Goal: Task Accomplishment & Management: Manage account settings

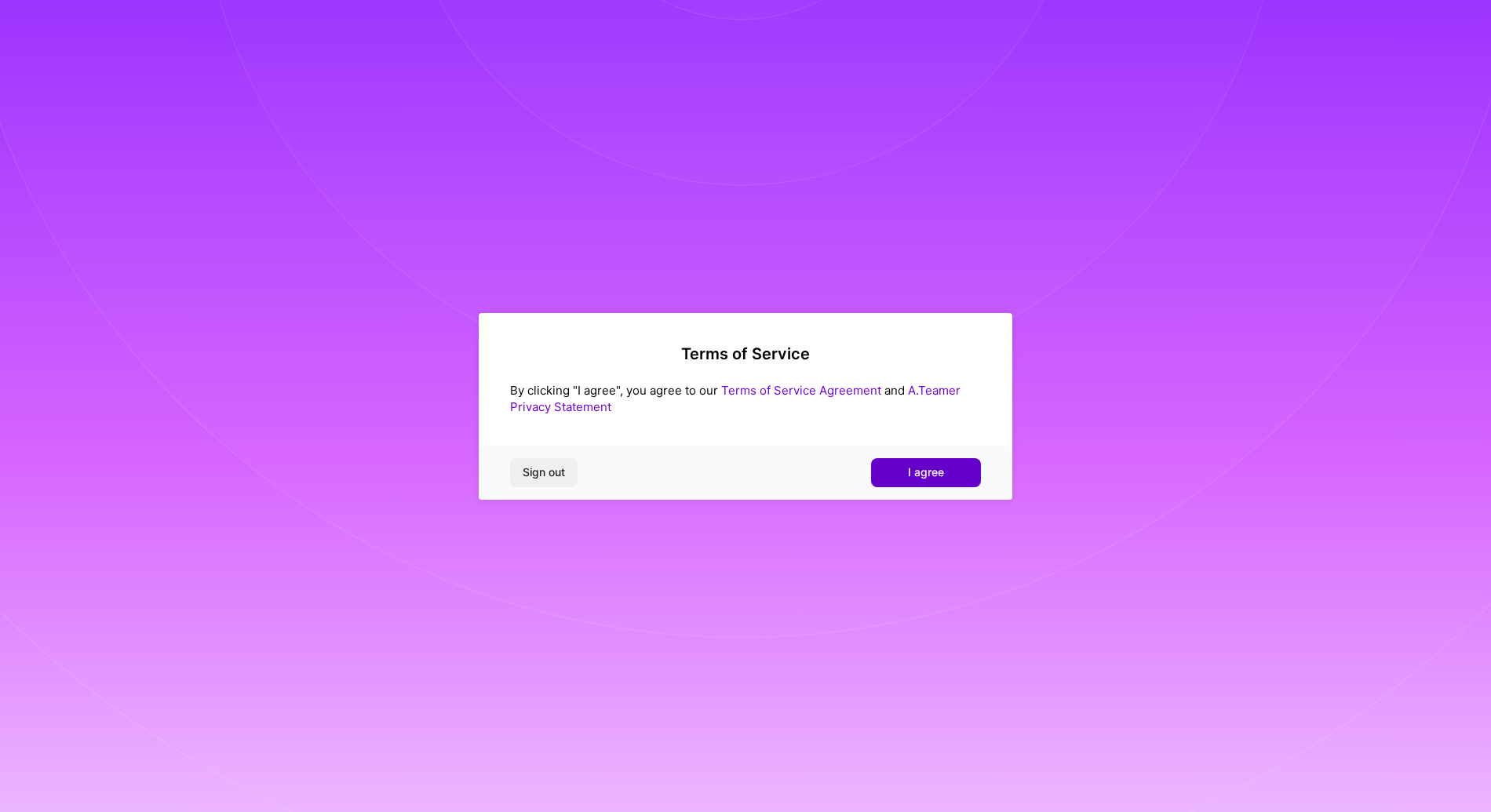
click at [956, 476] on button "I agree" at bounding box center [926, 472] width 110 height 28
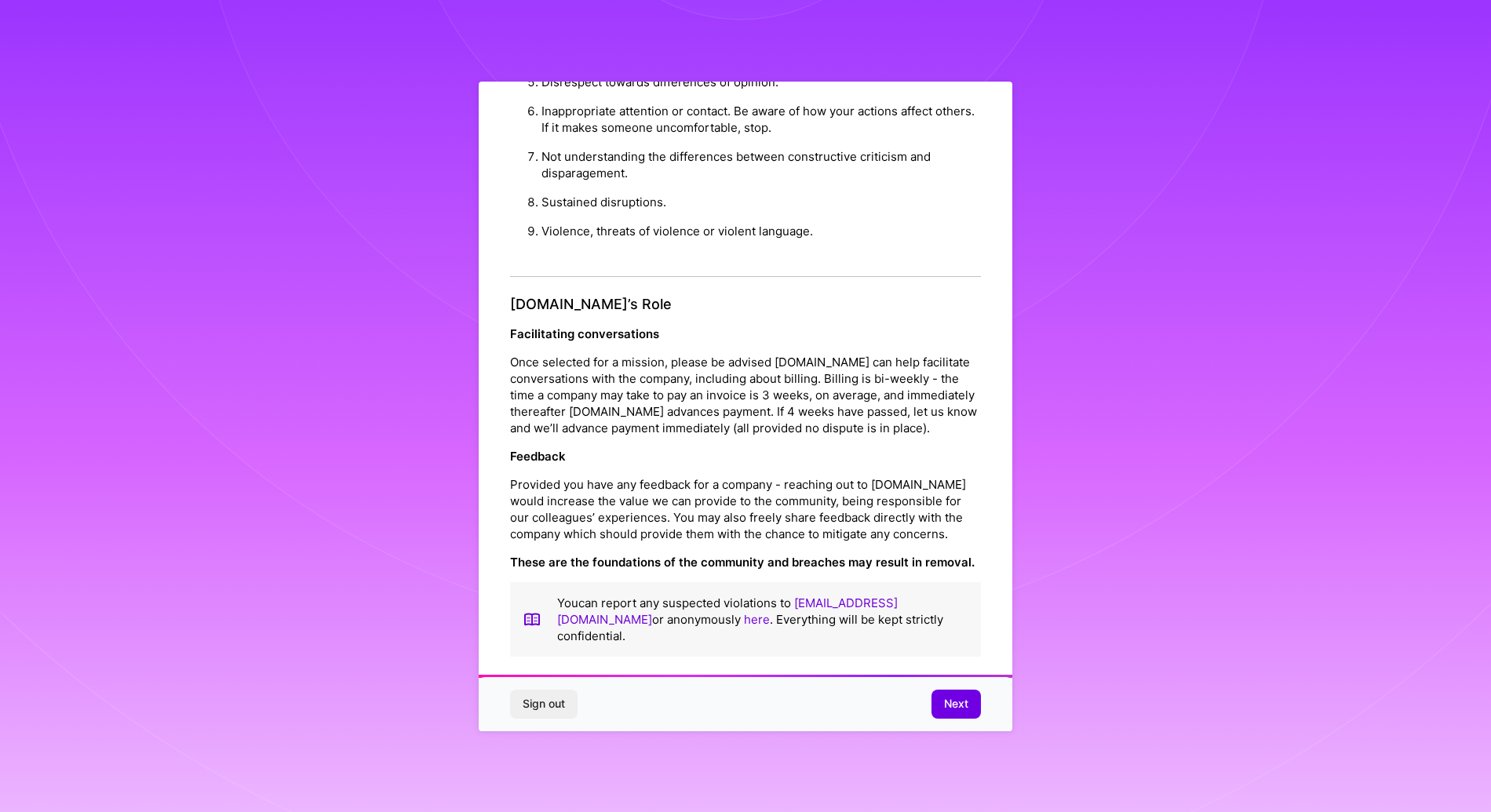
scroll to position [21, 0]
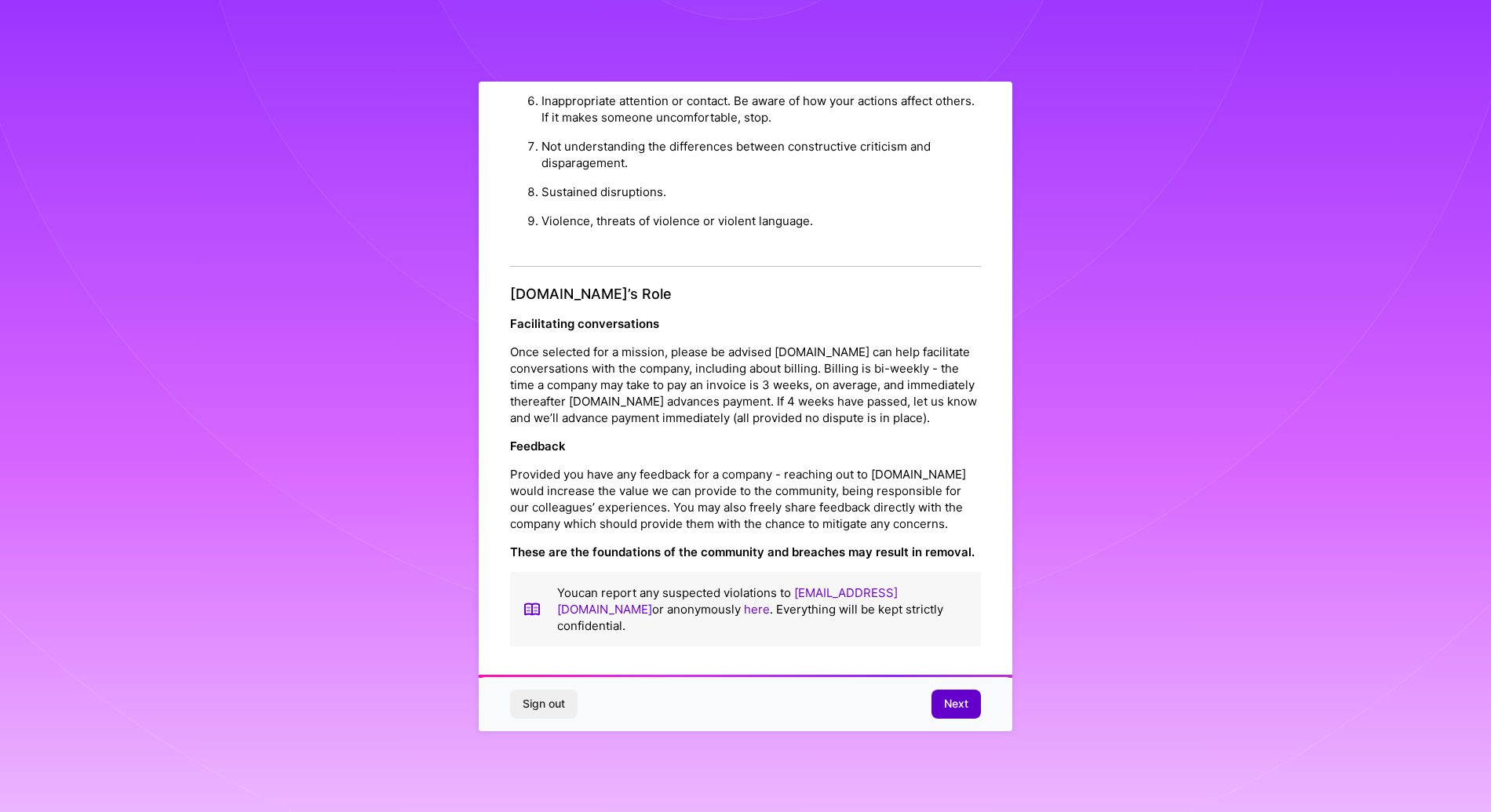
click at [948, 706] on span "Next" at bounding box center [956, 703] width 24 height 16
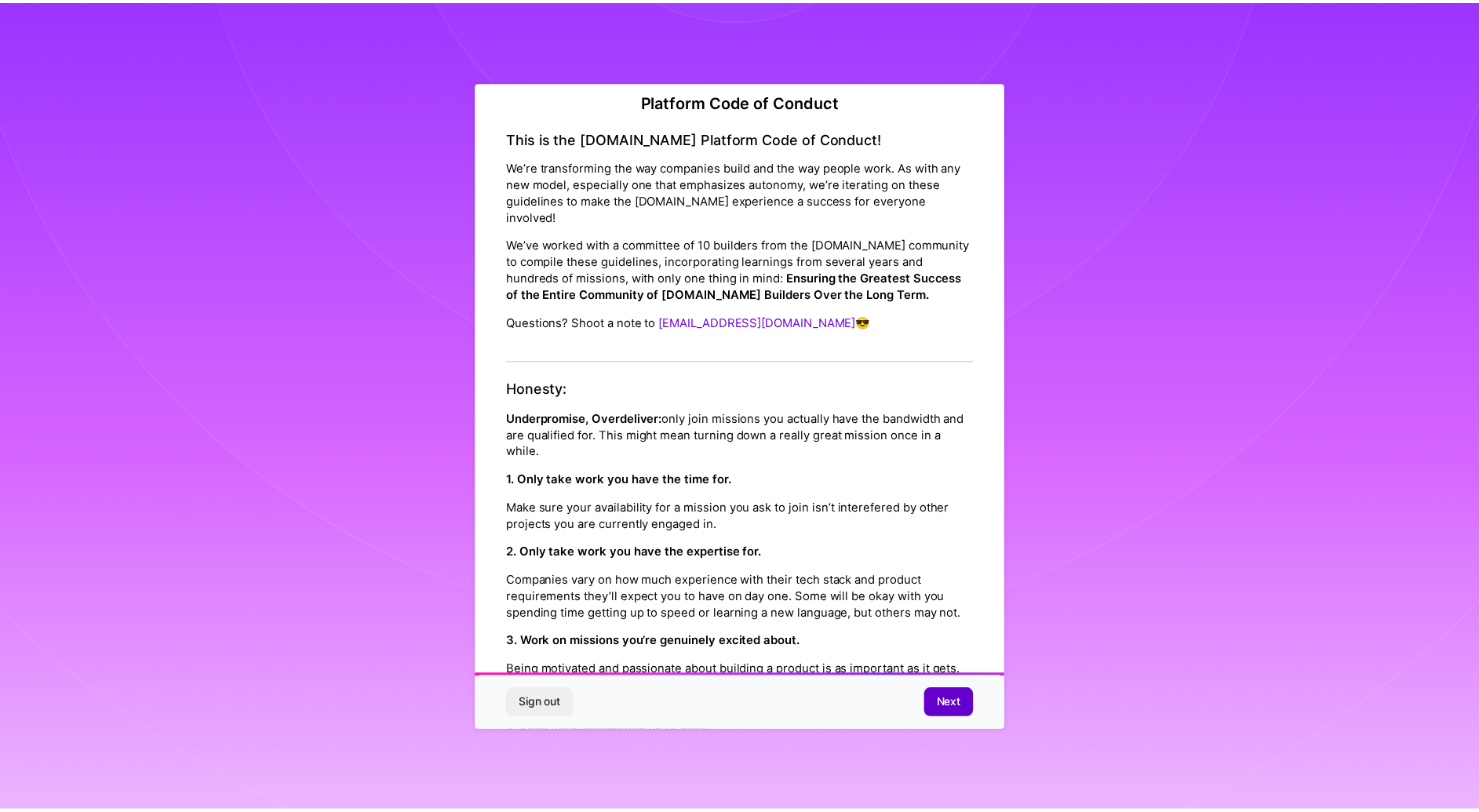
scroll to position [0, 0]
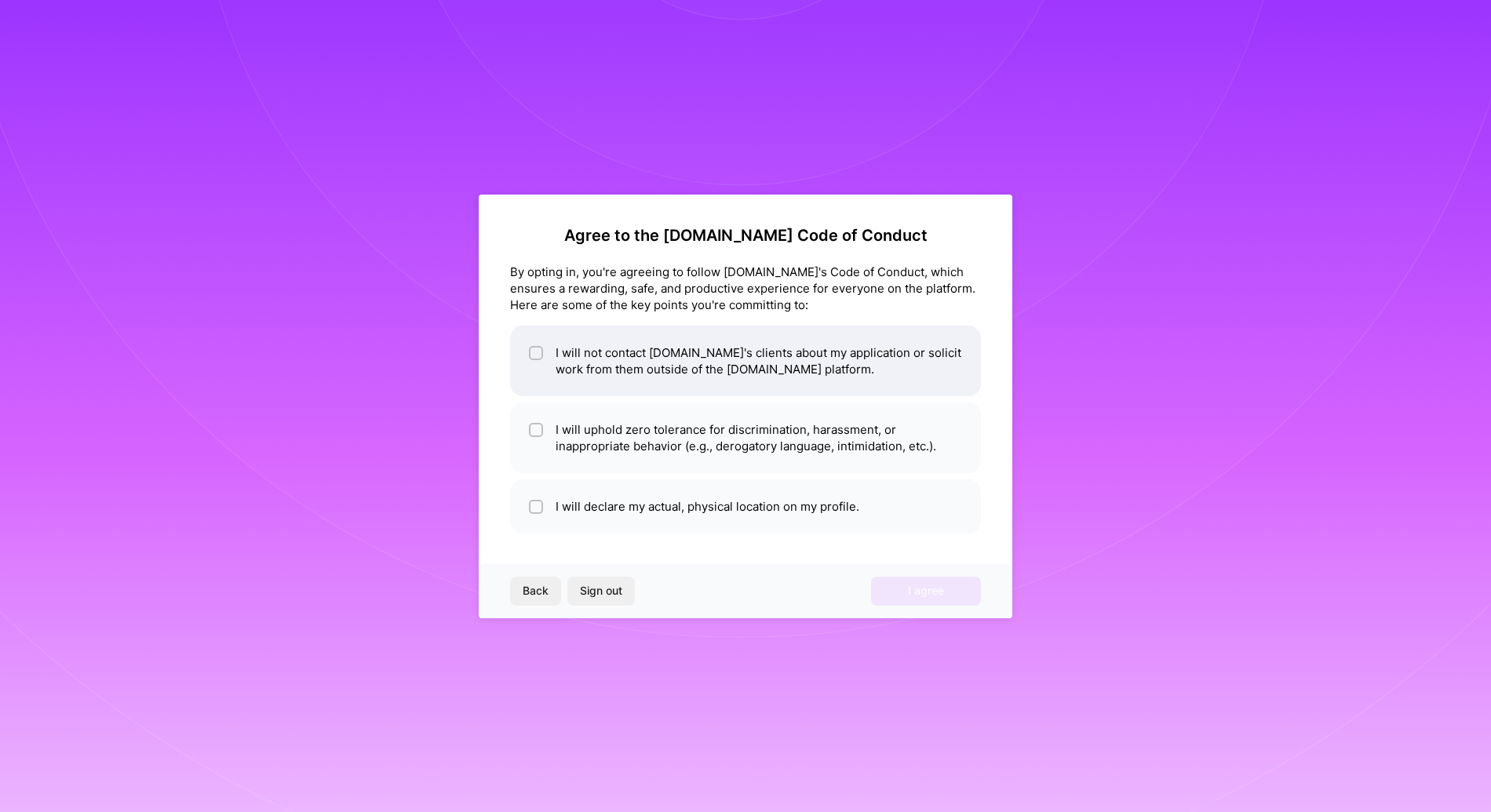
click at [539, 360] on div at bounding box center [535, 352] width 14 height 14
checkbox input "true"
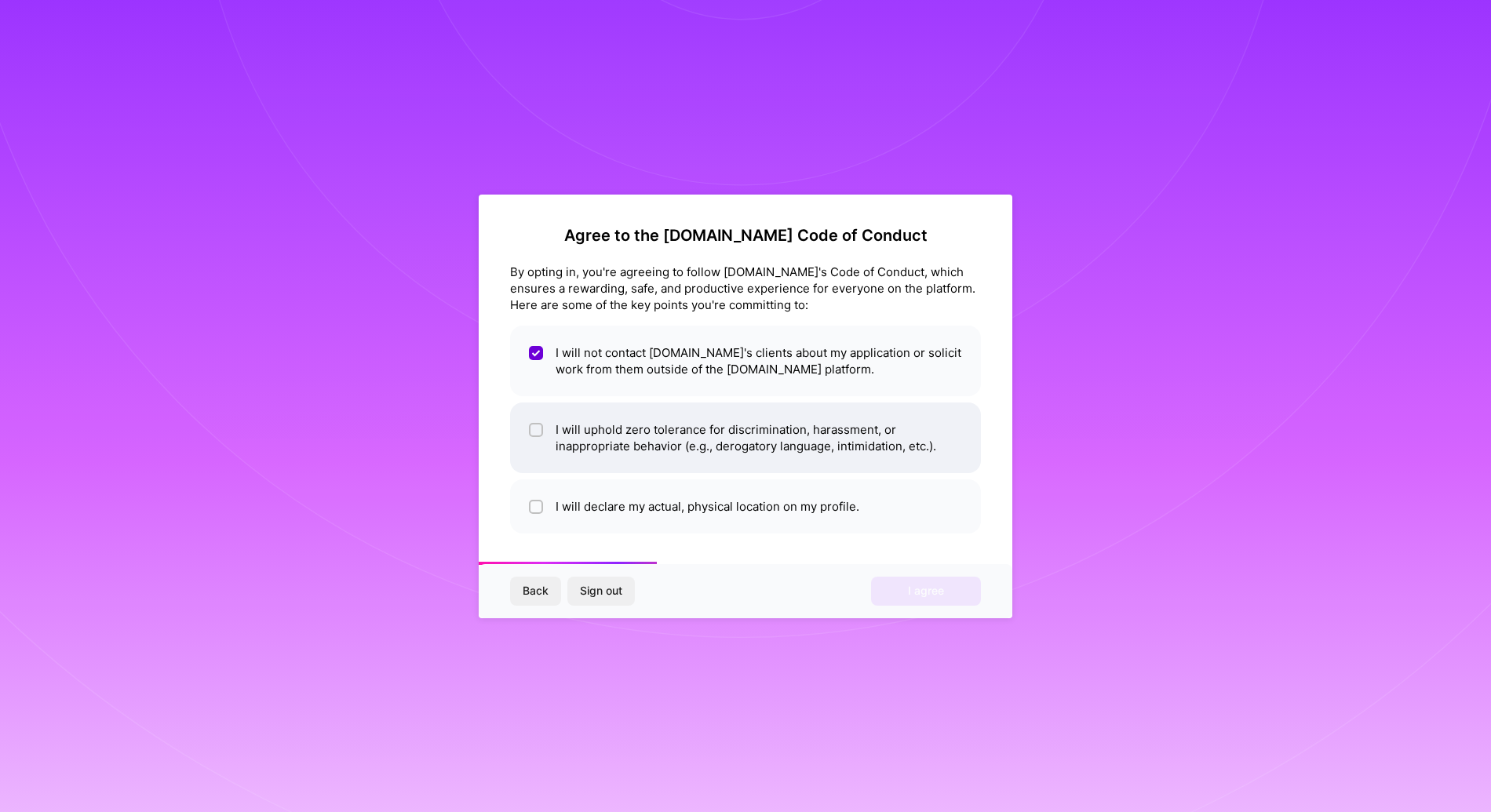
click at [542, 428] on div at bounding box center [535, 429] width 14 height 14
checkbox input "true"
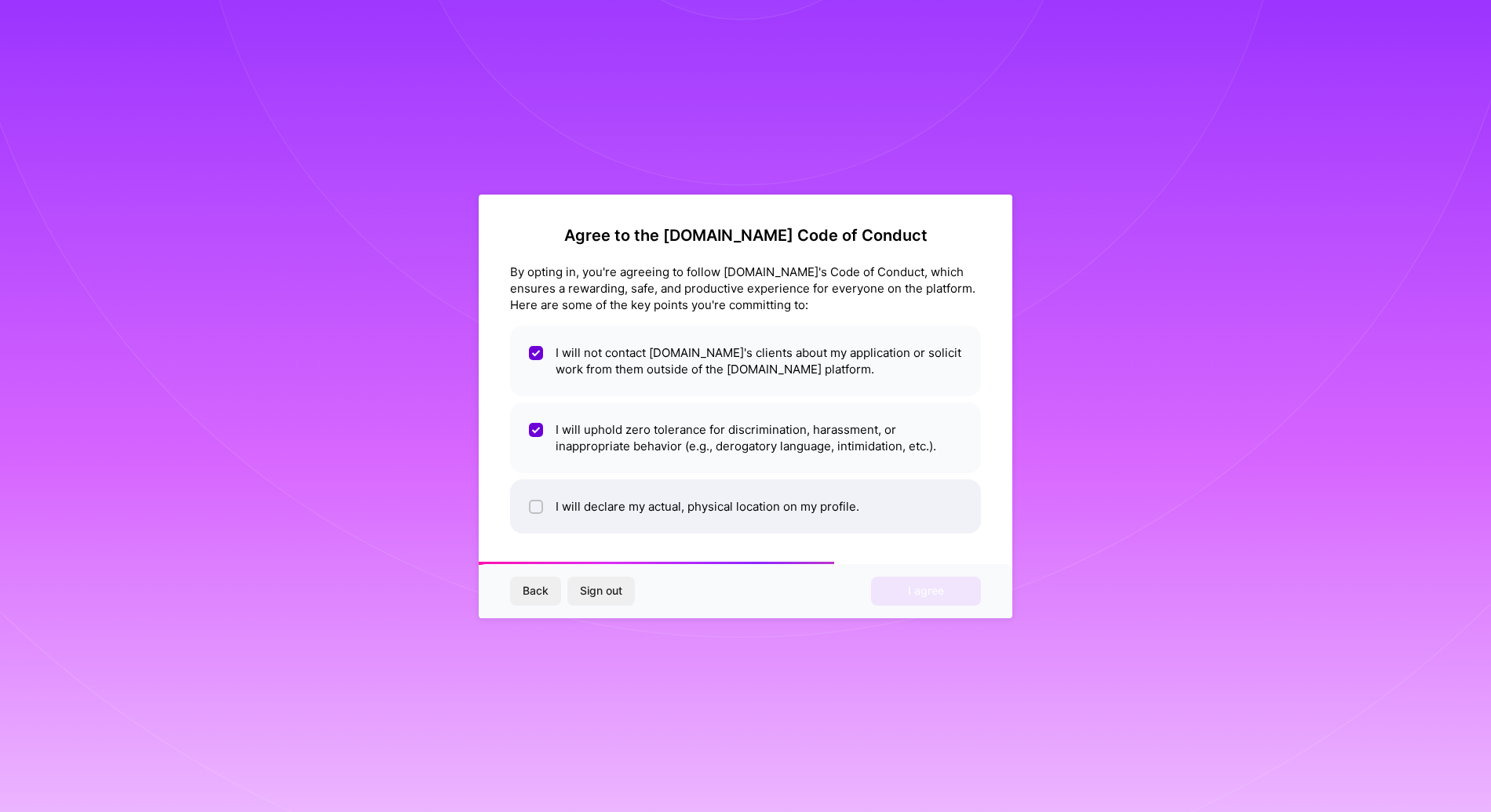
click at [526, 499] on li "I will declare my actual, physical location on my profile." at bounding box center [746, 506] width 470 height 54
checkbox input "true"
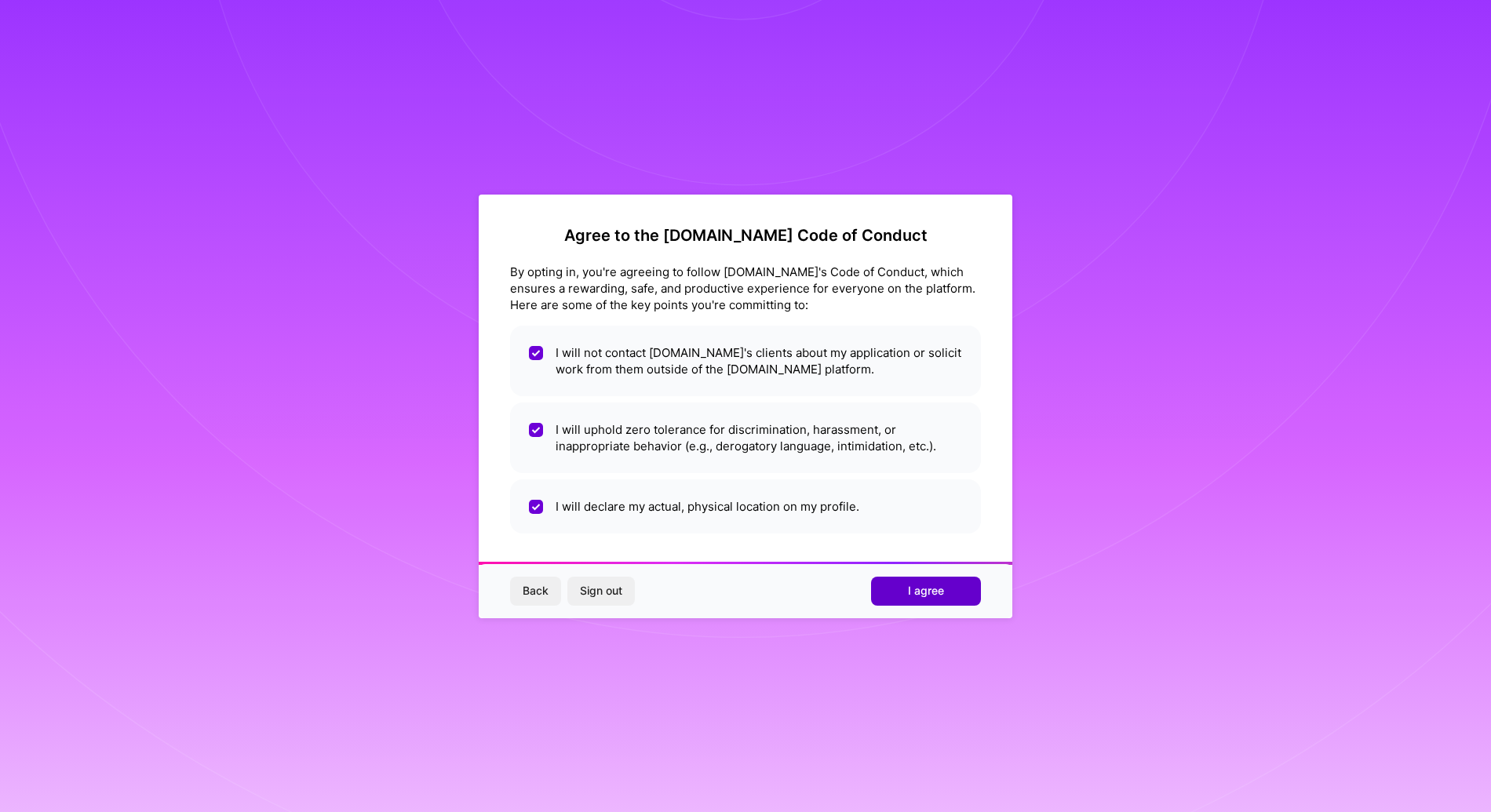
click at [954, 596] on button "I agree" at bounding box center [926, 590] width 110 height 28
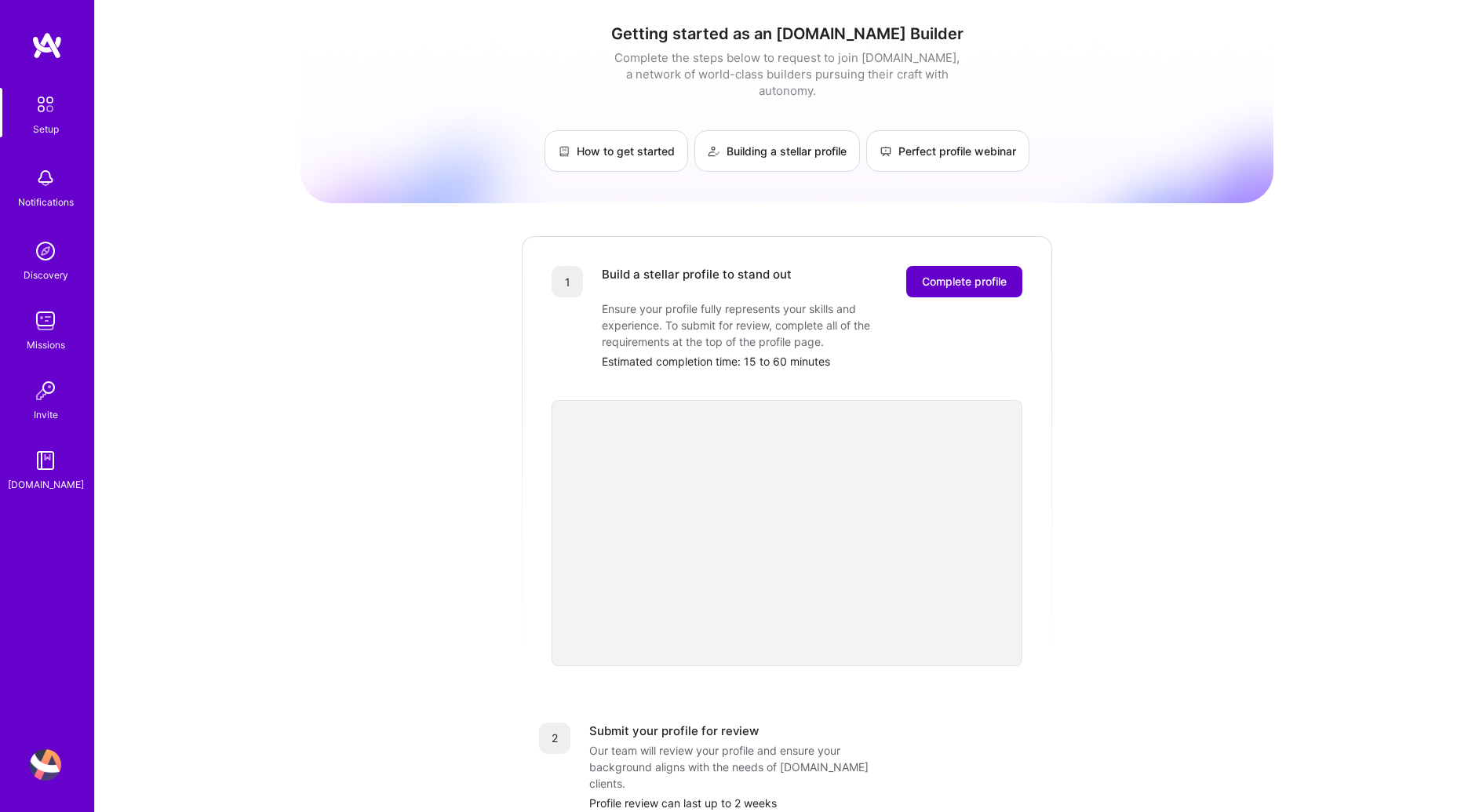
click at [966, 274] on span "Complete profile" at bounding box center [964, 282] width 85 height 16
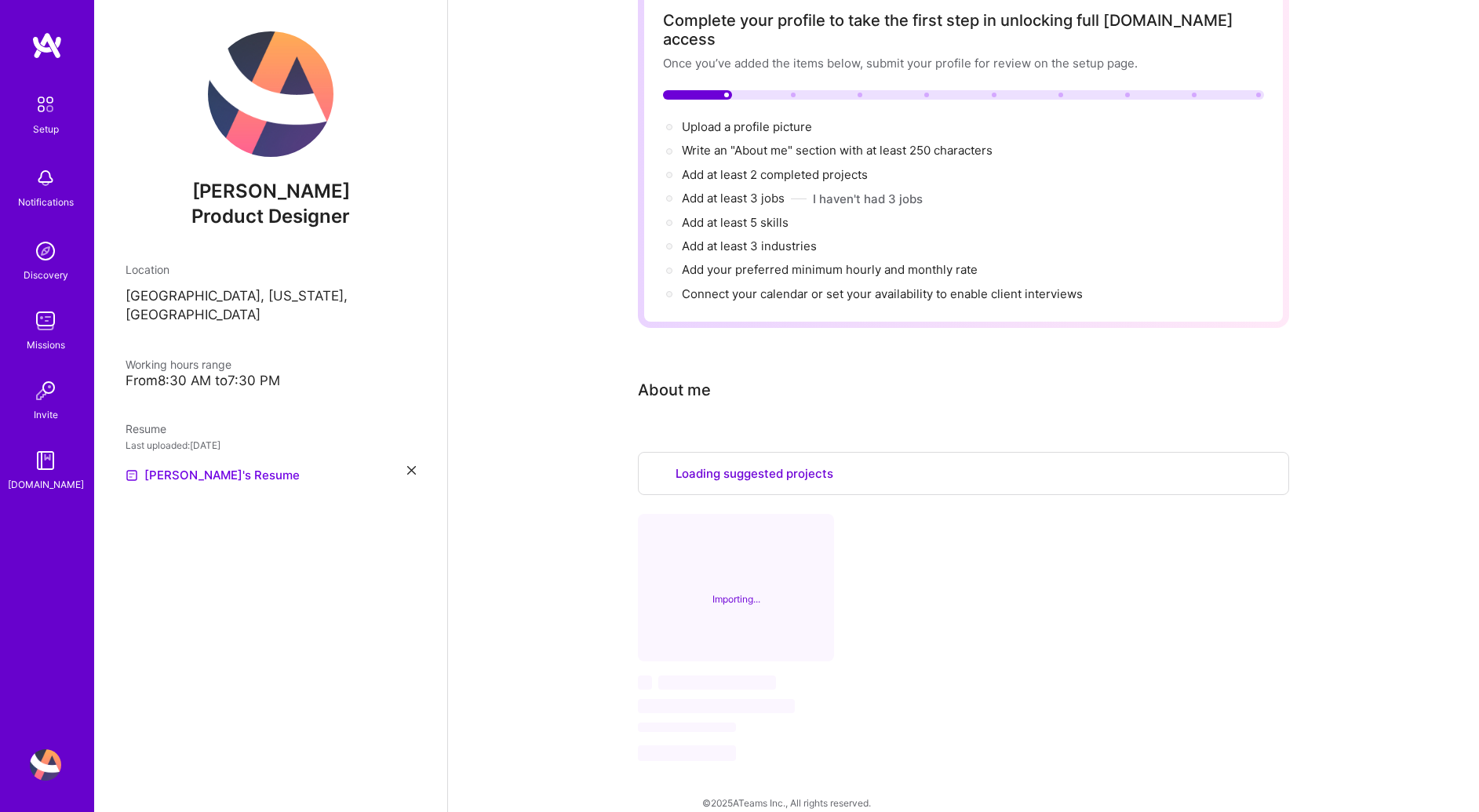
scroll to position [755, 0]
select select "US"
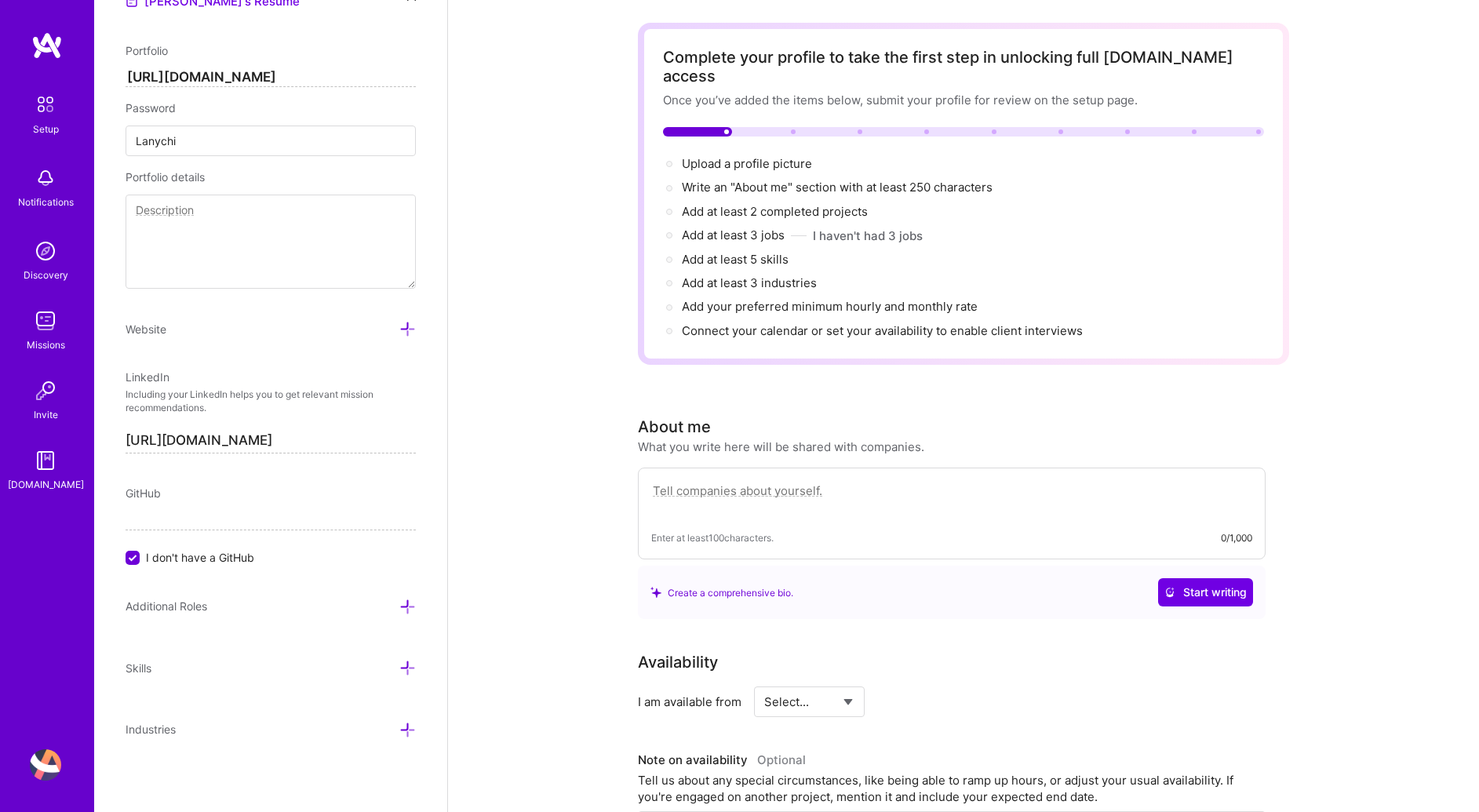
scroll to position [0, 0]
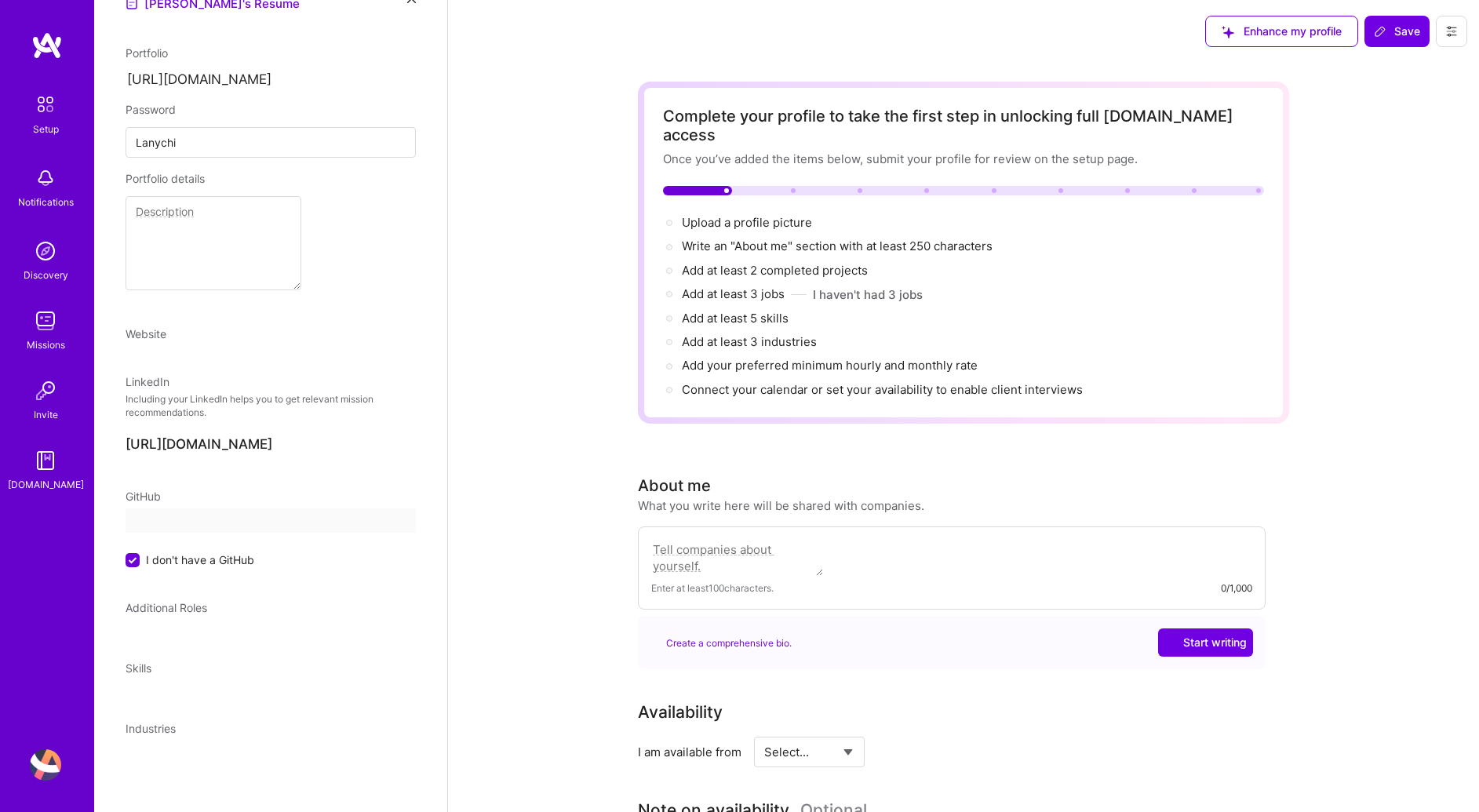
select select "US"
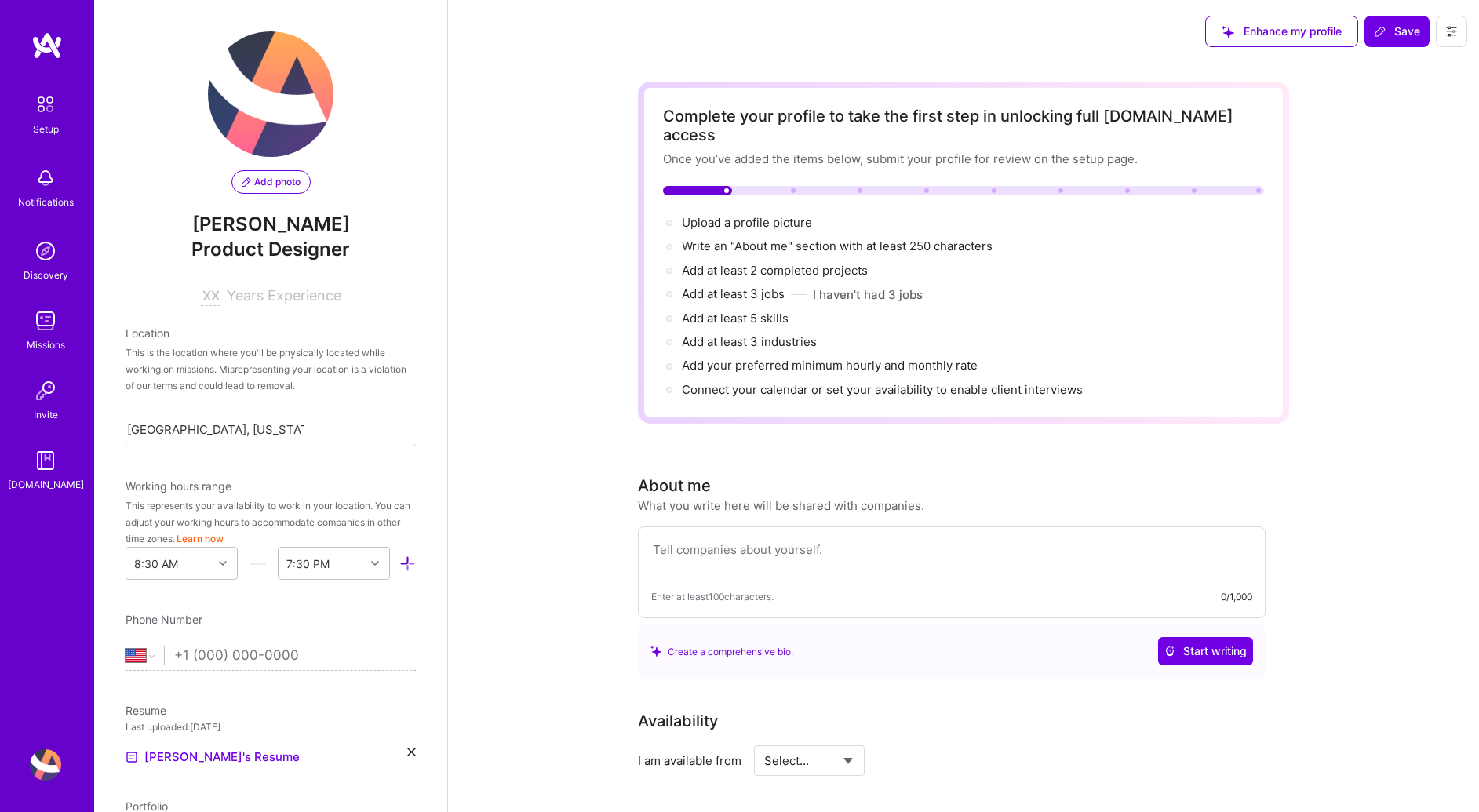
click at [265, 177] on span "Add photo" at bounding box center [271, 181] width 59 height 14
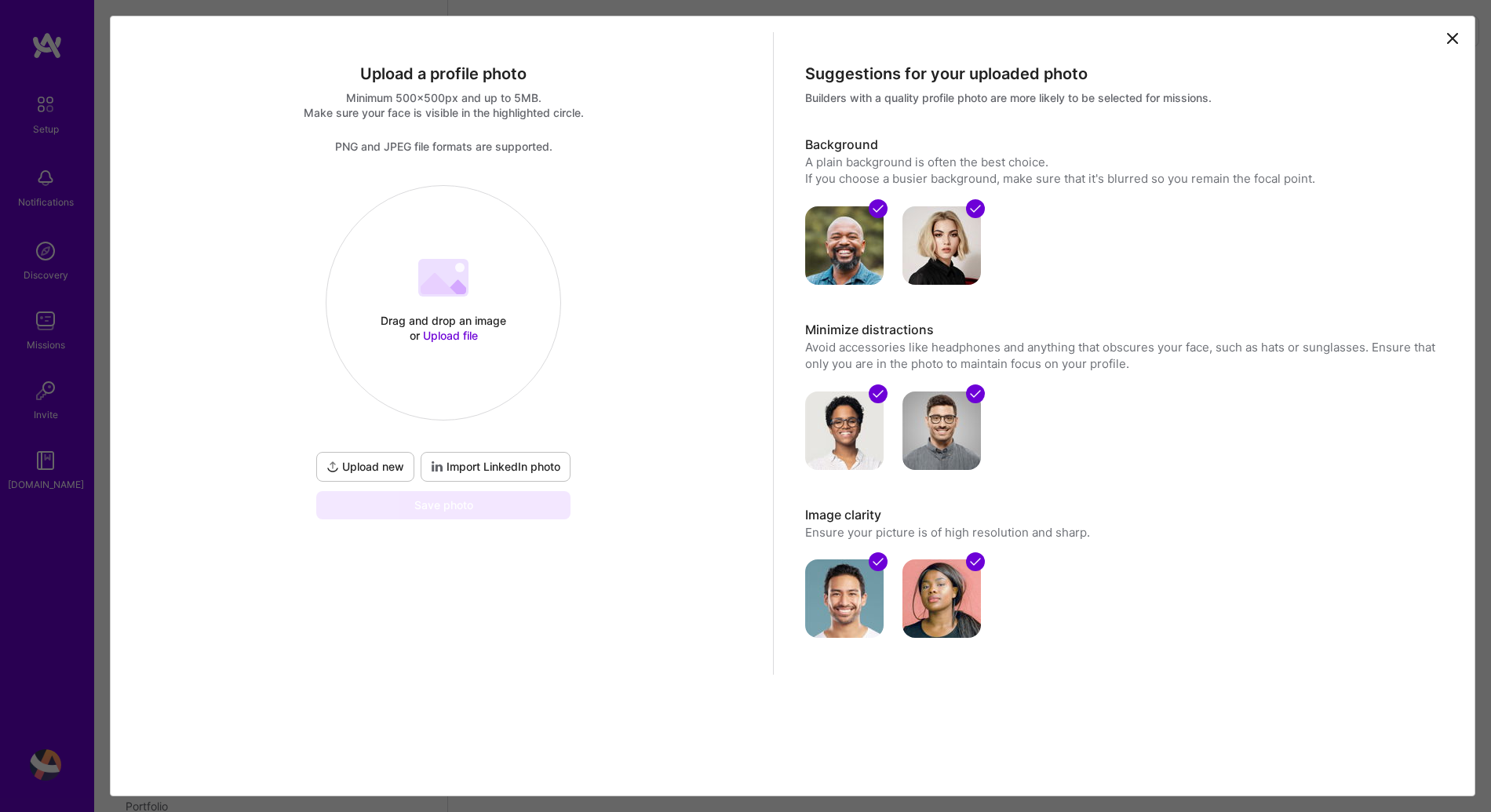
click at [487, 320] on div "Drag and drop an image or Upload file" at bounding box center [442, 328] width 133 height 30
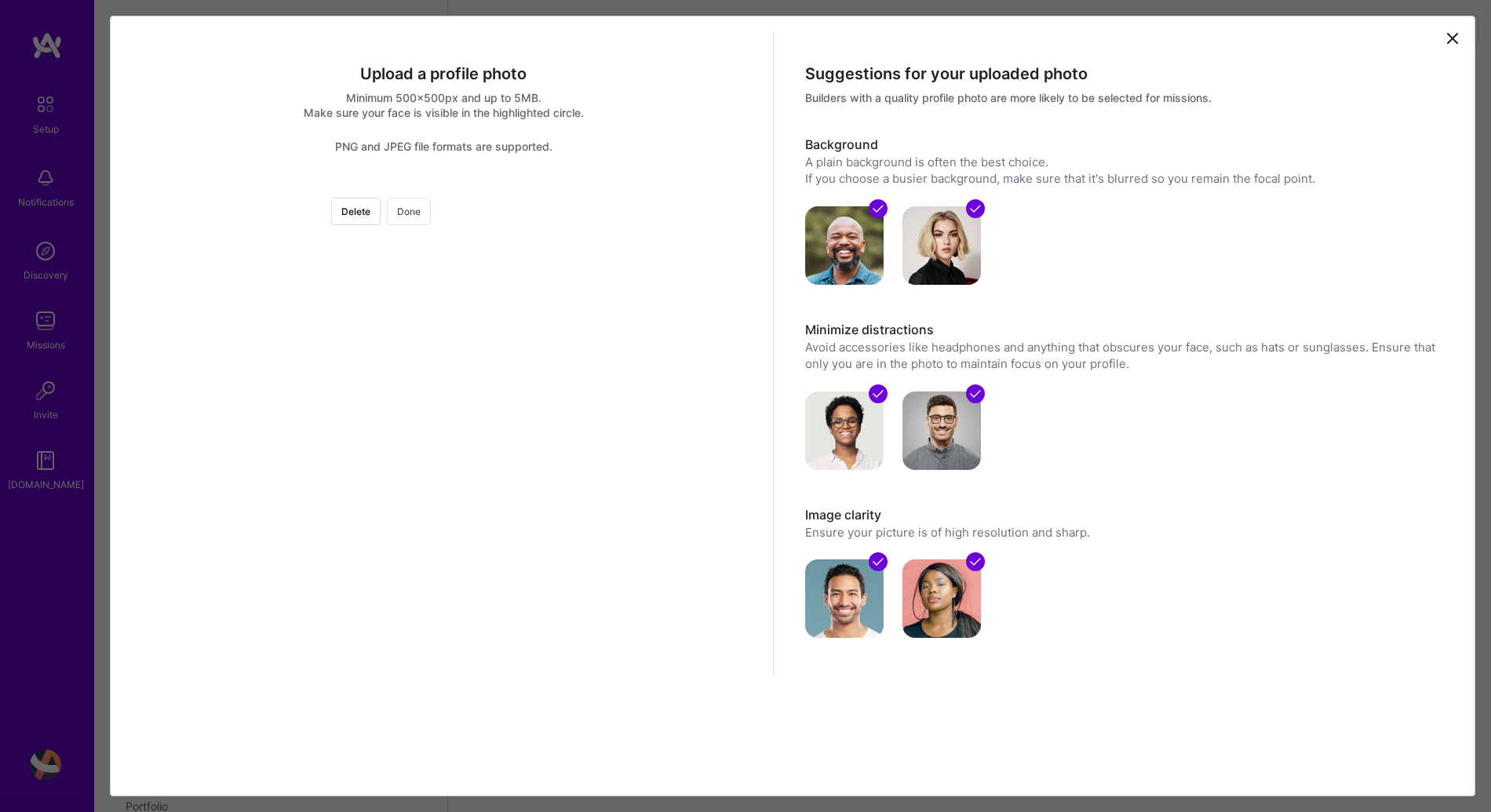
click at [430, 204] on button "Done" at bounding box center [408, 212] width 44 height 28
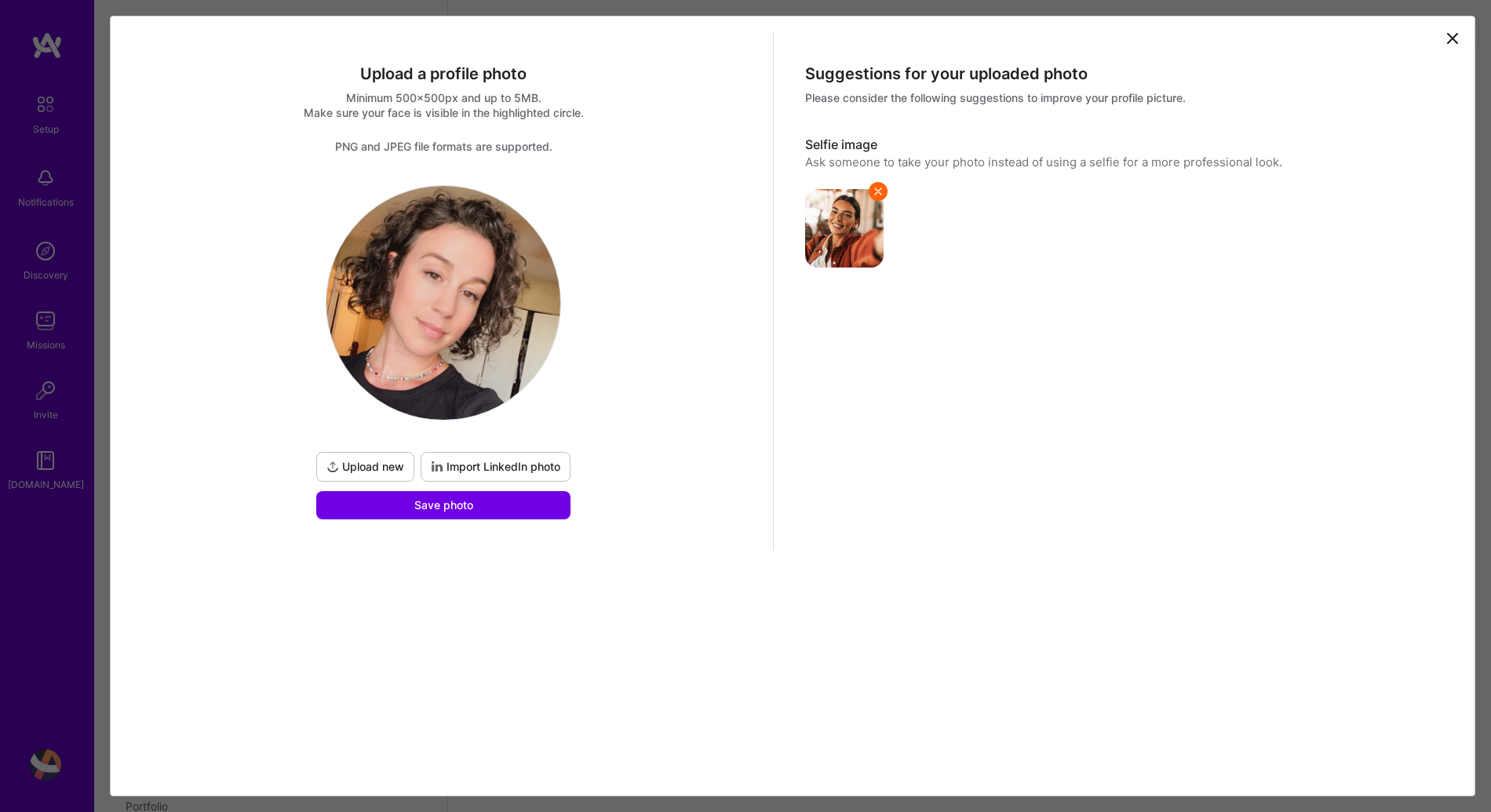
click at [1446, 33] on icon at bounding box center [1452, 38] width 19 height 19
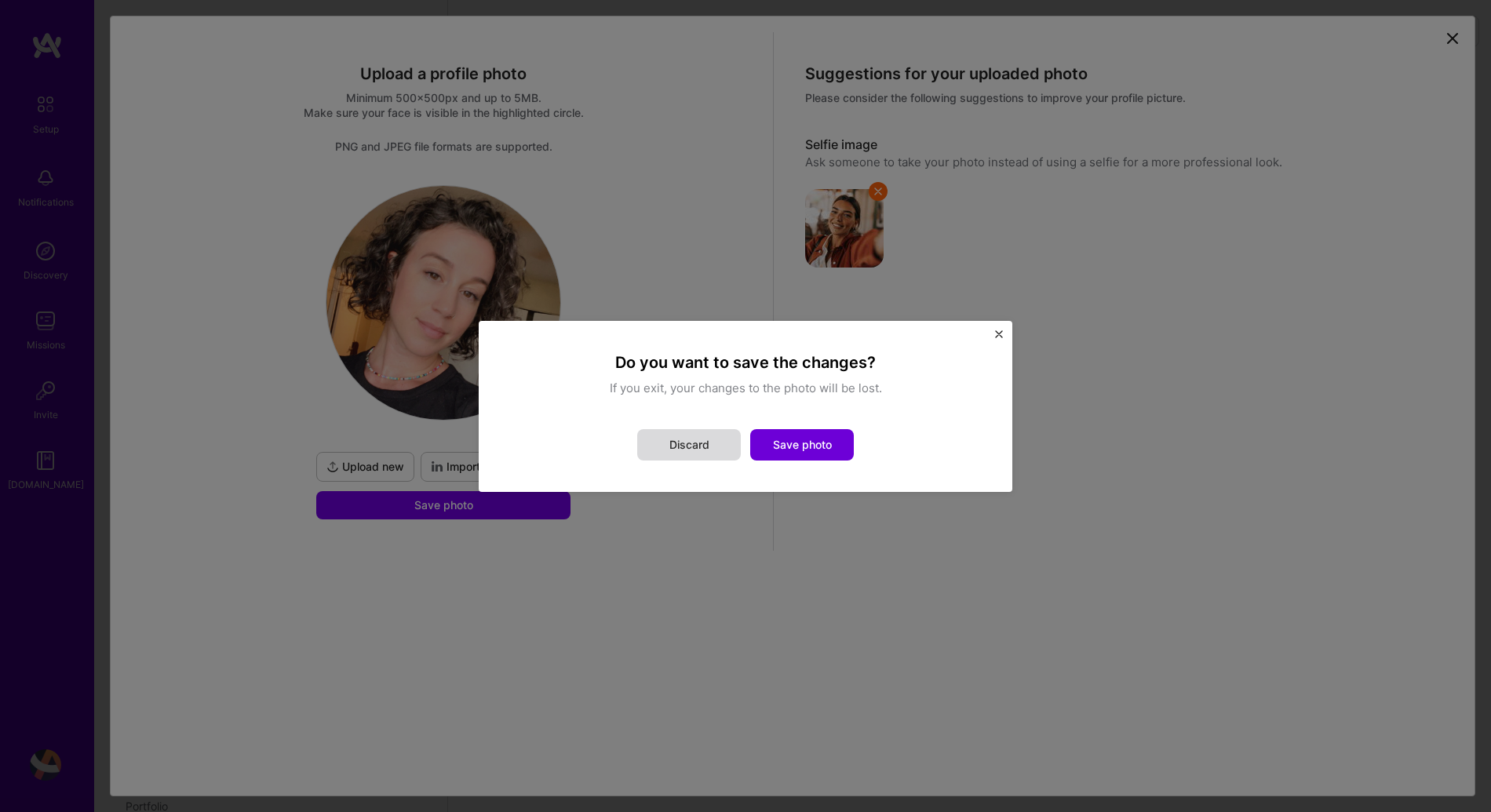
click at [666, 435] on button "Discard" at bounding box center [688, 445] width 103 height 32
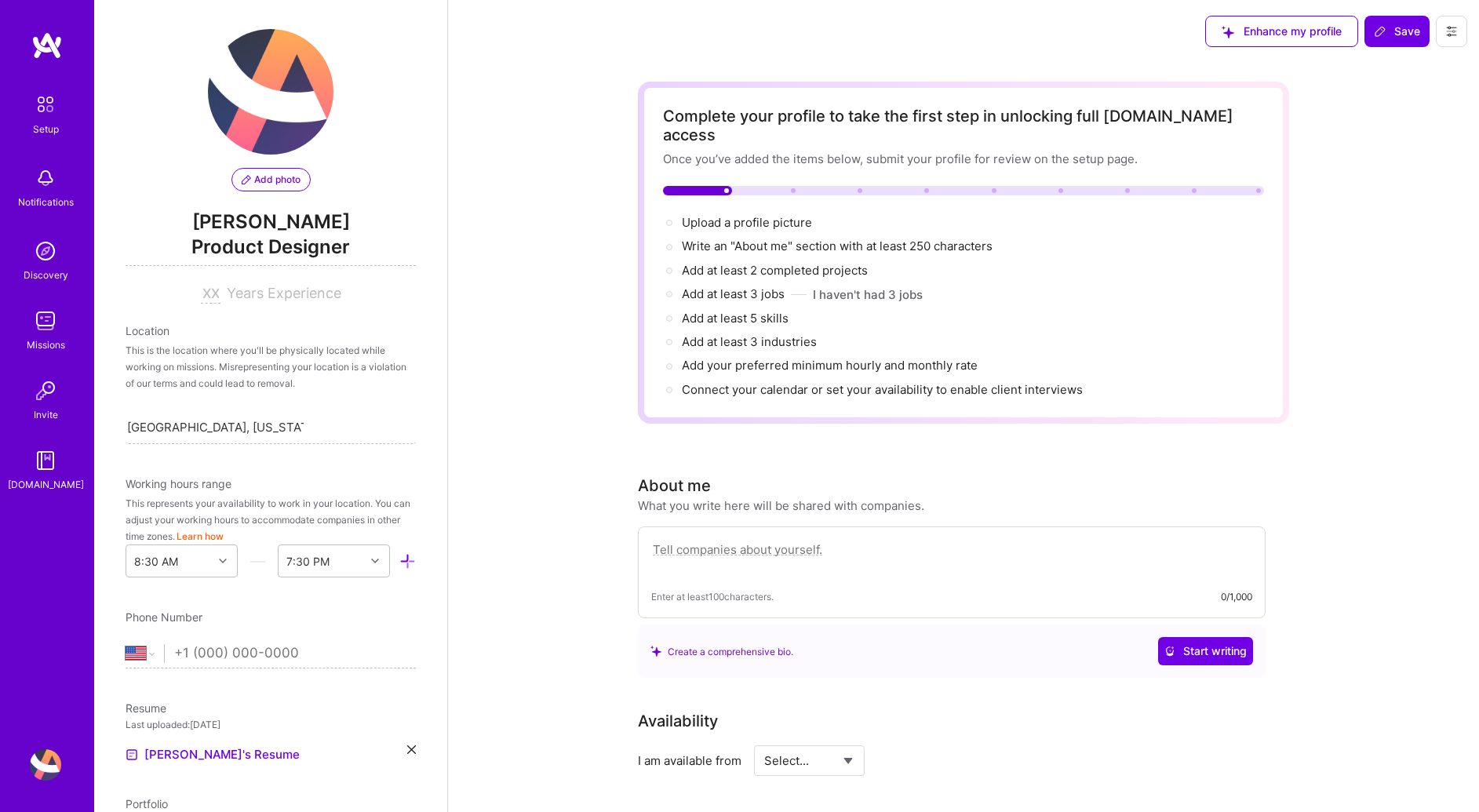
scroll to position [3, 0]
click at [192, 318] on div "Add photo Rebecca Carillo Product Designer Years Experience Location This is th…" at bounding box center [271, 406] width 353 height 812
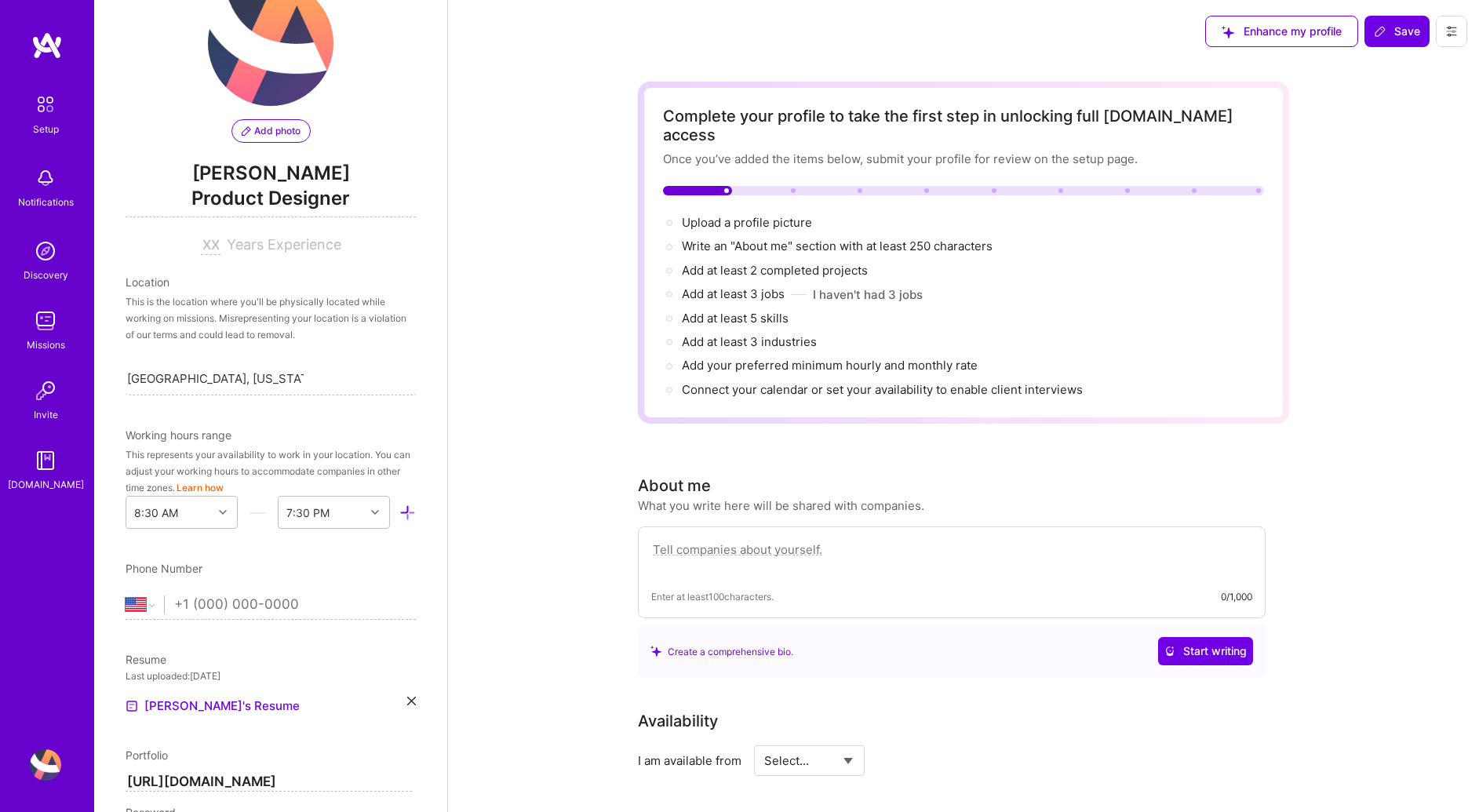
scroll to position [141, 0]
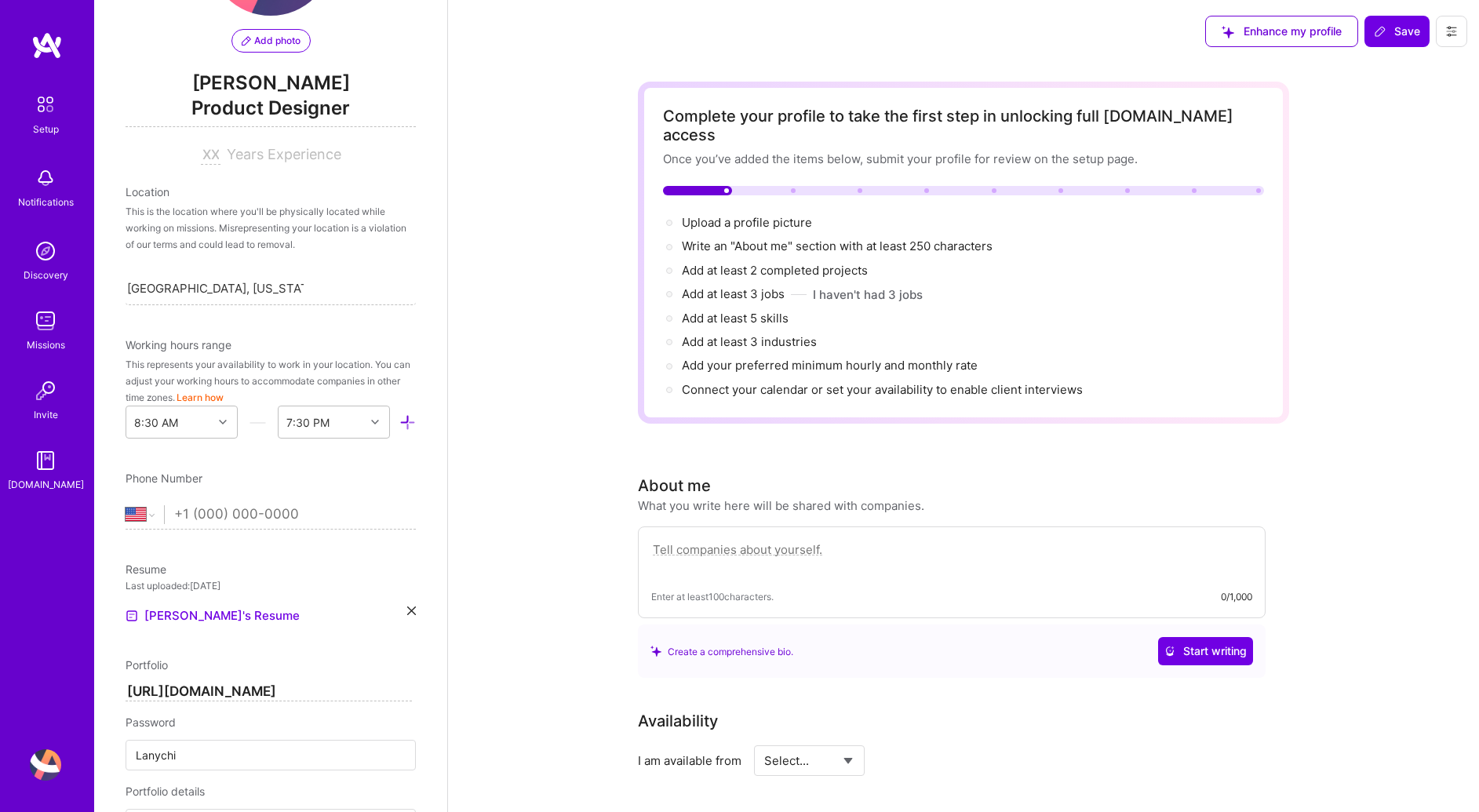
click at [149, 189] on div "Location" at bounding box center [271, 191] width 290 height 17
click at [201, 148] on input at bounding box center [210, 155] width 20 height 19
click at [208, 149] on input at bounding box center [210, 155] width 20 height 19
type input "12"
click at [210, 226] on div "This is the location where you'll be physically located while working on missio…" at bounding box center [271, 228] width 290 height 49
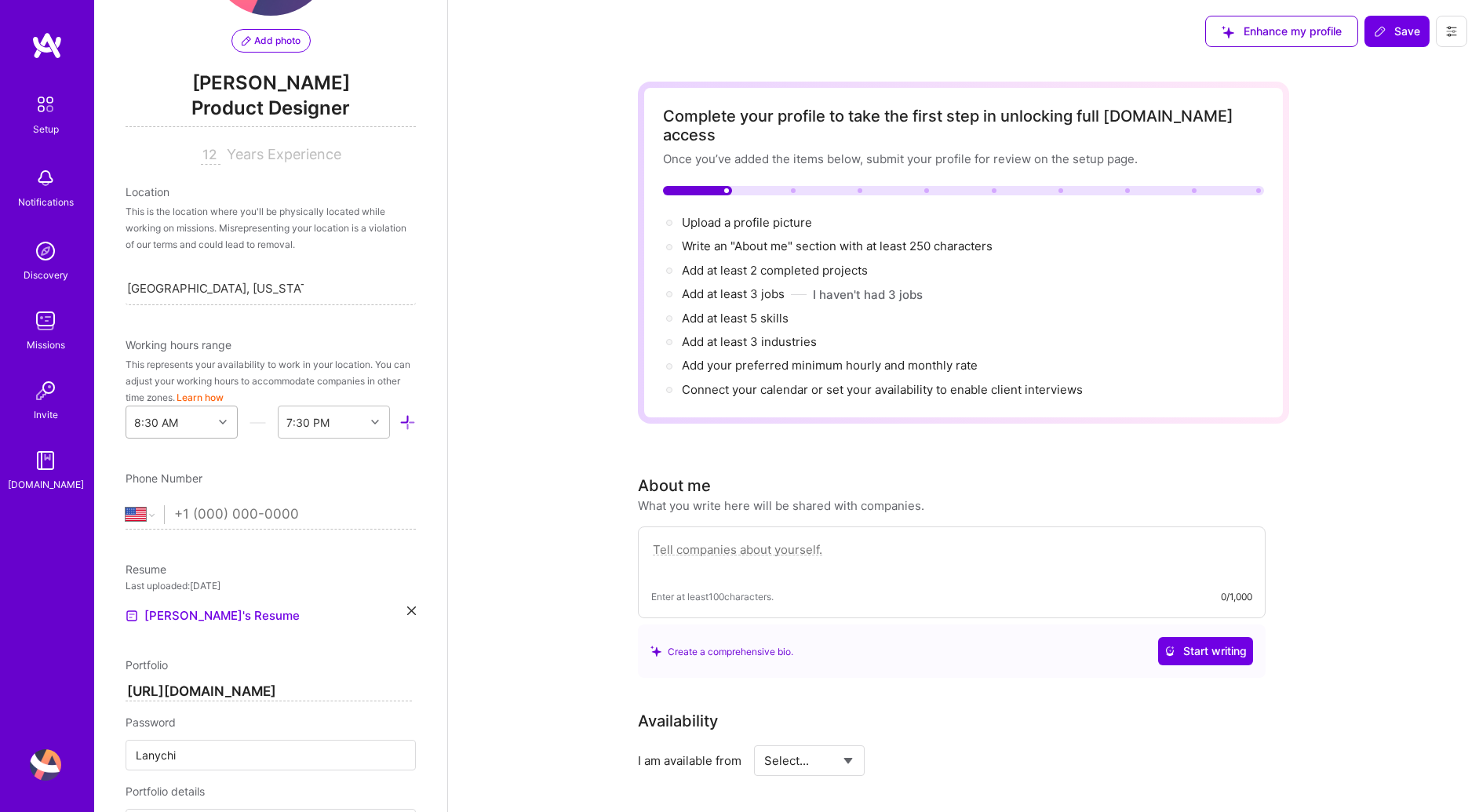
click at [193, 424] on div "8:30 AM" at bounding box center [169, 422] width 86 height 32
click at [168, 455] on div "7:00 AM" at bounding box center [181, 456] width 112 height 29
click at [304, 418] on div "End Time" at bounding box center [308, 423] width 47 height 17
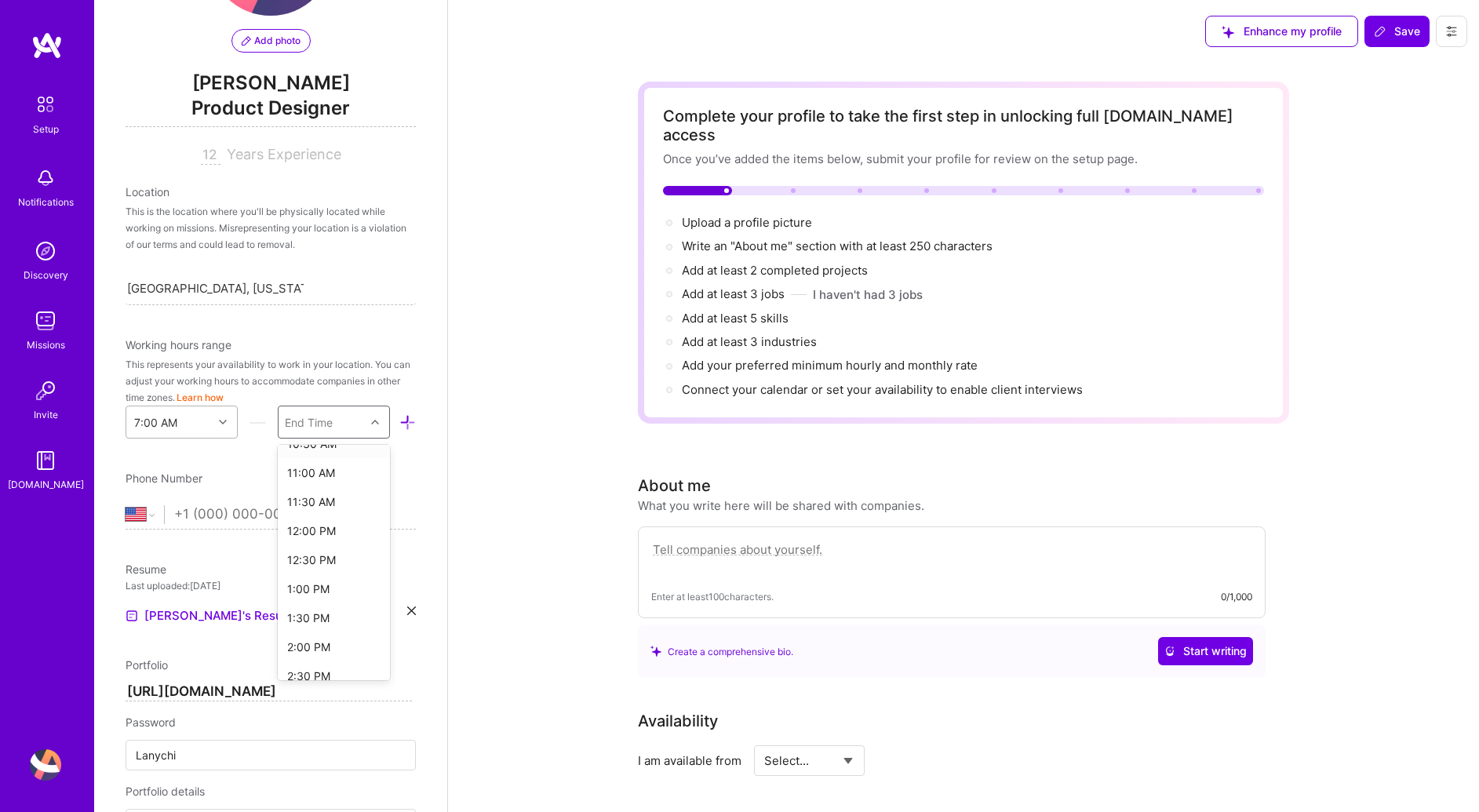
click at [205, 420] on div "7:00 AM" at bounding box center [169, 422] width 86 height 32
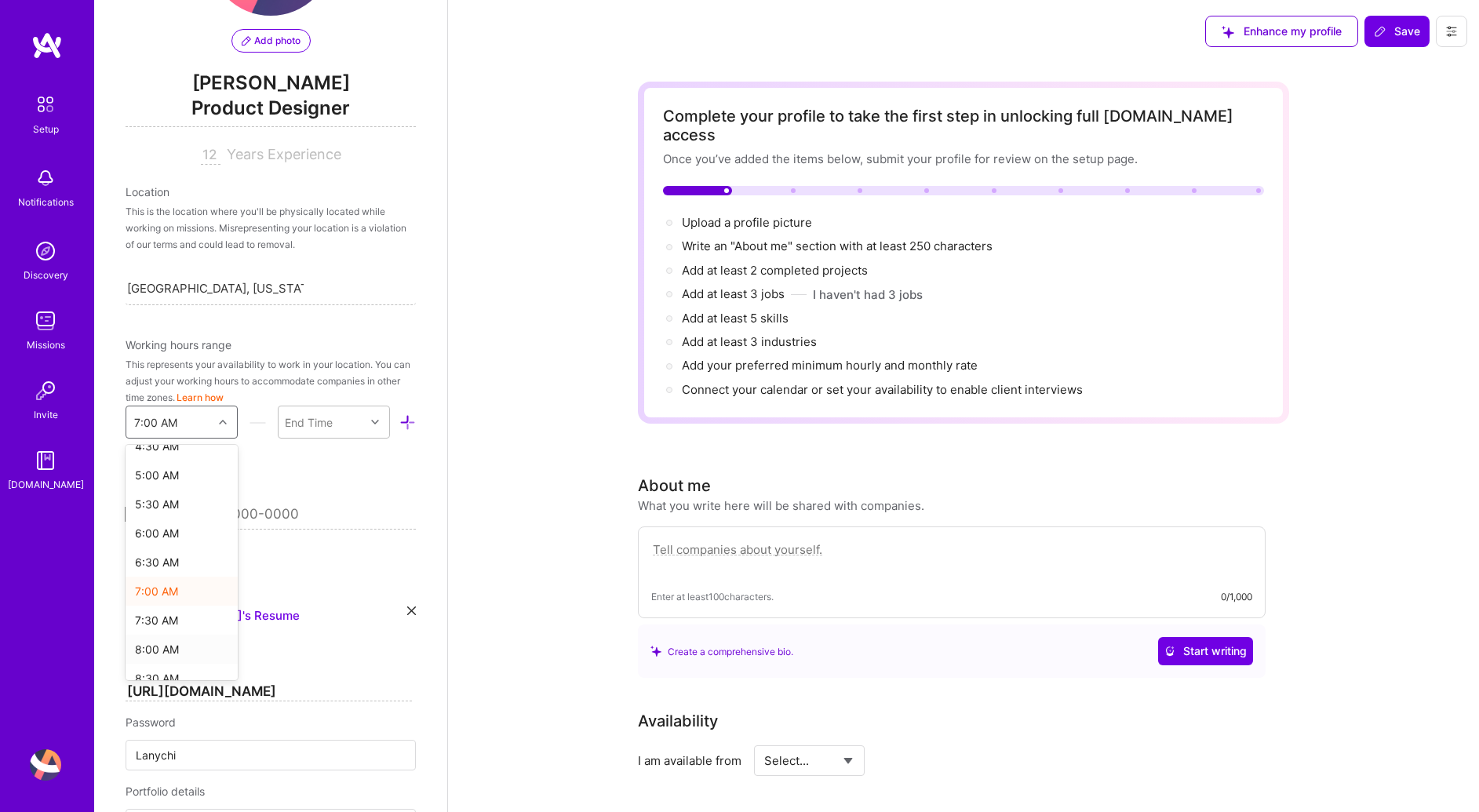
scroll to position [280, 0]
click at [160, 637] on div "8:00 AM" at bounding box center [181, 646] width 112 height 29
click at [314, 433] on div "End Time" at bounding box center [322, 422] width 86 height 32
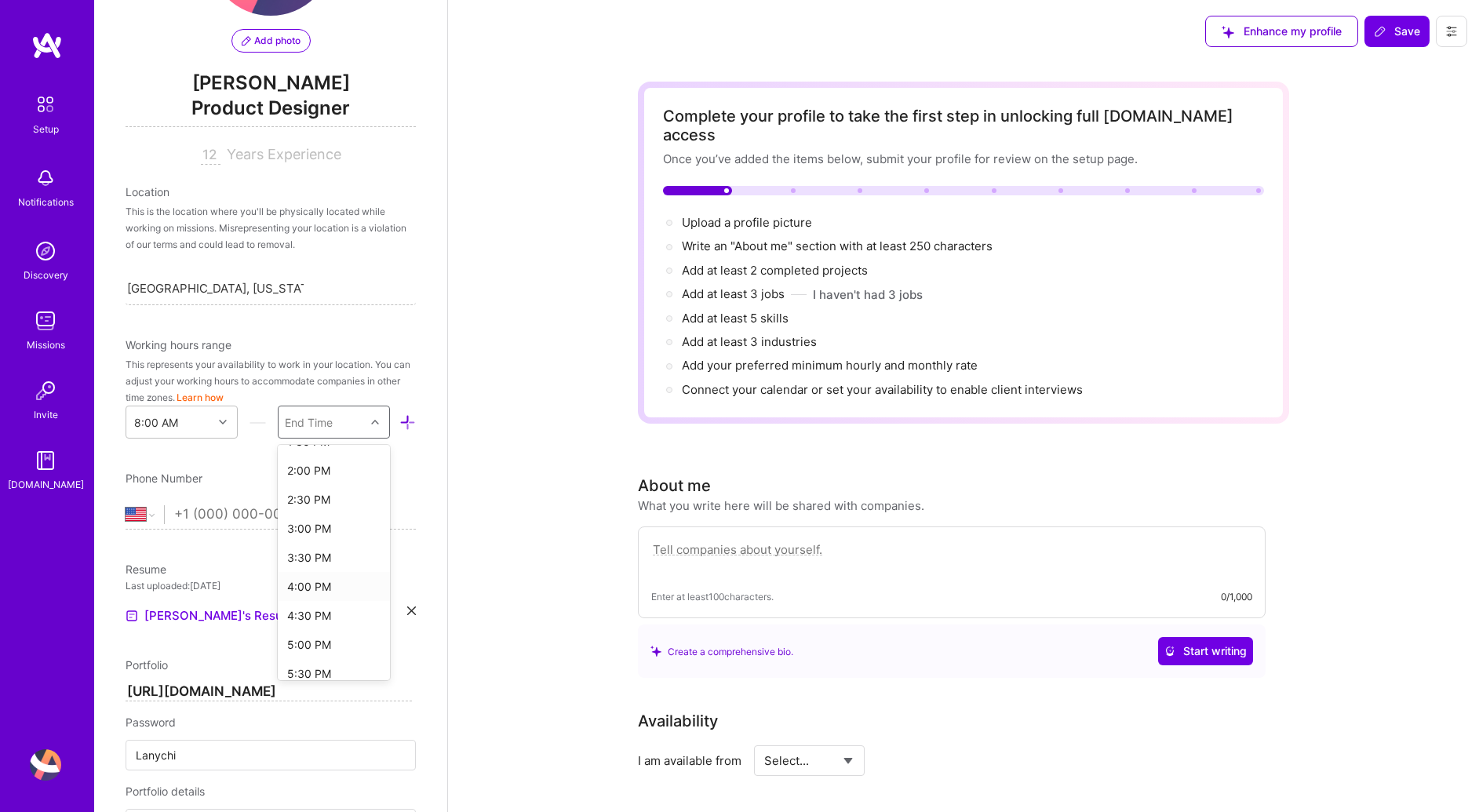
scroll to position [273, 0]
click at [319, 597] on div "3:00 PM" at bounding box center [334, 595] width 112 height 29
click at [213, 517] on input "tel" at bounding box center [284, 514] width 222 height 46
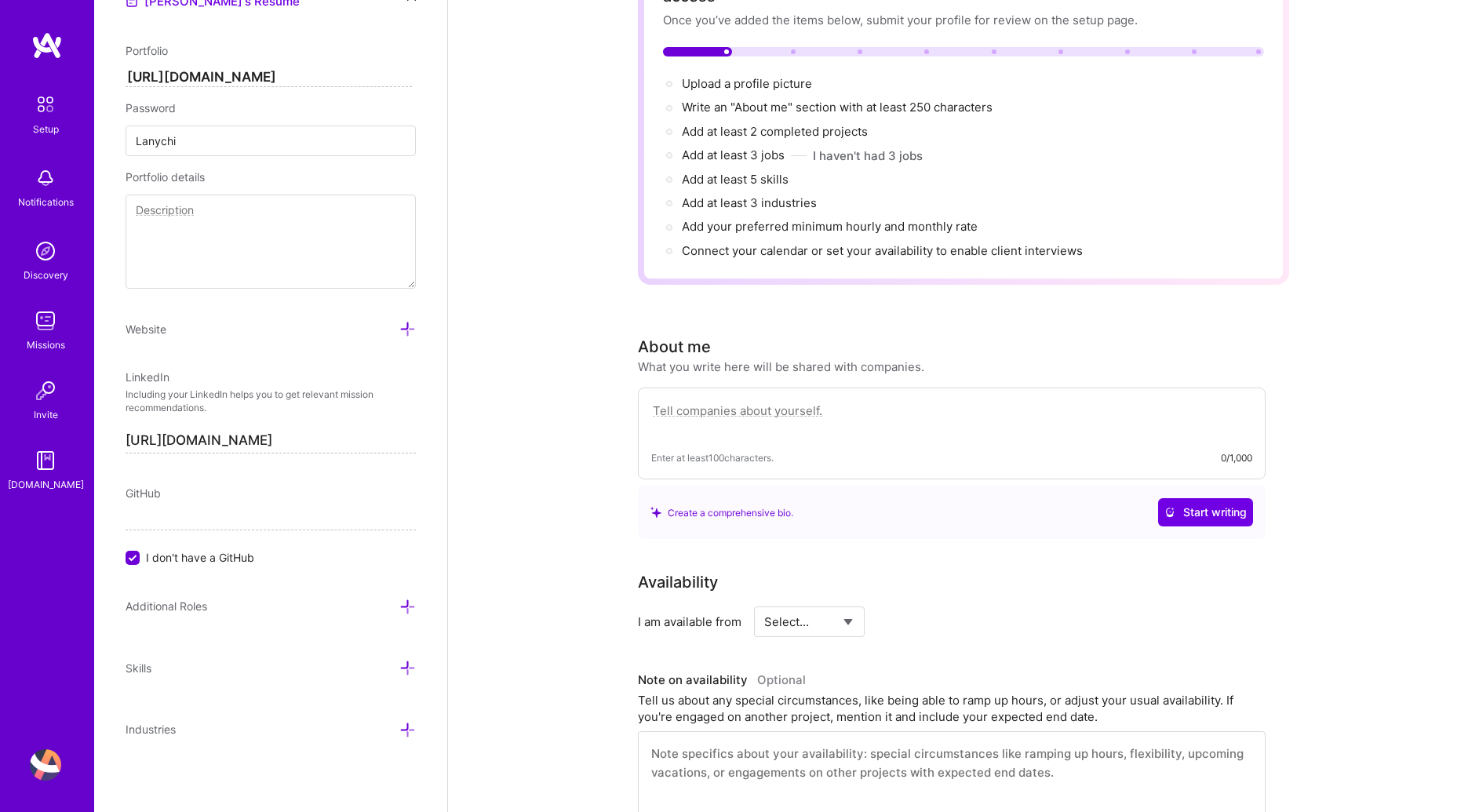
scroll to position [141, 0]
type input "[PHONE_NUMBER]"
click at [205, 601] on span "Additional Roles" at bounding box center [166, 606] width 82 height 13
click at [385, 609] on div "Additional Roles" at bounding box center [271, 605] width 290 height 18
click at [400, 607] on icon at bounding box center [408, 607] width 17 height 17
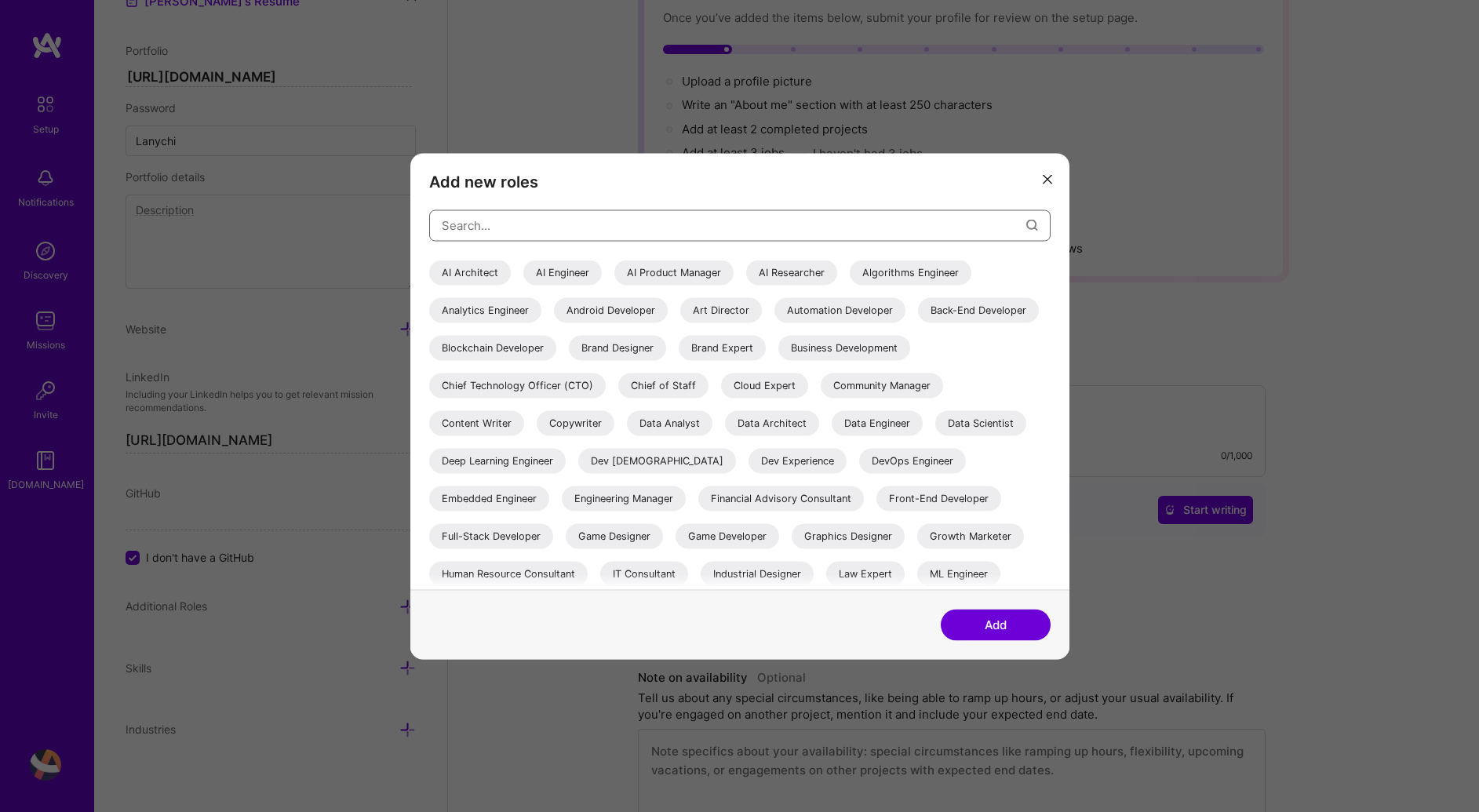
click at [533, 229] on input "modal" at bounding box center [733, 225] width 585 height 40
click at [1051, 181] on button "modal" at bounding box center [1048, 178] width 19 height 26
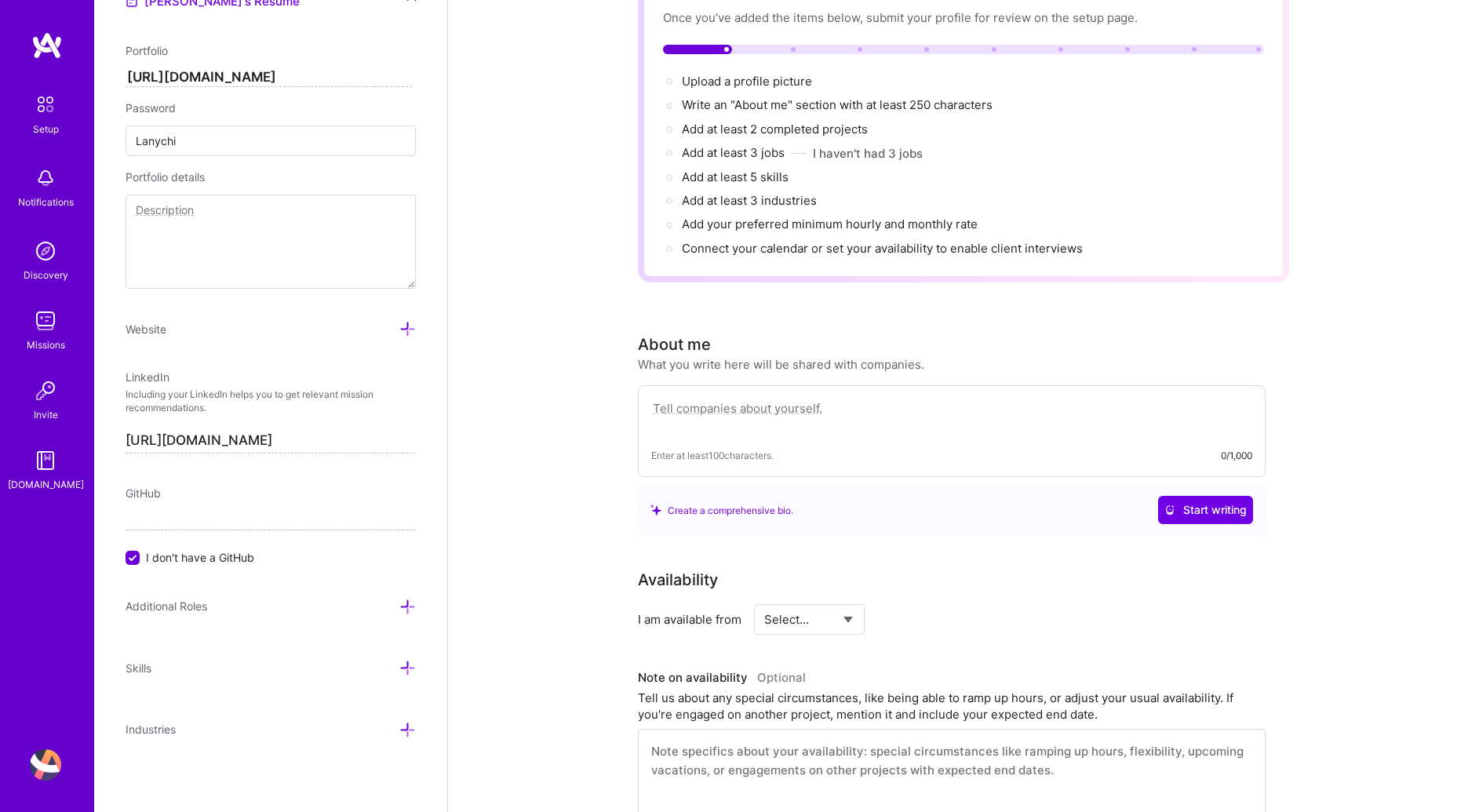
click at [400, 661] on icon at bounding box center [408, 668] width 17 height 17
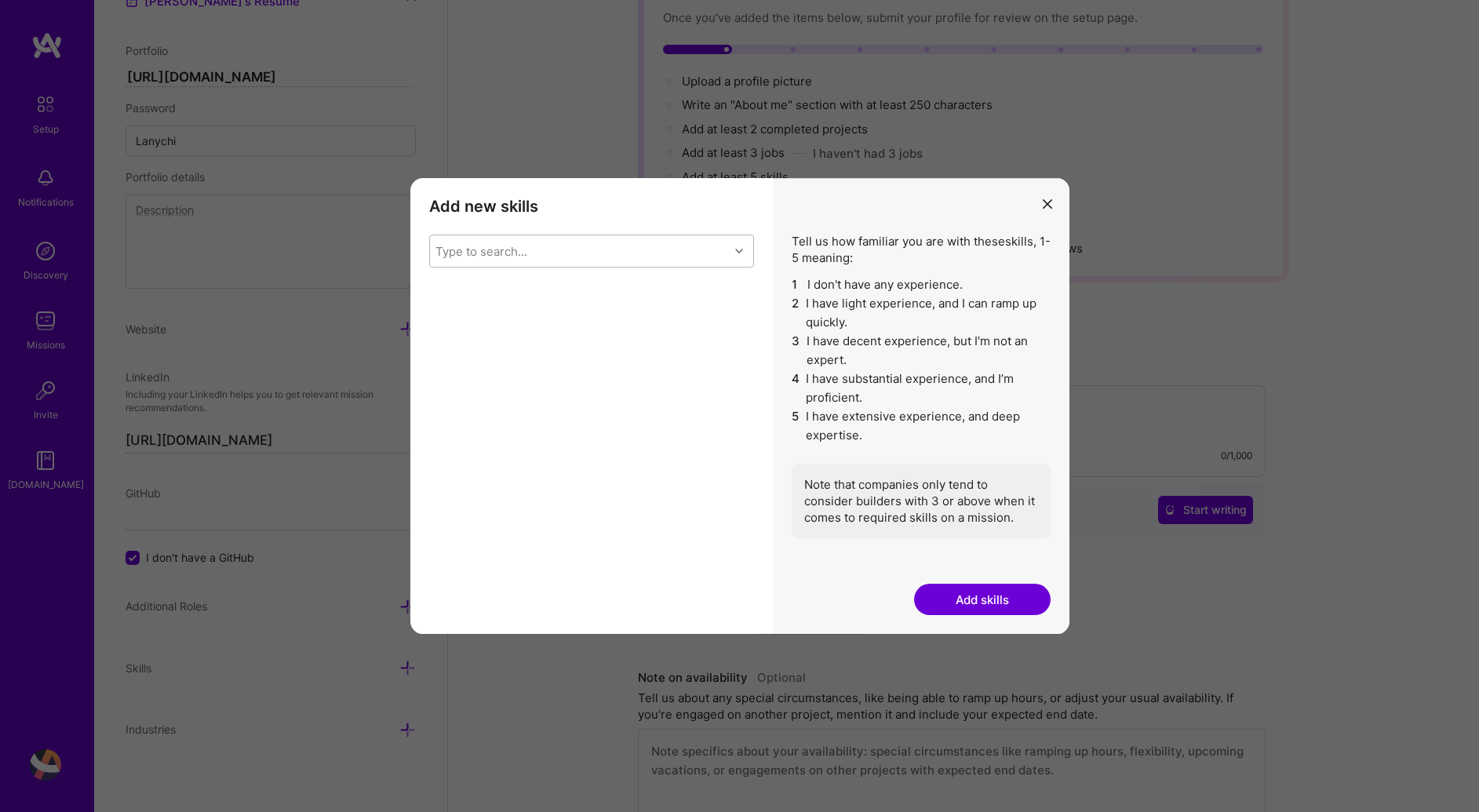
click at [676, 247] on div "Type to search..." at bounding box center [580, 251] width 299 height 32
type input "product"
click at [551, 315] on div "Product Design" at bounding box center [591, 321] width 306 height 17
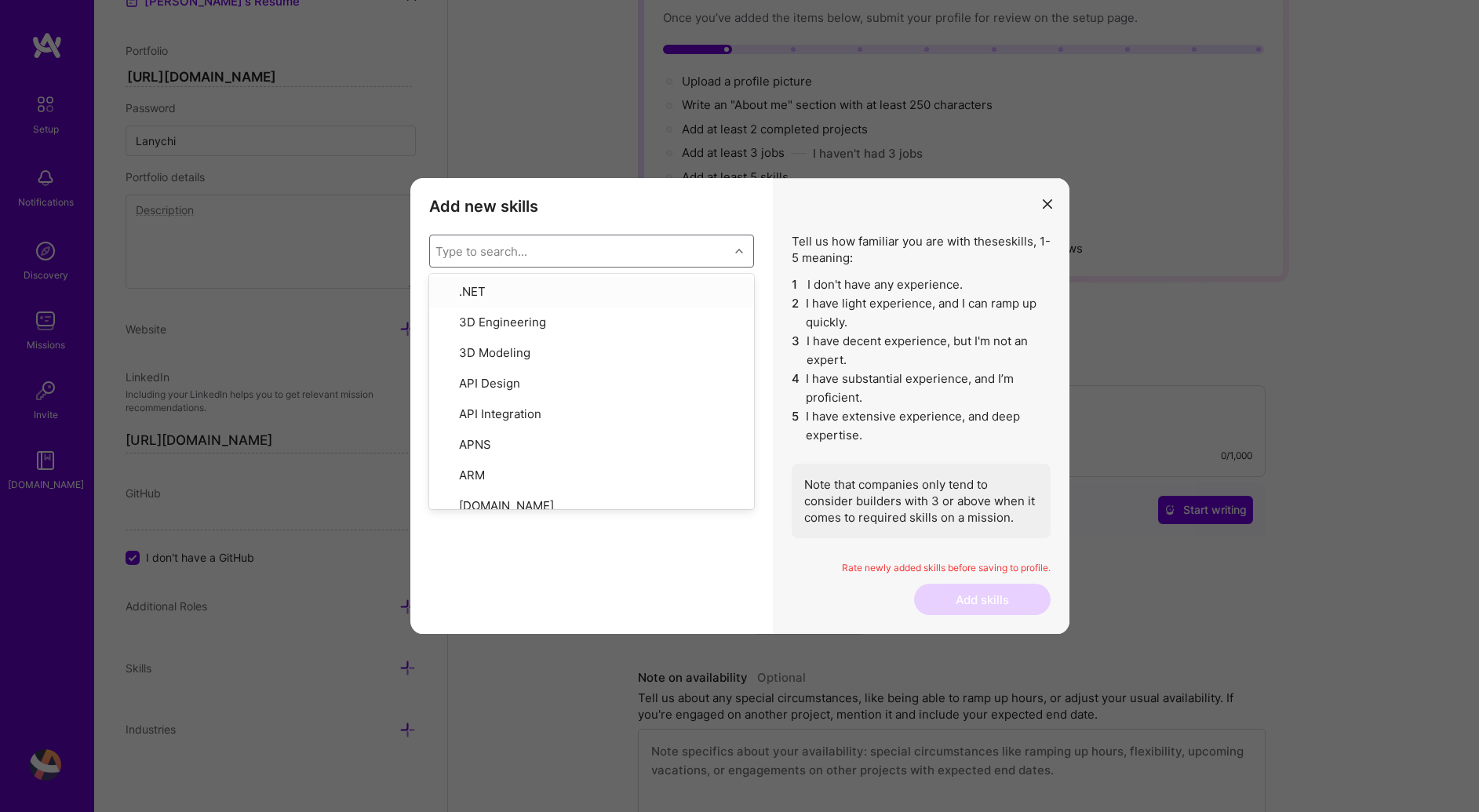
click at [550, 243] on div "Type to search..." at bounding box center [580, 251] width 299 height 32
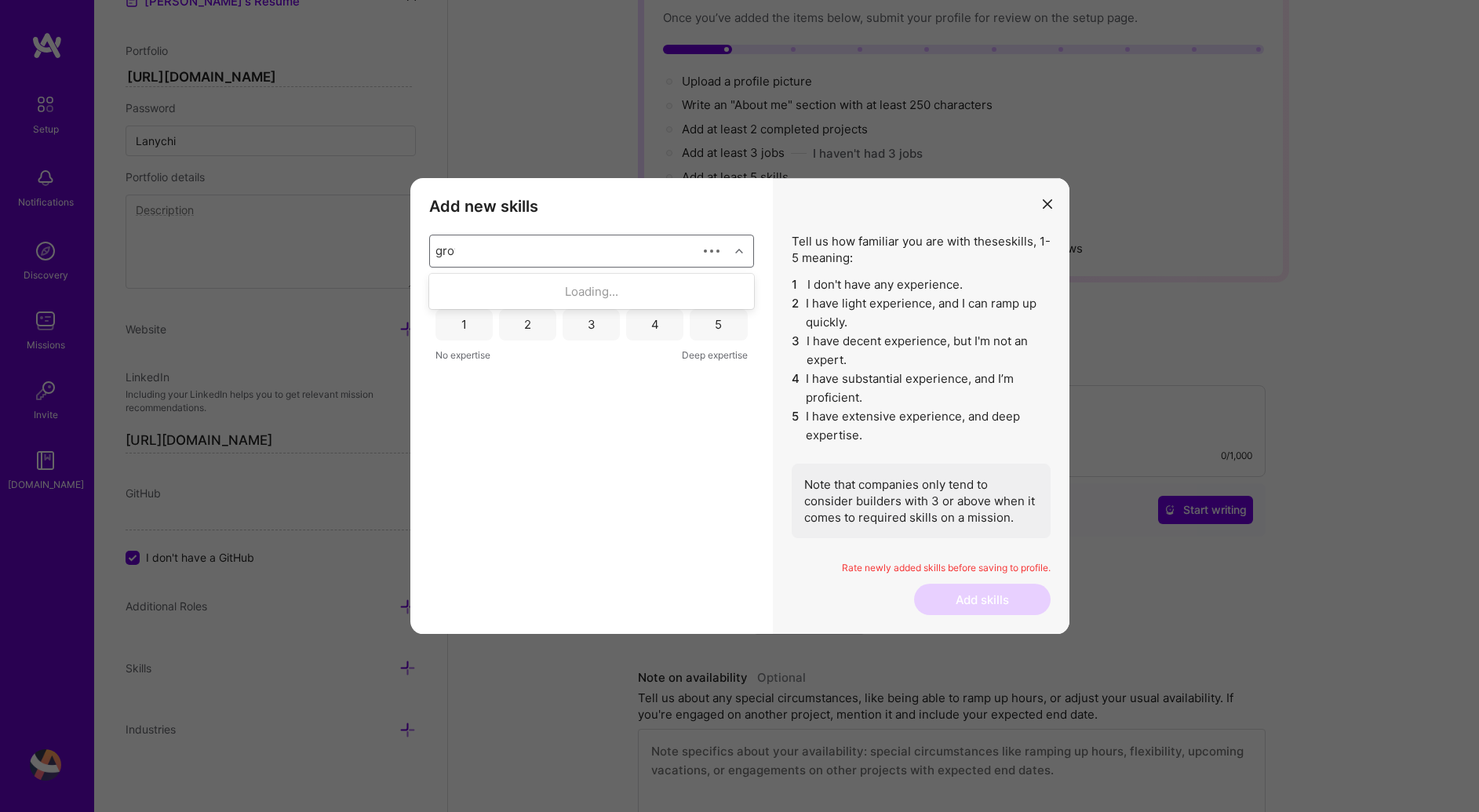
type input "growth"
click at [540, 251] on div "growth" at bounding box center [580, 251] width 299 height 32
click at [539, 251] on div "Type to search..." at bounding box center [580, 251] width 299 height 32
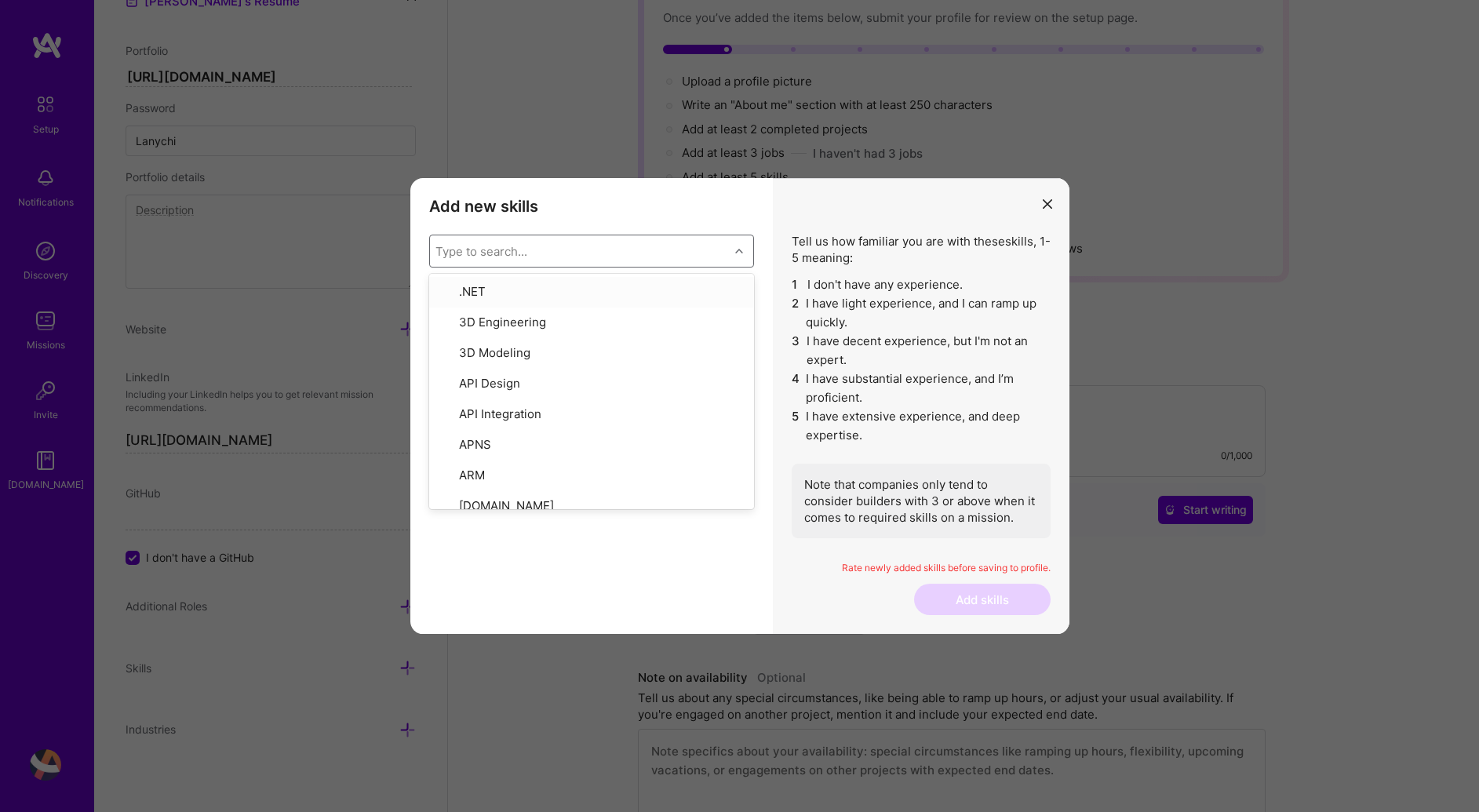
click at [539, 251] on div "Type to search..." at bounding box center [580, 251] width 299 height 32
click at [699, 334] on div "5" at bounding box center [719, 325] width 58 height 32
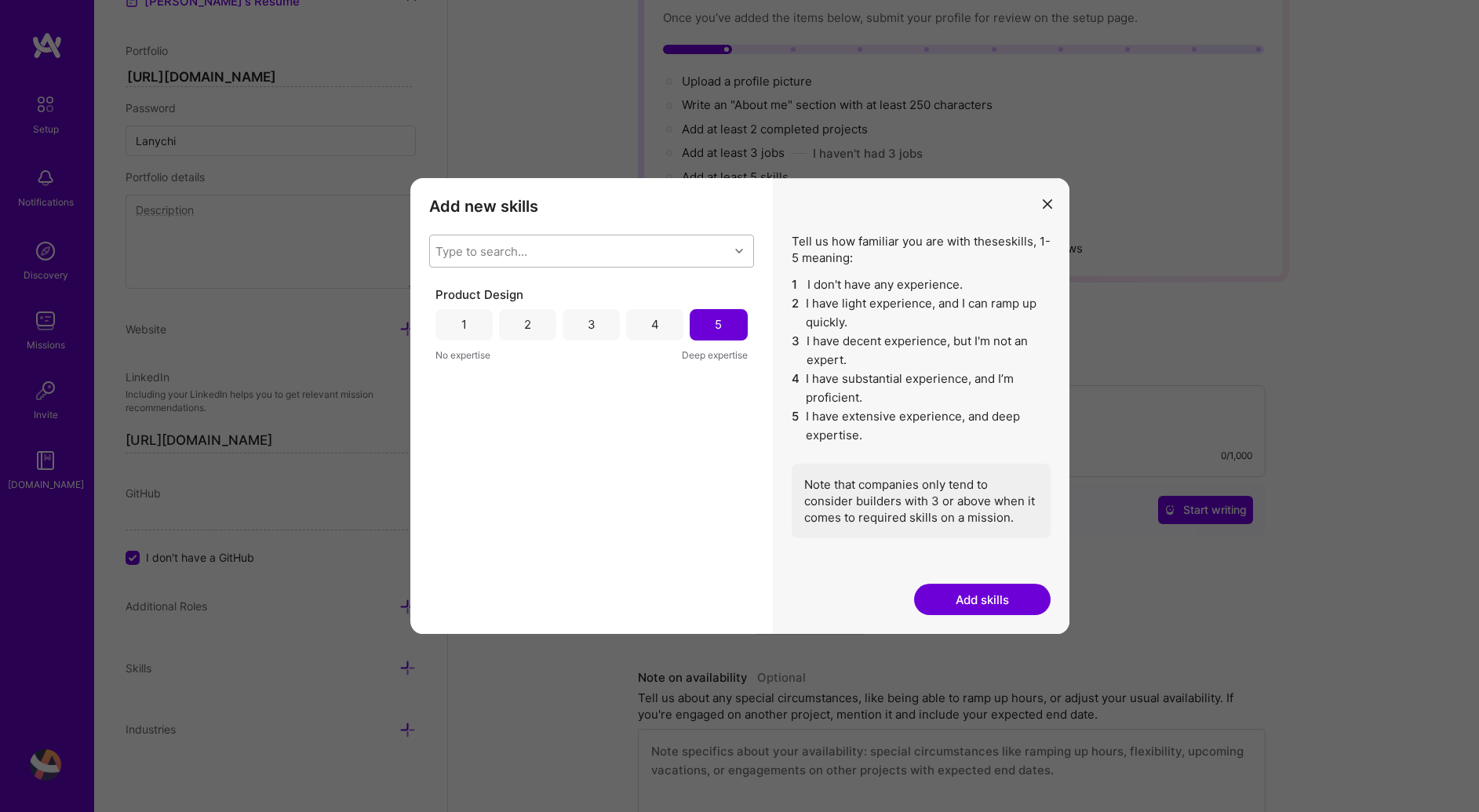
click at [514, 254] on div "Type to search..." at bounding box center [481, 251] width 92 height 17
type input "web des"
click at [509, 242] on div "web des" at bounding box center [580, 251] width 299 height 32
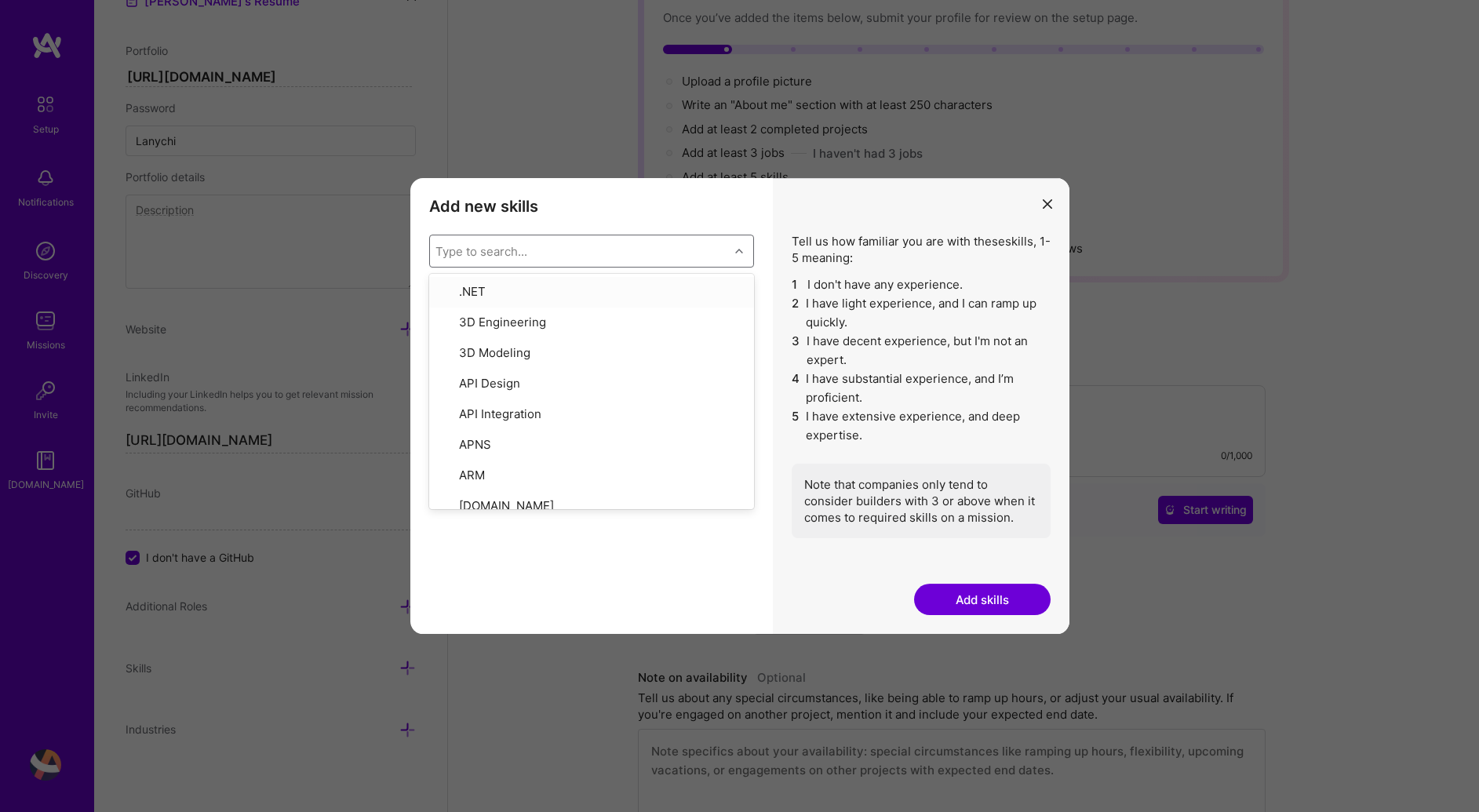
click at [509, 242] on div "Type to search..." at bounding box center [481, 251] width 92 height 17
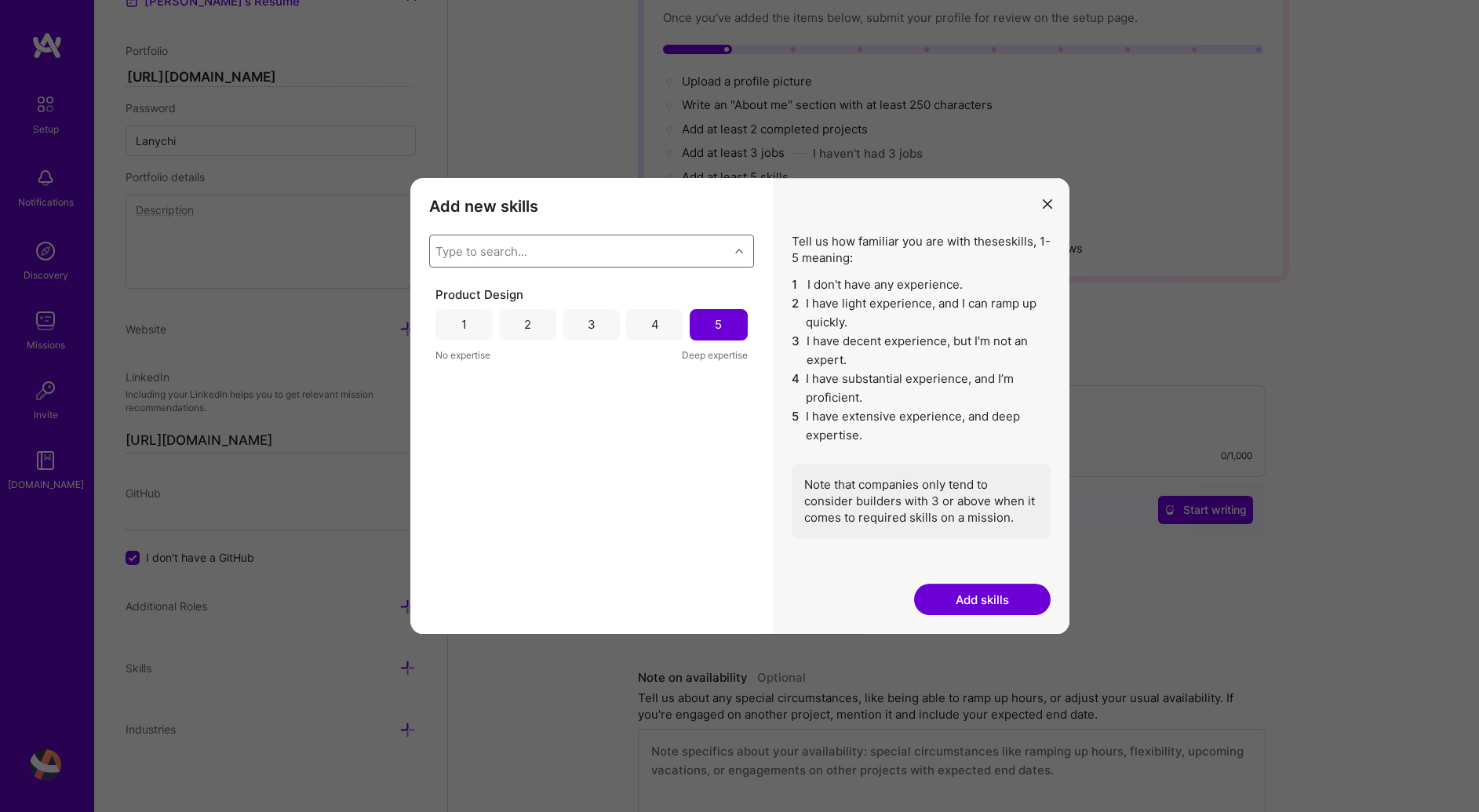
click at [509, 242] on div "Type to search..." at bounding box center [481, 251] width 92 height 17
type input "des"
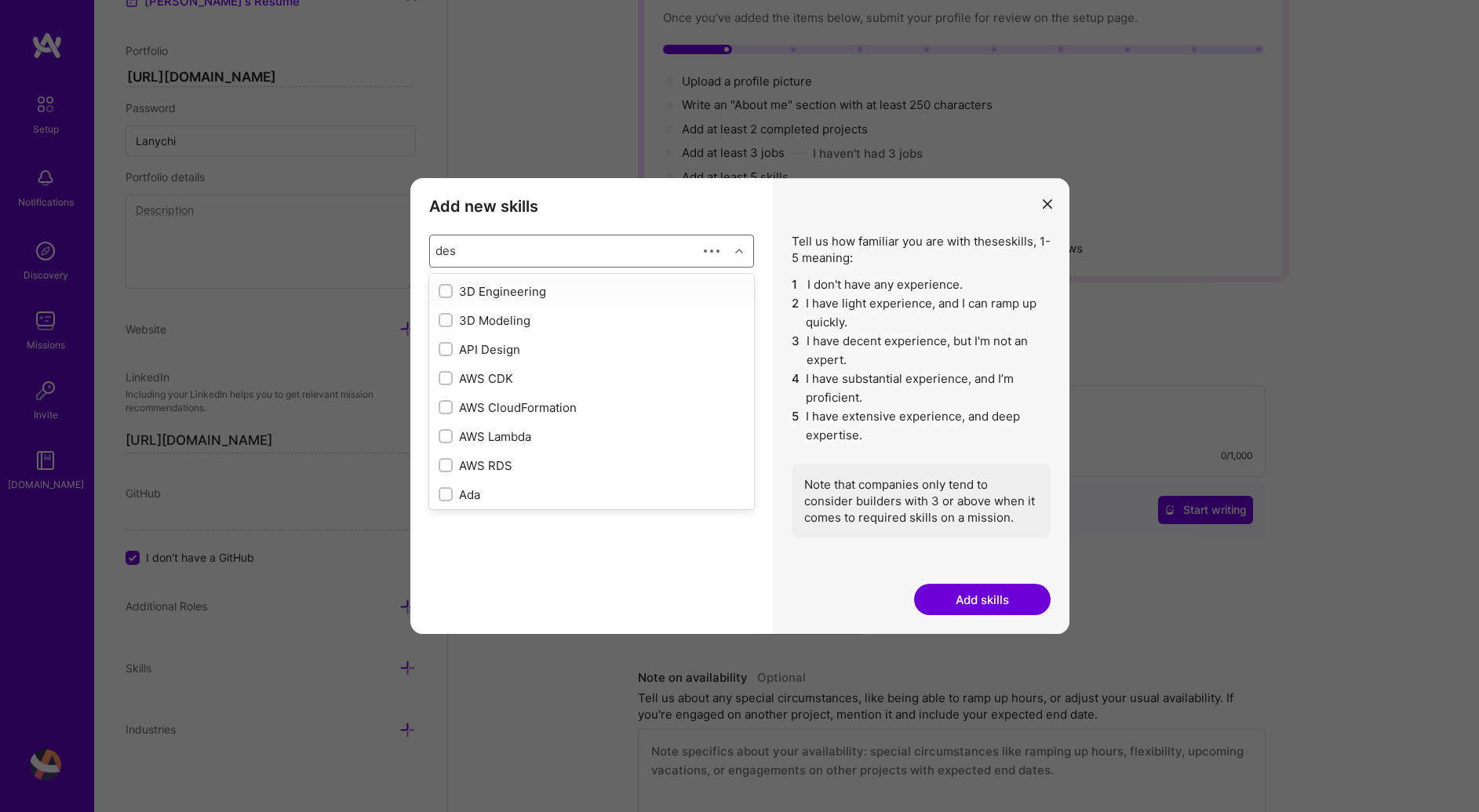
checkbox input "true"
type input "design"
click at [447, 432] on input "modal" at bounding box center [447, 434] width 11 height 11
checkbox input "false"
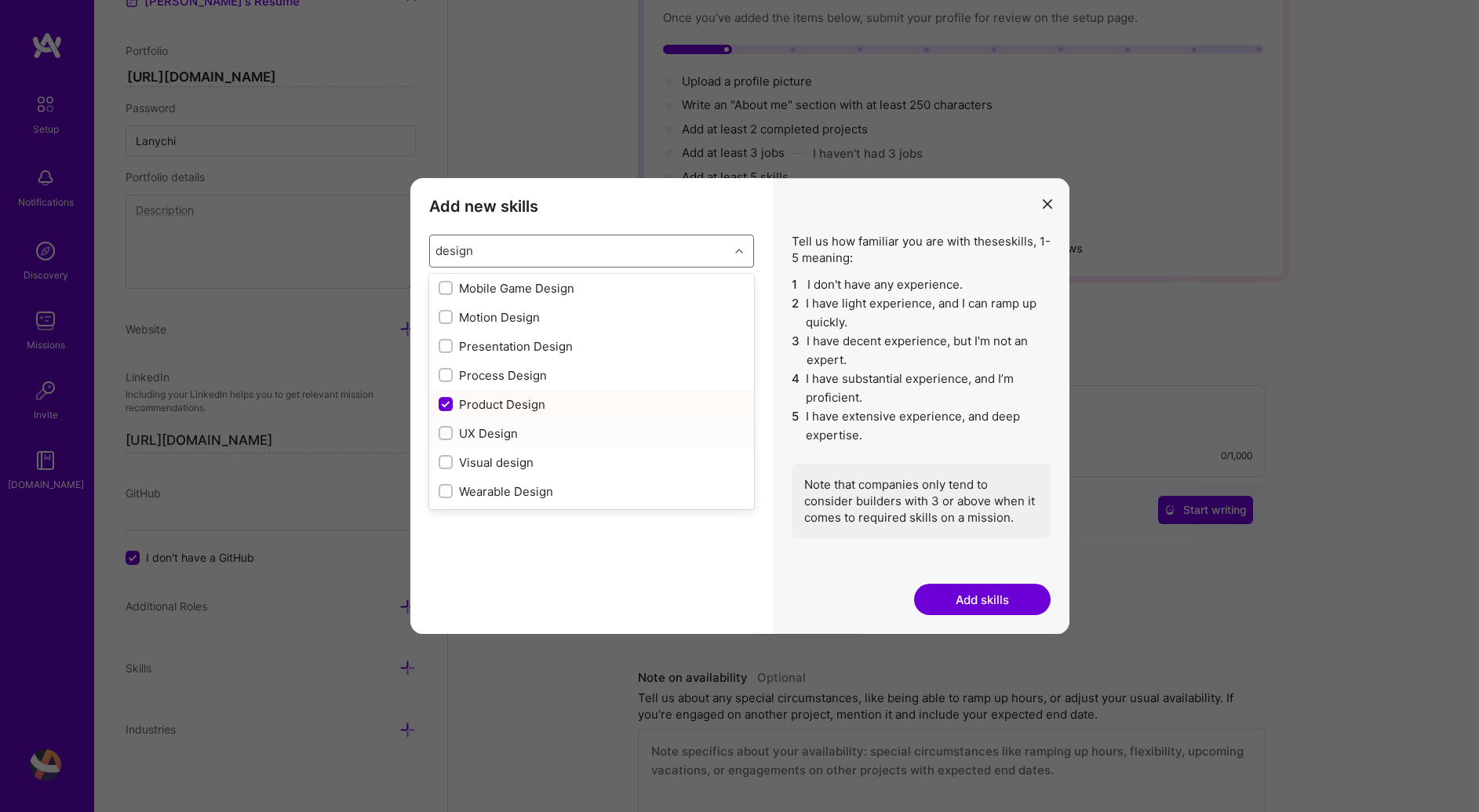
checkbox input "false"
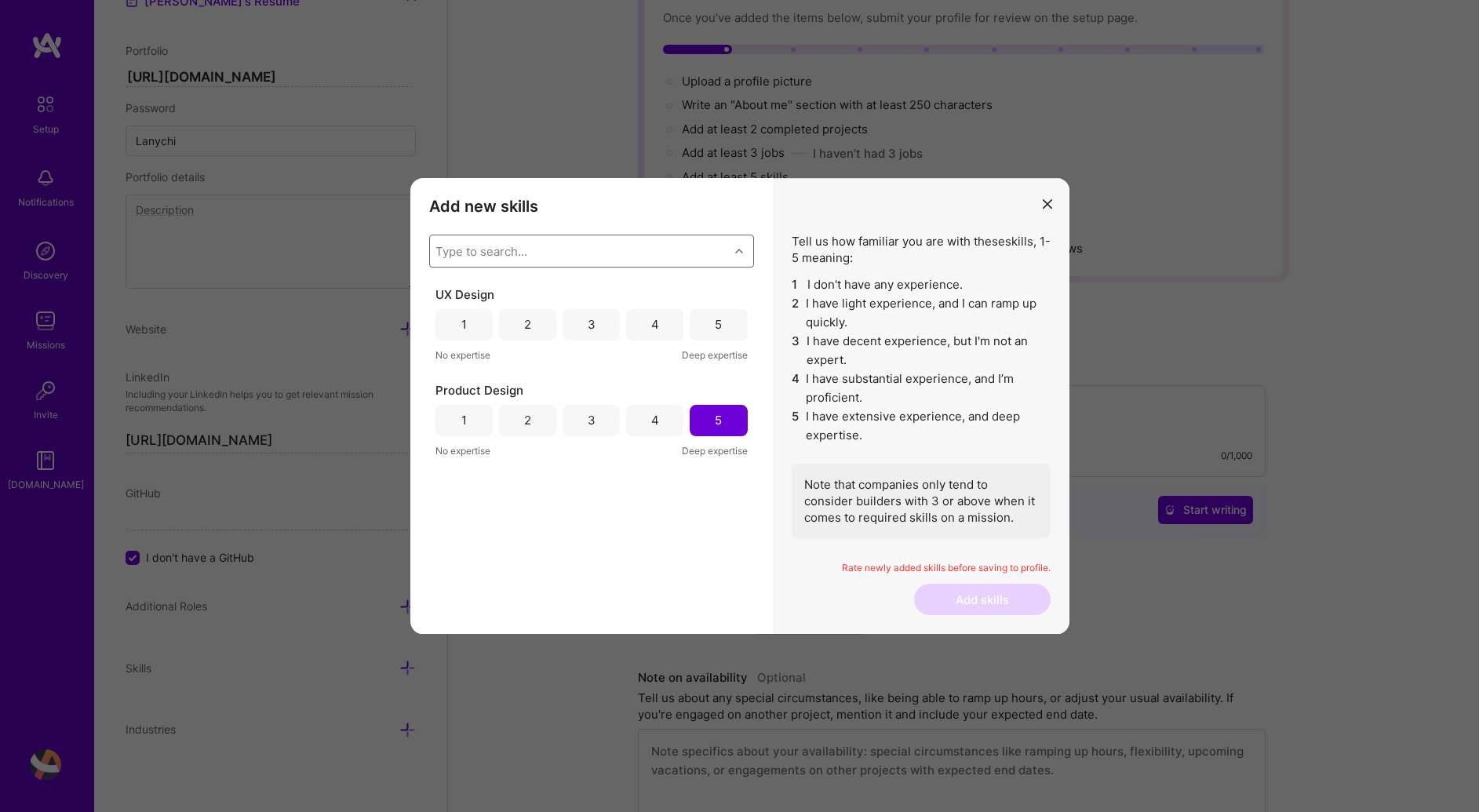
click at [498, 255] on div "Type to search..." at bounding box center [481, 251] width 92 height 17
click at [704, 330] on div "5" at bounding box center [719, 325] width 58 height 32
click at [548, 252] on div "Type to search..." at bounding box center [580, 251] width 299 height 32
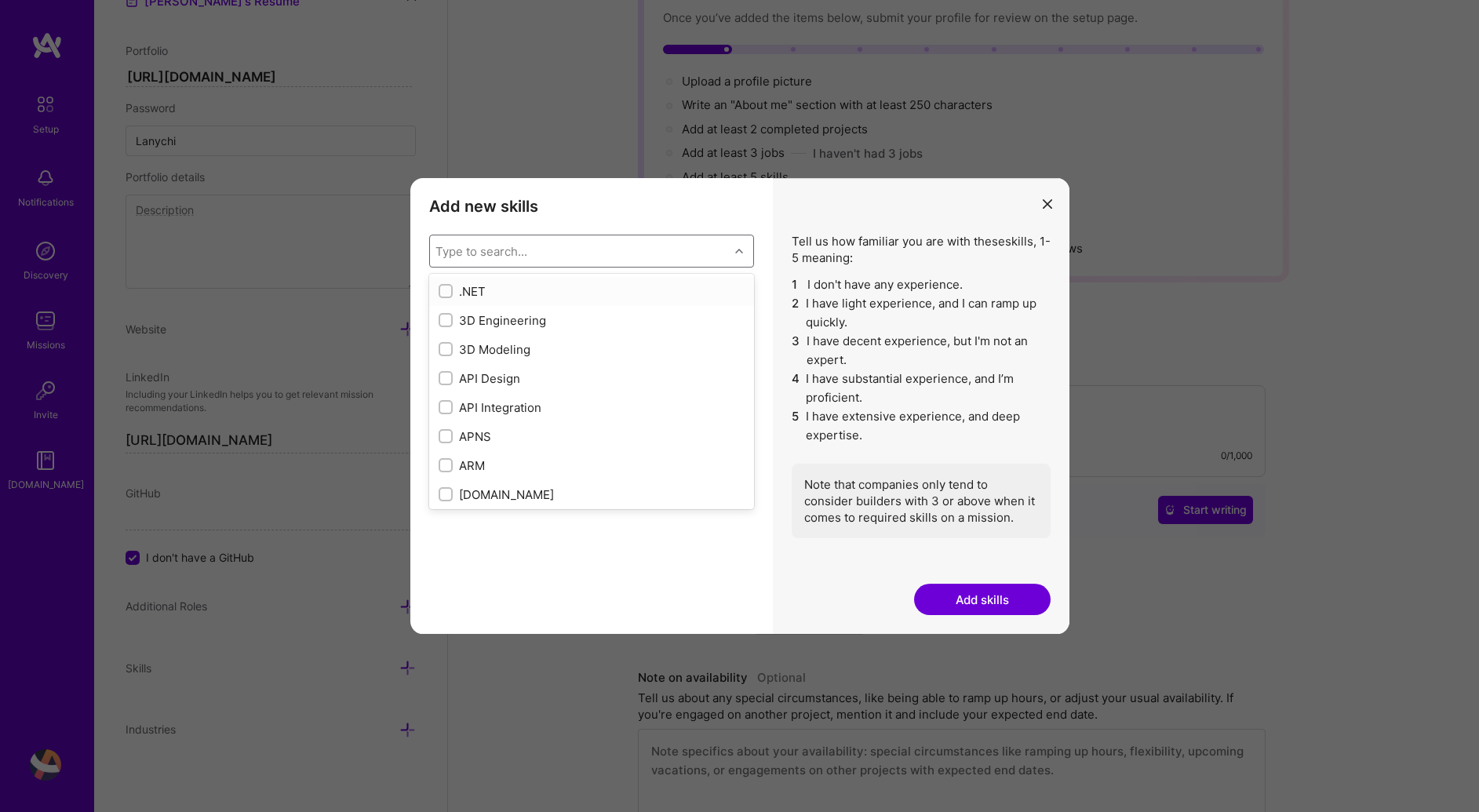
type input "d"
checkbox input "true"
type input "des"
checkbox input "true"
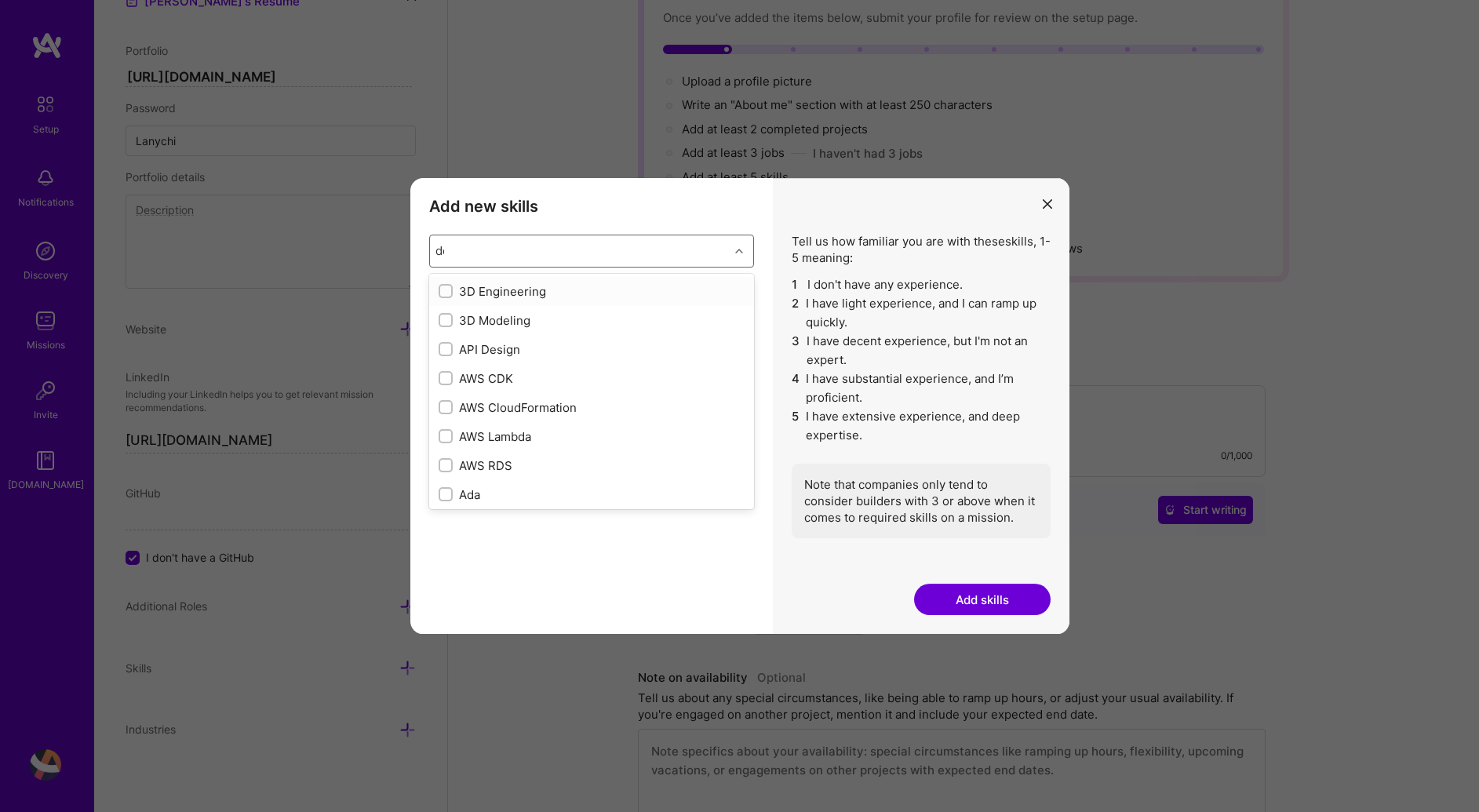
checkbox input "true"
type input "design"
click at [450, 465] on input "modal" at bounding box center [447, 463] width 11 height 11
checkbox input "false"
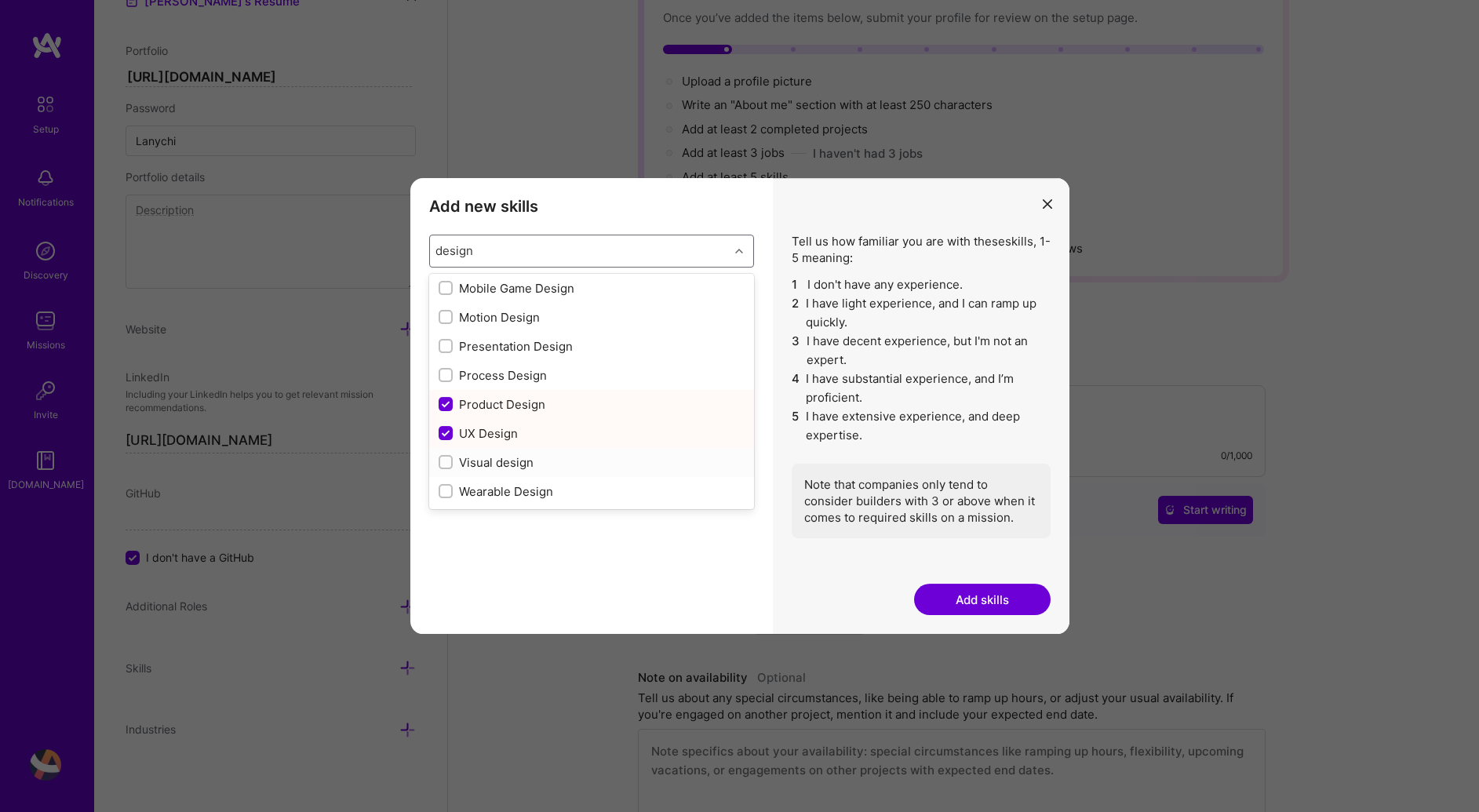
checkbox input "false"
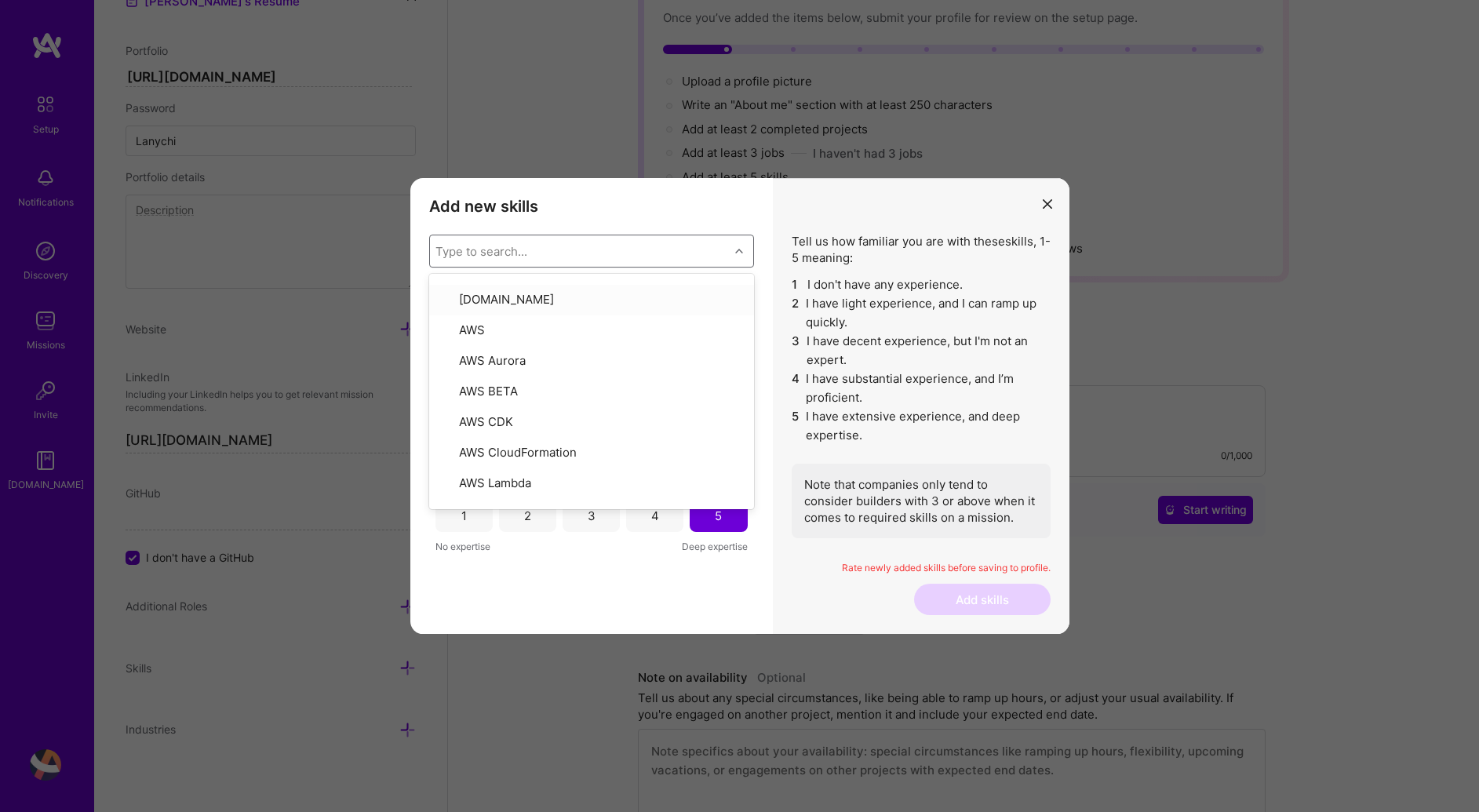
click at [676, 224] on div "Add new skills Tell us how familiar you are with given skills, using between 1 …" at bounding box center [591, 406] width 363 height 456
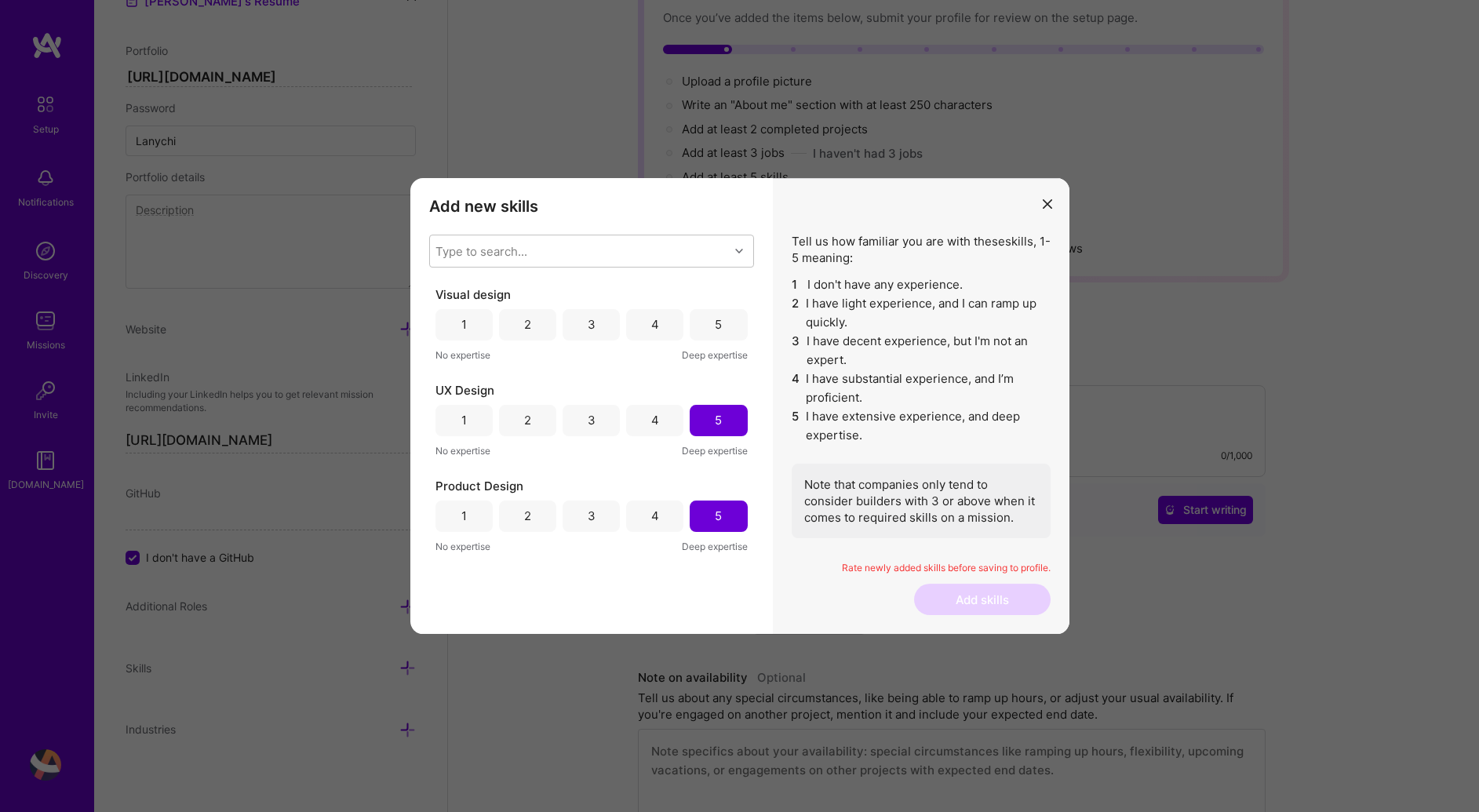
click at [717, 327] on div "5" at bounding box center [719, 324] width 7 height 17
click at [574, 259] on div "Type to search..." at bounding box center [580, 251] width 299 height 32
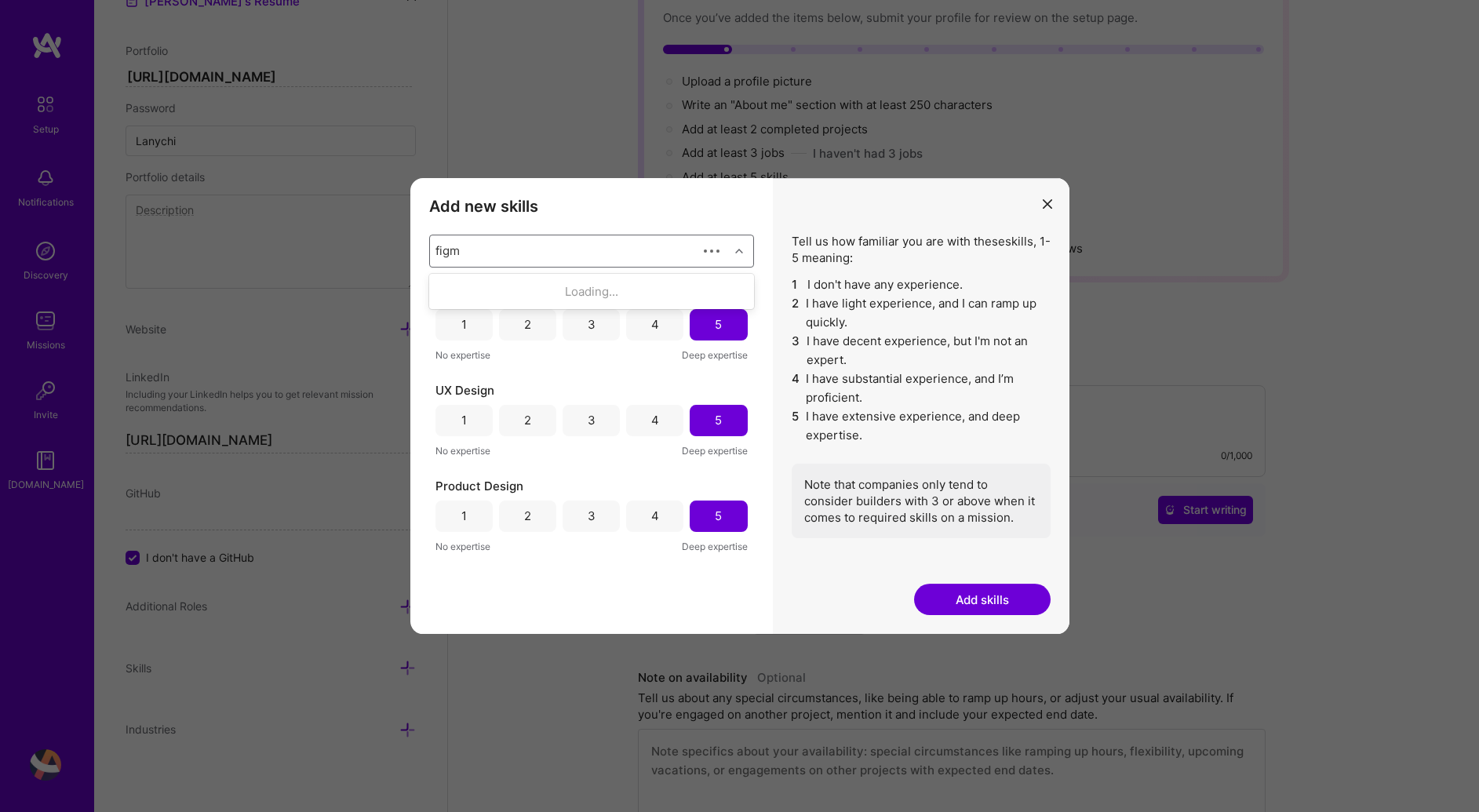
type input "figma"
click at [505, 295] on div "Figma" at bounding box center [591, 292] width 306 height 17
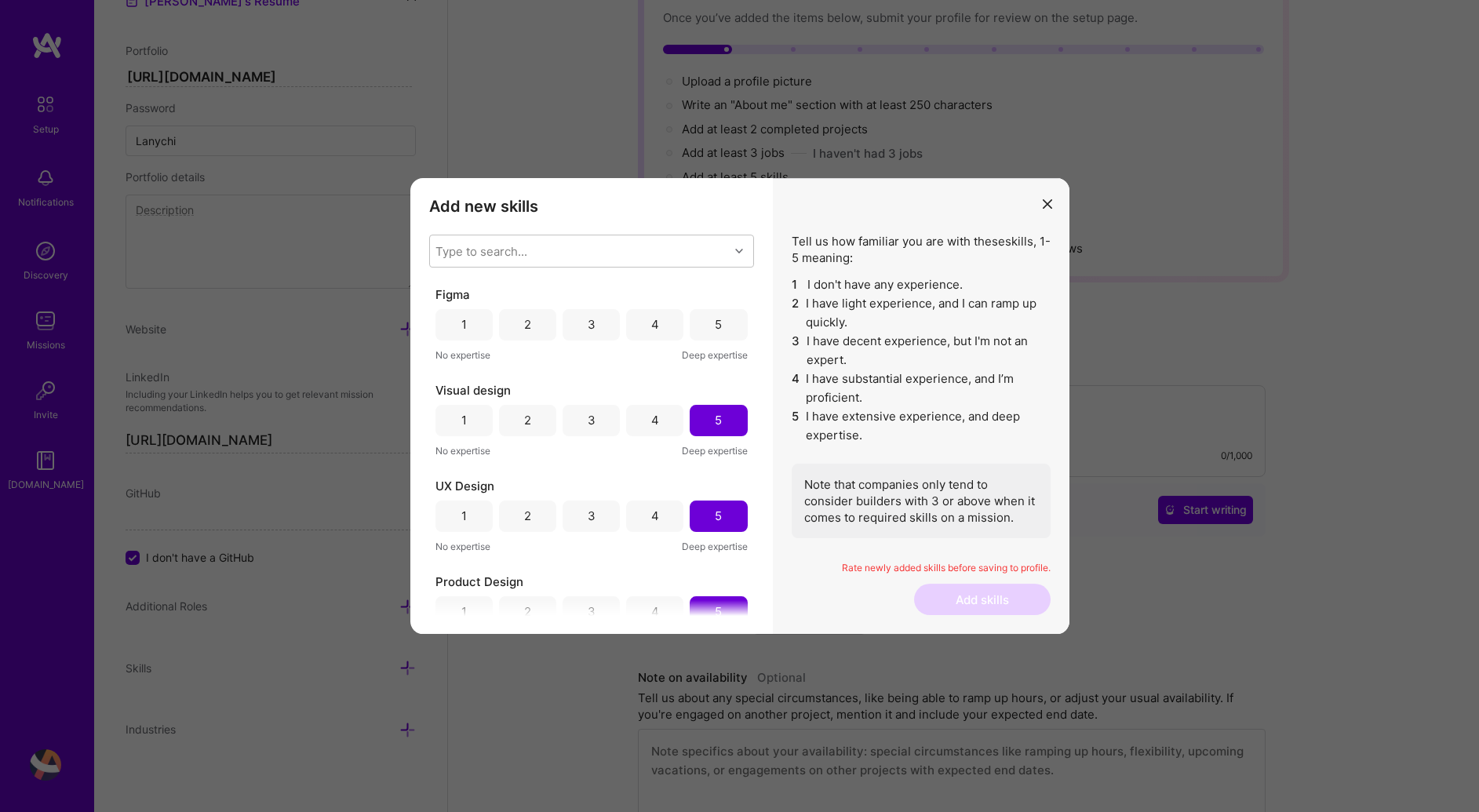
click at [843, 218] on div "Tell us how familiar you are with these skills , 1-5 meaning: 1 I don't have an…" at bounding box center [920, 406] width 297 height 456
click at [654, 324] on div "4" at bounding box center [655, 324] width 7 height 17
click at [637, 258] on div "Type to search..." at bounding box center [580, 251] width 299 height 32
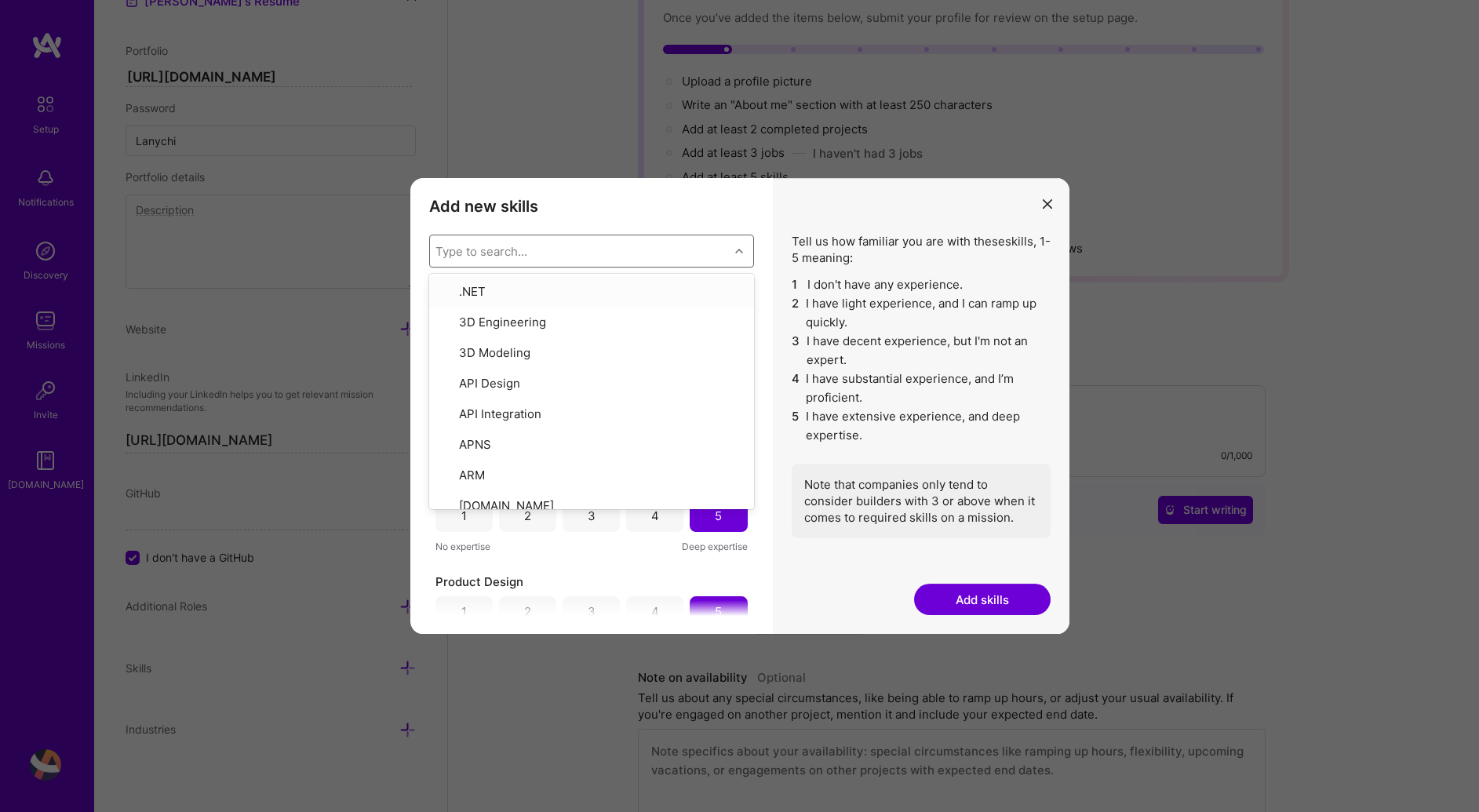
click at [654, 221] on div "Add new skills Tell us how familiar you are with given skills, using between 1 …" at bounding box center [591, 406] width 363 height 456
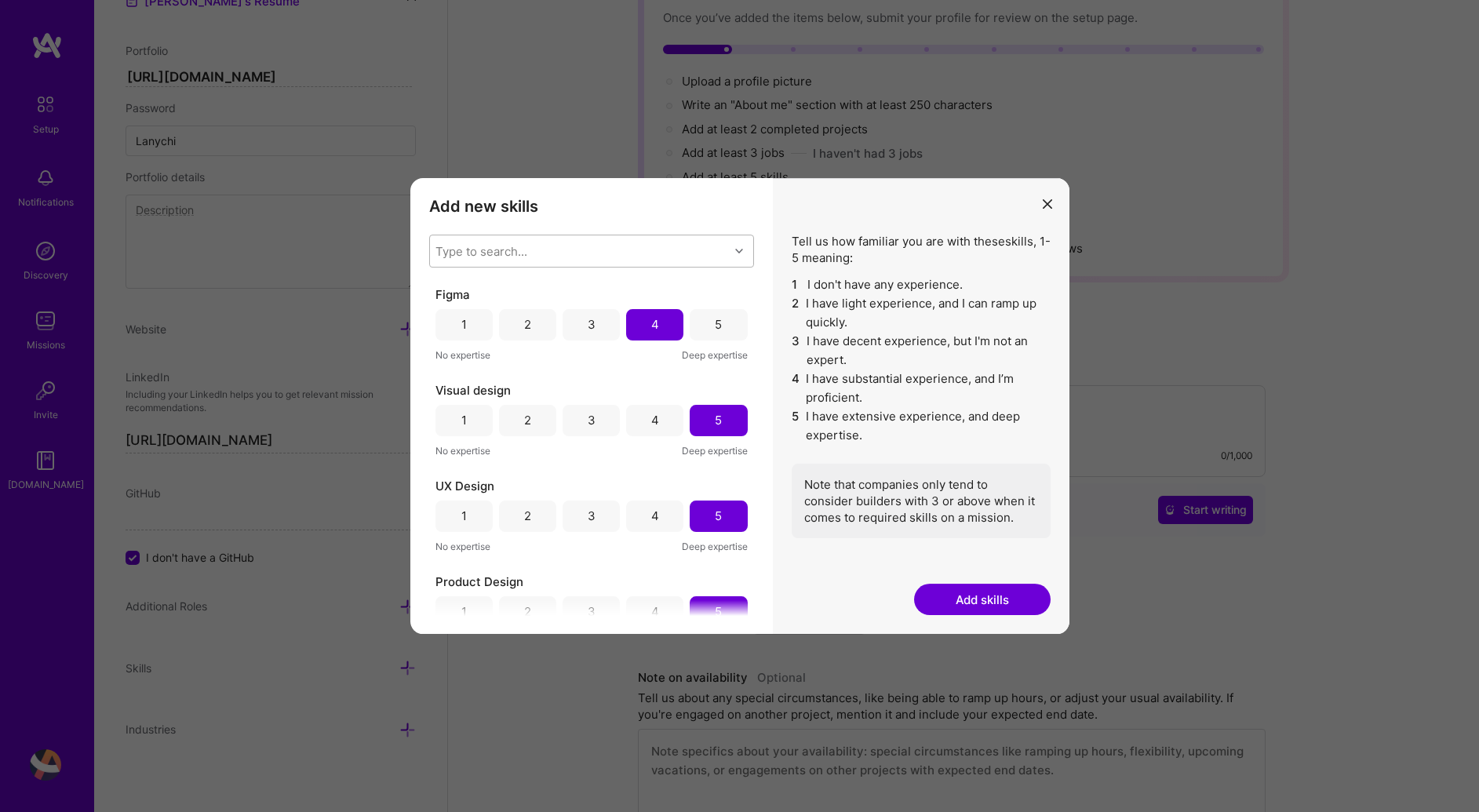
click at [649, 253] on div "Type to search..." at bounding box center [580, 251] width 299 height 32
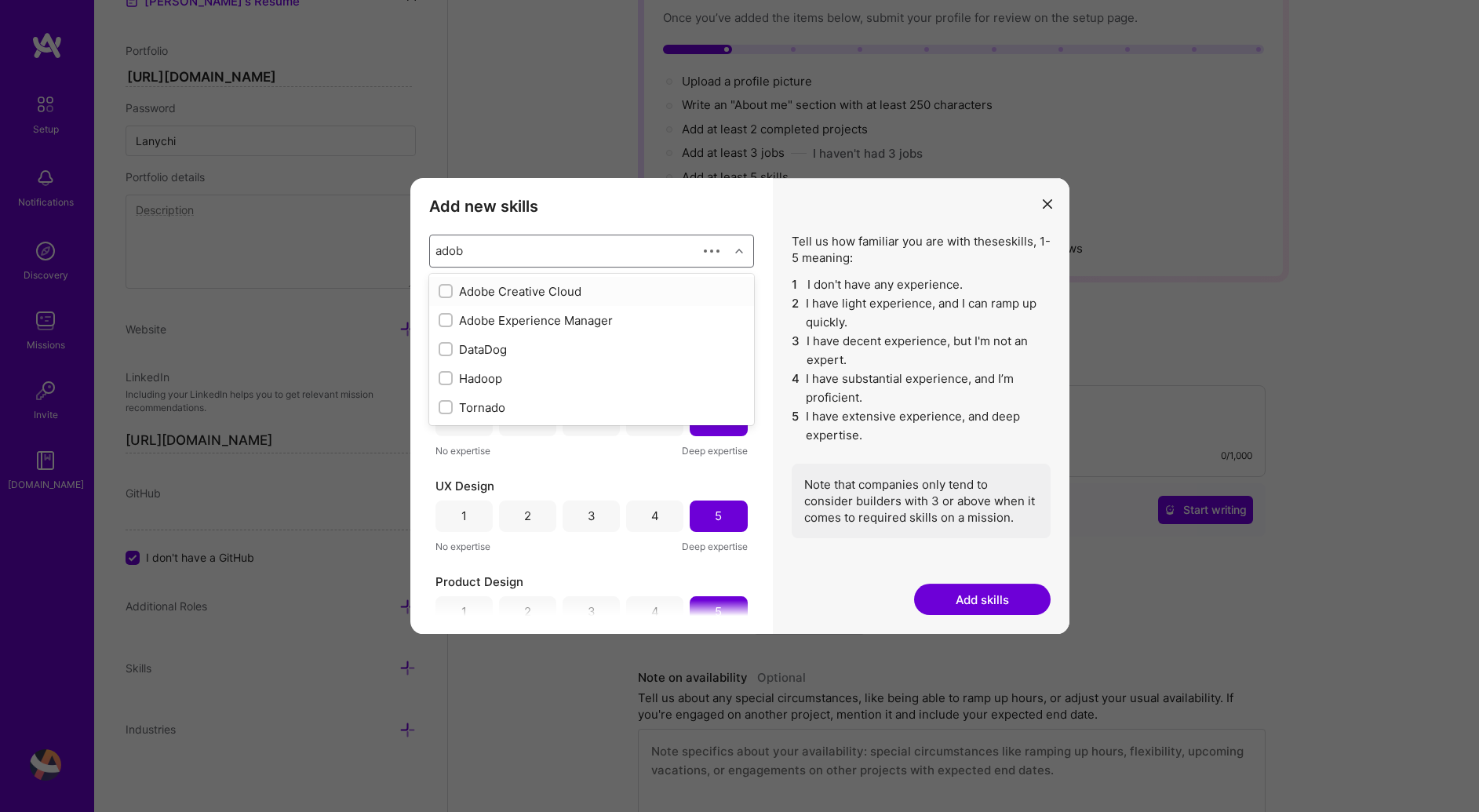
type input "adobe"
click at [614, 293] on div "Adobe Creative Cloud" at bounding box center [591, 292] width 306 height 17
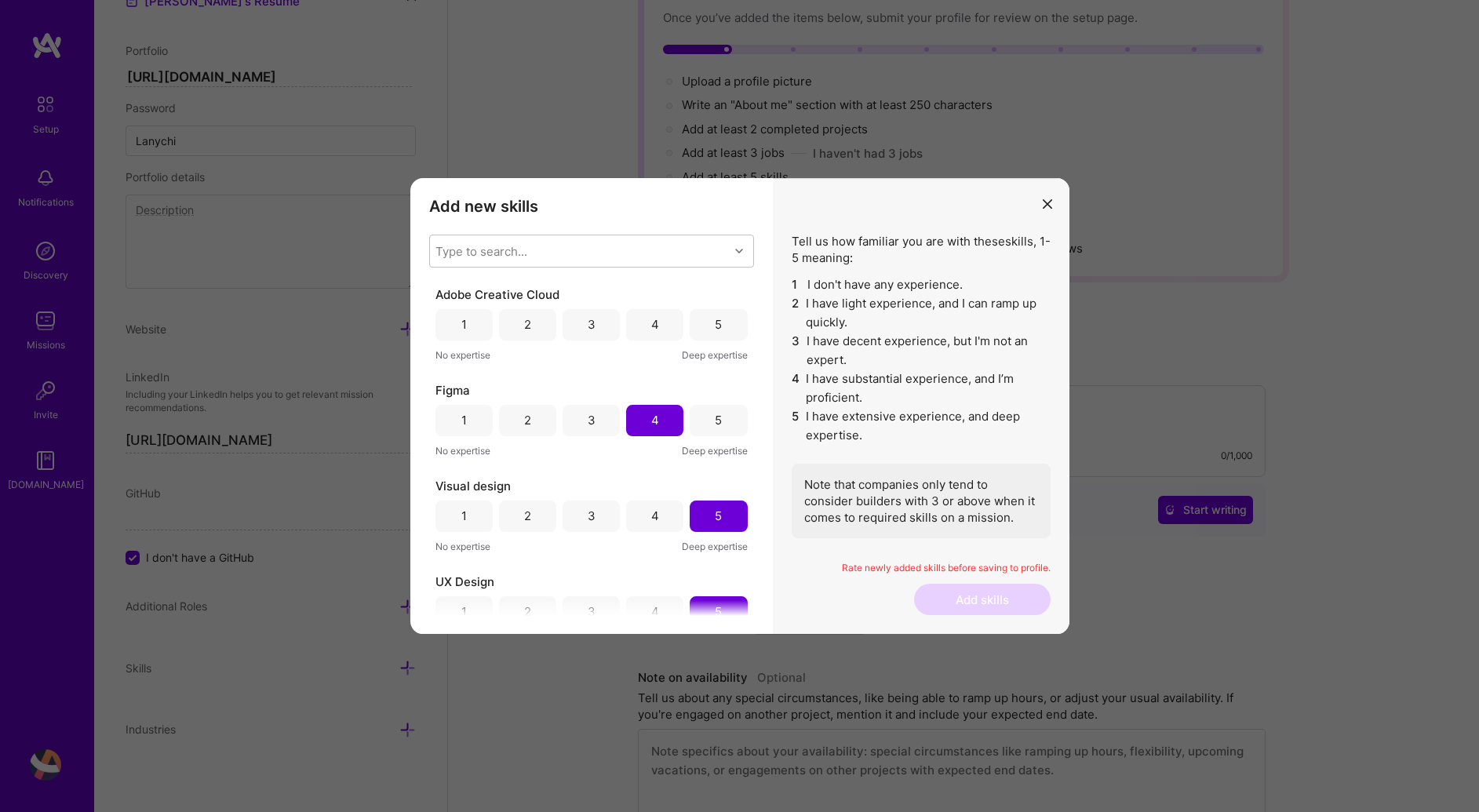
click at [576, 593] on div "UX Design 1 2 3 4 5 No expertise Deep expertise" at bounding box center [591, 611] width 312 height 77
click at [652, 331] on div "4" at bounding box center [655, 324] width 7 height 17
click at [600, 247] on div "Type to search..." at bounding box center [580, 251] width 299 height 32
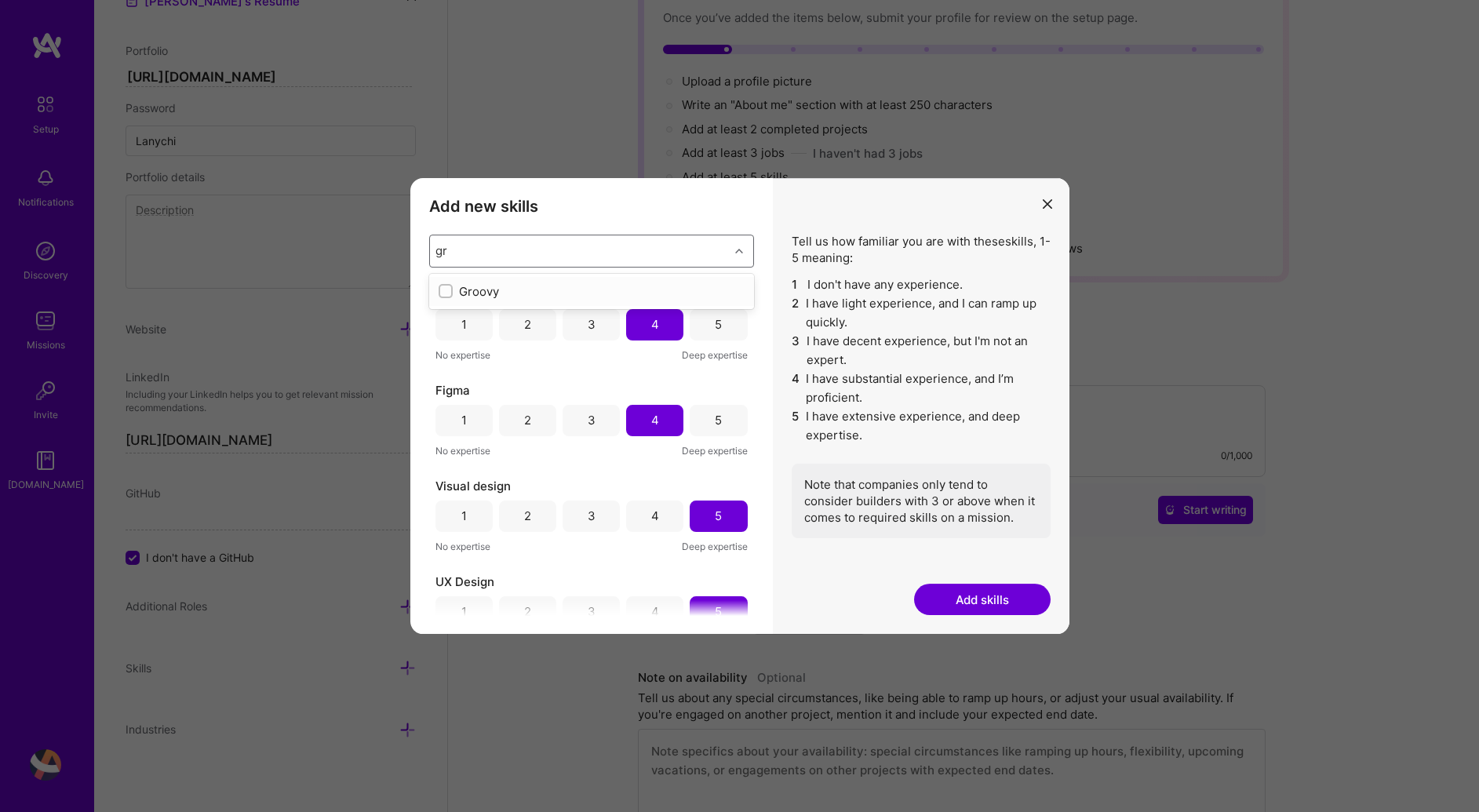
type input "g"
type input "s"
type input "protot"
click at [591, 294] on div "Prototyping" at bounding box center [591, 292] width 306 height 17
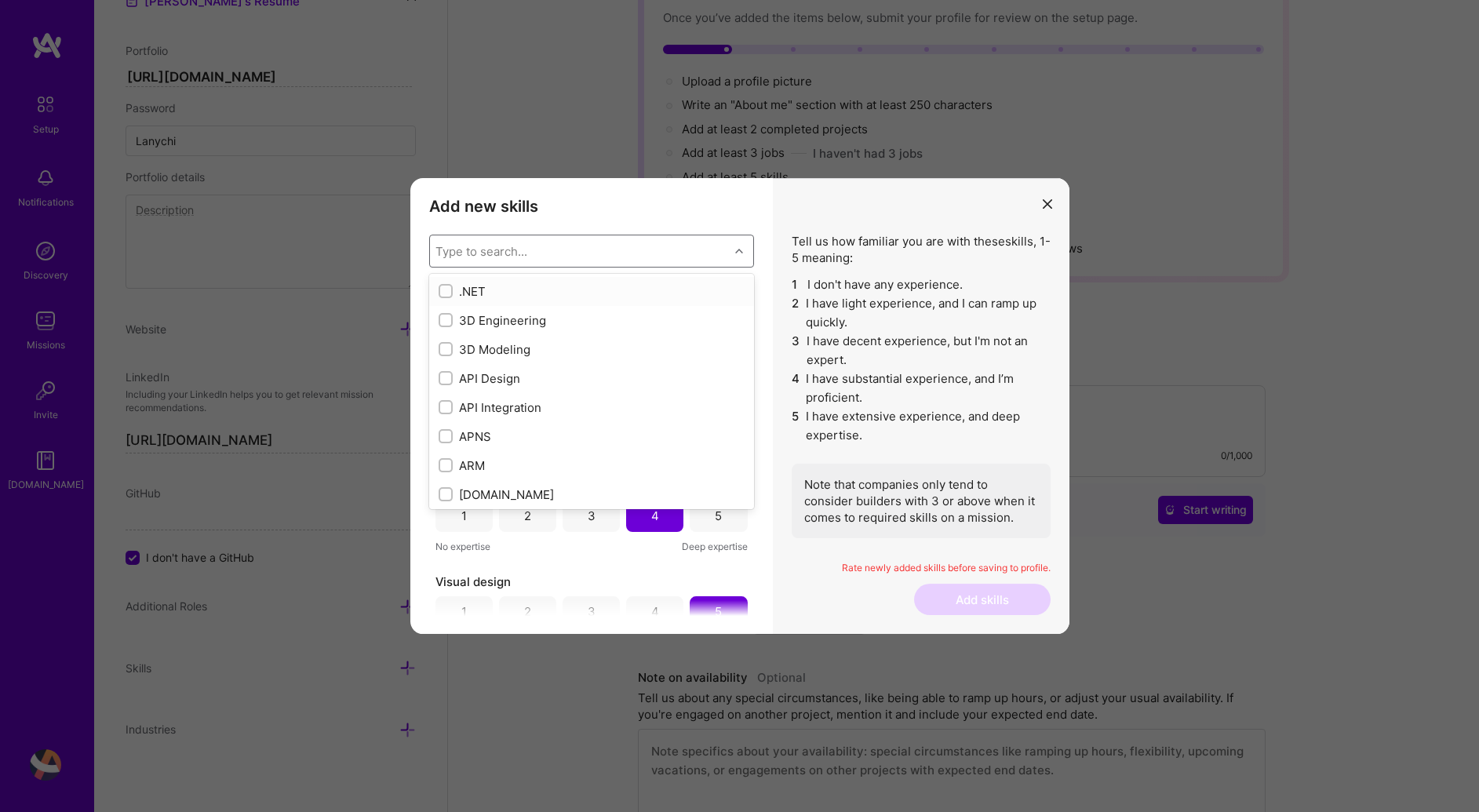
click at [638, 166] on div "Add new skills Tell us how familiar you are with given skills, using between 1 …" at bounding box center [739, 406] width 1479 height 812
click at [640, 190] on div "Add new skills Tell us how familiar you are with given skills, using between 1 …" at bounding box center [591, 406] width 363 height 456
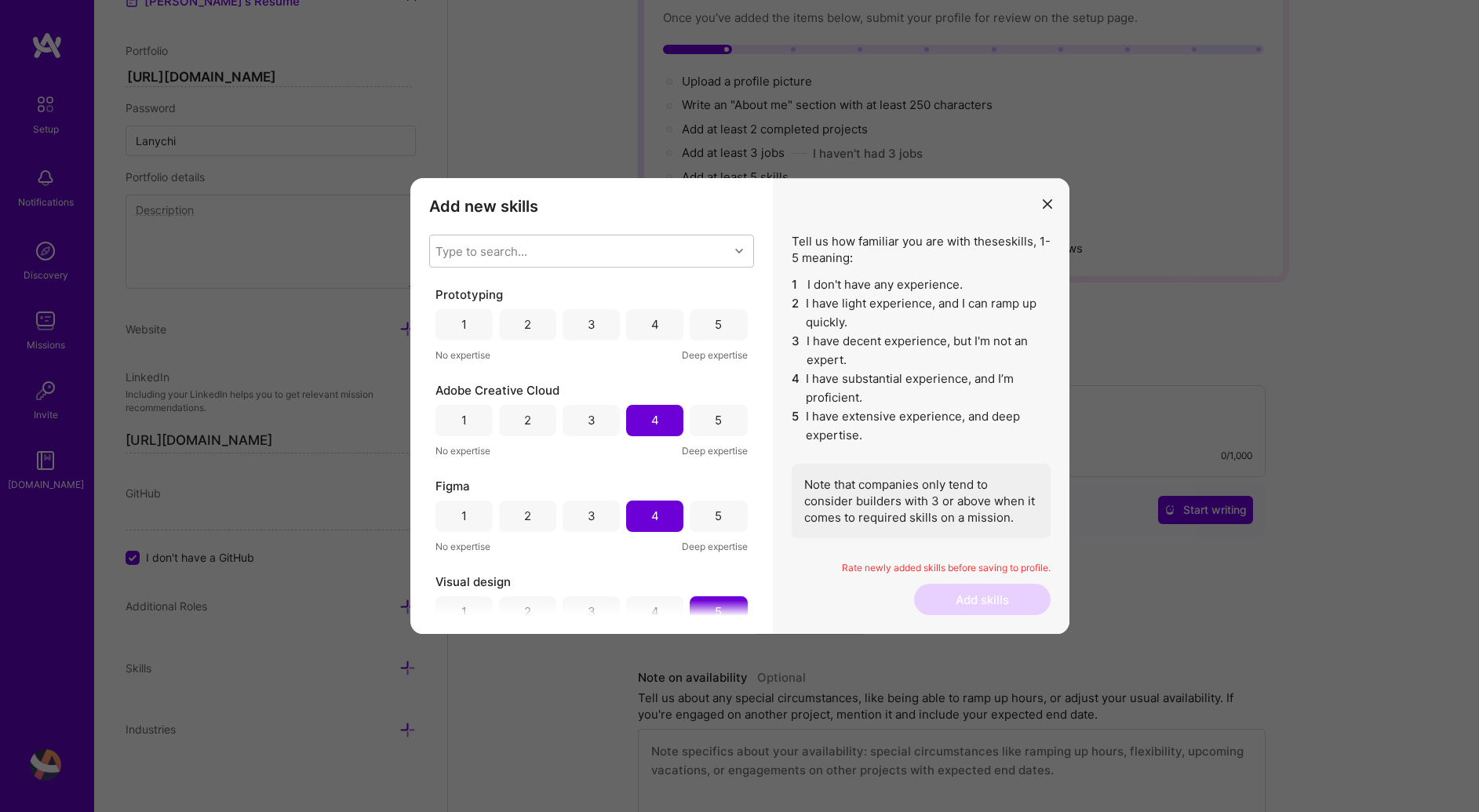
click at [648, 333] on div "4" at bounding box center [655, 325] width 58 height 32
click at [547, 242] on div "Type to search..." at bounding box center [580, 251] width 299 height 32
click at [639, 242] on div "Type to search..." at bounding box center [580, 251] width 299 height 32
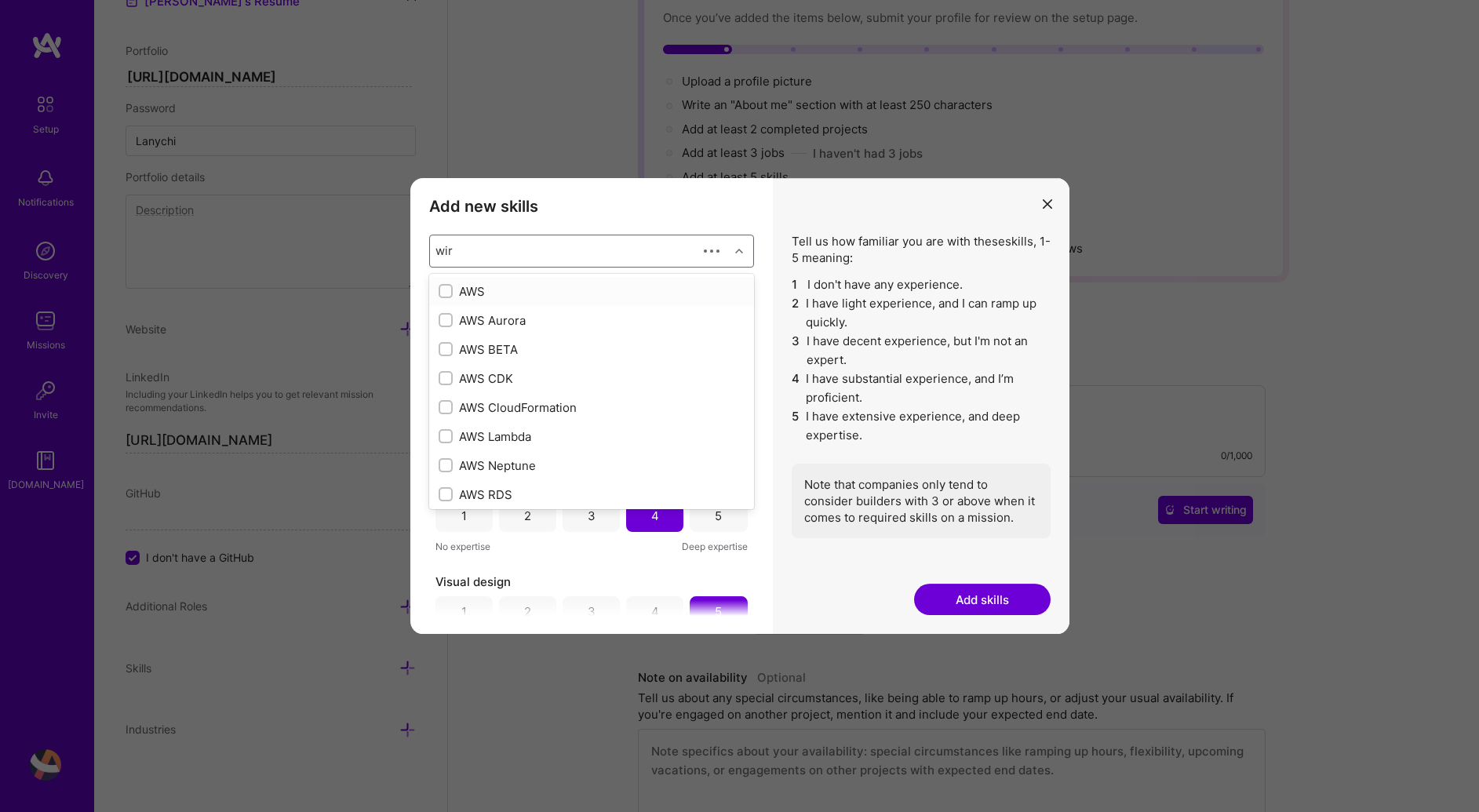
type input "wire"
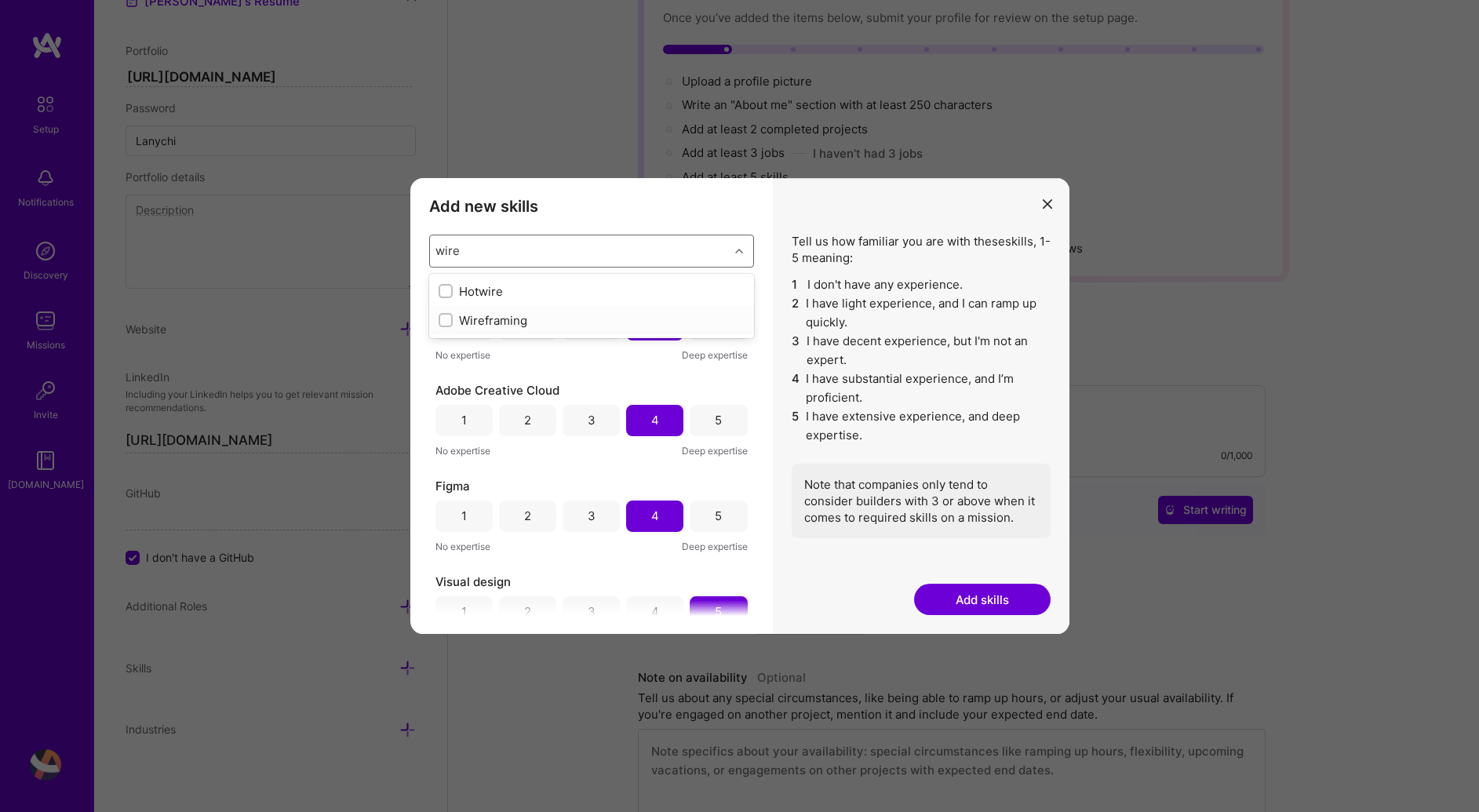
click at [596, 321] on div "Wireframing" at bounding box center [591, 321] width 306 height 17
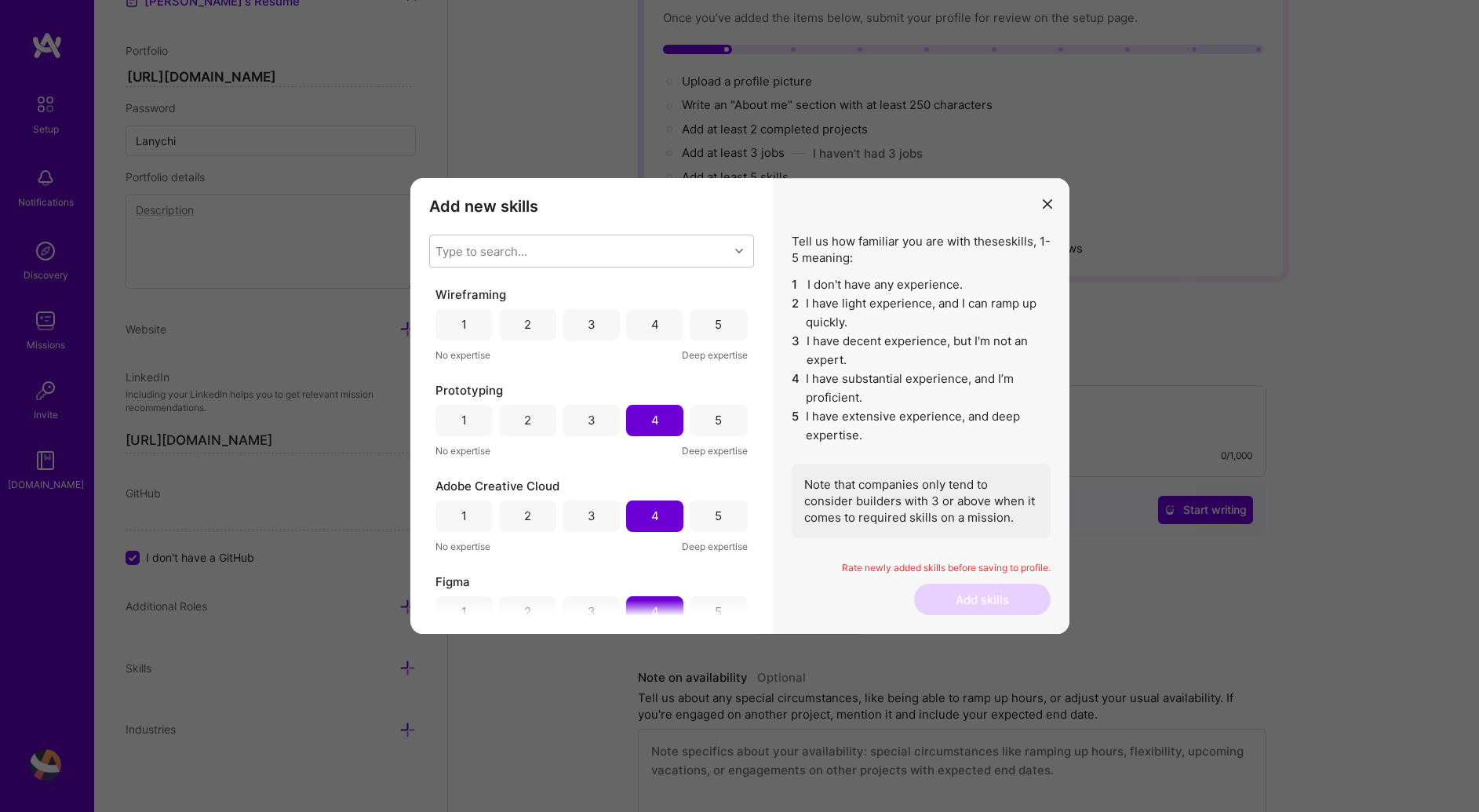
click at [635, 202] on h3 "Add new skills" at bounding box center [591, 206] width 324 height 19
click at [702, 315] on div "5" at bounding box center [719, 325] width 58 height 32
click at [613, 243] on div "Type to search..." at bounding box center [580, 251] width 299 height 32
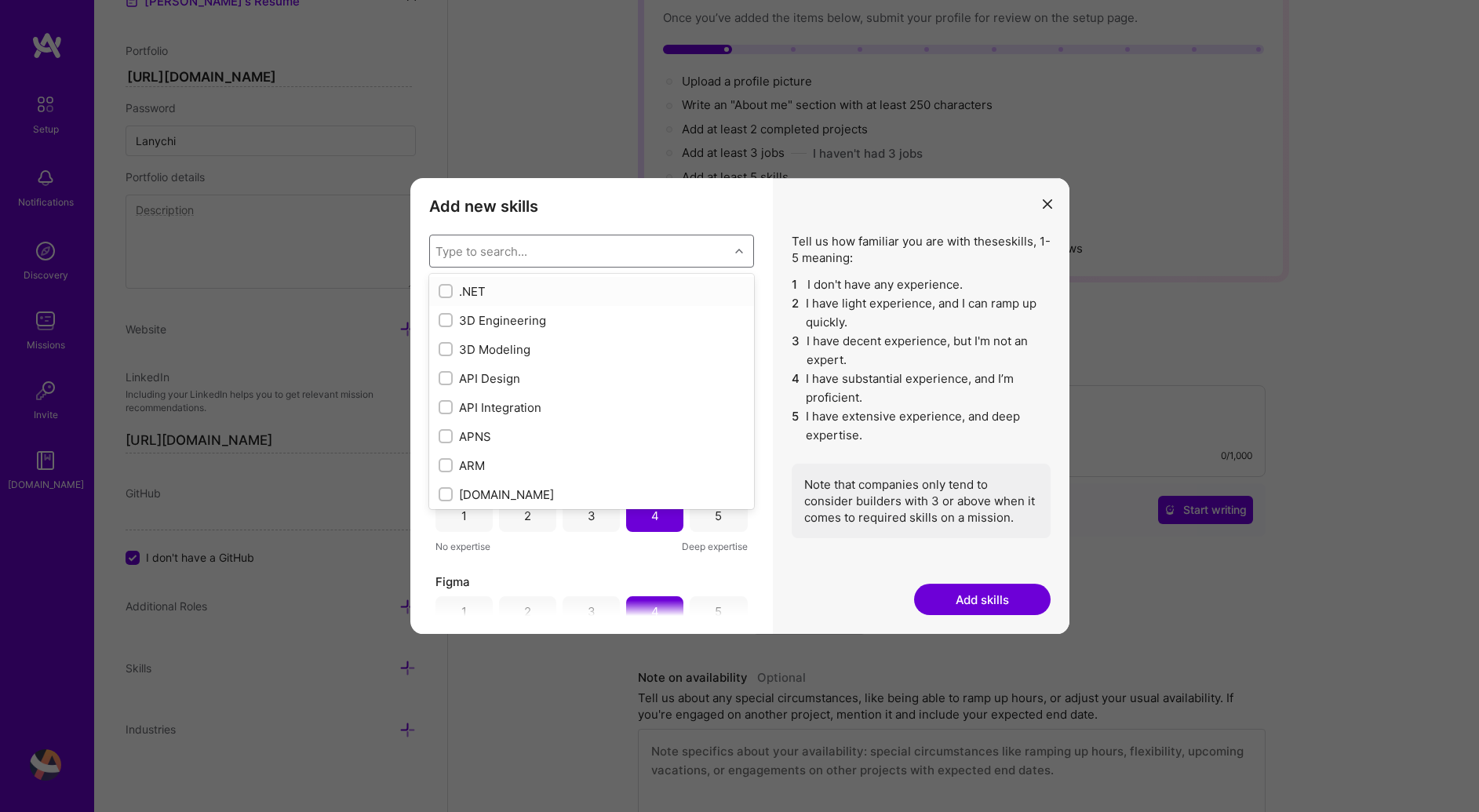
type input "w"
checkbox input "false"
checkbox input "true"
type input "web"
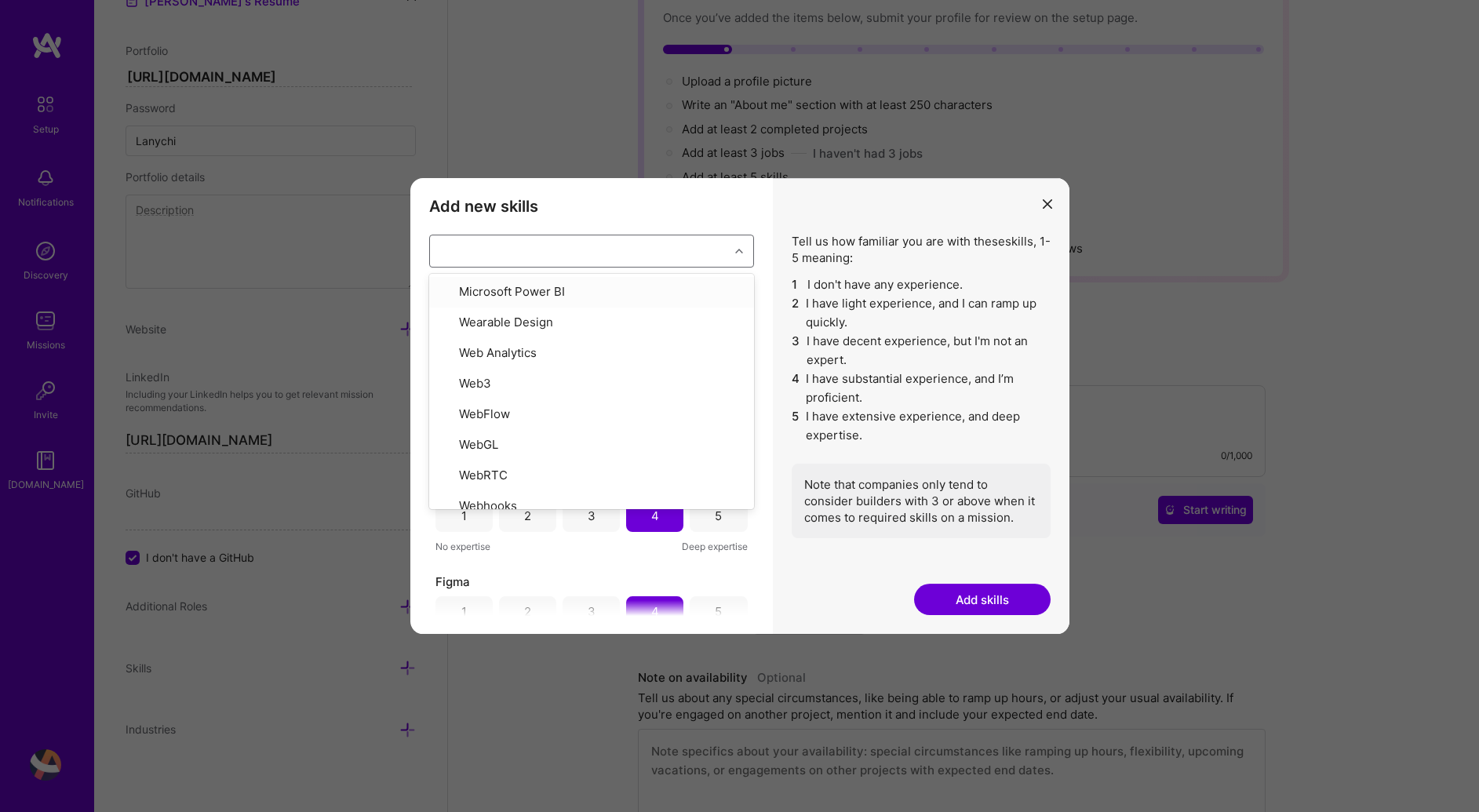
click at [475, 251] on div "web" at bounding box center [580, 251] width 299 height 32
click at [475, 251] on div "Type to search..." at bounding box center [481, 251] width 92 height 17
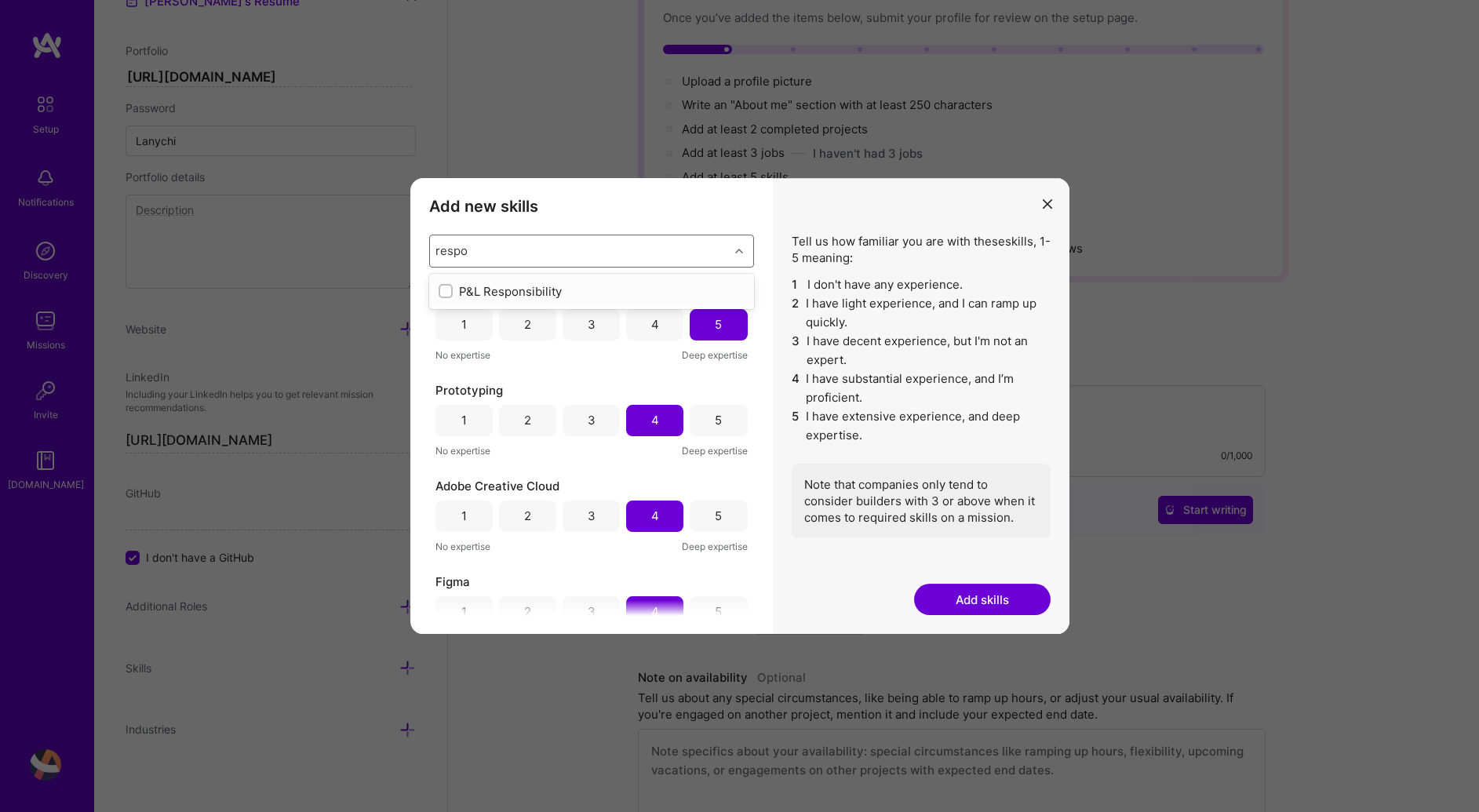
type input "respon"
click at [475, 252] on input "respon" at bounding box center [455, 251] width 40 height 17
type textarea "respon"
click at [475, 252] on input "respon" at bounding box center [455, 251] width 40 height 17
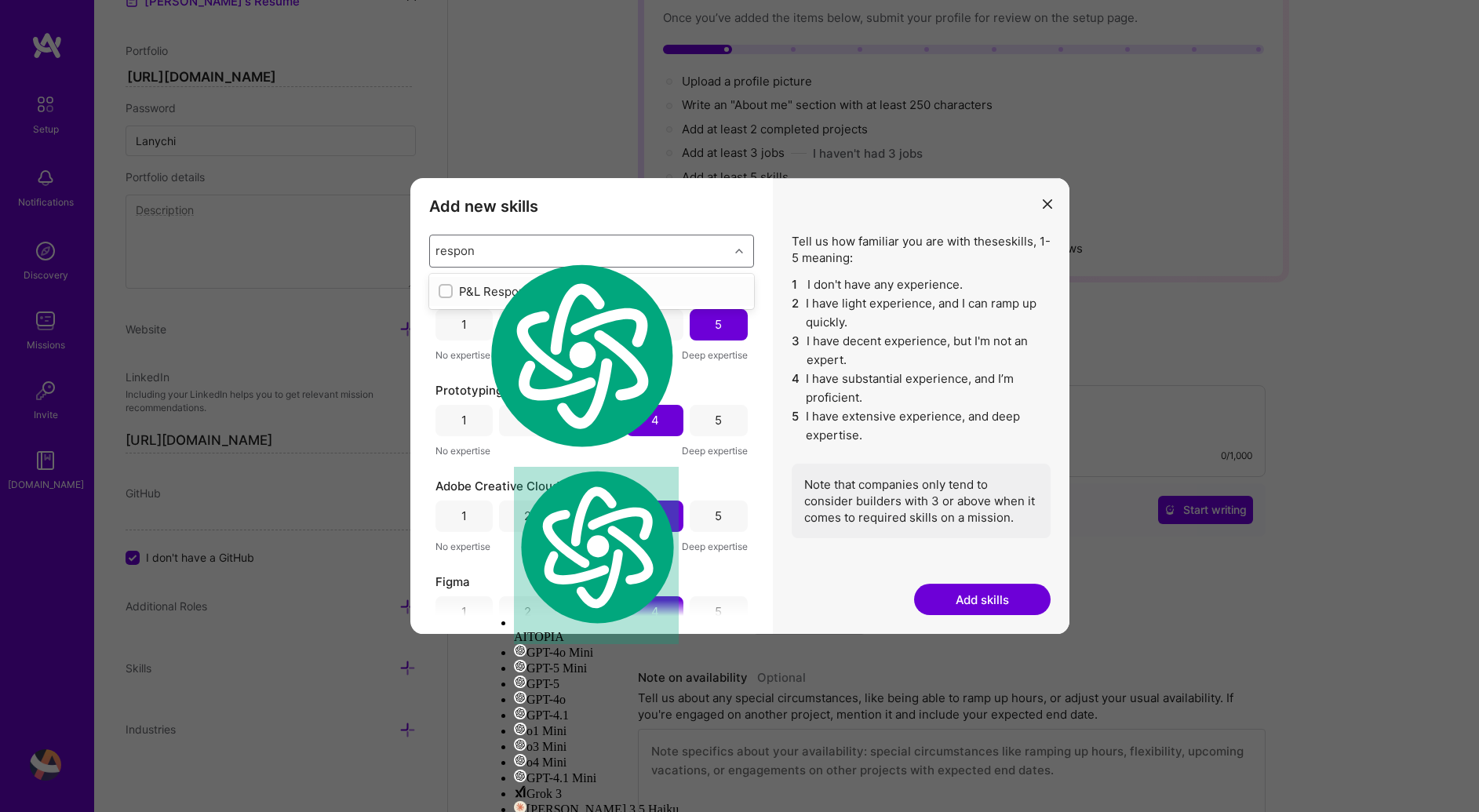
click at [475, 252] on input "respon" at bounding box center [455, 251] width 40 height 17
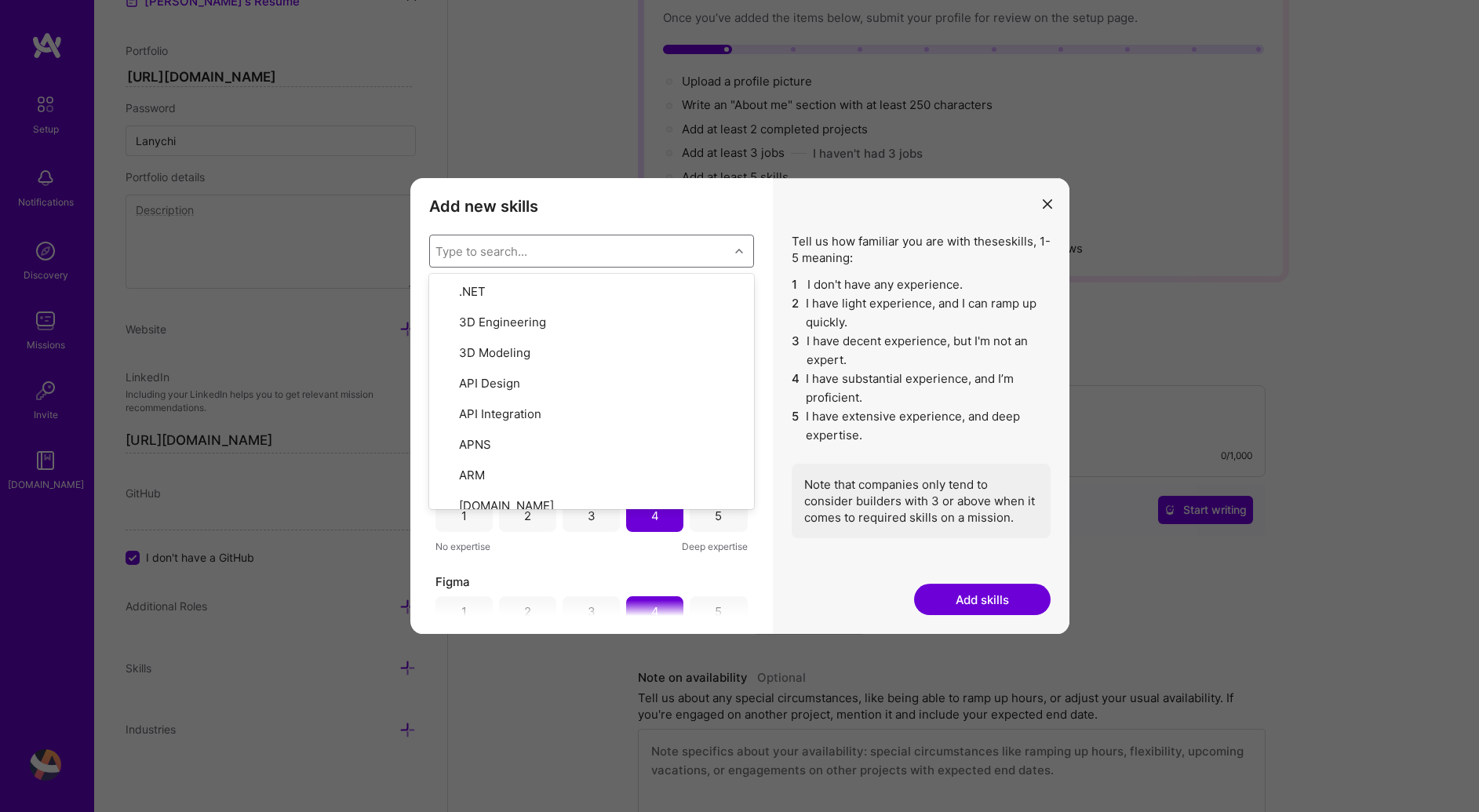
scroll to position [173, 0]
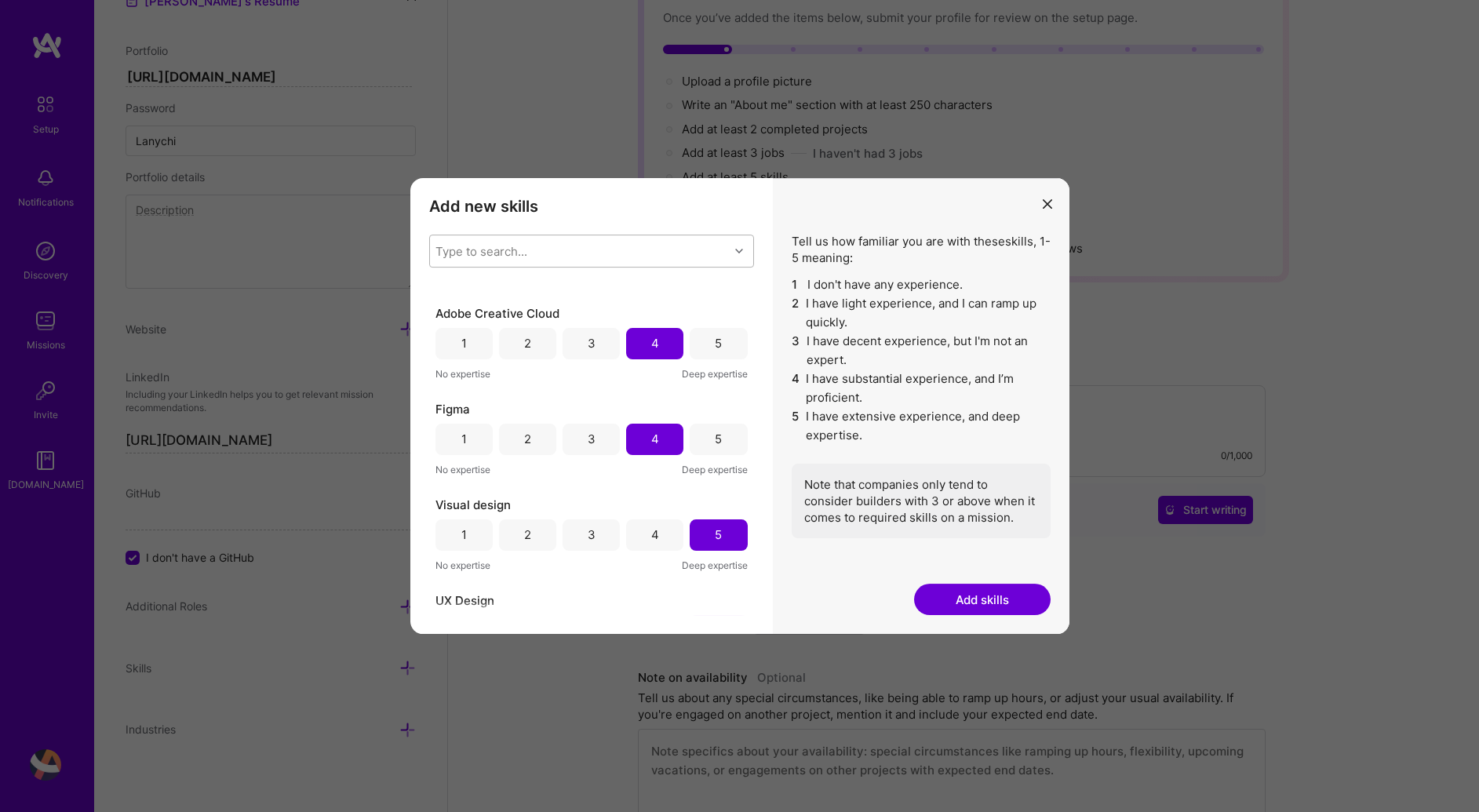
click at [691, 251] on div "Type to search..." at bounding box center [580, 251] width 299 height 32
type input "stra"
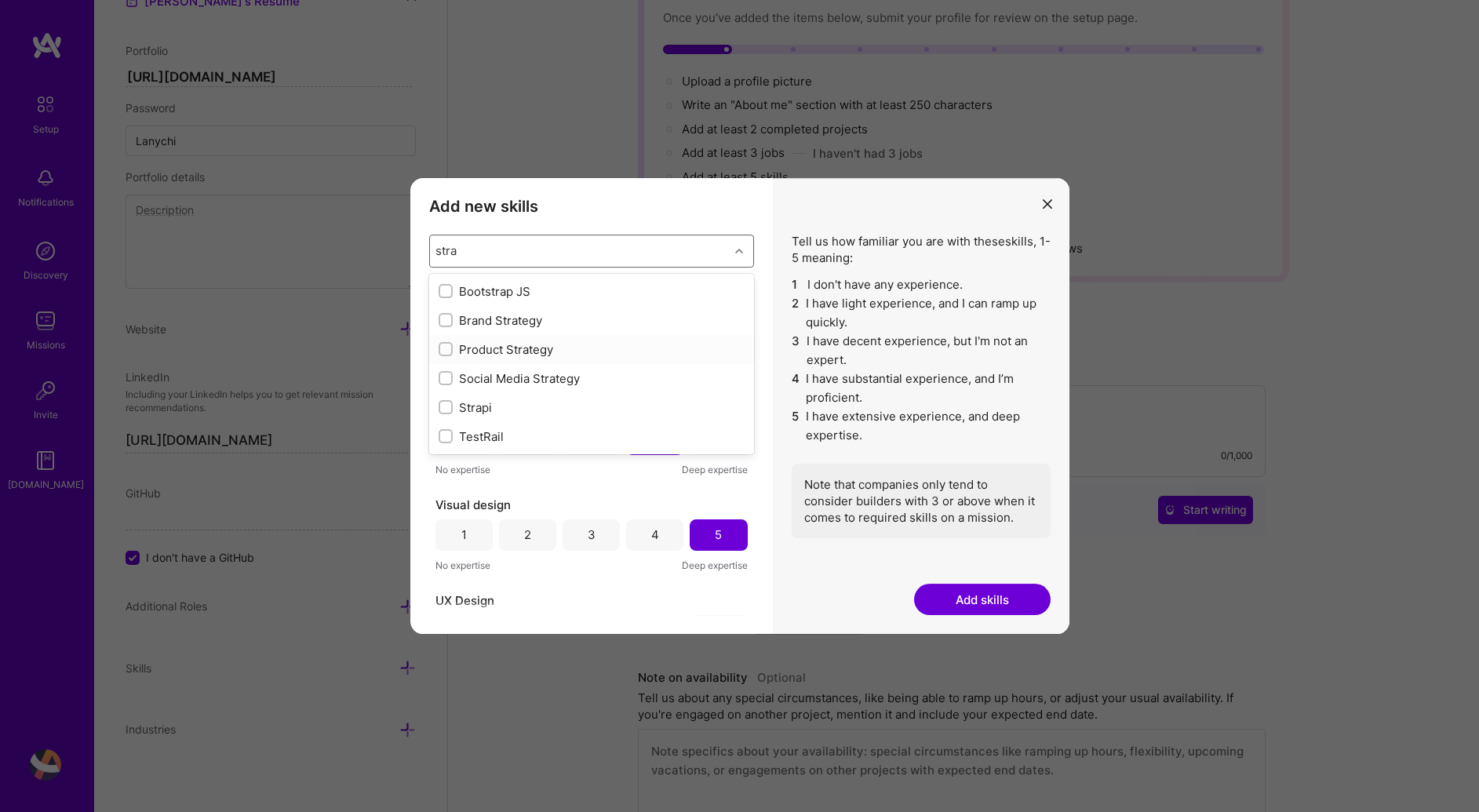
click at [544, 355] on div "Product Strategy" at bounding box center [591, 349] width 306 height 17
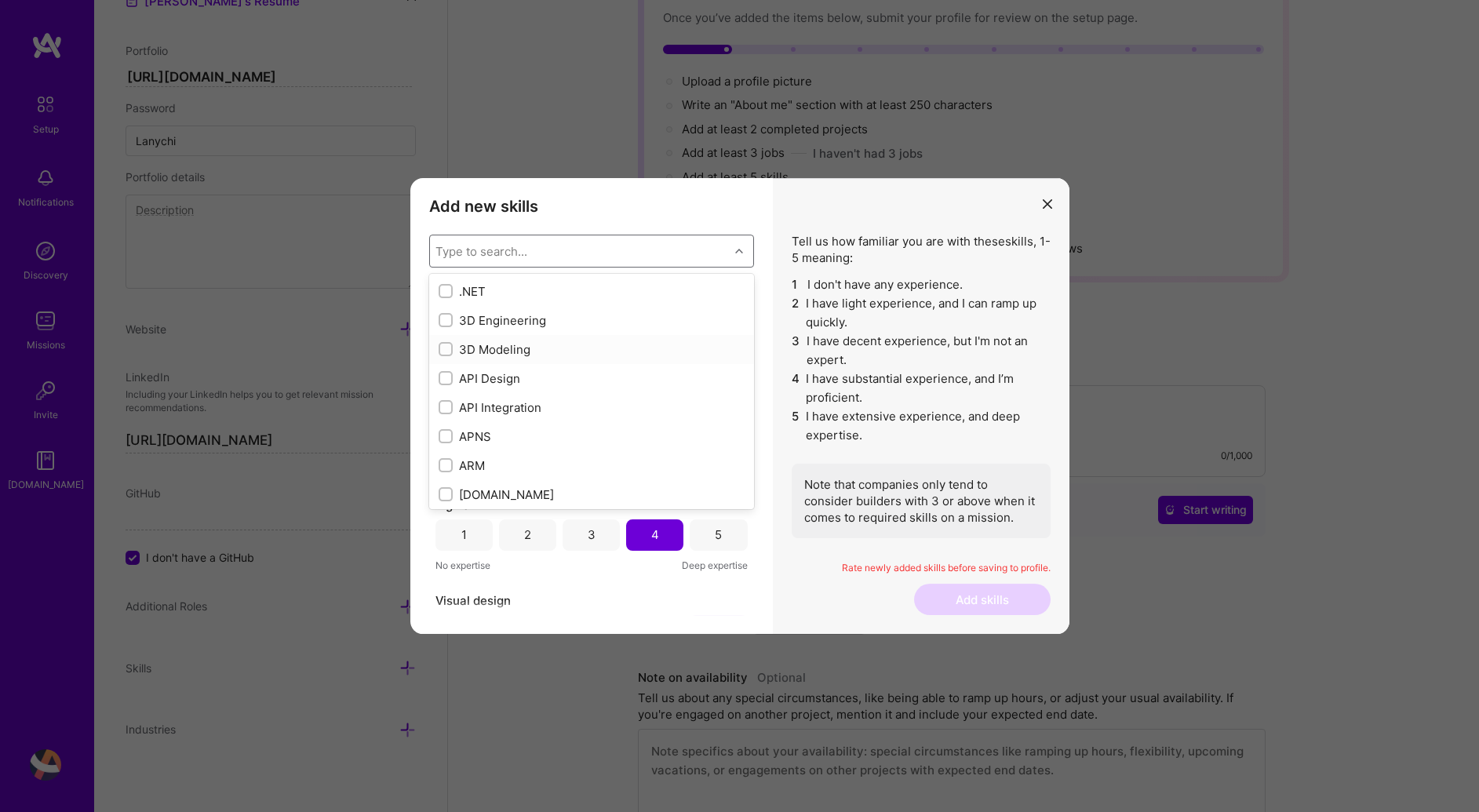
scroll to position [268, 0]
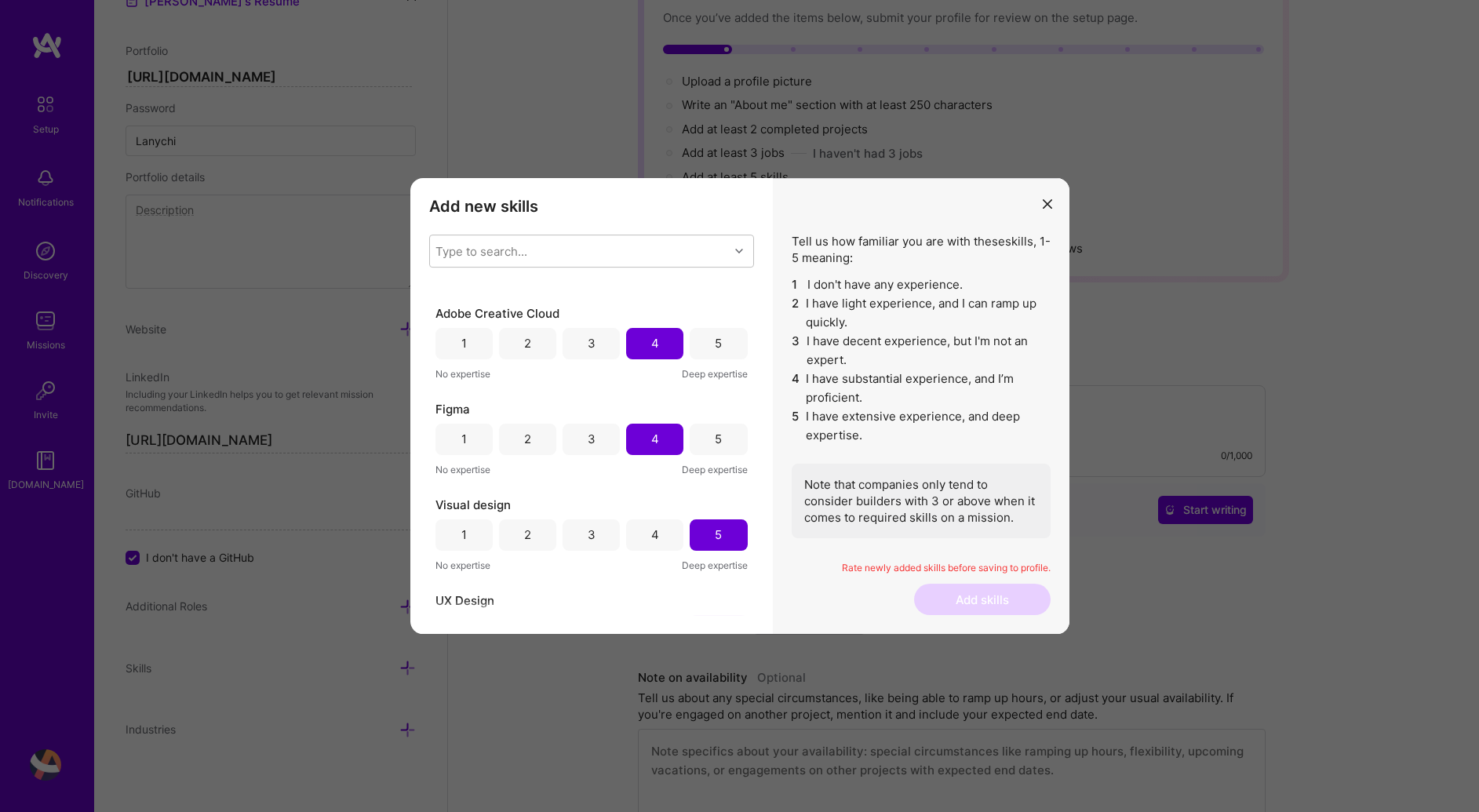
click at [564, 212] on h3 "Add new skills" at bounding box center [591, 206] width 324 height 19
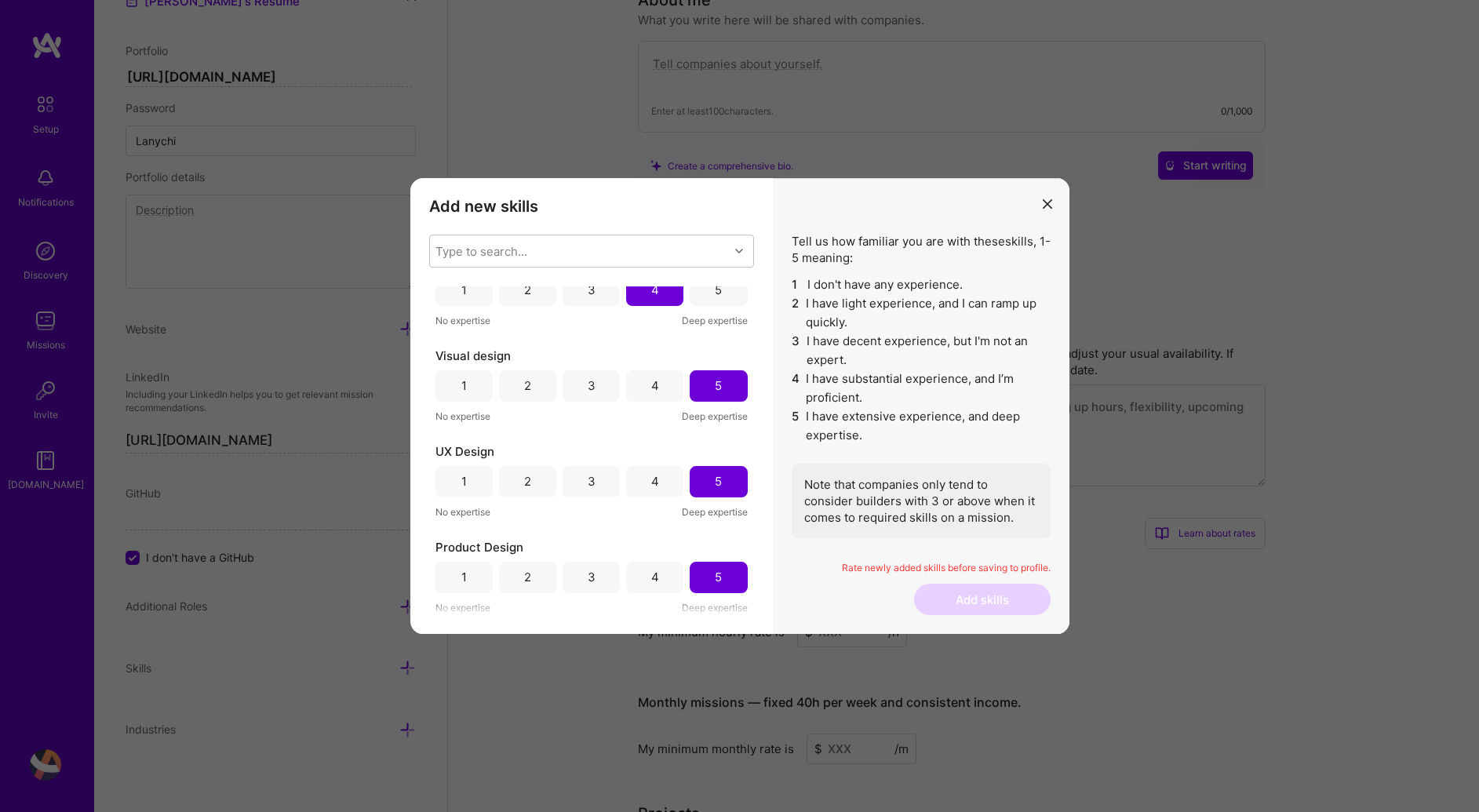
scroll to position [0, 0]
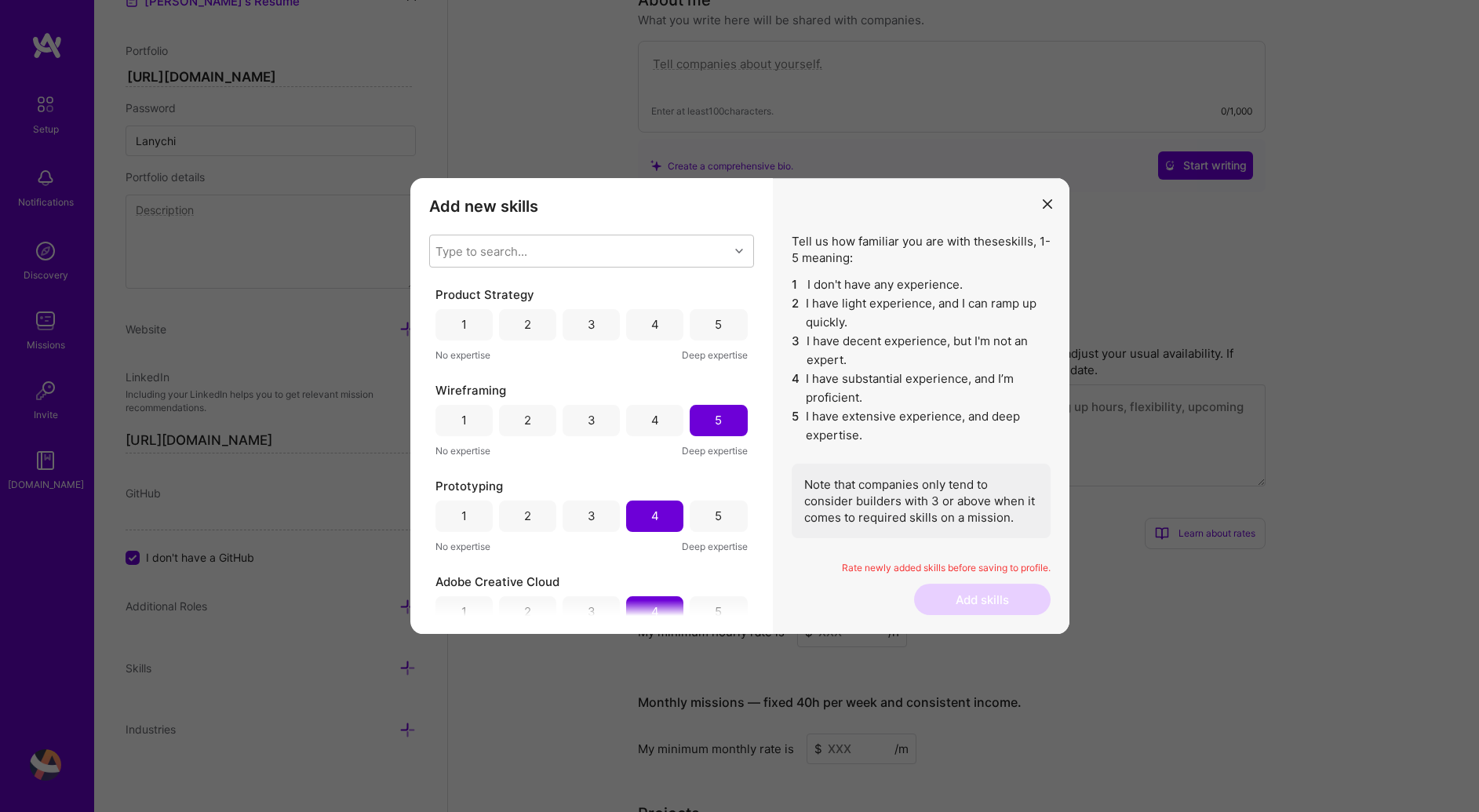
click at [652, 329] on div "4" at bounding box center [655, 324] width 7 height 17
click at [987, 603] on button "Add skills" at bounding box center [982, 599] width 137 height 32
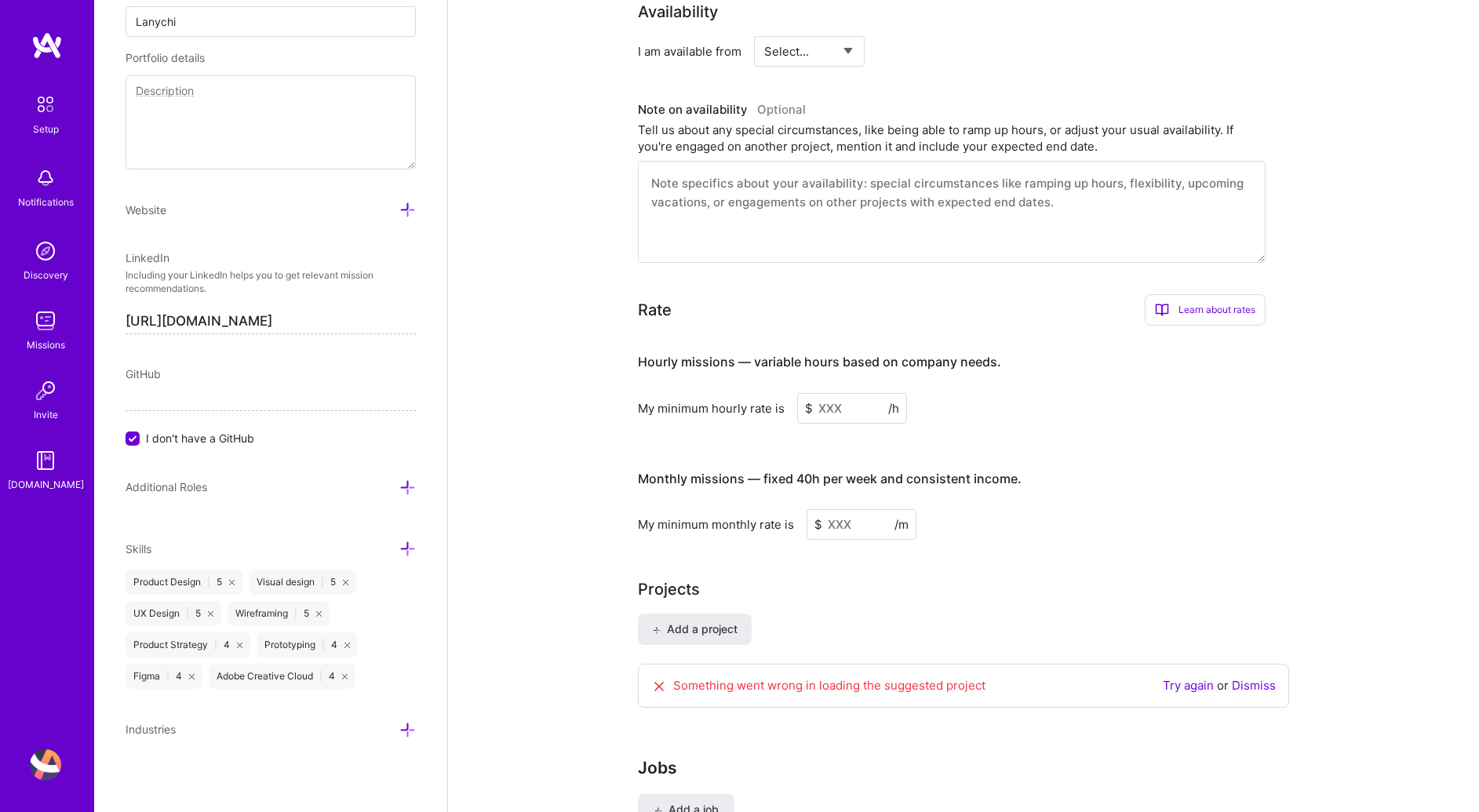
scroll to position [756, 0]
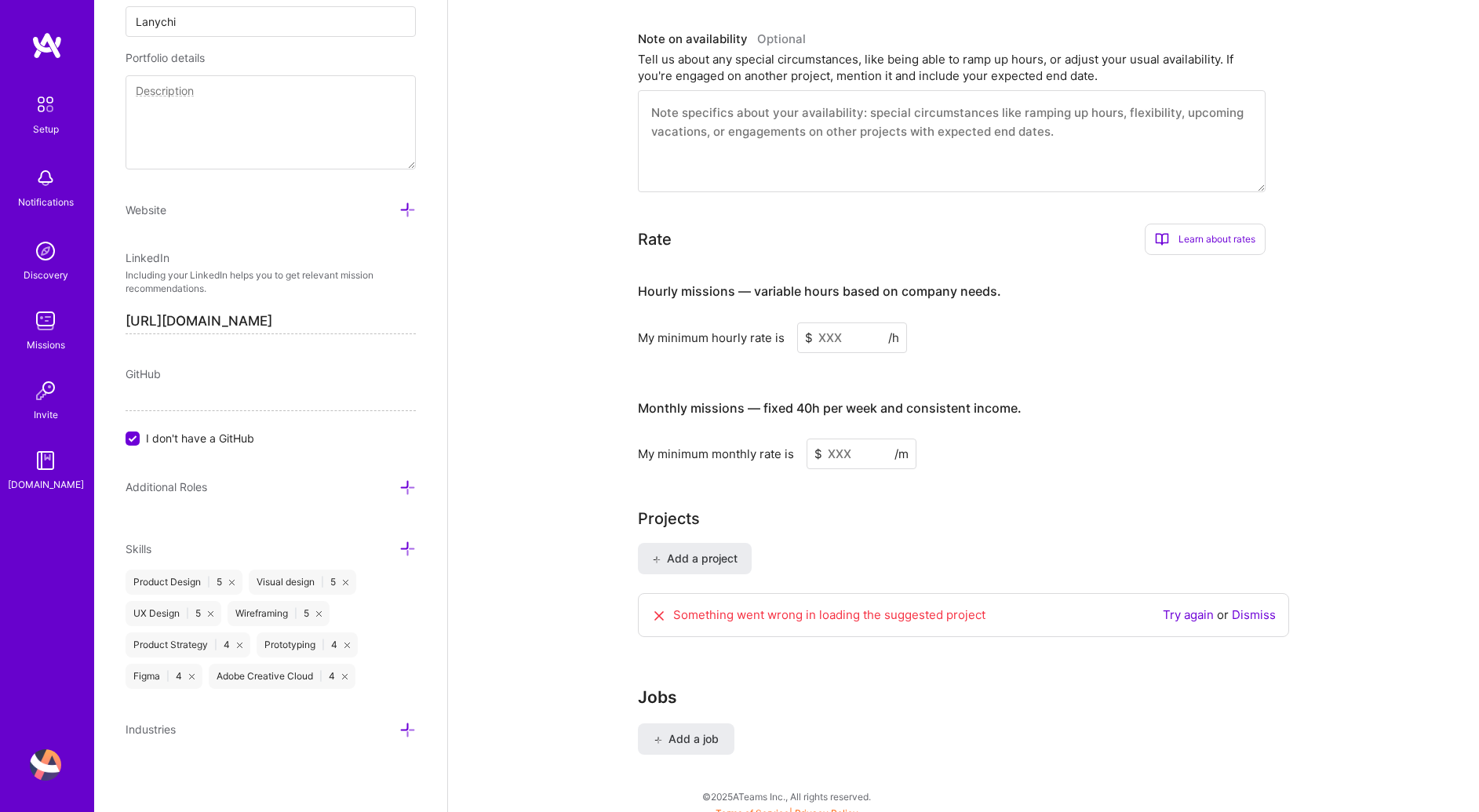
click at [400, 731] on icon at bounding box center [408, 729] width 17 height 17
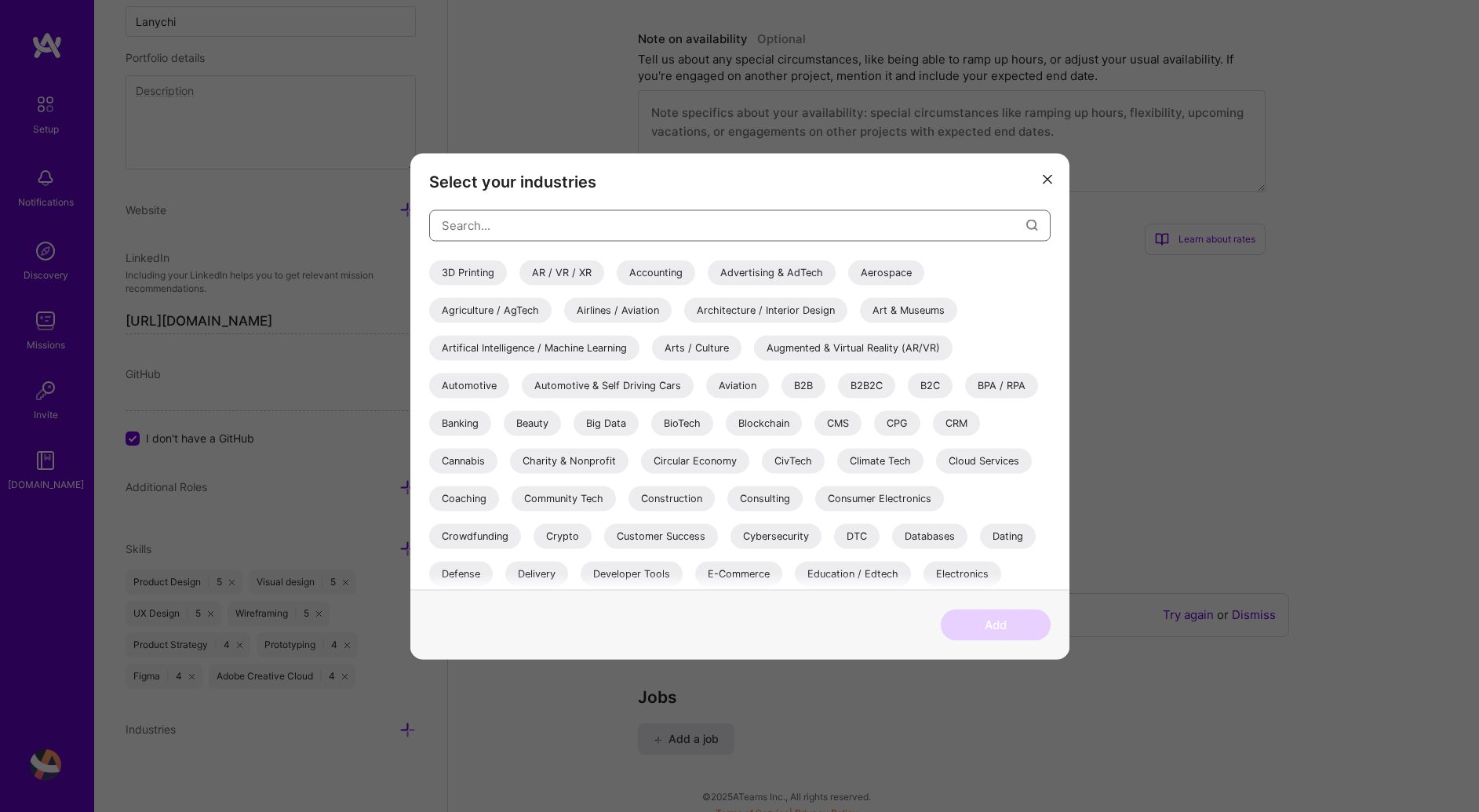
click at [574, 211] on input "modal" at bounding box center [733, 225] width 585 height 40
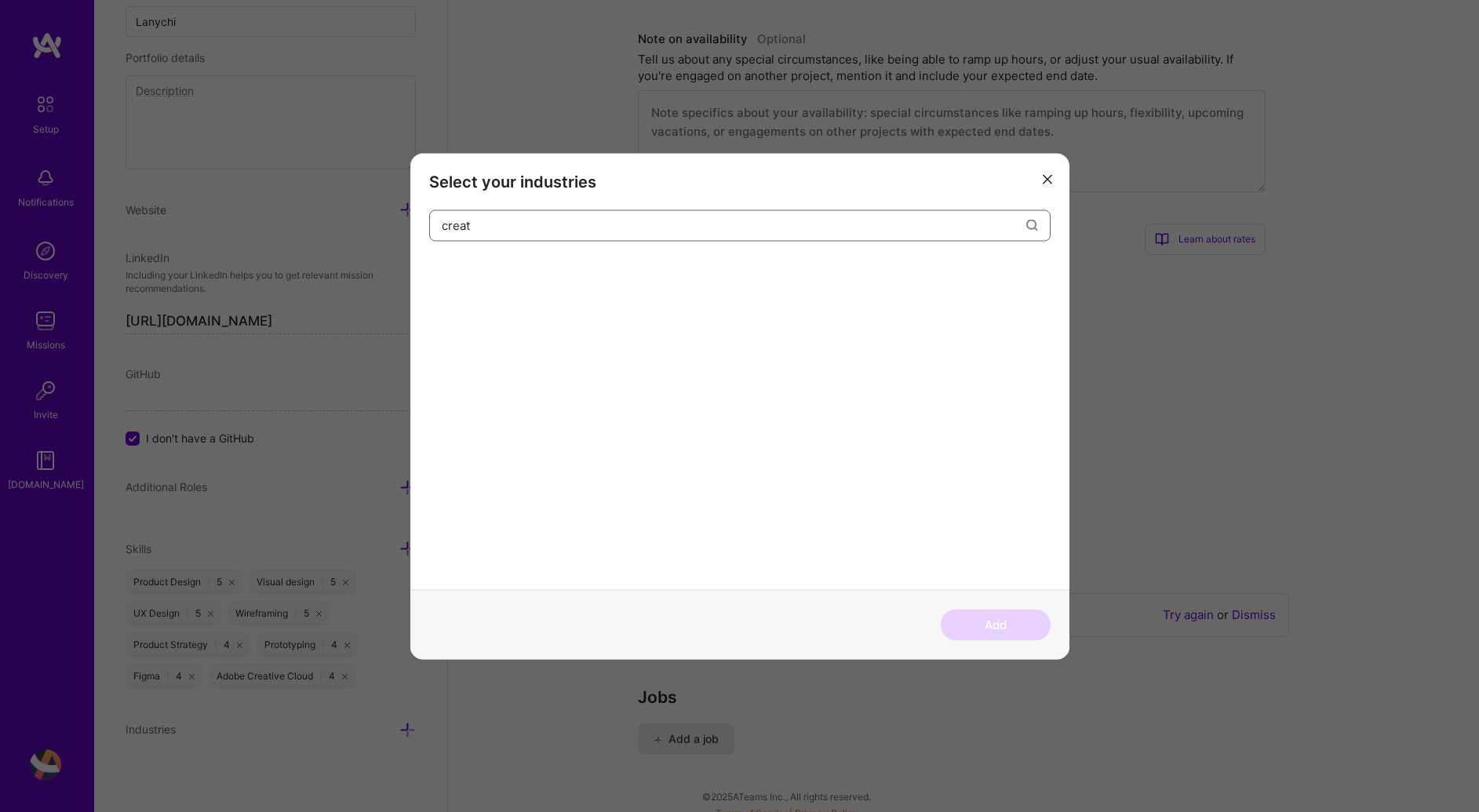
click at [468, 227] on input "creat" at bounding box center [733, 225] width 585 height 40
click at [468, 228] on input "creat" at bounding box center [733, 225] width 585 height 40
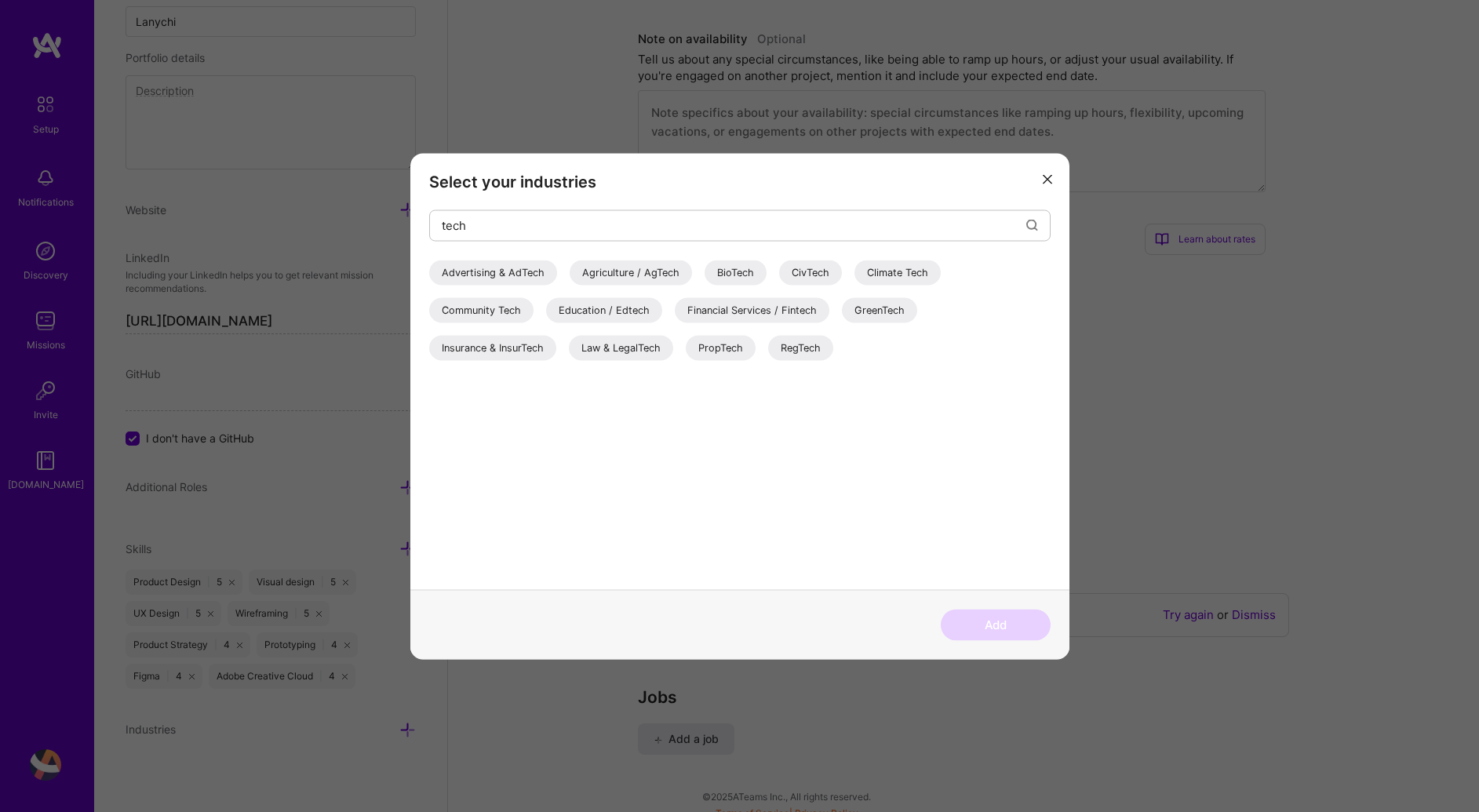
click at [729, 313] on div "Financial Services / Fintech" at bounding box center [752, 309] width 154 height 25
click at [483, 339] on div "Insurance & InsurTech" at bounding box center [493, 347] width 127 height 25
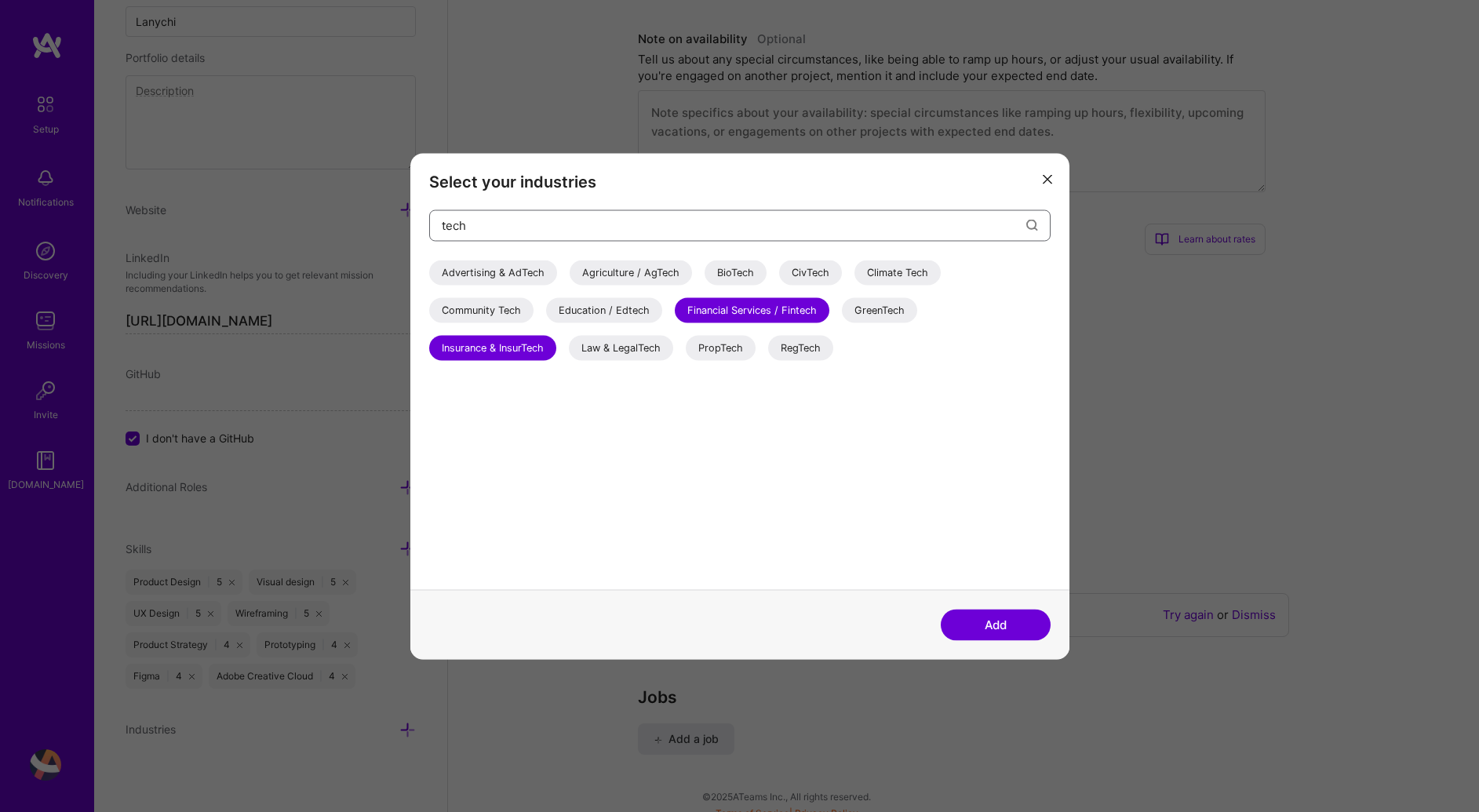
click at [569, 226] on input "tech" at bounding box center [733, 225] width 585 height 40
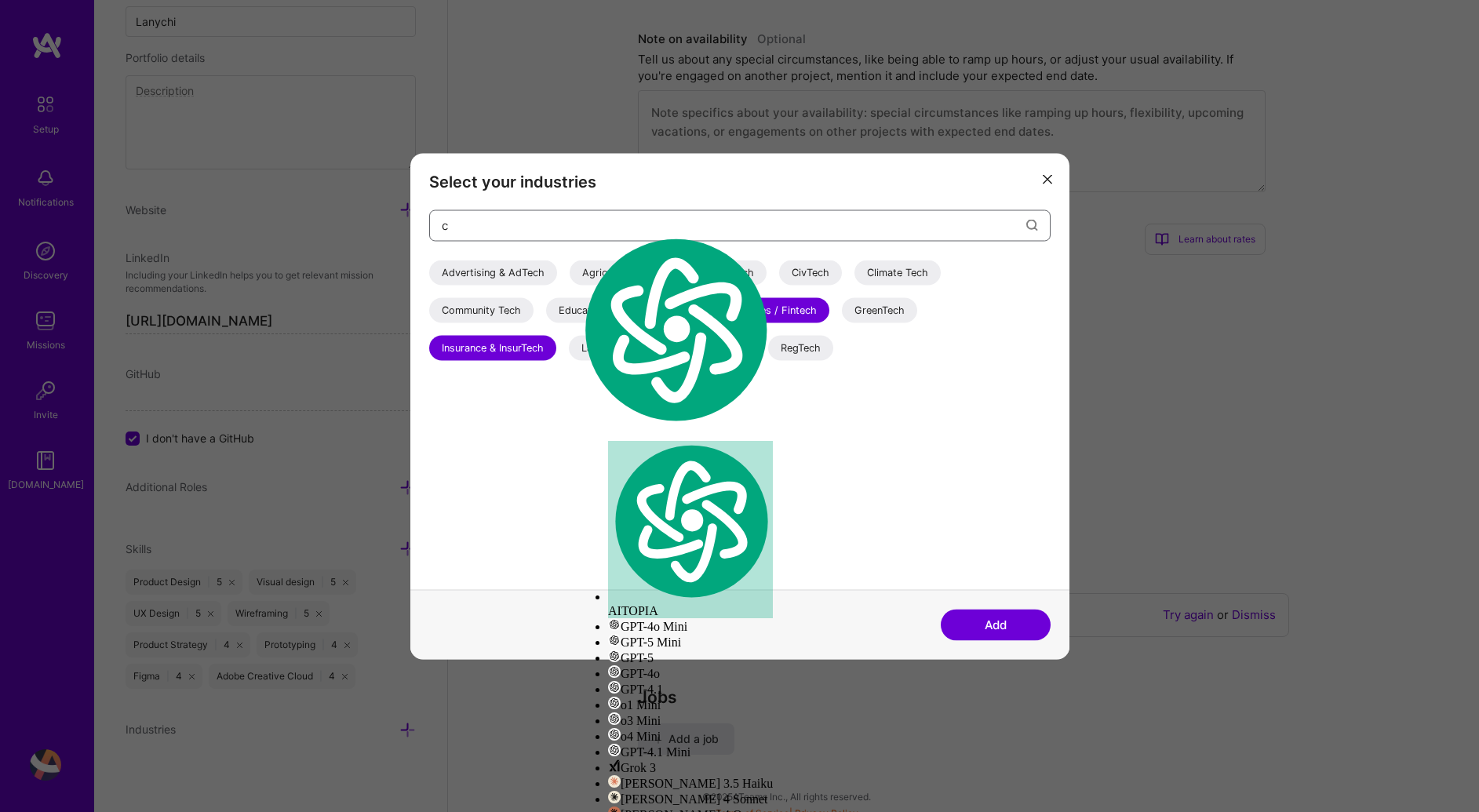
type input "cr"
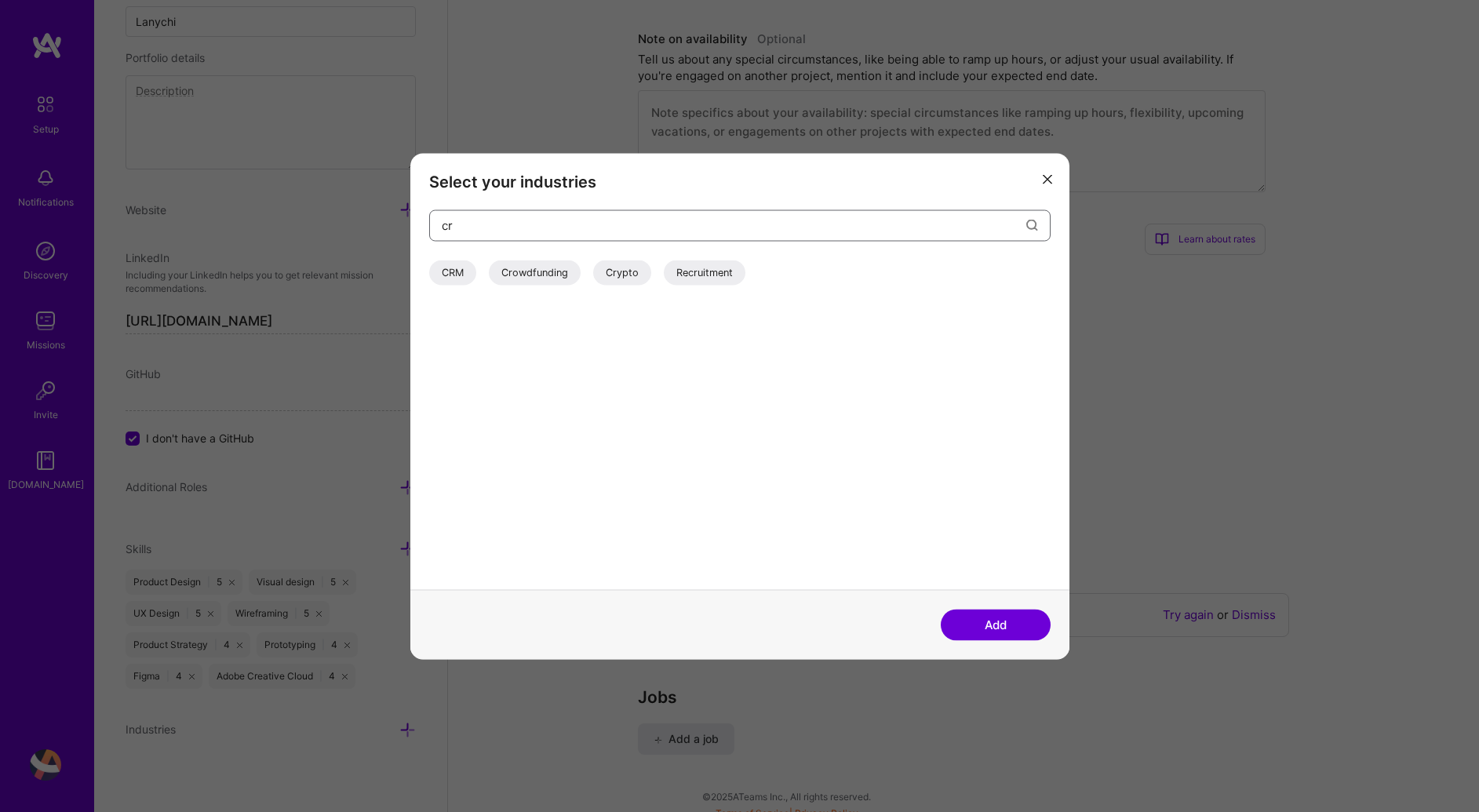
click at [586, 229] on input "cr" at bounding box center [733, 225] width 585 height 40
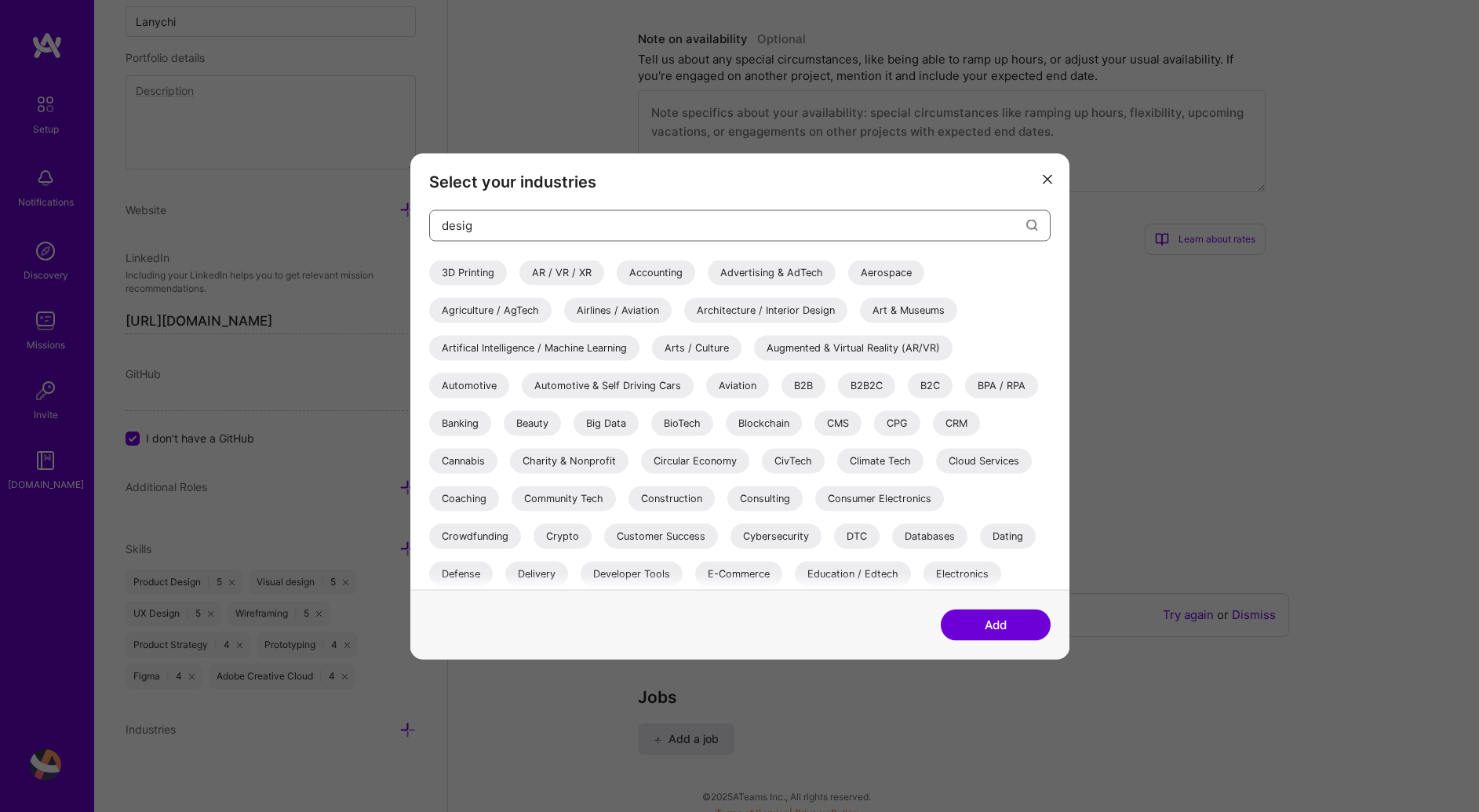
type input "design"
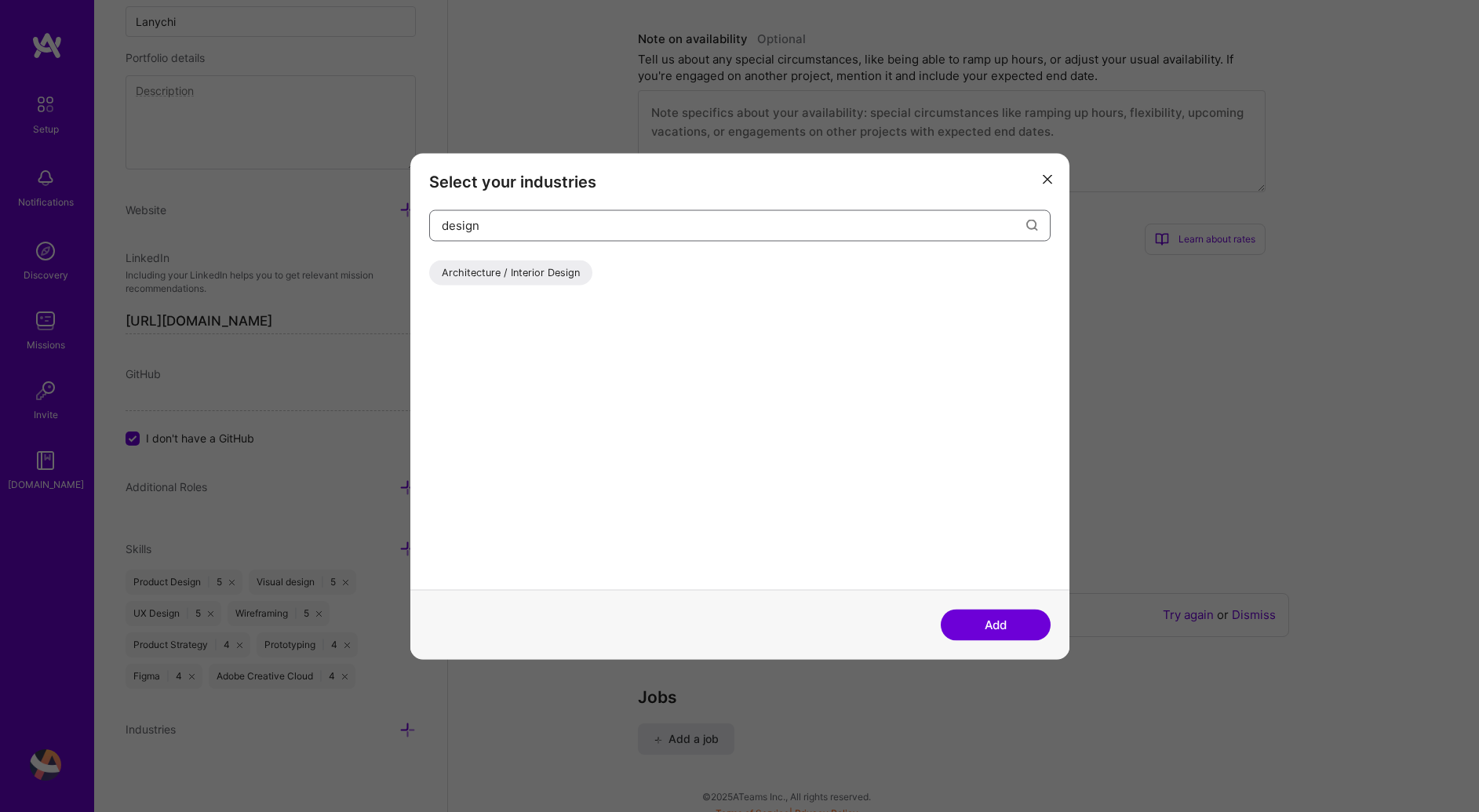
click at [568, 229] on input "design" at bounding box center [733, 225] width 585 height 40
click at [567, 229] on input "design" at bounding box center [733, 225] width 585 height 40
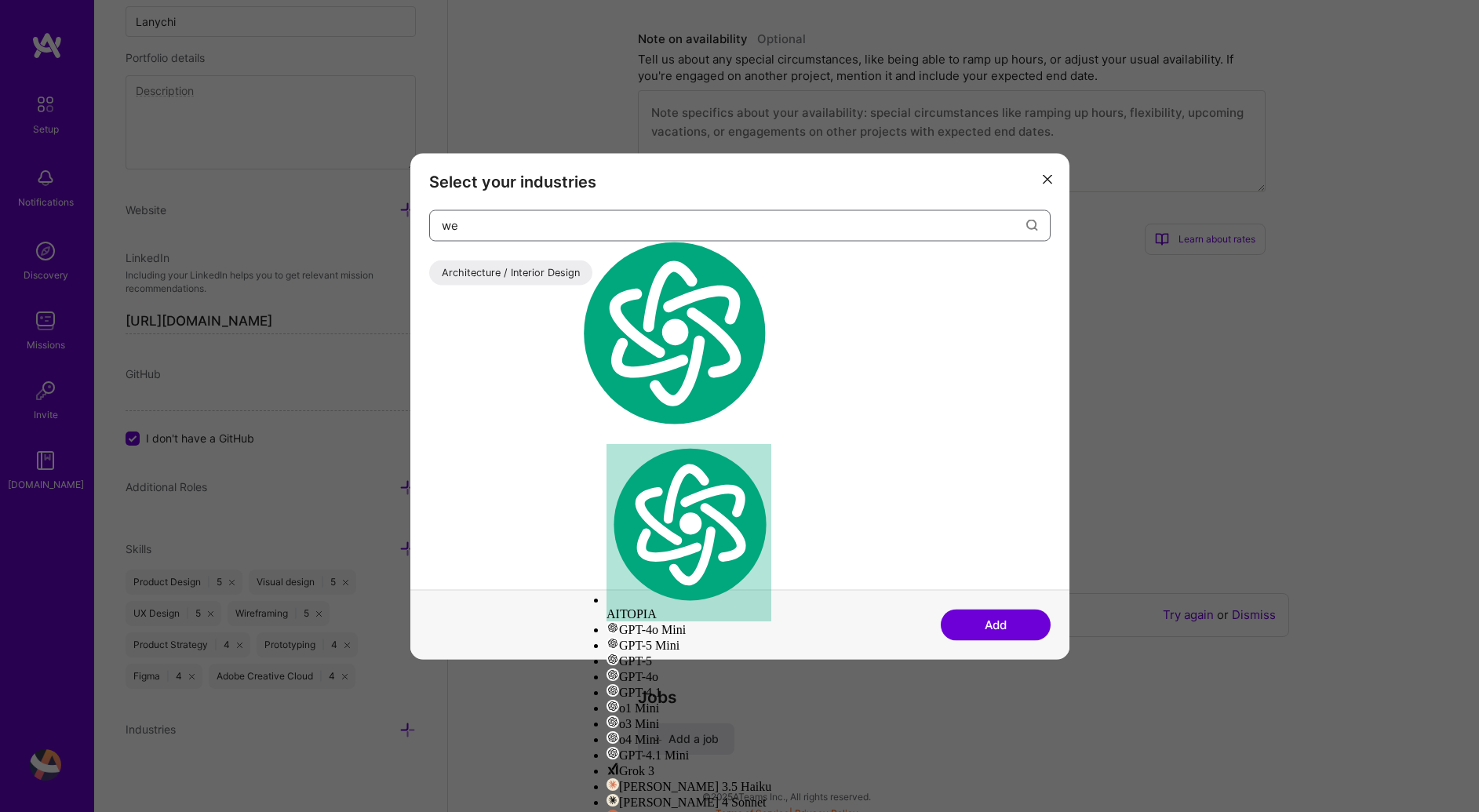
type input "web"
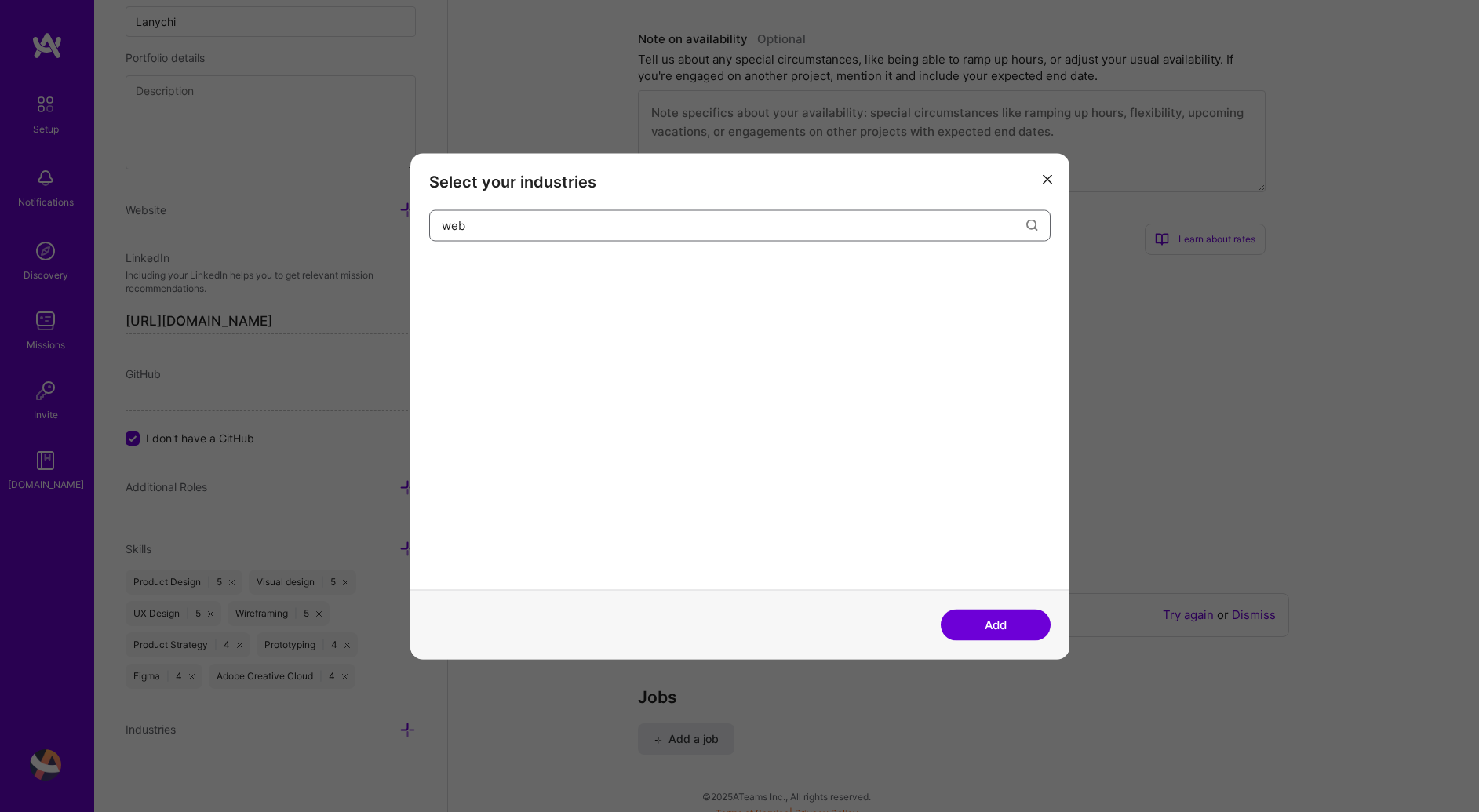
click at [575, 229] on input "web" at bounding box center [733, 225] width 585 height 40
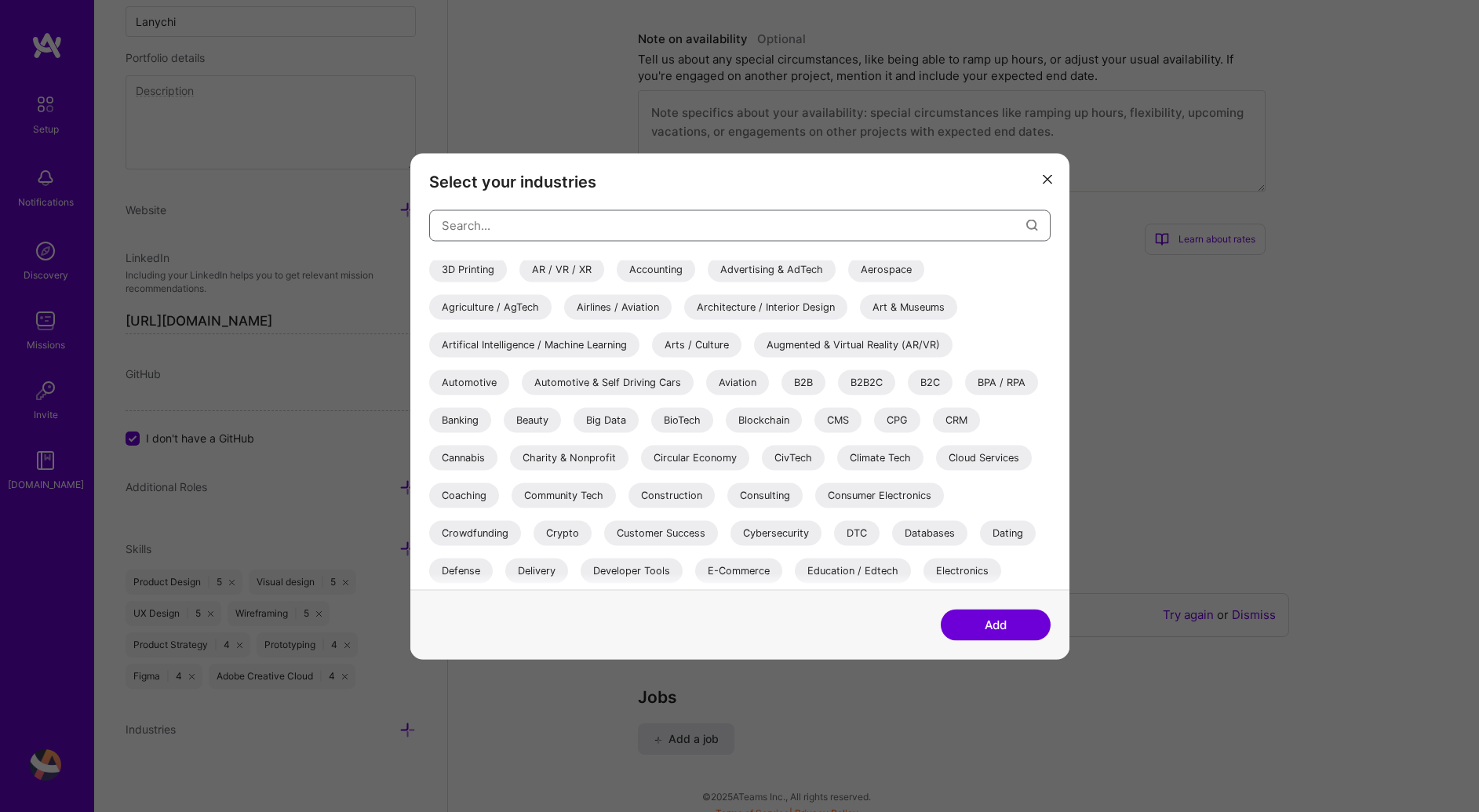
scroll to position [0, 0]
click at [804, 386] on div "B2B" at bounding box center [803, 385] width 44 height 25
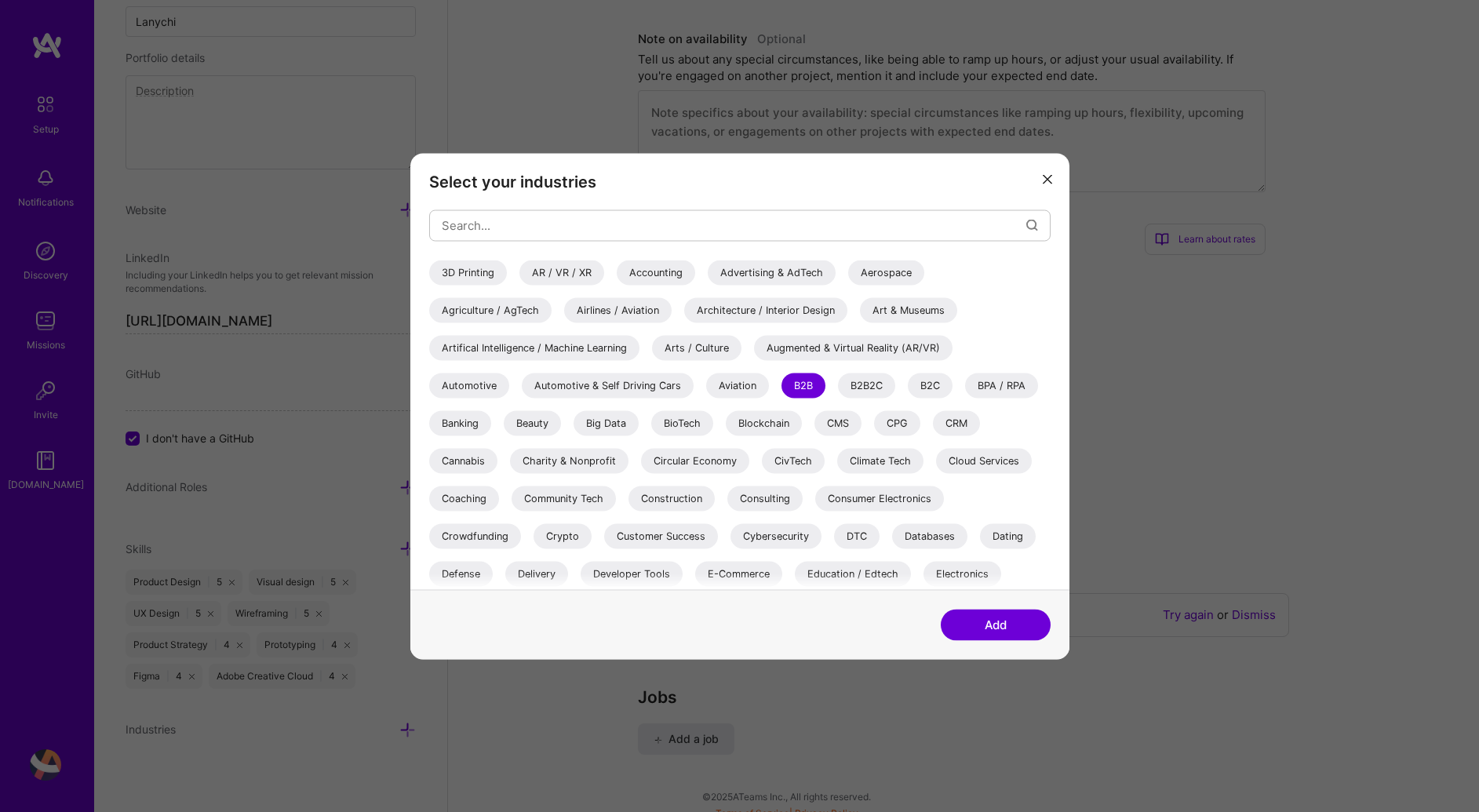
click at [925, 383] on div "B2C" at bounding box center [931, 385] width 45 height 25
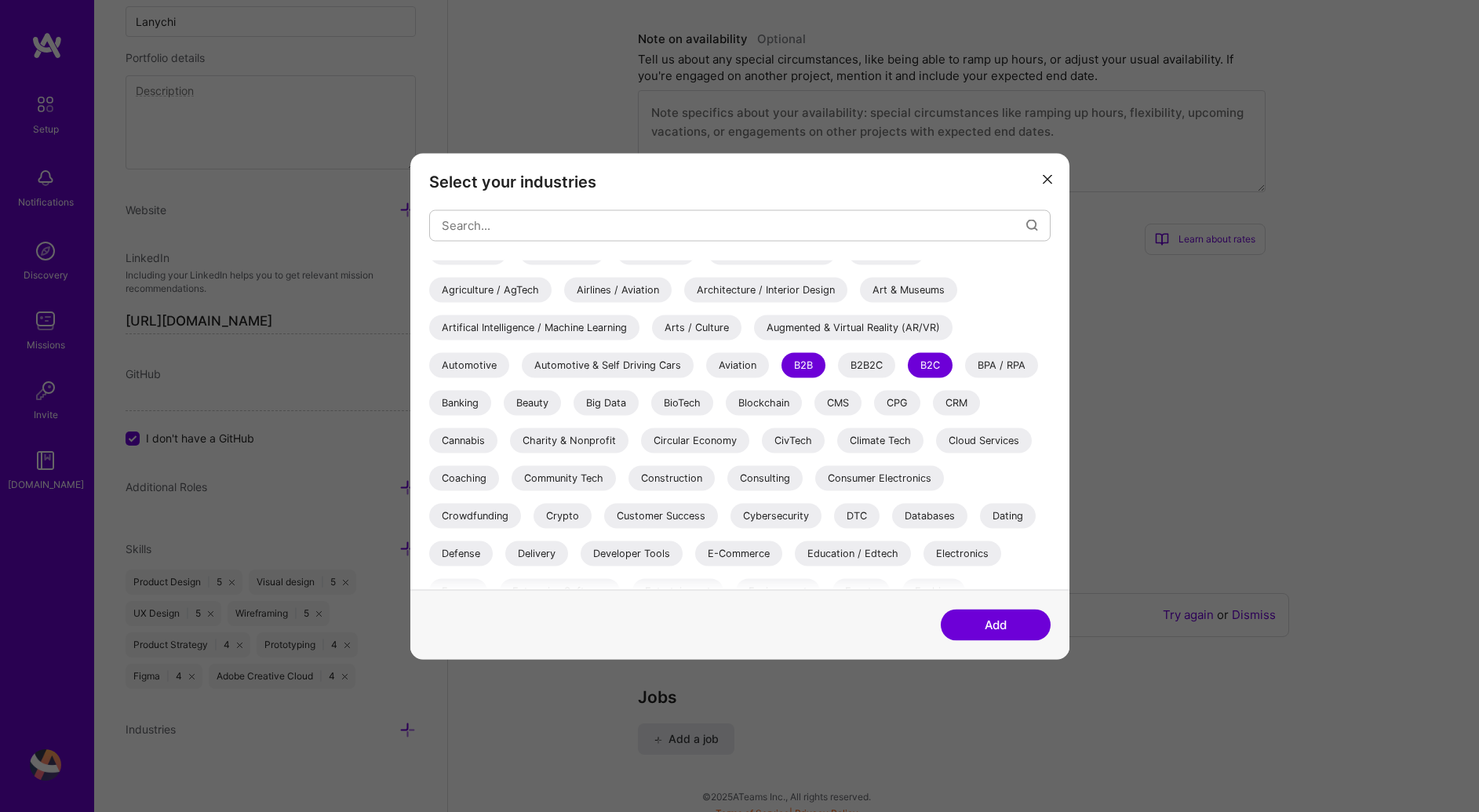
scroll to position [130, 0]
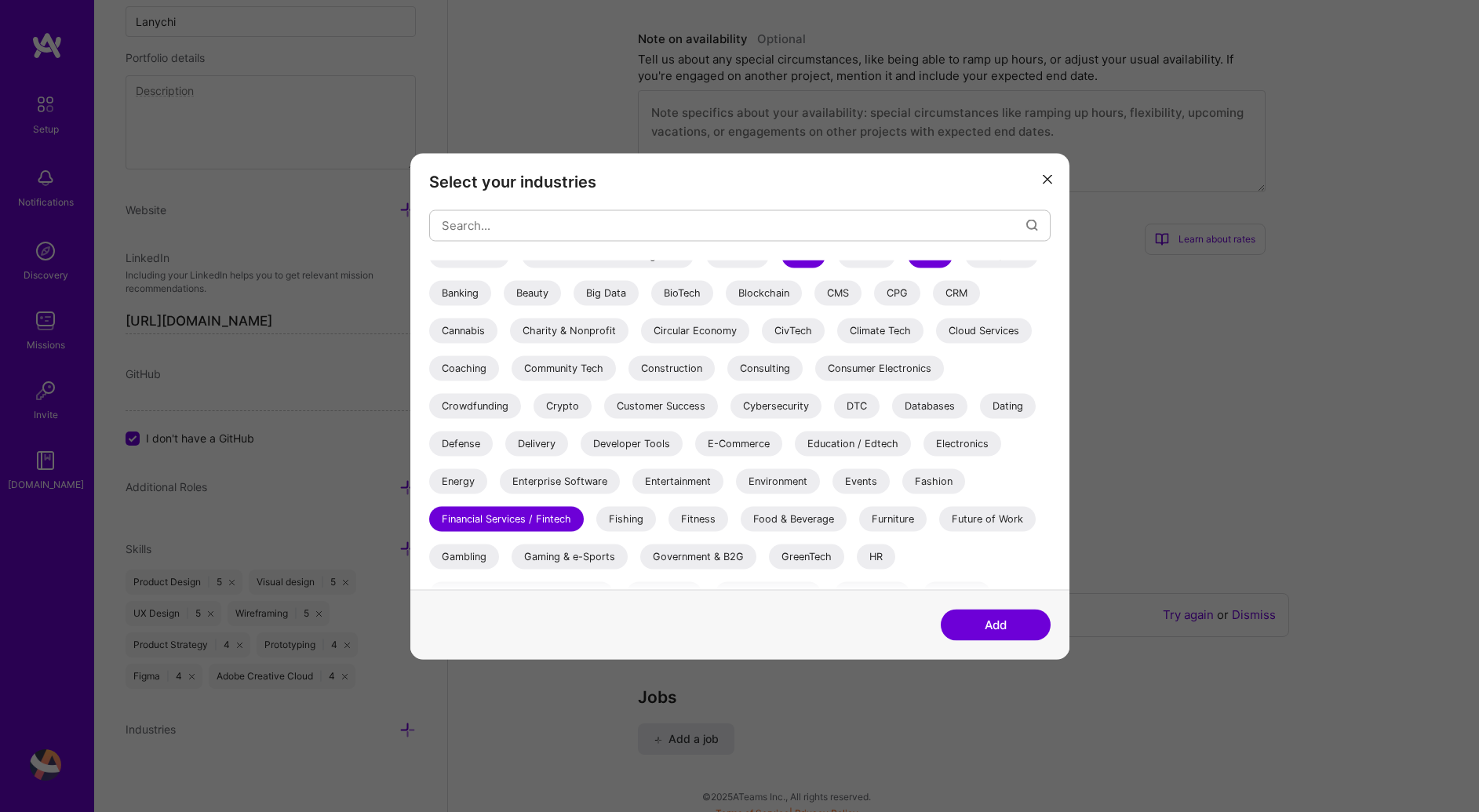
click at [533, 491] on div "Enterprise Software" at bounding box center [560, 480] width 120 height 25
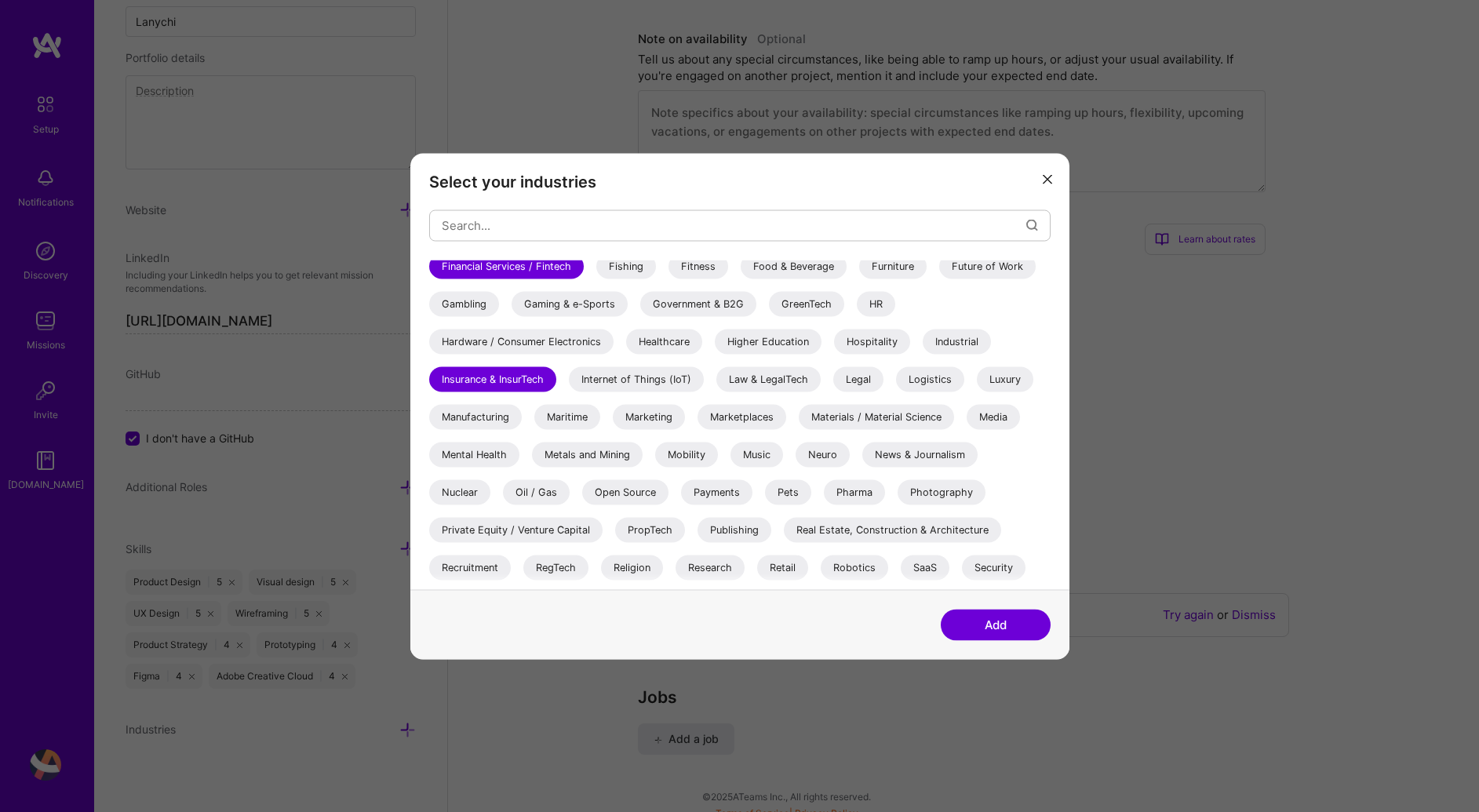
scroll to position [416, 0]
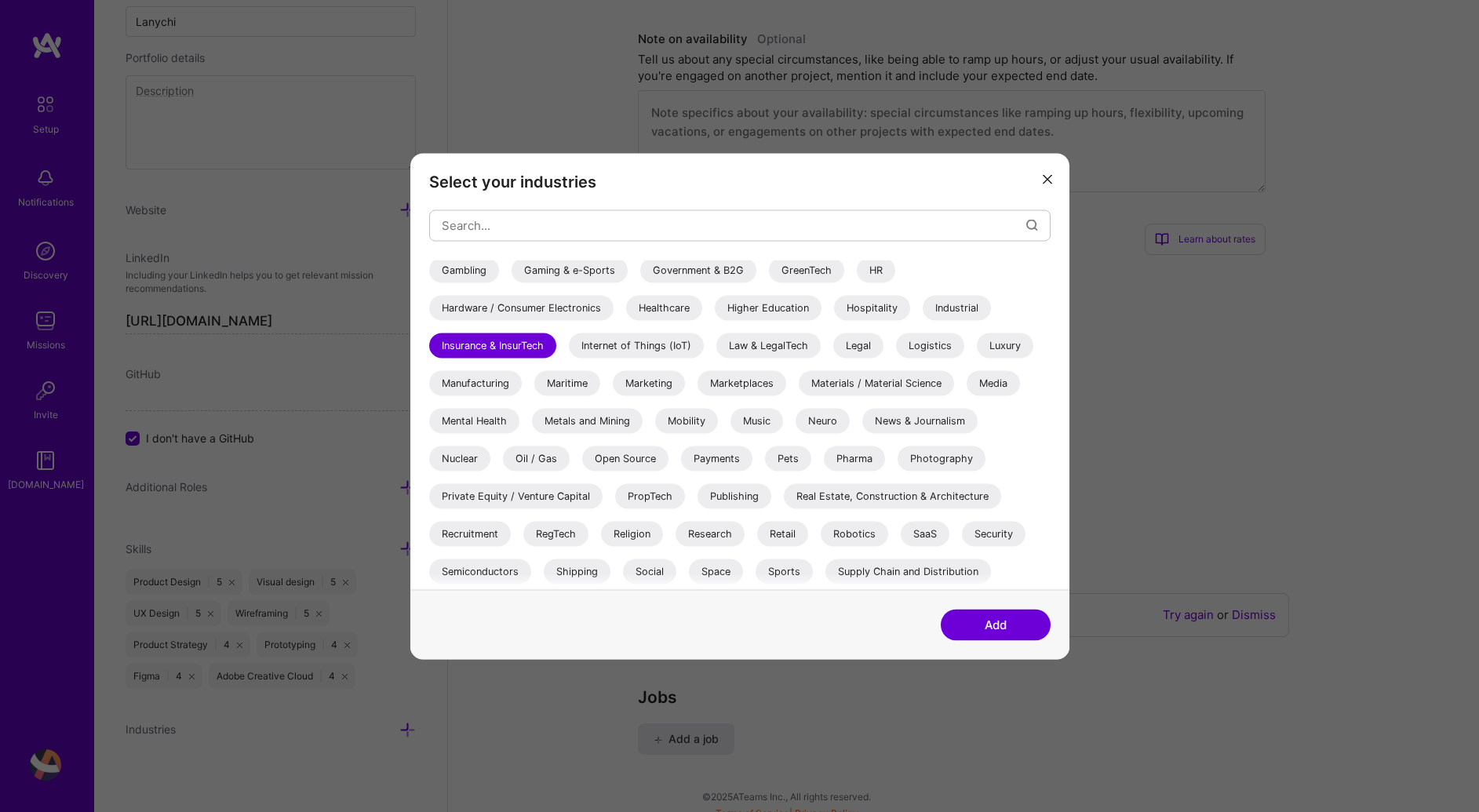
click at [753, 389] on div "Marketplaces" at bounding box center [741, 382] width 88 height 25
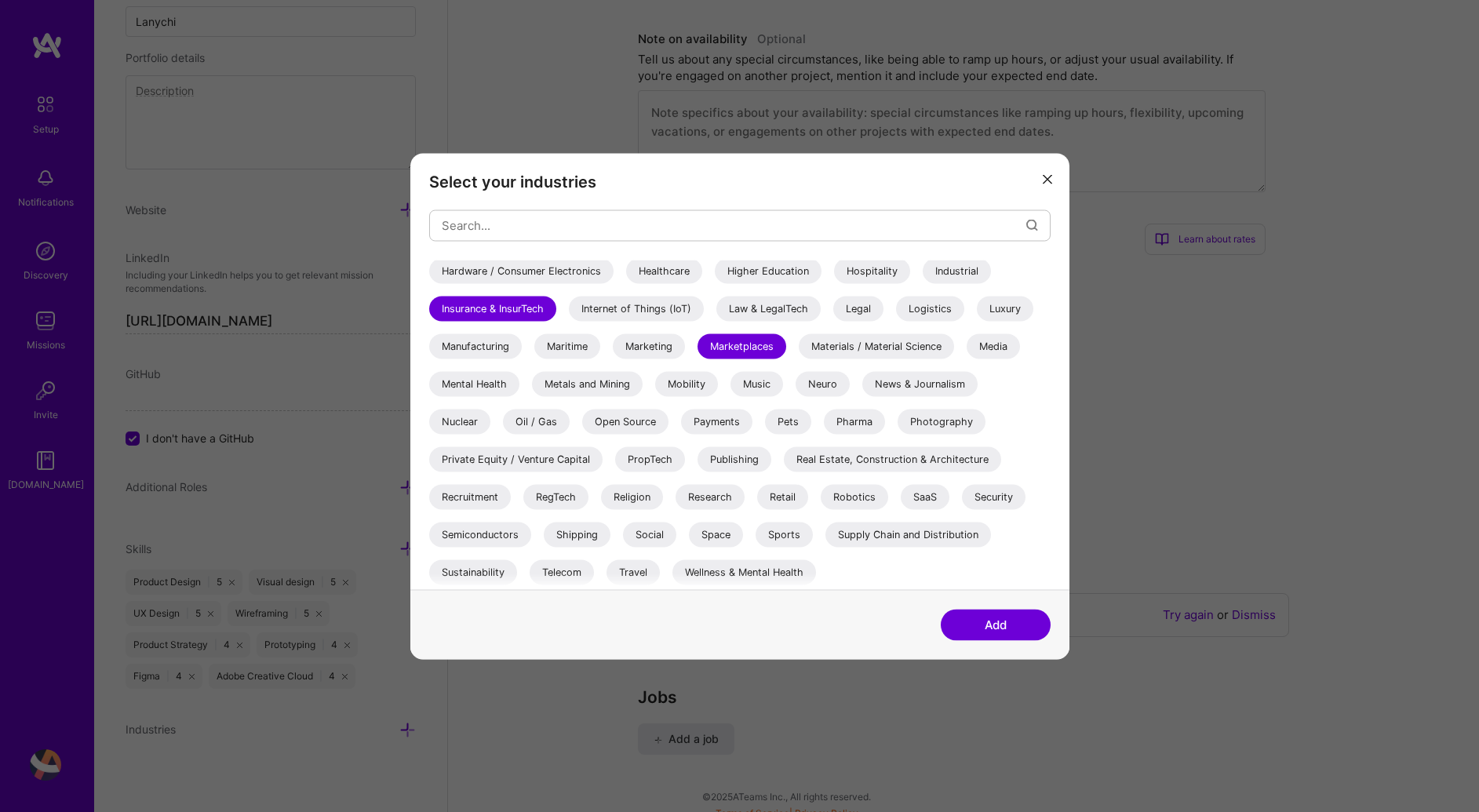
scroll to position [455, 0]
click at [935, 501] on div "SaaS" at bounding box center [925, 494] width 48 height 25
click at [986, 621] on button "Add" at bounding box center [996, 624] width 110 height 32
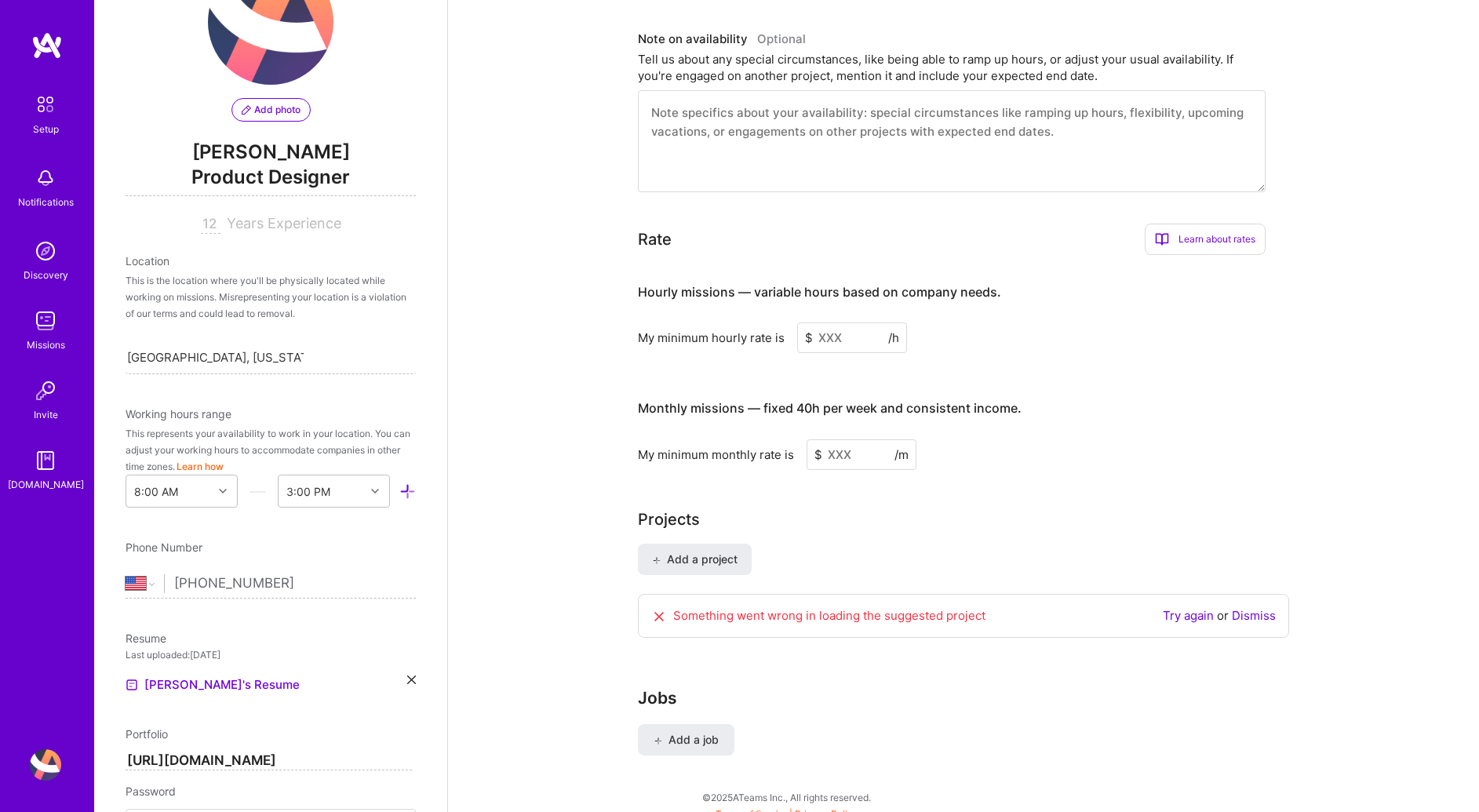
scroll to position [0, 0]
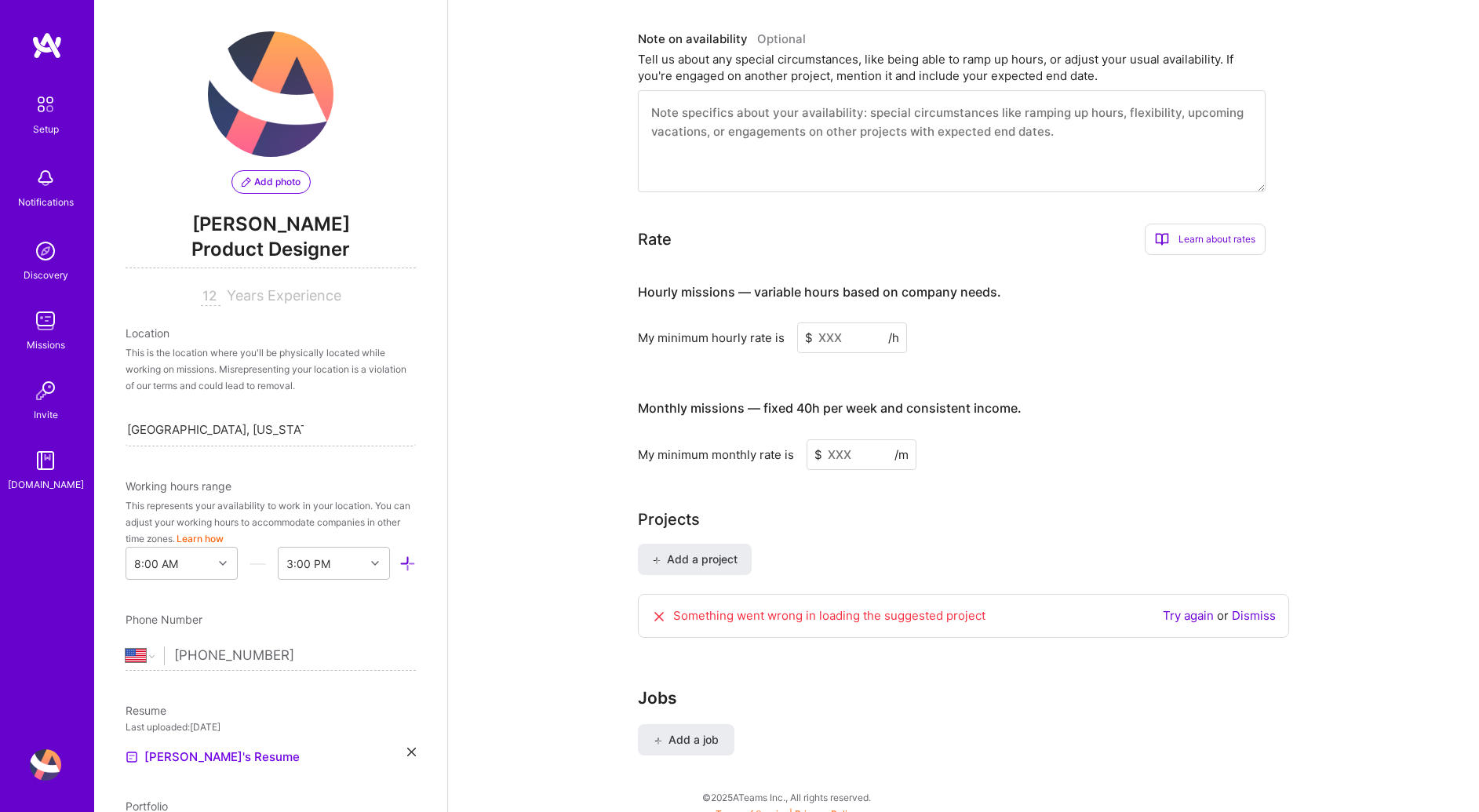
click at [848, 322] on input at bounding box center [852, 337] width 110 height 31
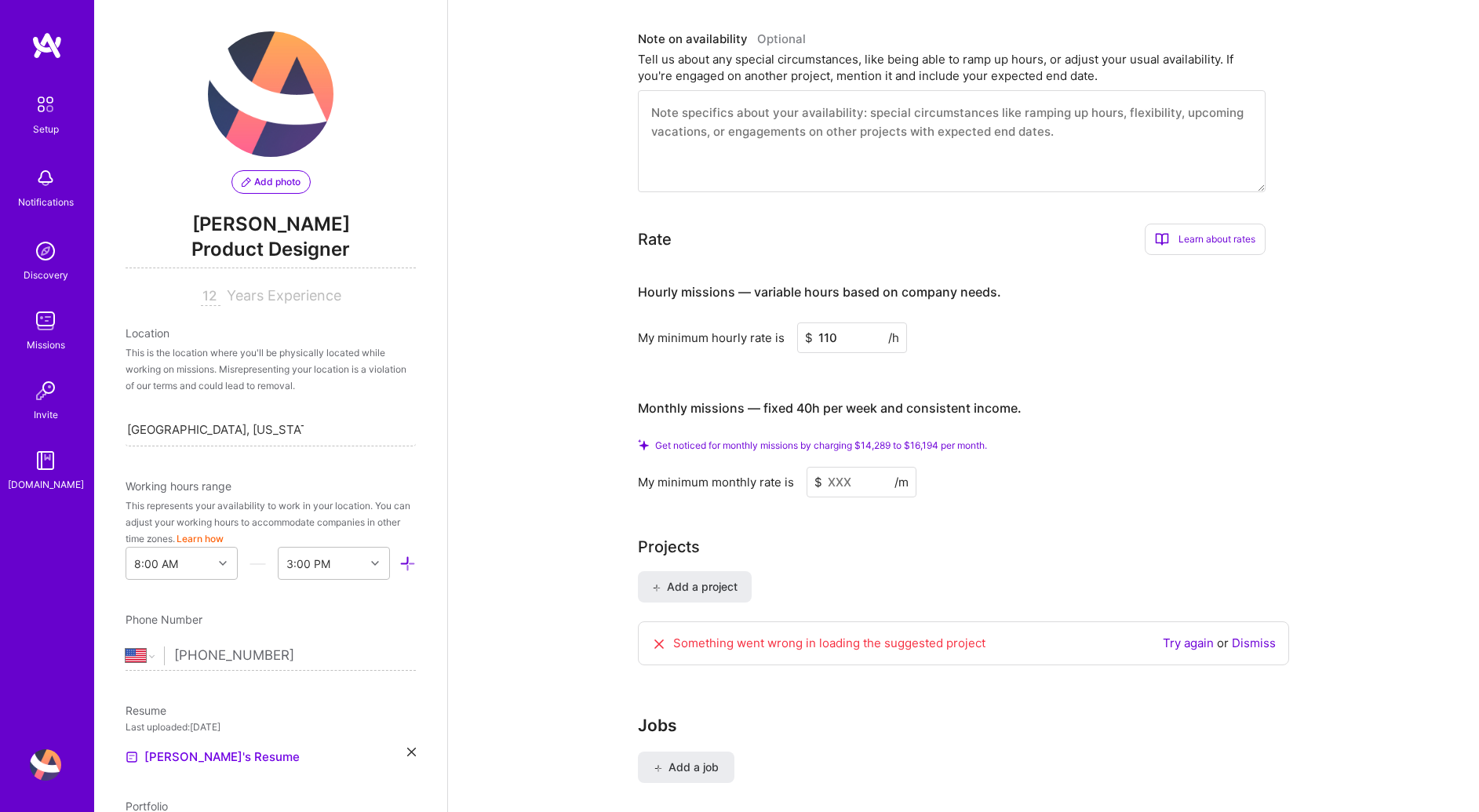
type input "110"
click at [842, 466] on input at bounding box center [862, 481] width 110 height 31
click at [839, 466] on input at bounding box center [862, 481] width 110 height 31
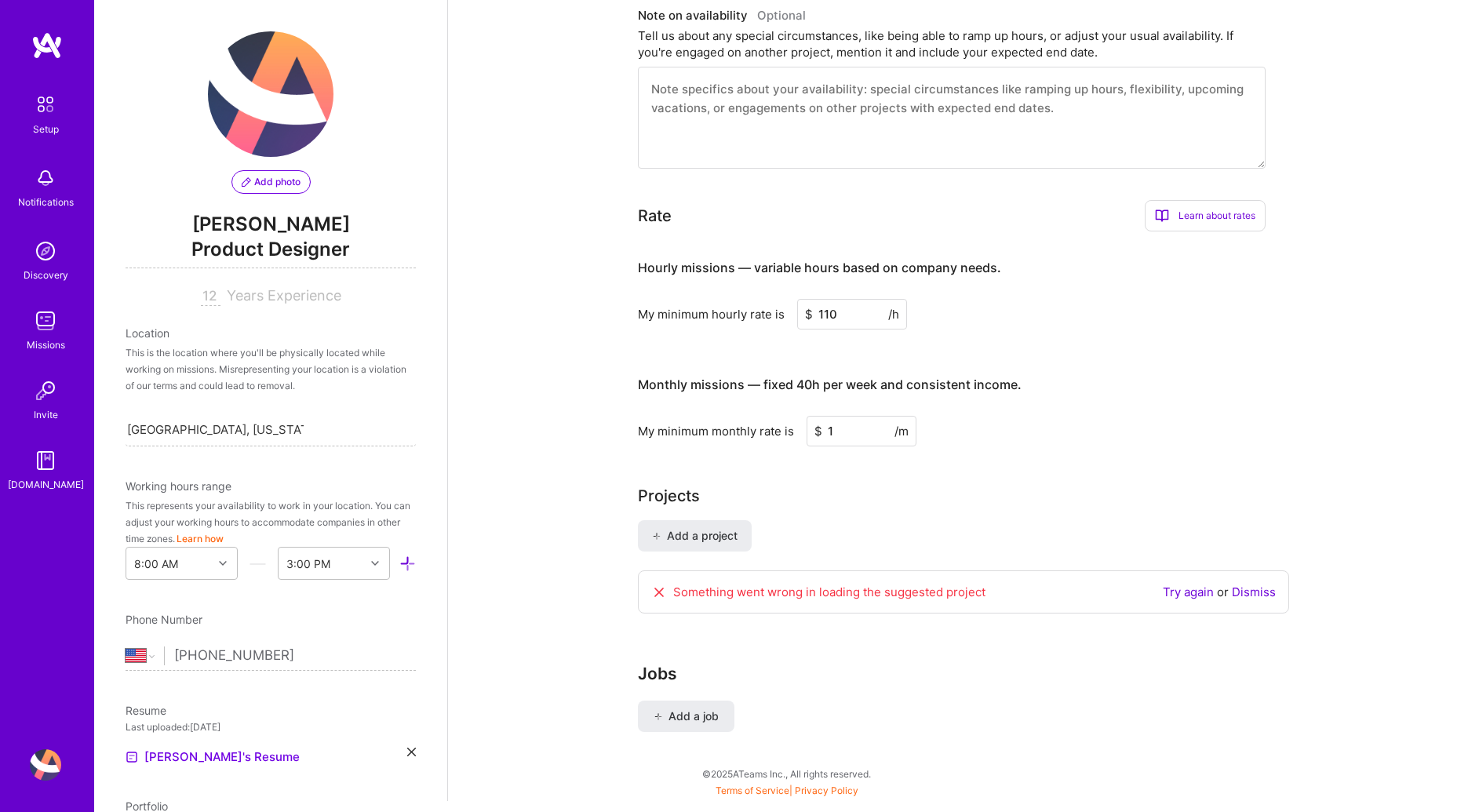
scroll to position [708, 0]
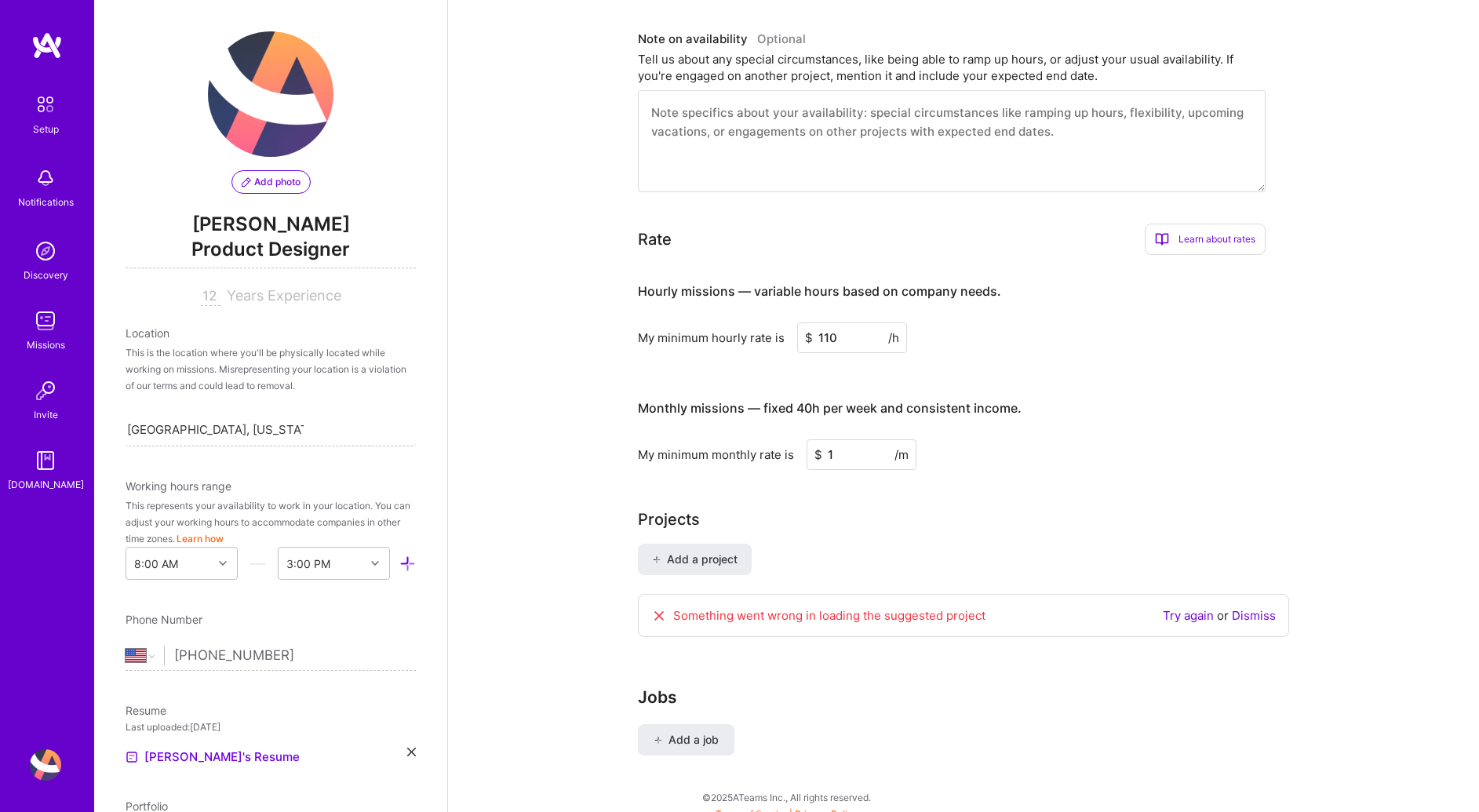
type input "16"
type input "16000"
click at [769, 485] on div "Complete your profile to take the first step in unlocking full A.Team access On…" at bounding box center [963, 83] width 652 height 1413
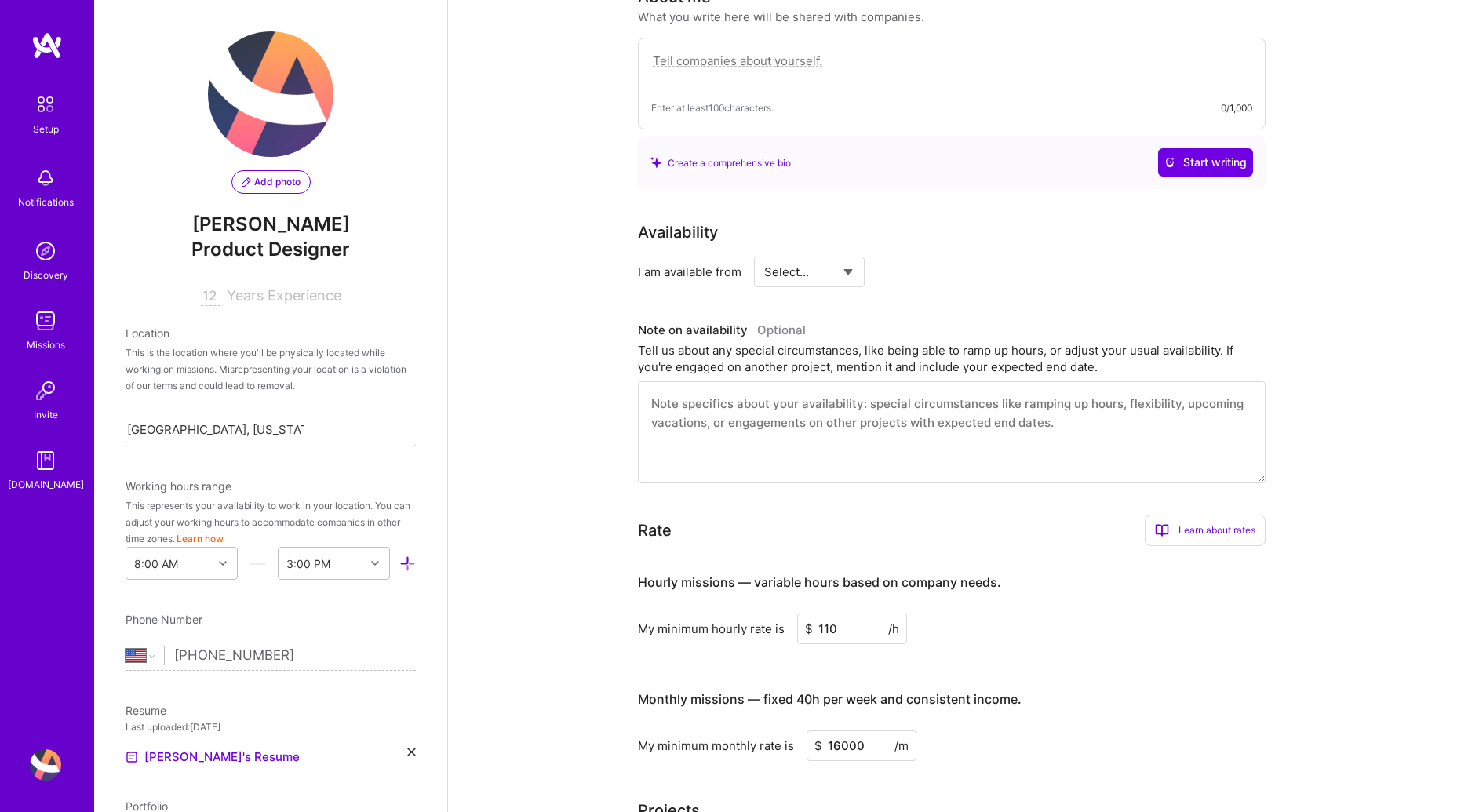
scroll to position [543, 0]
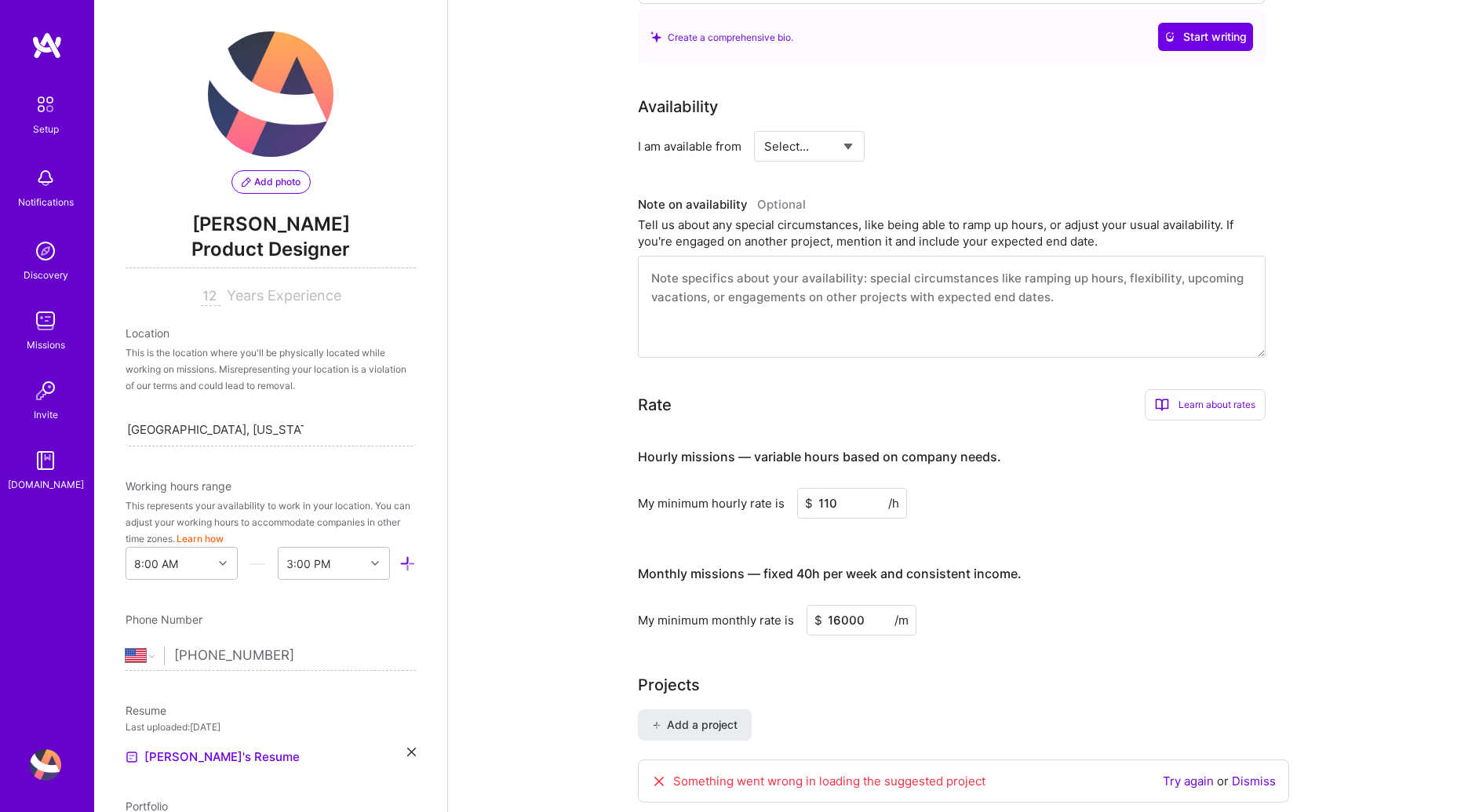
click at [1226, 389] on div "Learn about rates" at bounding box center [1205, 405] width 121 height 32
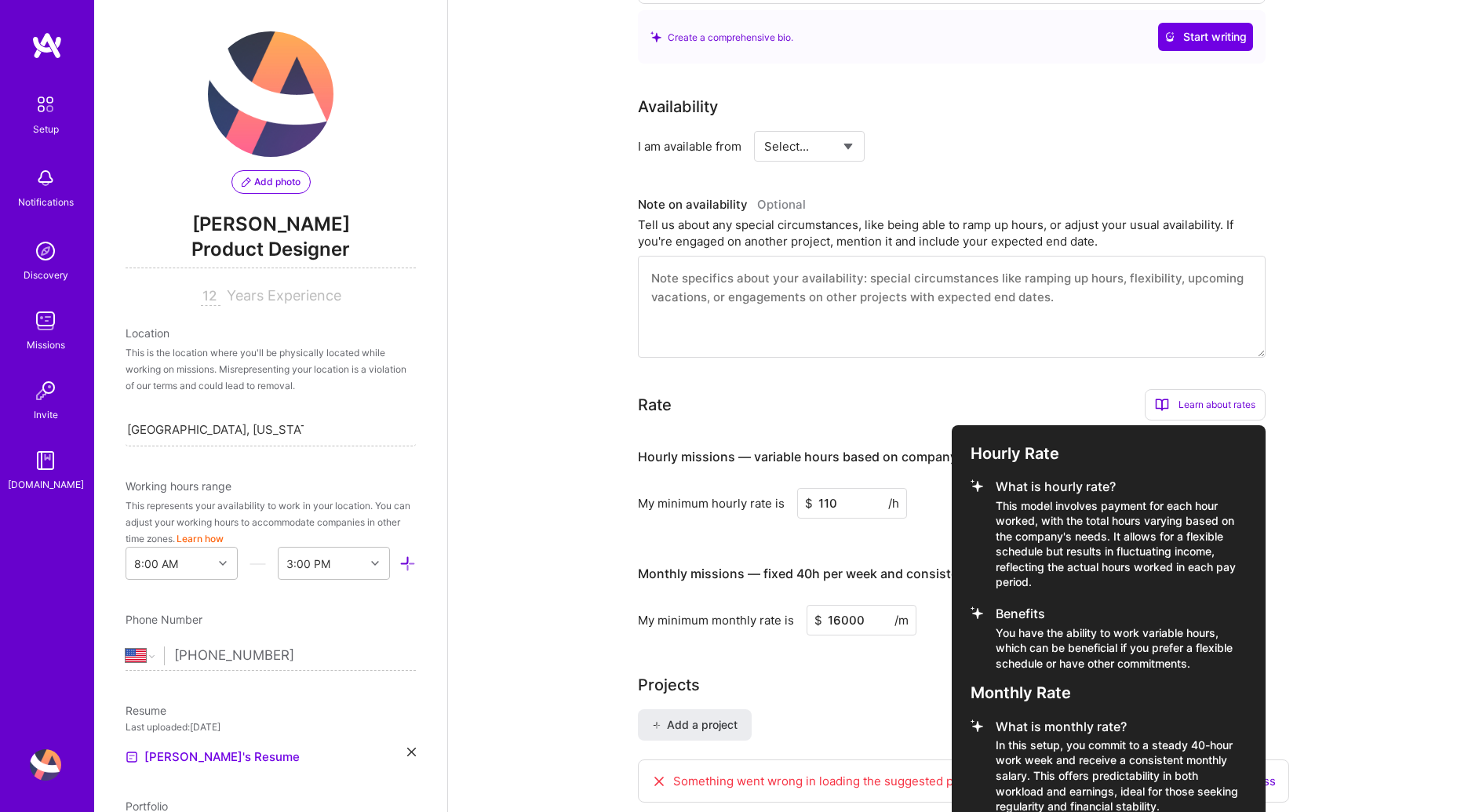
click at [939, 349] on div at bounding box center [739, 406] width 1479 height 812
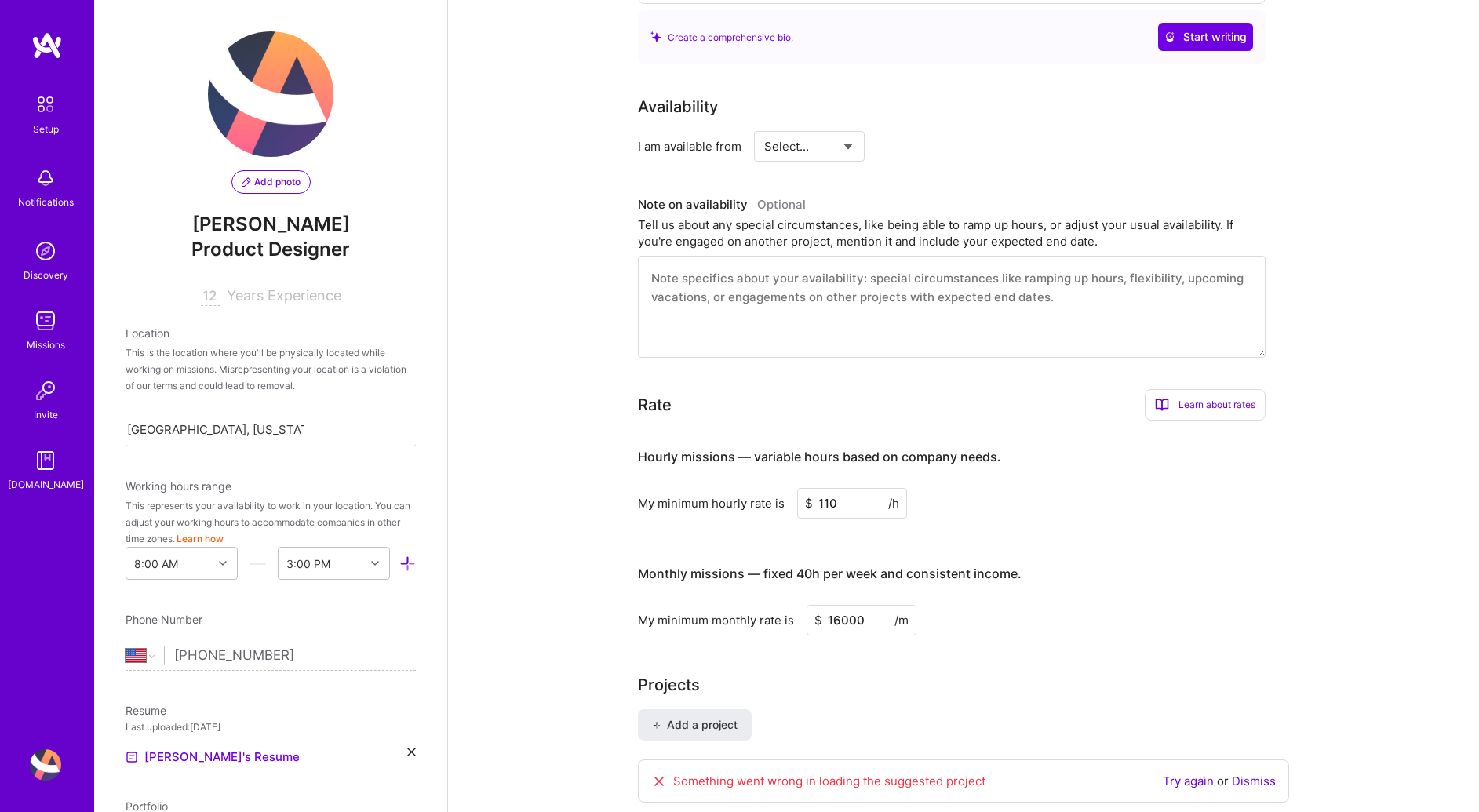
click at [873, 605] on input "16000" at bounding box center [862, 620] width 110 height 31
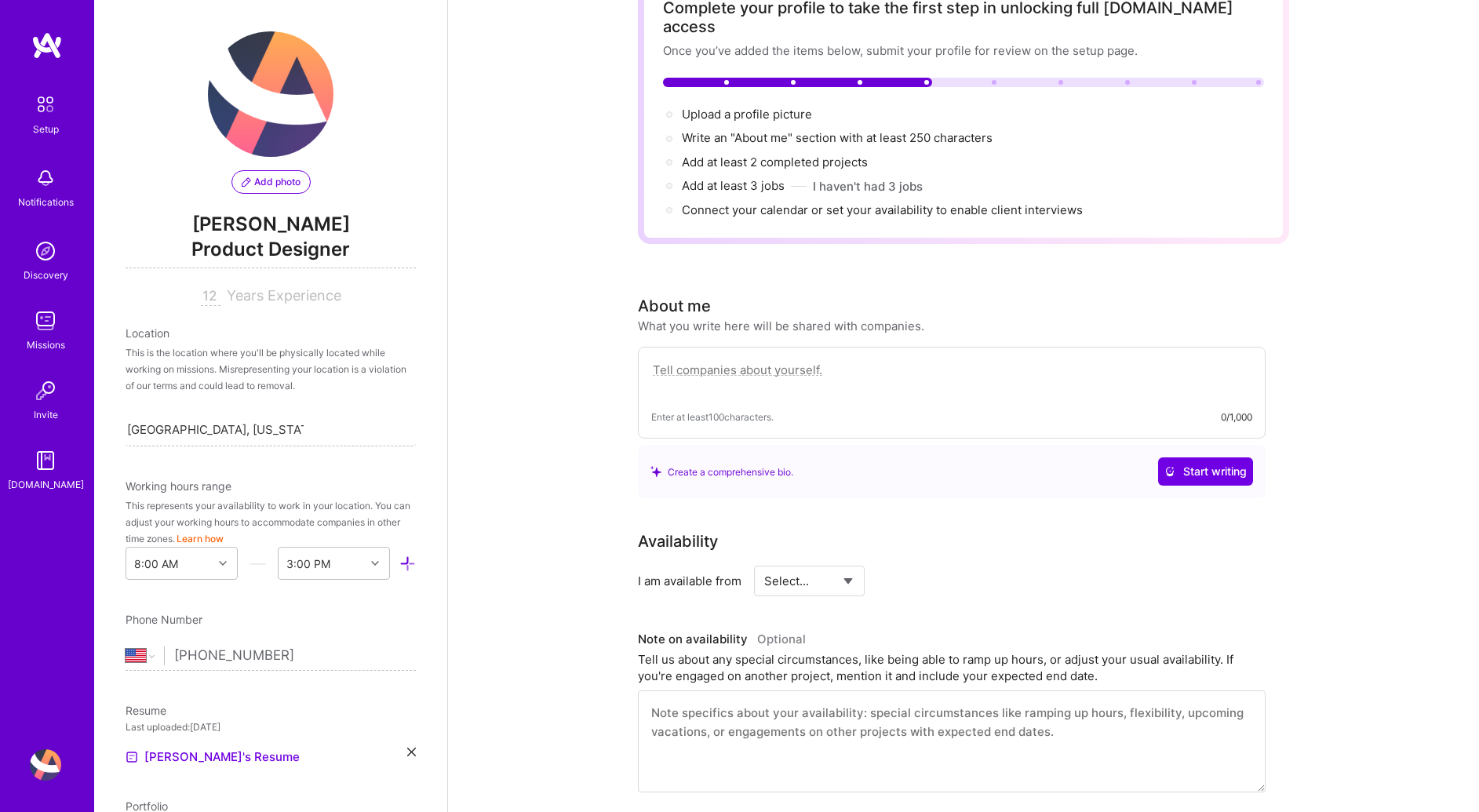
scroll to position [0, 0]
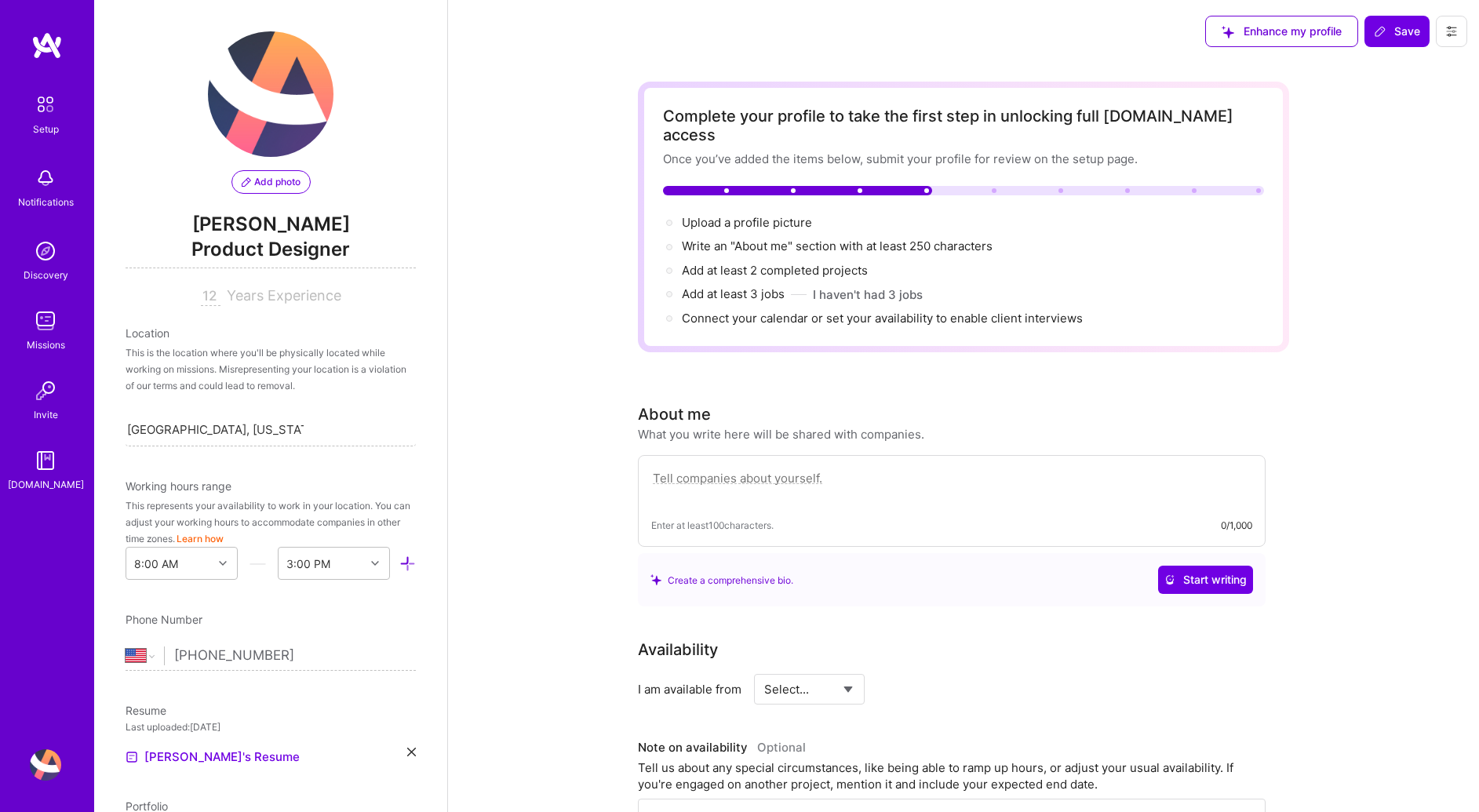
click at [796, 468] on textarea at bounding box center [952, 486] width 601 height 36
click at [791, 648] on div "Availability I am available from Select... Right Now Future Date Not Available" at bounding box center [951, 671] width 627 height 67
click at [791, 669] on select "Select... Right Now Future Date Not Available" at bounding box center [809, 688] width 90 height 40
select select "Right Now"
click at [764, 669] on select "Select... Right Now Future Date Not Available" at bounding box center [809, 688] width 90 height 40
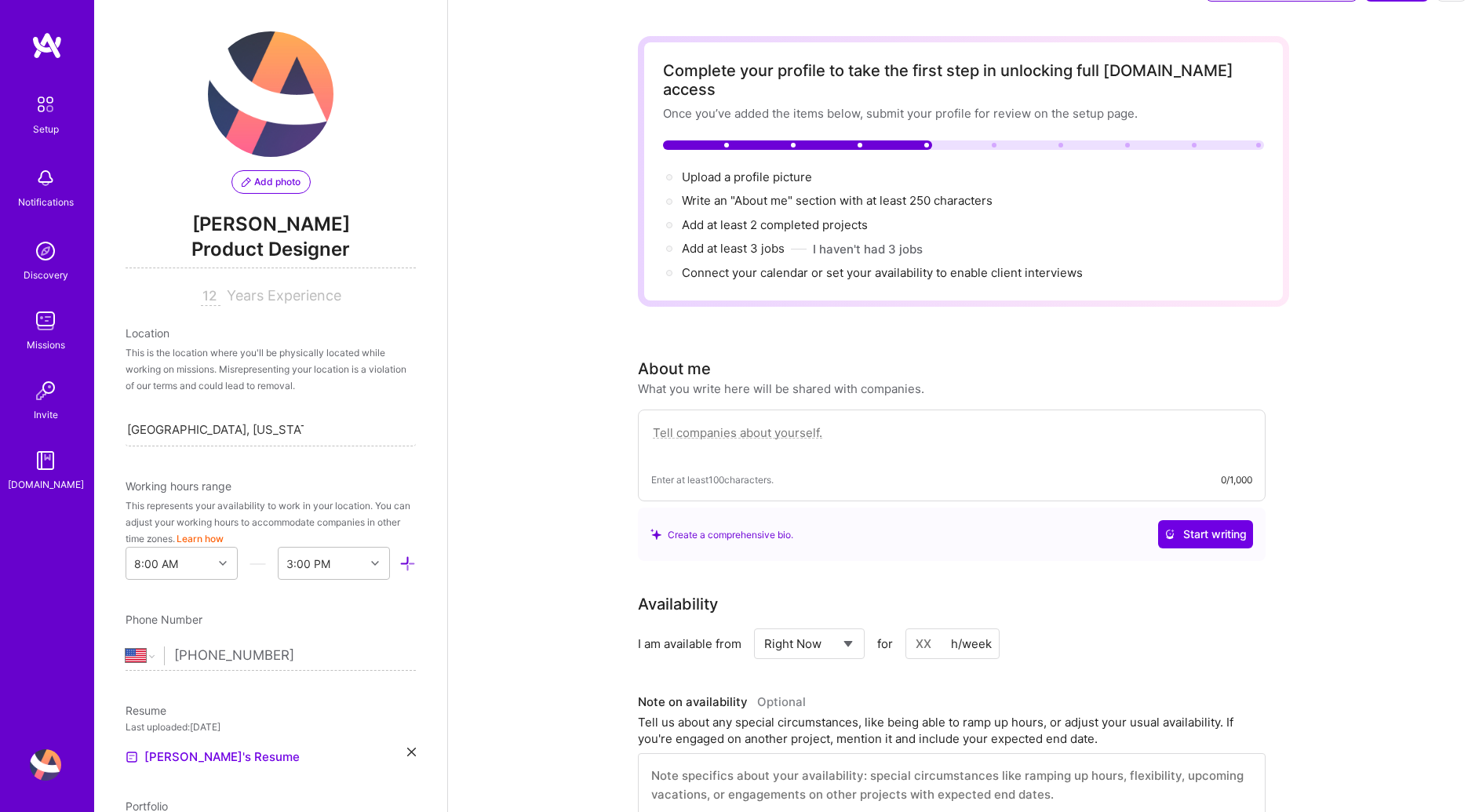
scroll to position [143, 0]
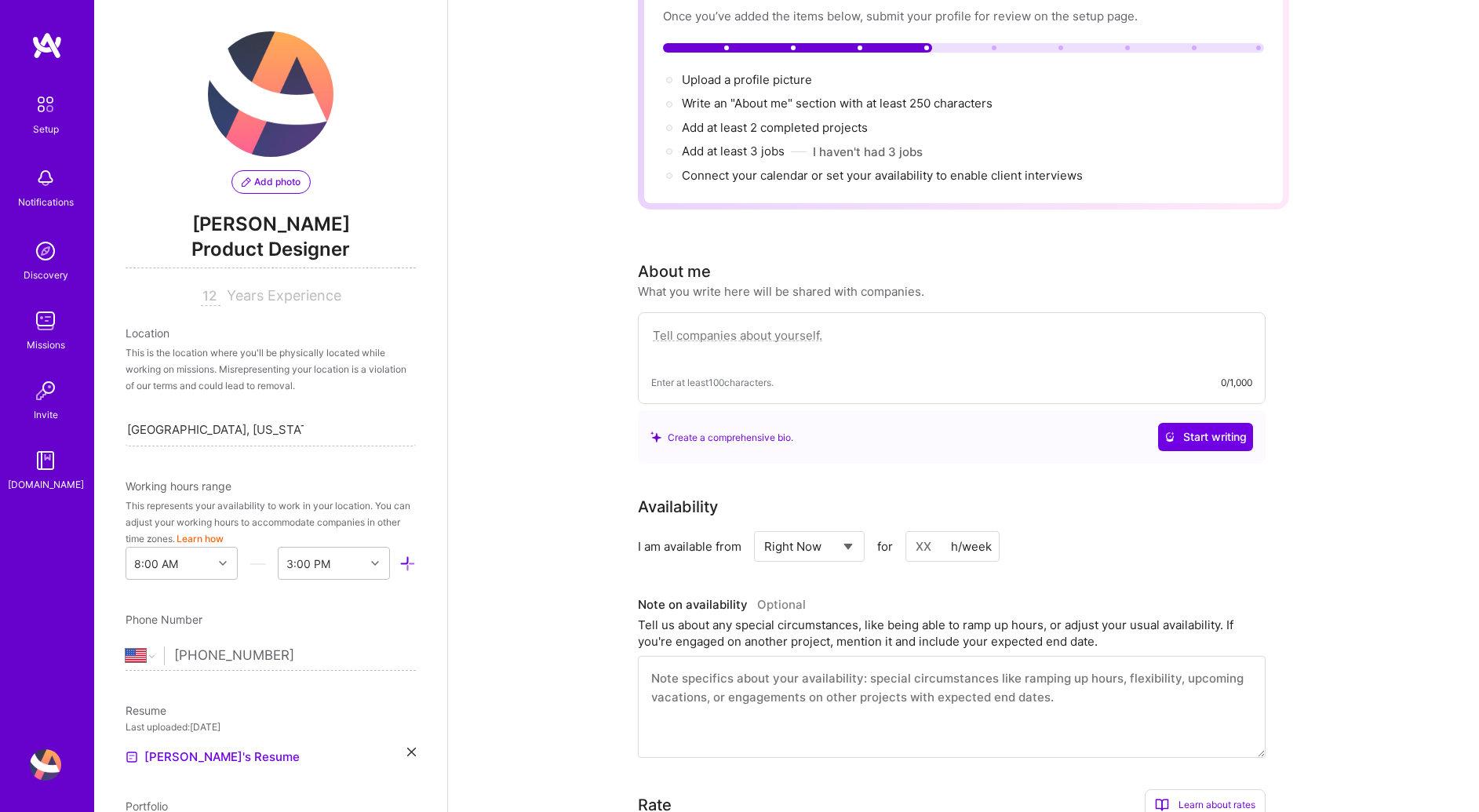
click at [953, 538] on div "h/week" at bounding box center [971, 546] width 41 height 17
click at [933, 530] on input at bounding box center [952, 545] width 94 height 31
type input "40"
click at [620, 647] on div "Complete your profile to take the first step in unlocking full A.Team access On…" at bounding box center [963, 655] width 1031 height 1470
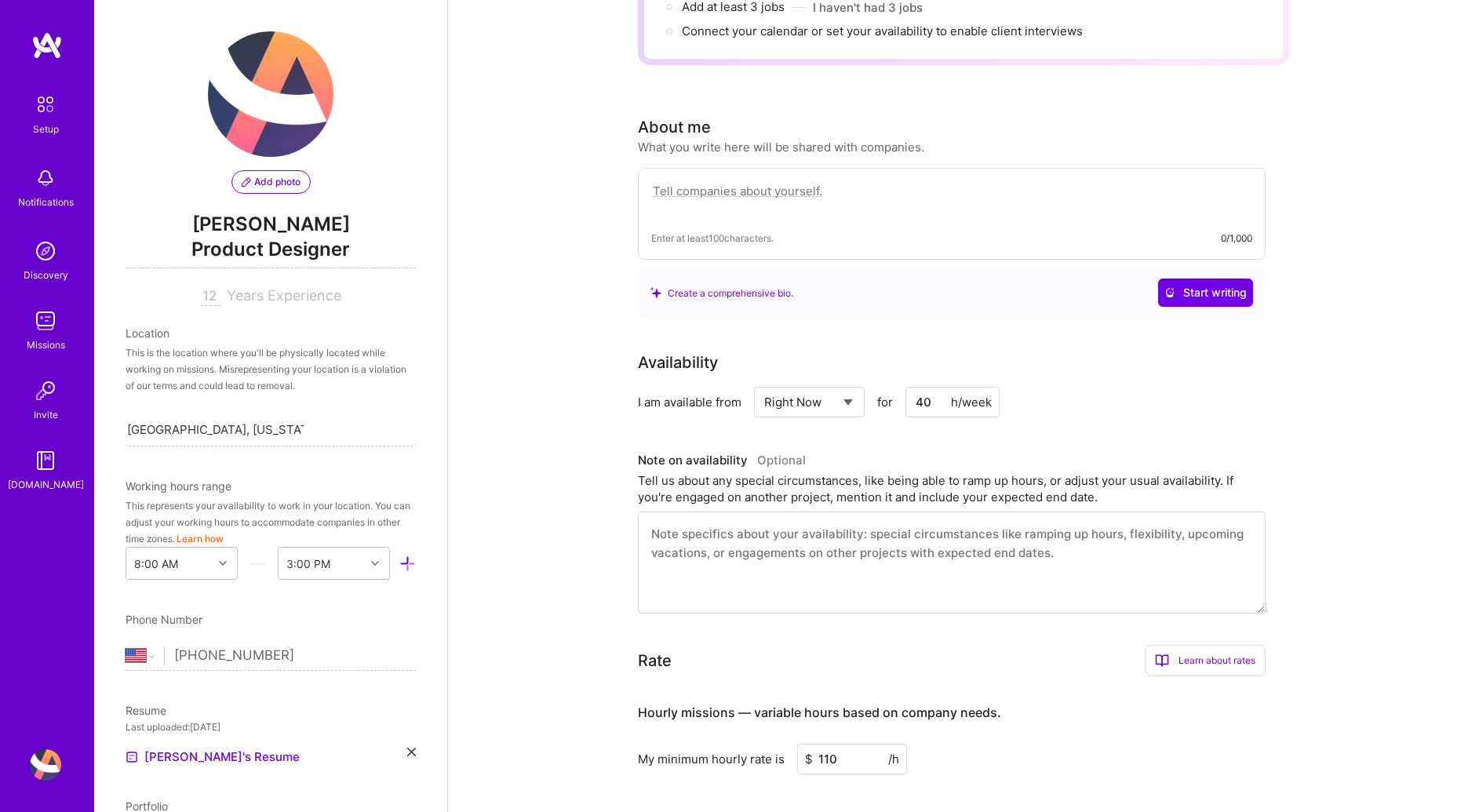
scroll to position [284, 0]
click at [773, 411] on div "Availability I am available from Select... Right Now Future Date Not Available …" at bounding box center [963, 484] width 652 height 263
click at [780, 399] on select "Select... Right Now Future Date Not Available" at bounding box center [809, 404] width 90 height 40
select select "Future Date"
click at [764, 385] on select "Select... Right Now Future Date Not Available" at bounding box center [809, 404] width 90 height 40
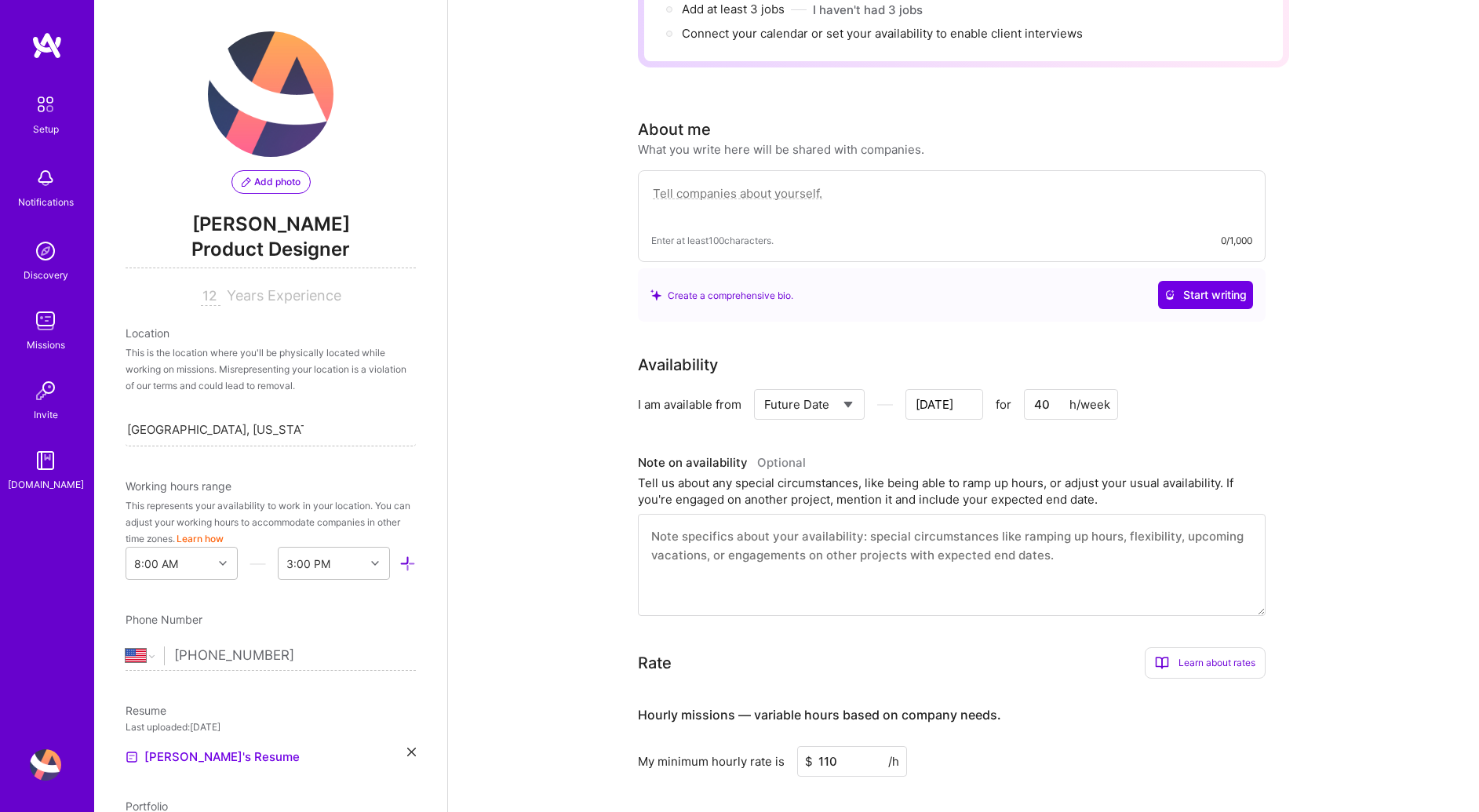
click at [940, 389] on input "Sep 21" at bounding box center [944, 404] width 78 height 31
click at [976, 187] on div "September 2025" at bounding box center [890, 186] width 189 height 17
click at [970, 178] on button "Next Month" at bounding box center [971, 184] width 11 height 11
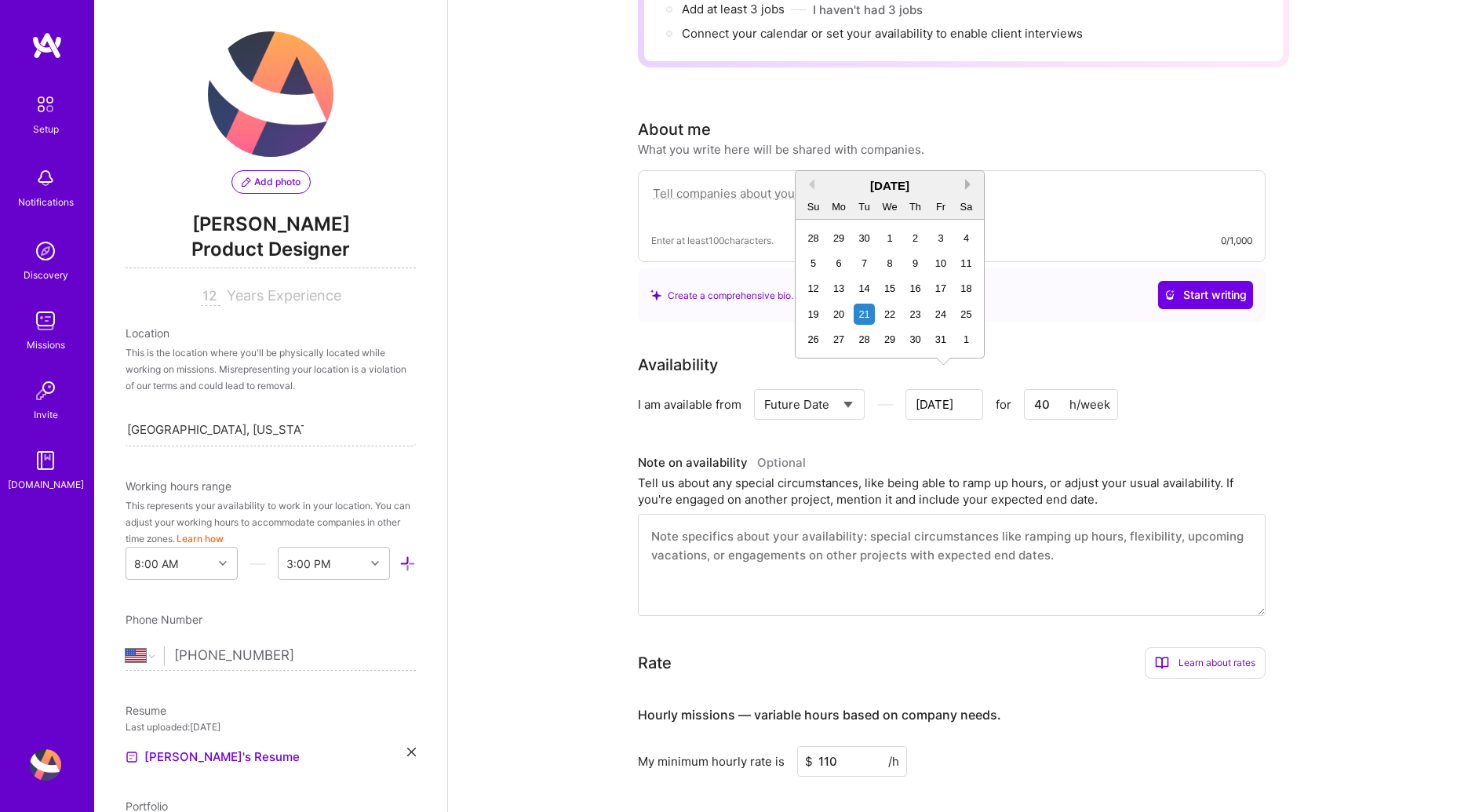
click at [970, 182] on button "Next Month" at bounding box center [971, 184] width 11 height 11
click at [816, 365] on div "30" at bounding box center [812, 364] width 21 height 21
type input "[DATE]"
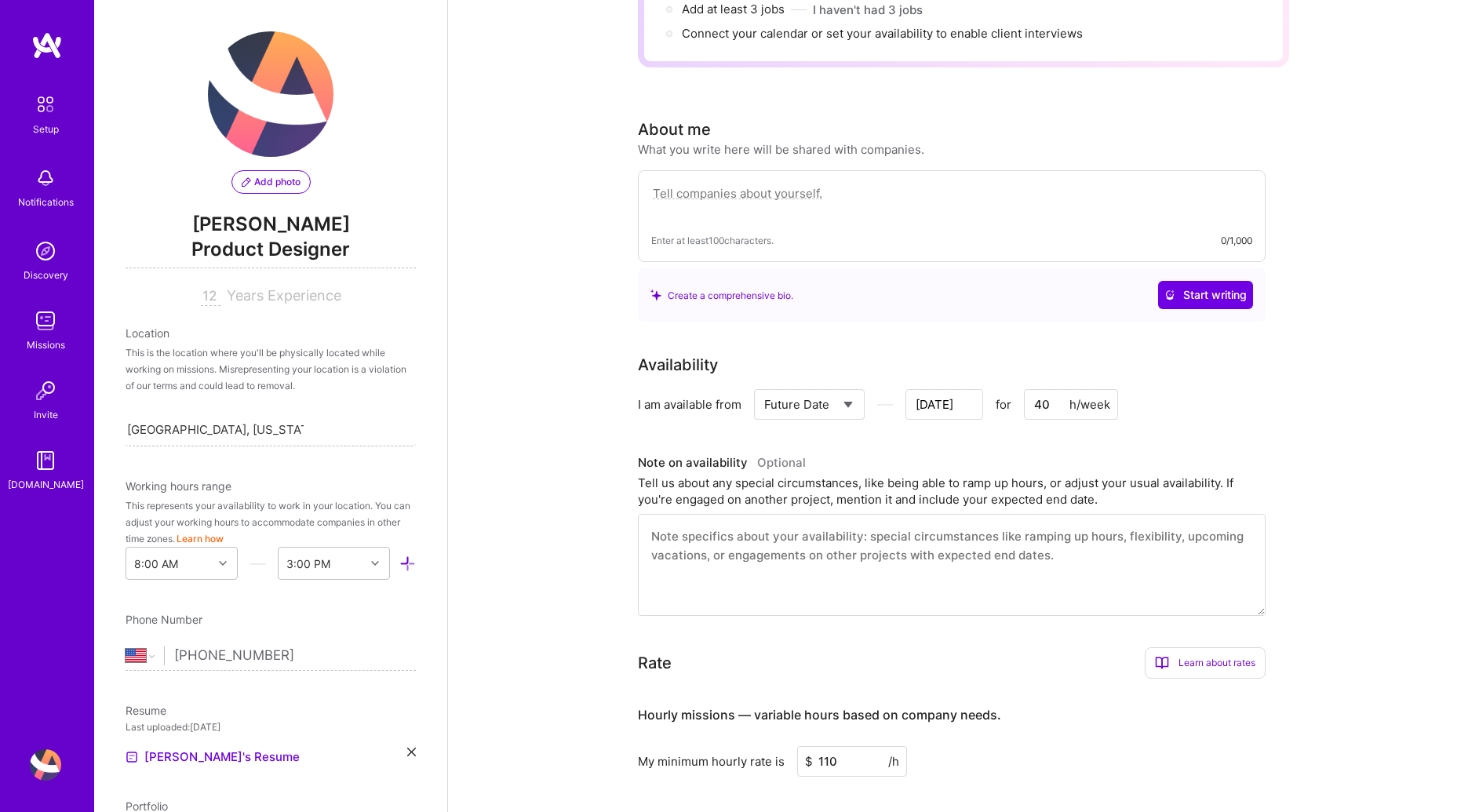
click at [751, 530] on textarea at bounding box center [951, 565] width 627 height 102
click at [512, 517] on div "Complete your profile to take the first step in unlocking full A.Team access On…" at bounding box center [963, 513] width 1031 height 1470
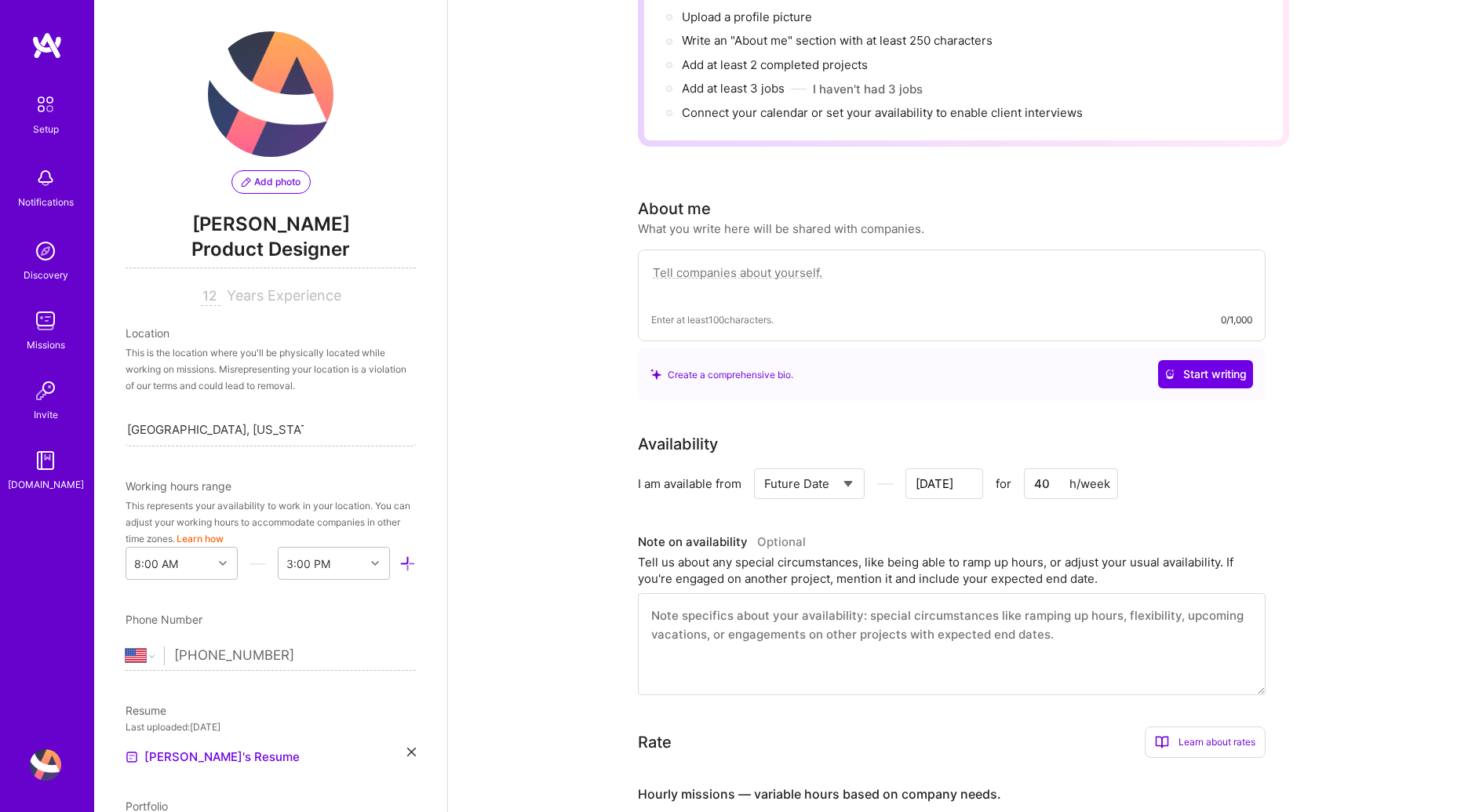
scroll to position [285, 0]
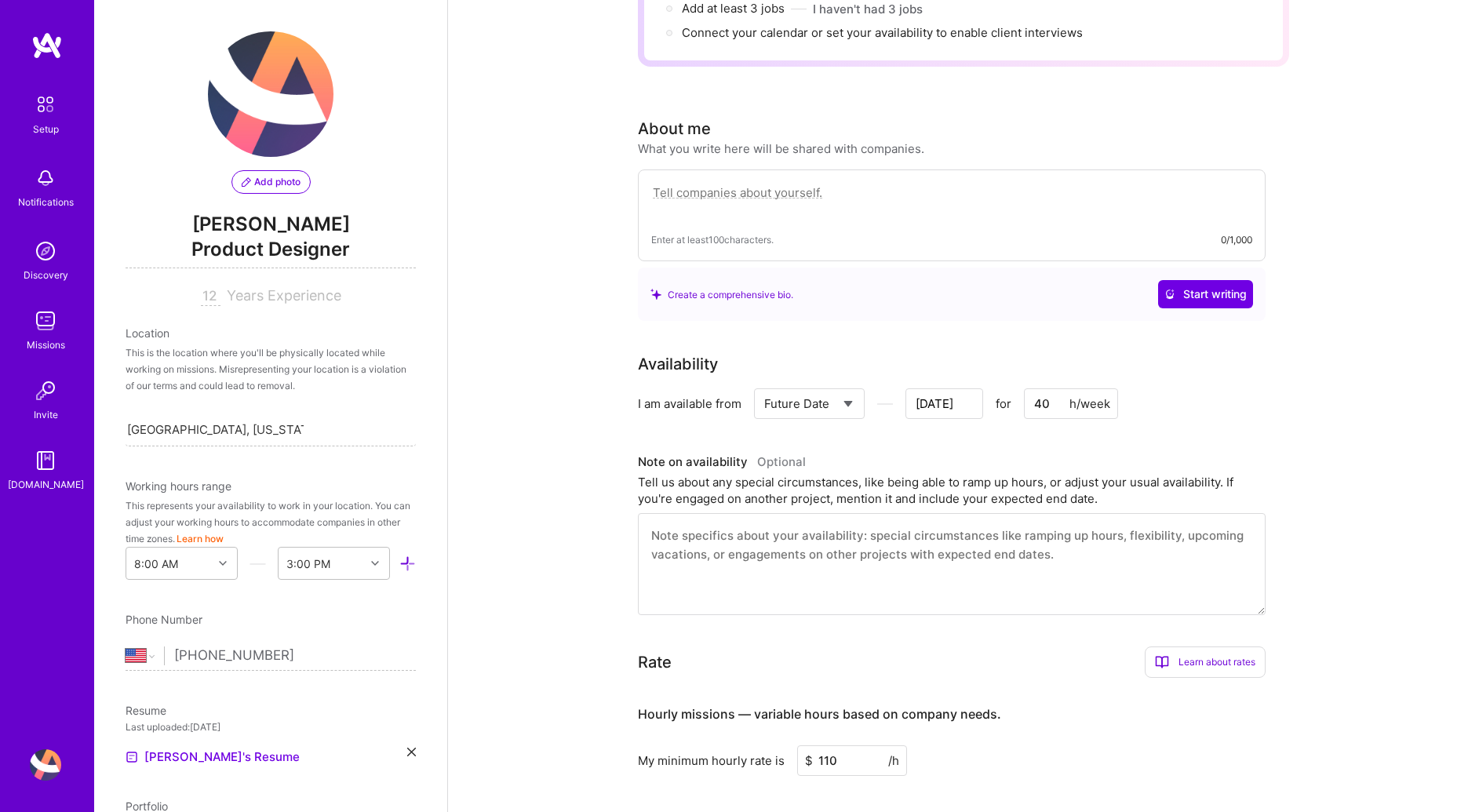
click at [717, 550] on textarea at bounding box center [951, 564] width 627 height 102
click at [686, 513] on textarea "I'm currently working to finish some high profile projects at the current compa…" at bounding box center [951, 564] width 627 height 102
click at [1163, 513] on textarea "I'm working to finish some high profile projects at the current company I work …" at bounding box center [951, 564] width 627 height 102
click at [1158, 520] on textarea "I'm working to finish some high profile projects at the current company I work …" at bounding box center [951, 564] width 627 height 102
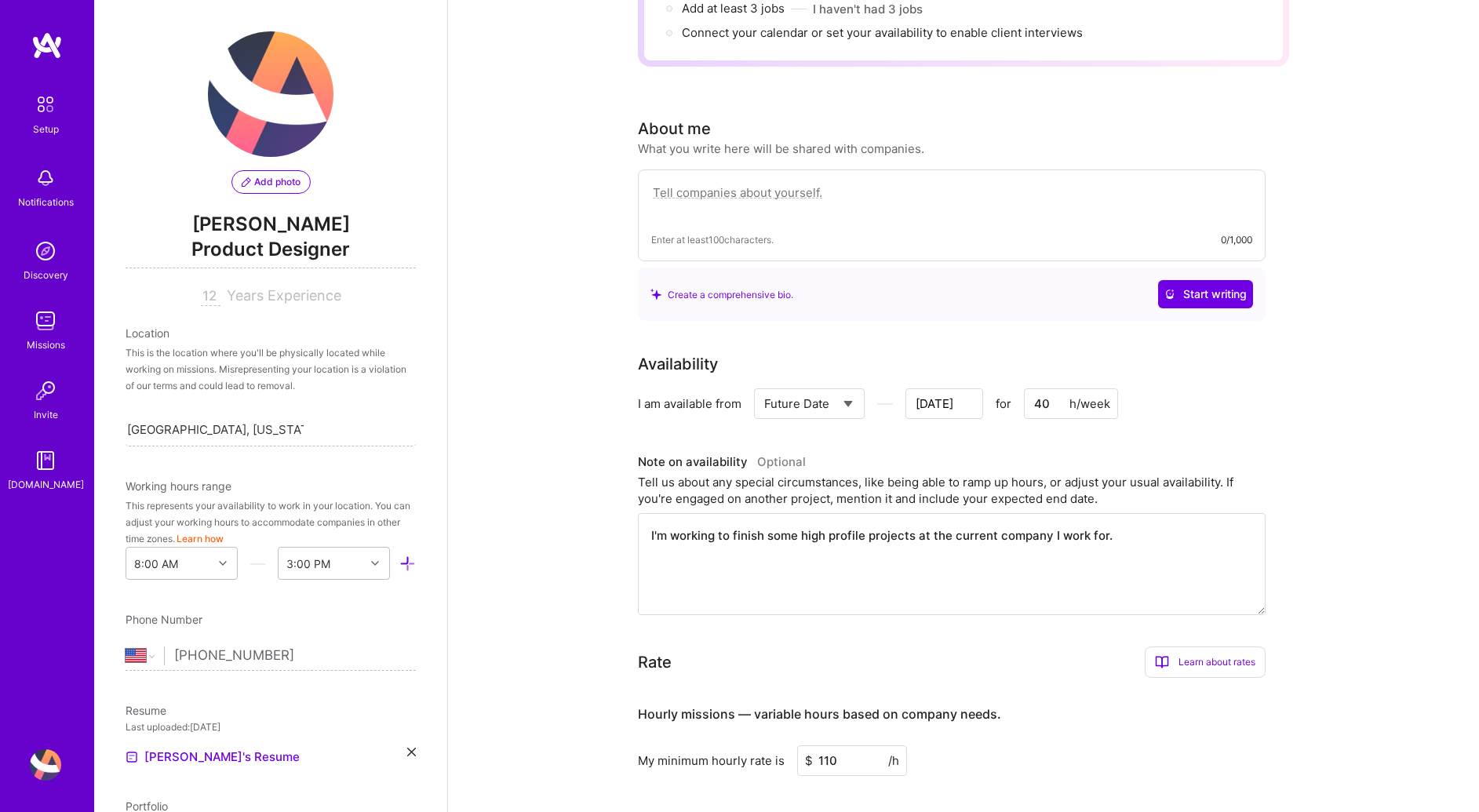
click at [961, 513] on textarea "I'm working to finish some high profile projects at the current company I work …" at bounding box center [951, 564] width 627 height 102
click at [1008, 516] on textarea "I'm working to finish some high profile projects at the company I work for." at bounding box center [951, 564] width 627 height 102
click at [1017, 514] on textarea "I'm working to finish some high profile projects at the company I work for." at bounding box center [951, 564] width 627 height 102
click at [1099, 514] on textarea "I'm working to finish some high profile projects at the company I currently wor…" at bounding box center [951, 564] width 627 height 102
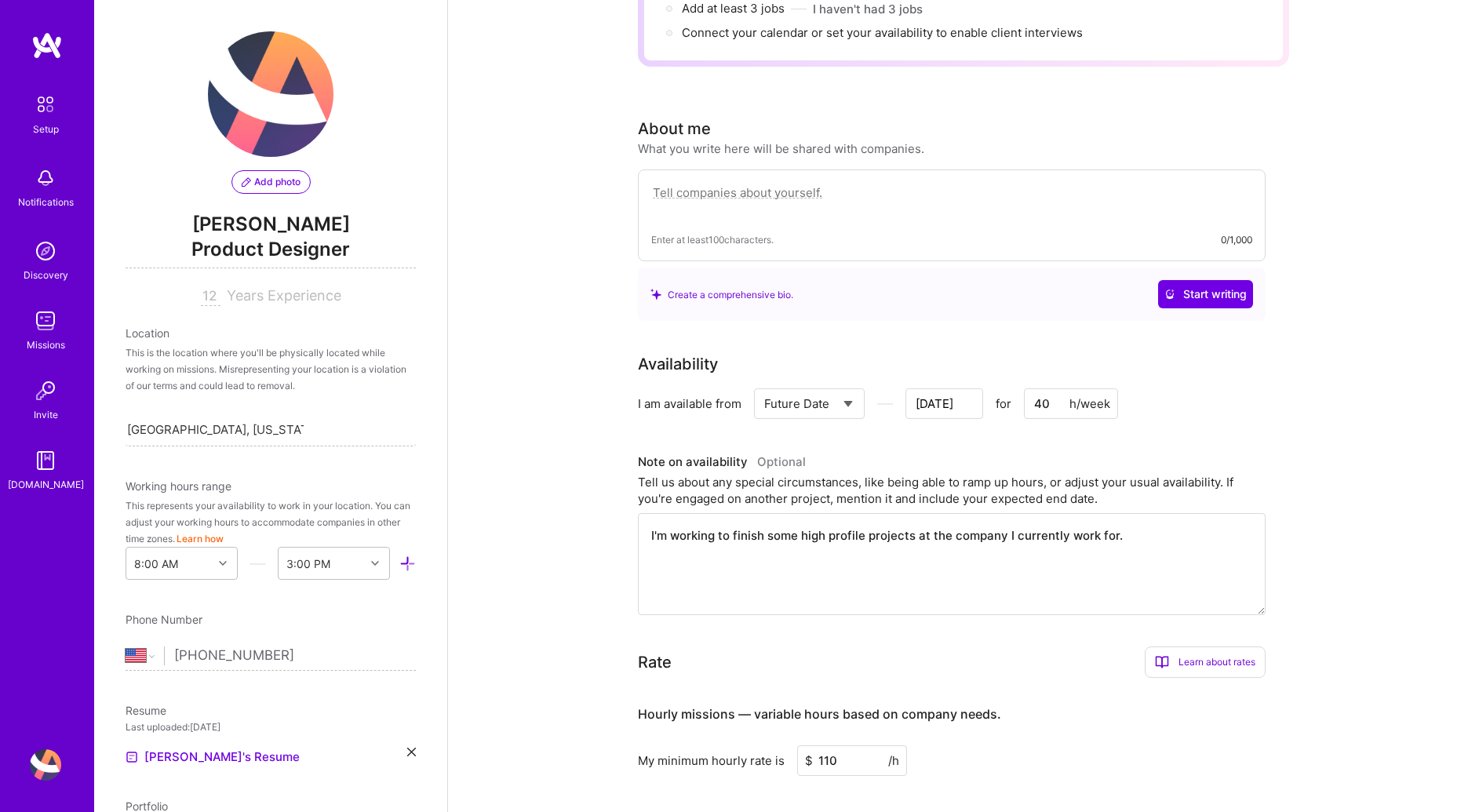
click at [1099, 514] on textarea "I'm working to finish some high profile projects at the company I currently wor…" at bounding box center [951, 564] width 627 height 102
click at [1165, 515] on textarea "I'm working to finish some high profile projects at the company I currently wor…" at bounding box center [951, 564] width 627 height 102
click at [1194, 520] on textarea "I'm working to finish some high profile projects at the company I currently wor…" at bounding box center [951, 564] width 627 height 102
click at [1155, 513] on textarea "I'm working to finish some high profile projects at the company I currently wor…" at bounding box center [951, 564] width 627 height 102
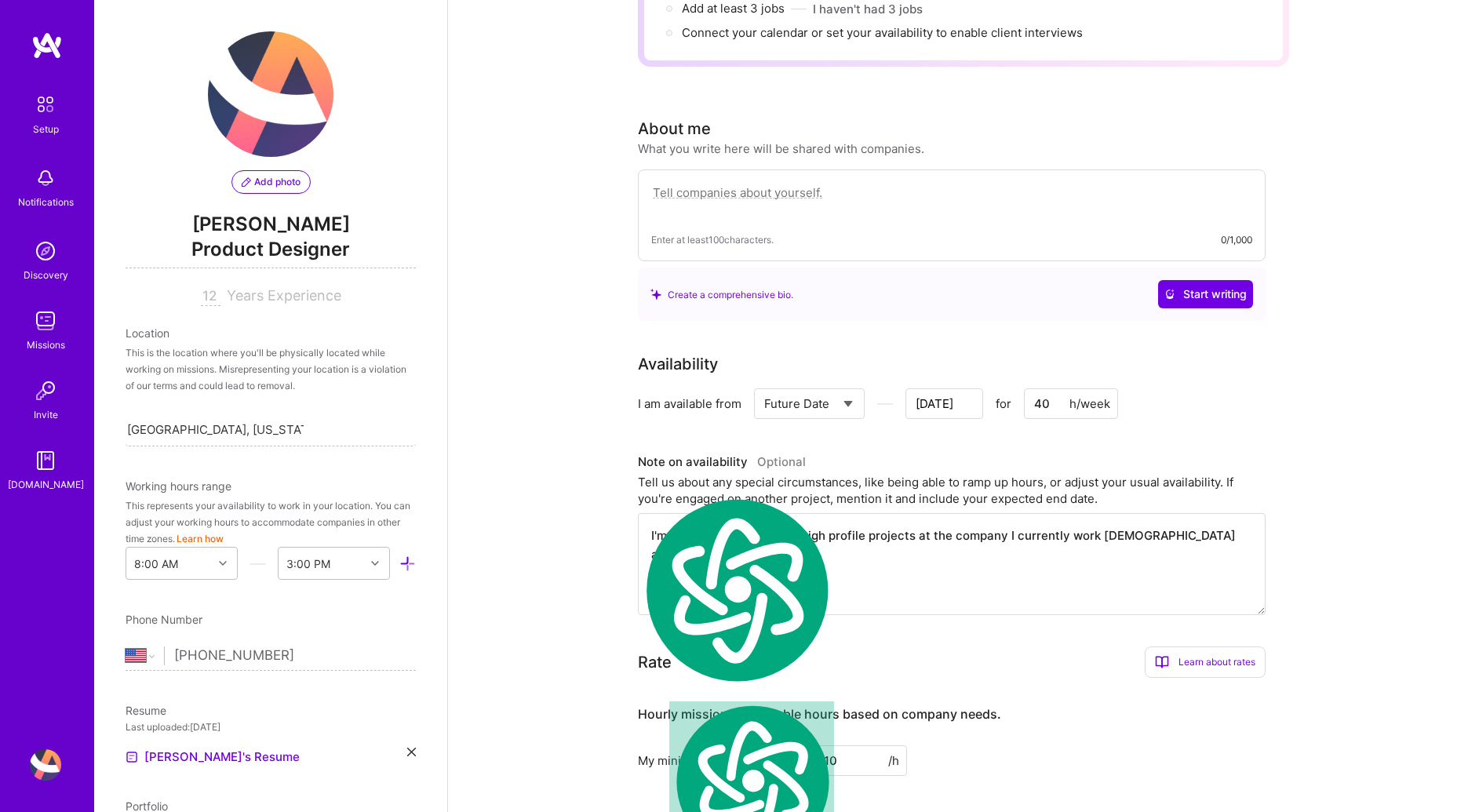
click at [1038, 490] on div "Note on availability Optional Tell us about any special circumstances, like bei…" at bounding box center [951, 531] width 627 height 164
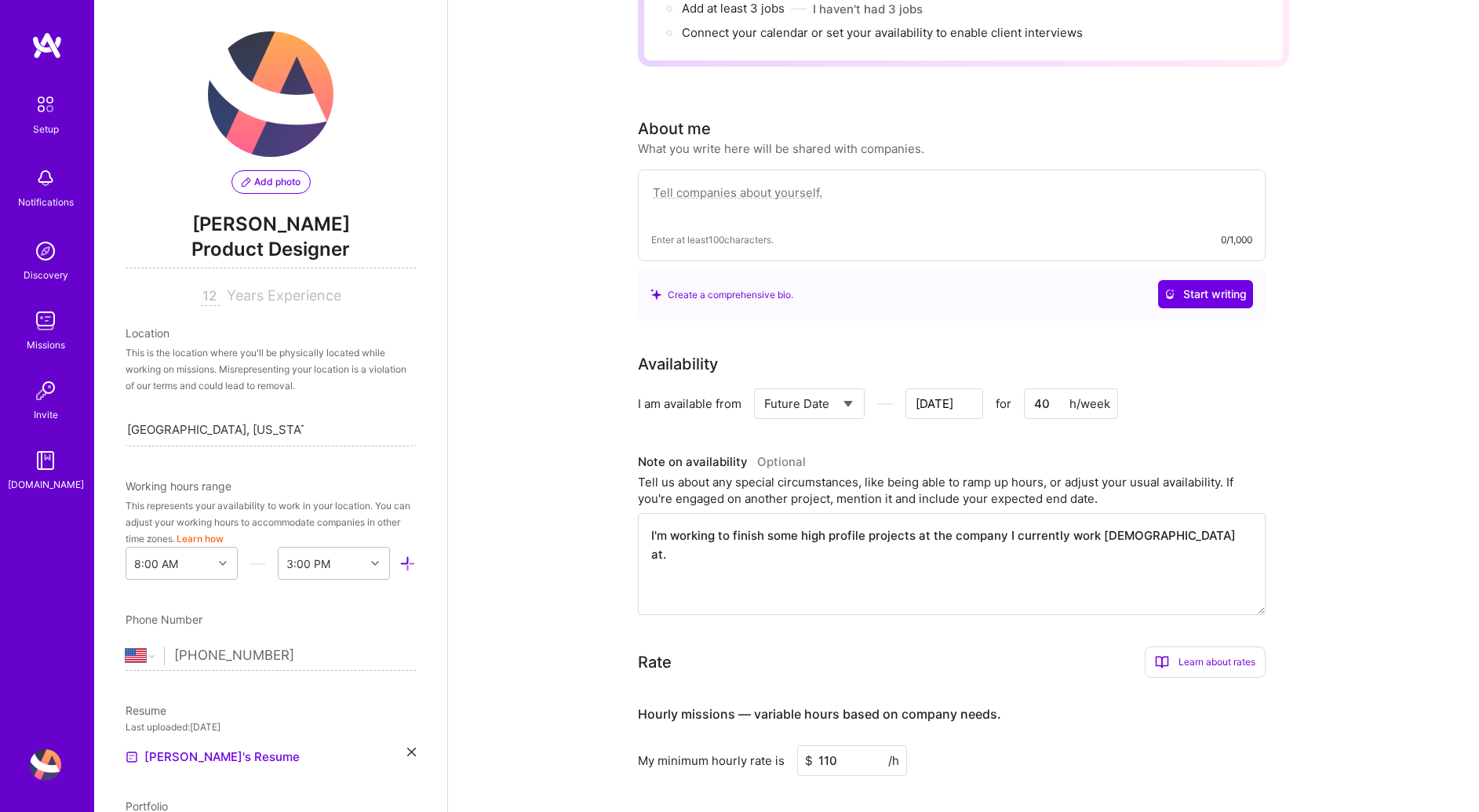
drag, startPoint x: 1125, startPoint y: 516, endPoint x: 1104, endPoint y: 516, distance: 21.0
click at [1112, 516] on textarea "I'm working to finish some high profile projects at the company I currently wor…" at bounding box center [951, 564] width 627 height 102
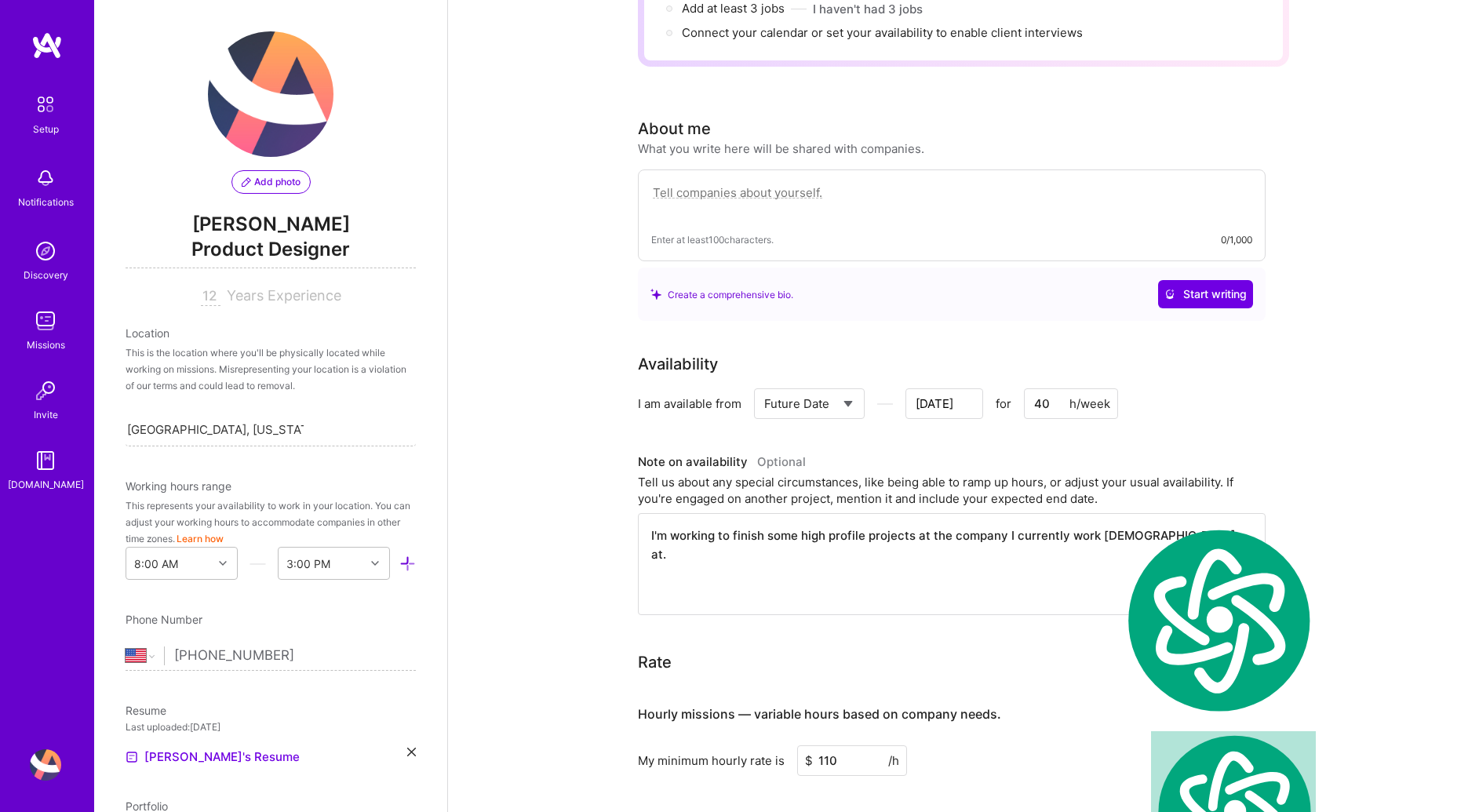
click at [1081, 517] on textarea "I'm working to finish some high profile projects at the company I currently wor…" at bounding box center [951, 564] width 627 height 102
click at [1081, 517] on textarea "I'm working to finish some high profile projects at the company I currently wor…" at bounding box center [951, 564] width 627 height 102
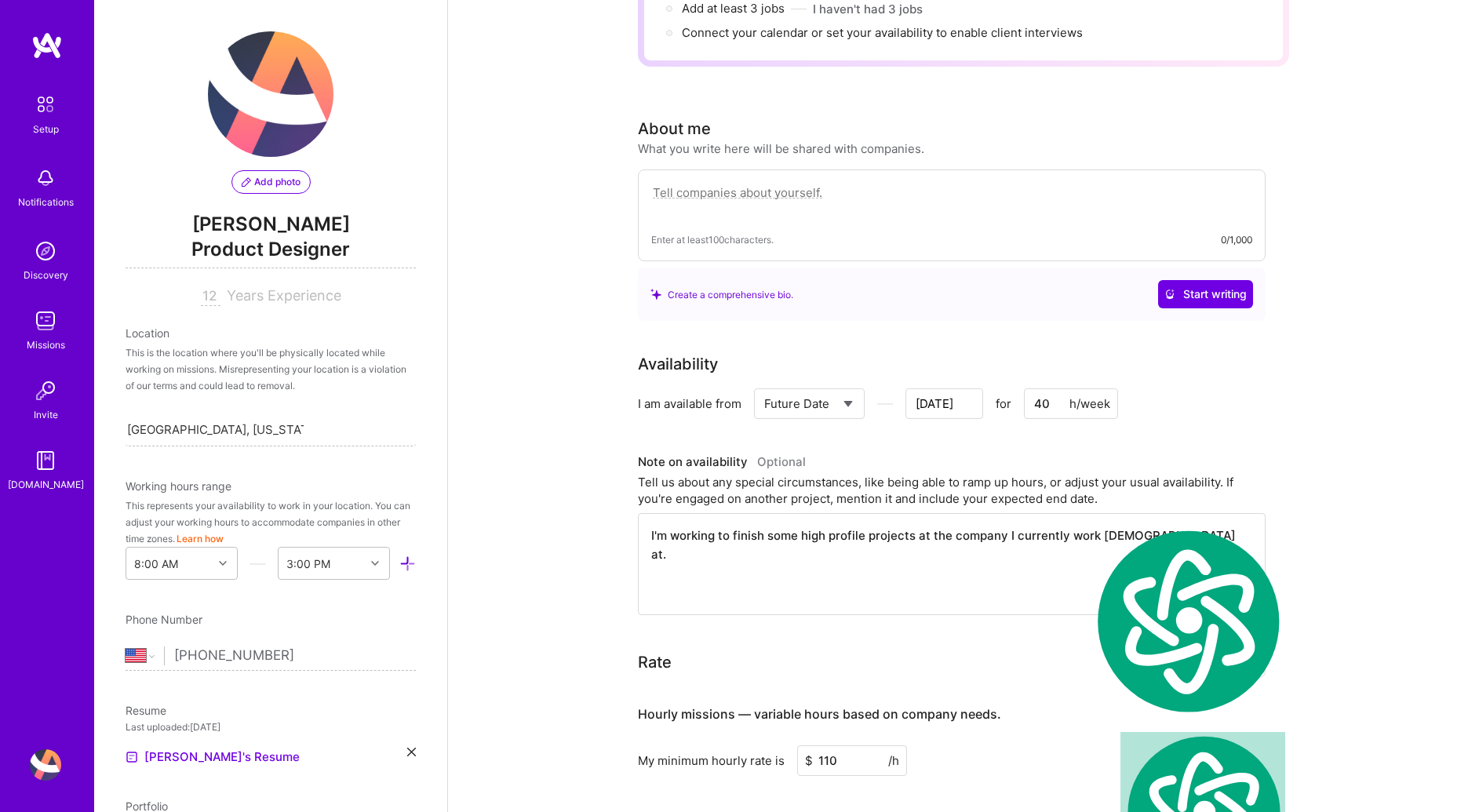
drag, startPoint x: 1151, startPoint y: 503, endPoint x: 1128, endPoint y: 500, distance: 23.2
click at [1150, 513] on textarea "I'm working to finish some high profile projects at the company I currently wor…" at bounding box center [951, 564] width 627 height 102
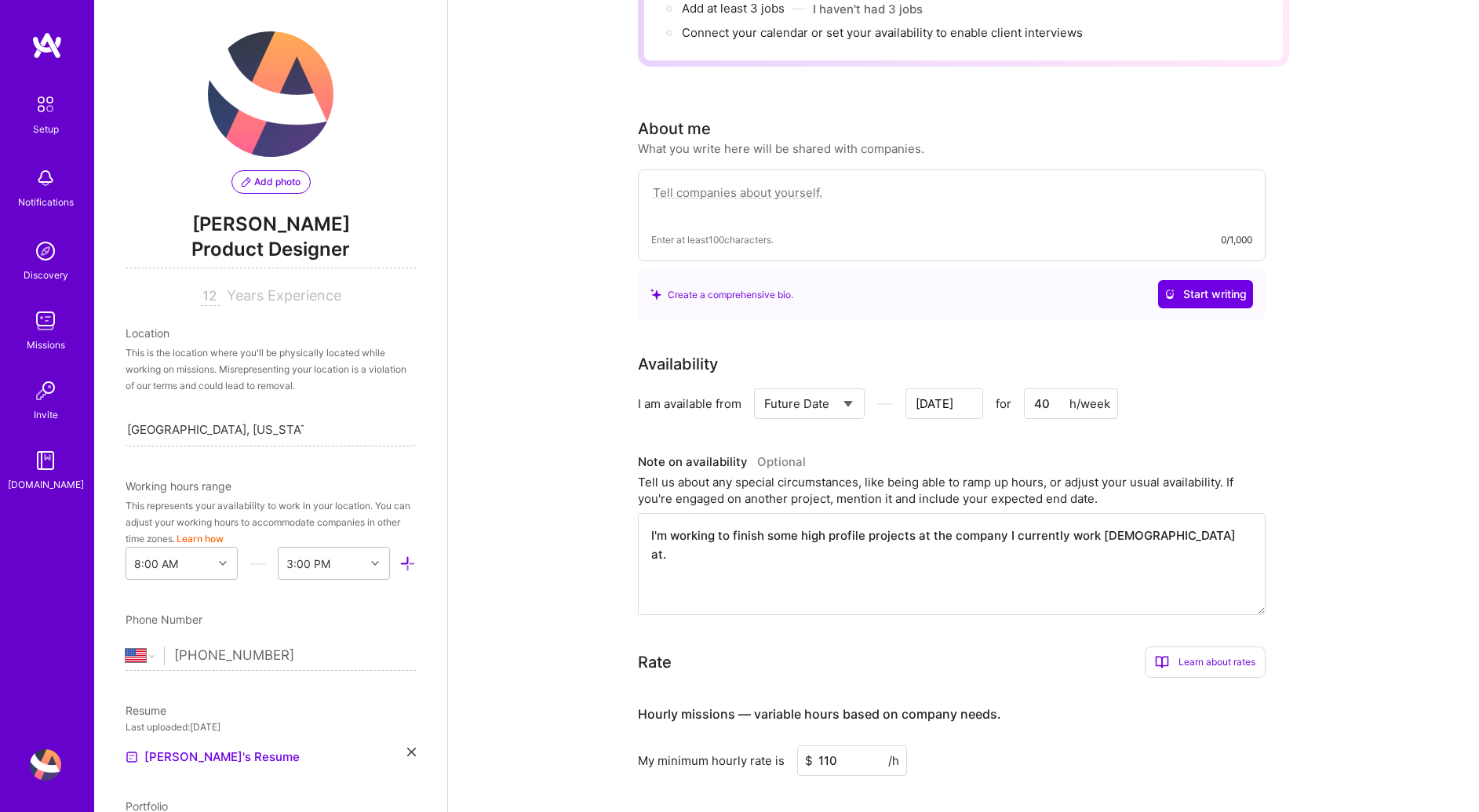
click at [1009, 521] on textarea "I'm working to finish some high profile projects at the company I currently wor…" at bounding box center [951, 564] width 627 height 102
click at [1099, 521] on textarea "I'm working to finish some high profile projects at the company I'm currently w…" at bounding box center [951, 564] width 627 height 102
drag, startPoint x: 1142, startPoint y: 514, endPoint x: 1005, endPoint y: 520, distance: 137.1
click at [1005, 520] on textarea "I'm working to finish some high profile projects at the company I'm currently f…" at bounding box center [951, 564] width 627 height 102
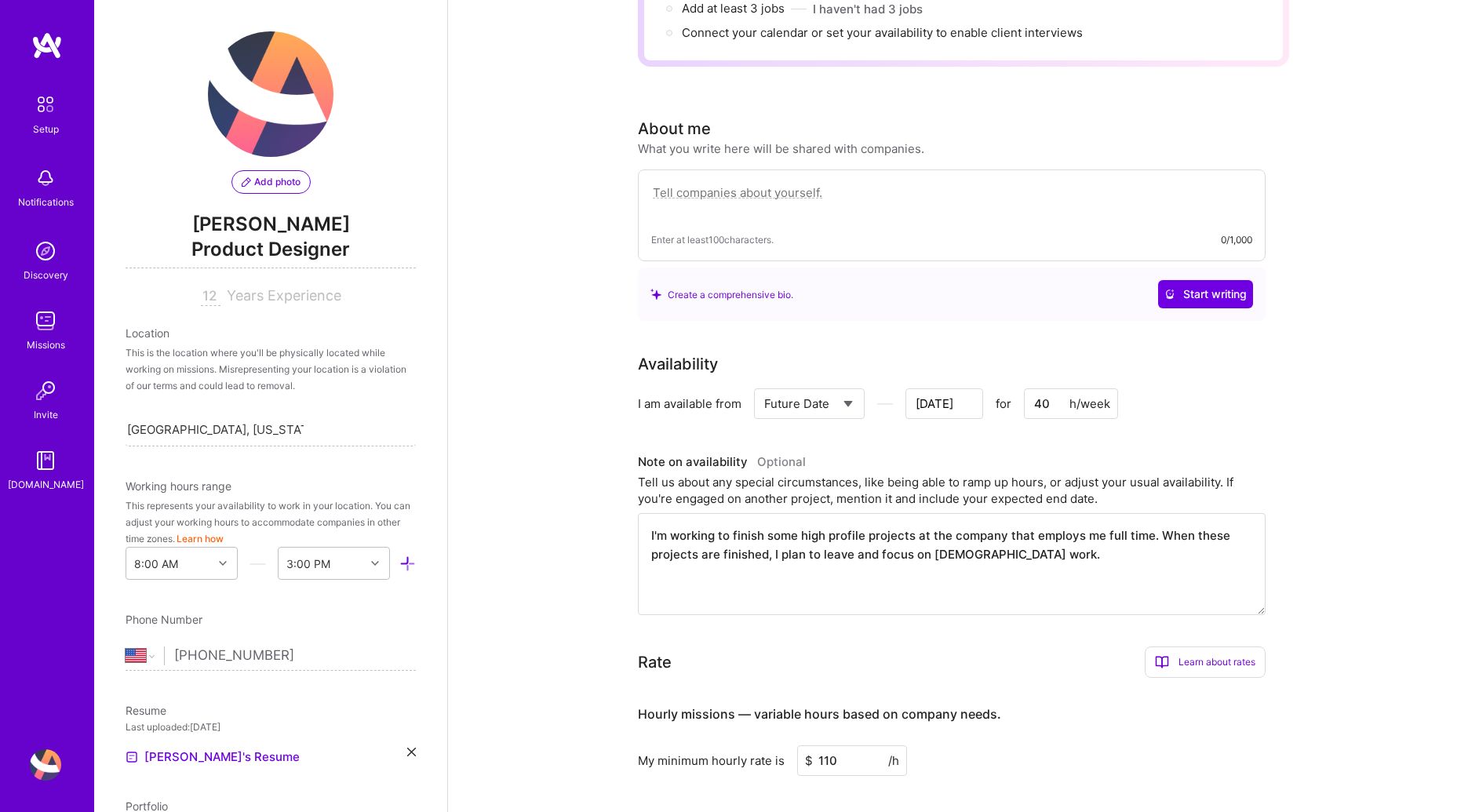
drag, startPoint x: 1048, startPoint y: 533, endPoint x: 782, endPoint y: 535, distance: 266.0
click at [782, 535] on textarea "I'm working to finish some high profile projects at the company that employs me…" at bounding box center [951, 564] width 627 height 102
click at [781, 533] on textarea "I'm working to finish some high profile projects at the company that employs me…" at bounding box center [951, 564] width 627 height 102
click at [1047, 545] on textarea "I'm working to finish some high profile projects at the company that employs me…" at bounding box center [951, 564] width 627 height 102
click at [1048, 529] on textarea "I'm working to finish some high profile projects at the company that employs me…" at bounding box center [951, 564] width 627 height 102
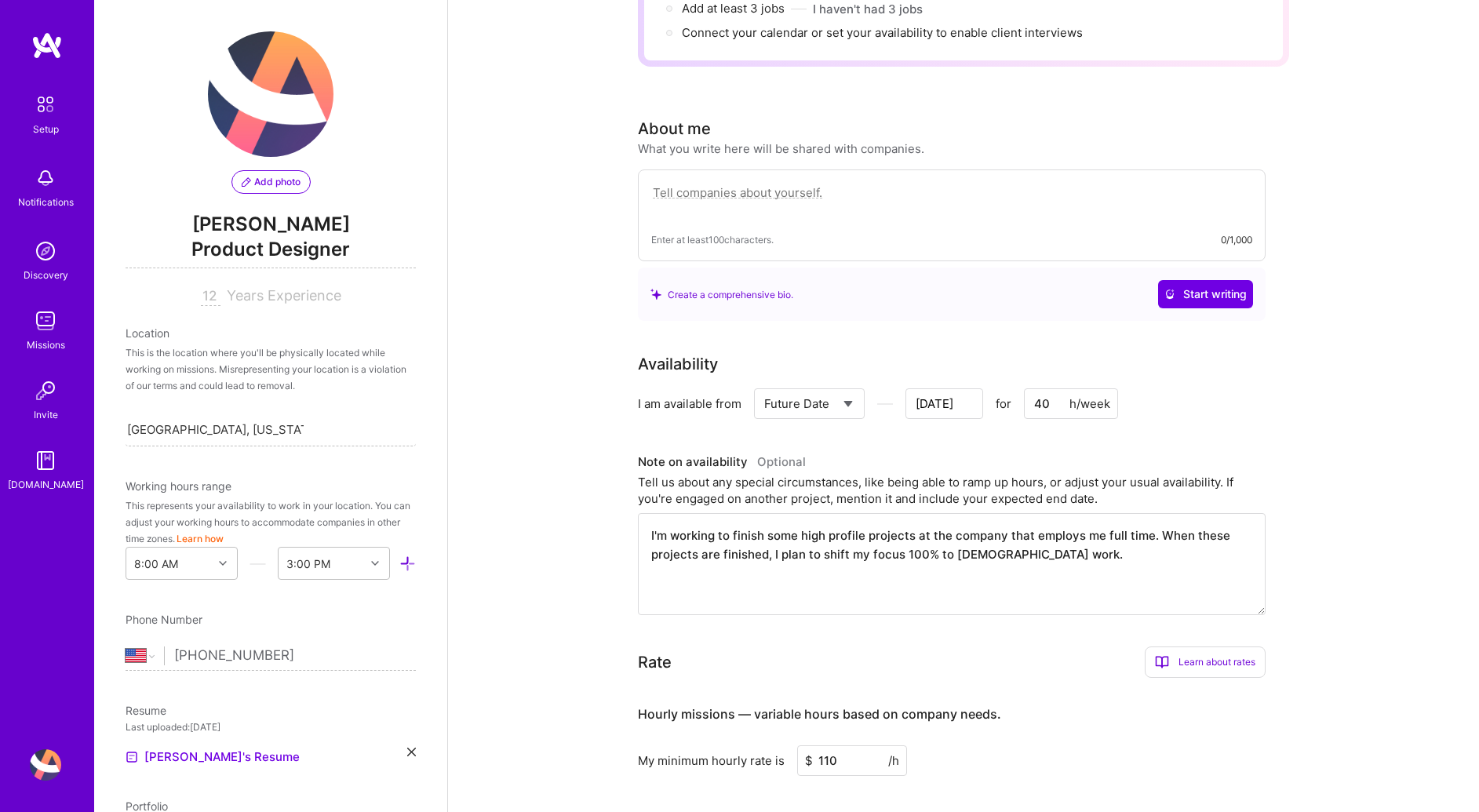
click at [1053, 535] on textarea "I'm working to finish some high profile projects at the company that employs me…" at bounding box center [951, 564] width 627 height 102
click at [953, 530] on textarea "I'm working to finish some high profile projects at the company that employs me…" at bounding box center [951, 564] width 627 height 102
click at [1045, 531] on textarea "I'm working to finish some high profile projects at the company that employs me…" at bounding box center [951, 564] width 627 height 102
click at [943, 530] on textarea "I'm working to finish some high profile projects at the company that employs me…" at bounding box center [951, 564] width 627 height 102
click at [947, 525] on textarea "I'm working to finish some high profile projects at the company that employs me…" at bounding box center [951, 564] width 627 height 102
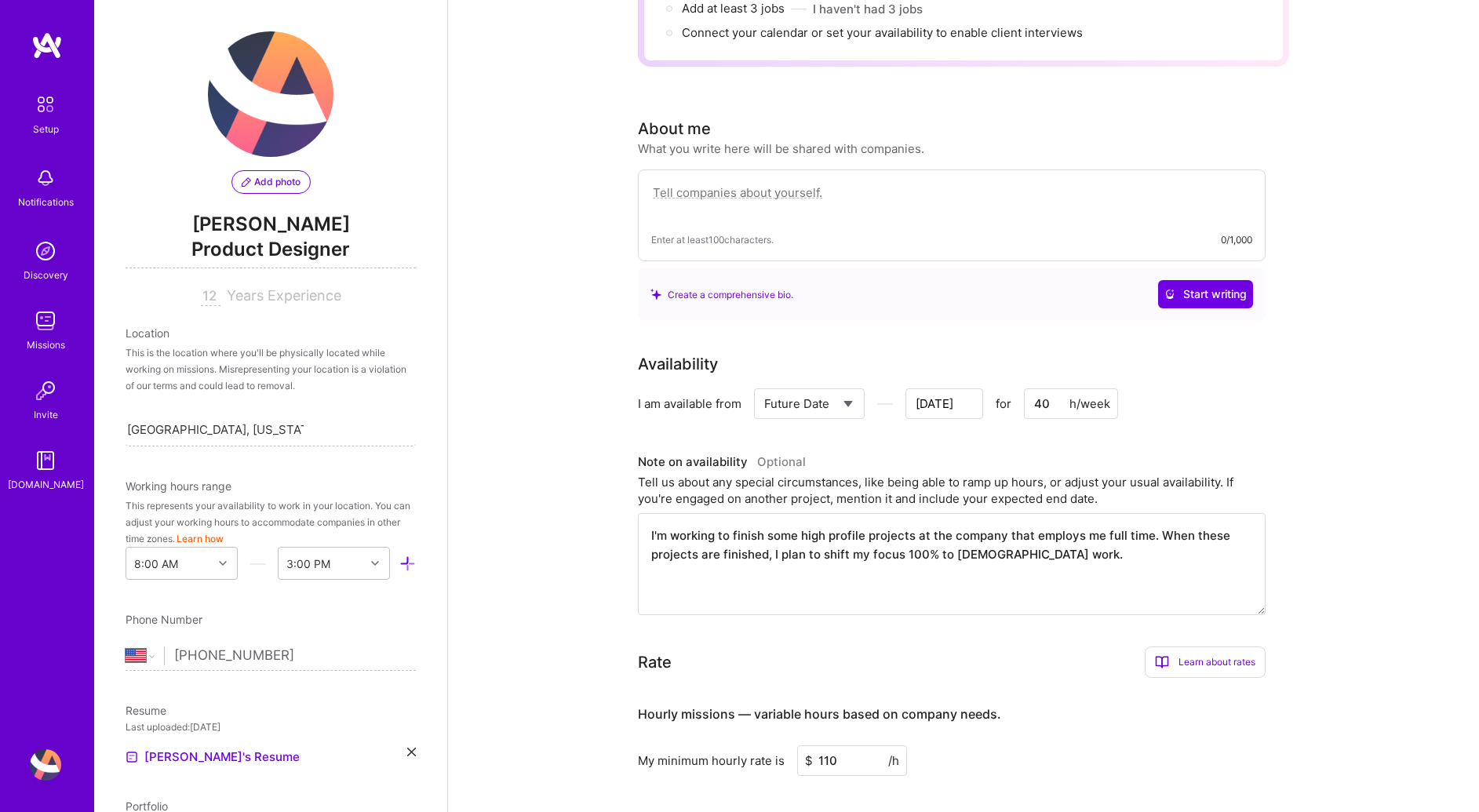
click at [949, 540] on textarea "I'm working to finish some high profile projects at the company that employs me…" at bounding box center [951, 564] width 627 height 102
click at [1107, 556] on textarea "I'm working to finish some high profile projects at the company that employs me…" at bounding box center [951, 564] width 627 height 102
click at [944, 530] on textarea "I'm working to finish some high profile projects at the company that employs me…" at bounding box center [951, 564] width 627 height 102
drag, startPoint x: 952, startPoint y: 536, endPoint x: 1056, endPoint y: 540, distance: 104.1
click at [1056, 540] on textarea "I'm working to finish some high profile projects at the company that employs me…" at bounding box center [951, 564] width 627 height 102
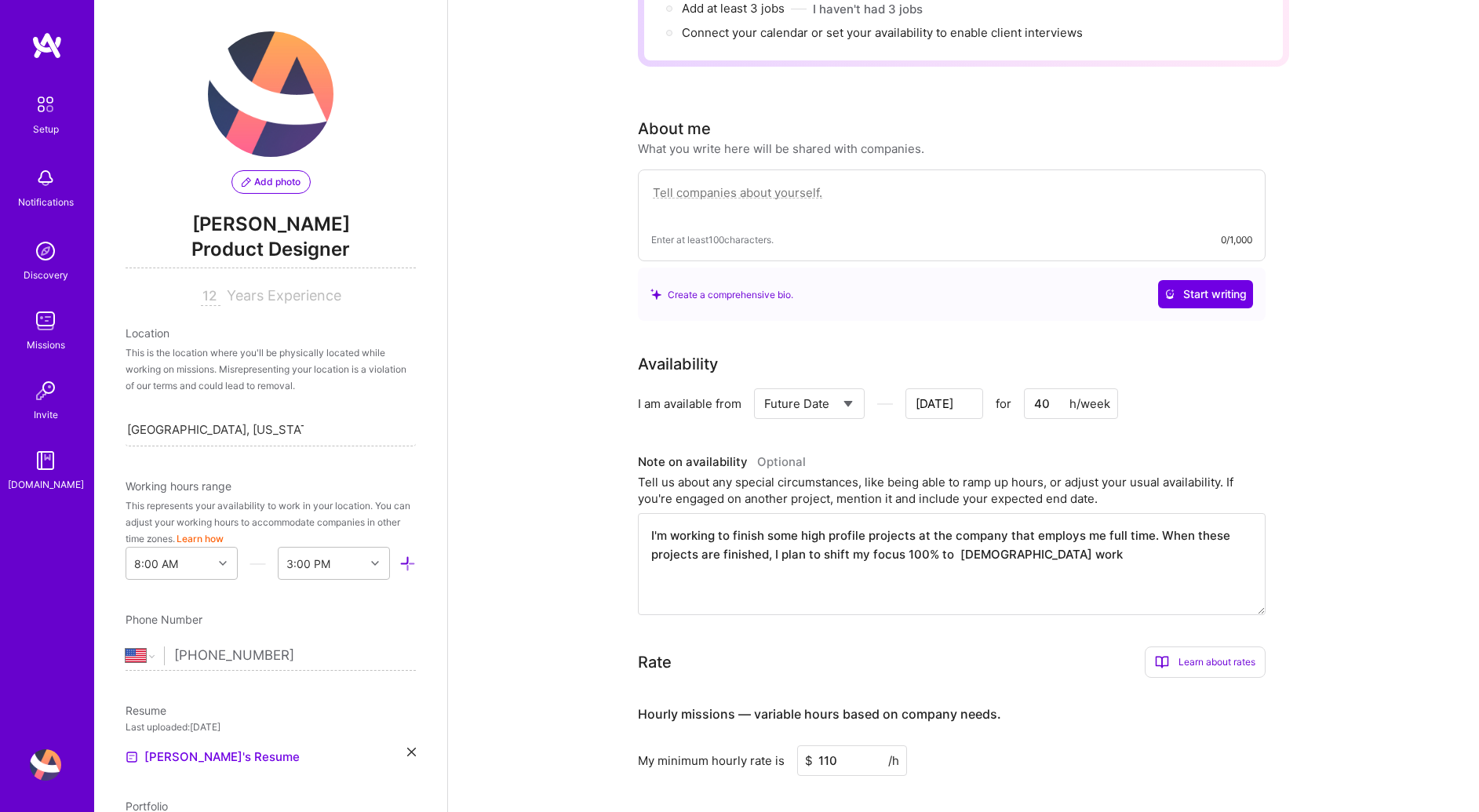
click at [1157, 519] on textarea "I'm working to finish some high profile projects at the company that employs me…" at bounding box center [951, 564] width 627 height 102
type textarea "I'm working to finish some high profile projects at the company that employs me…"
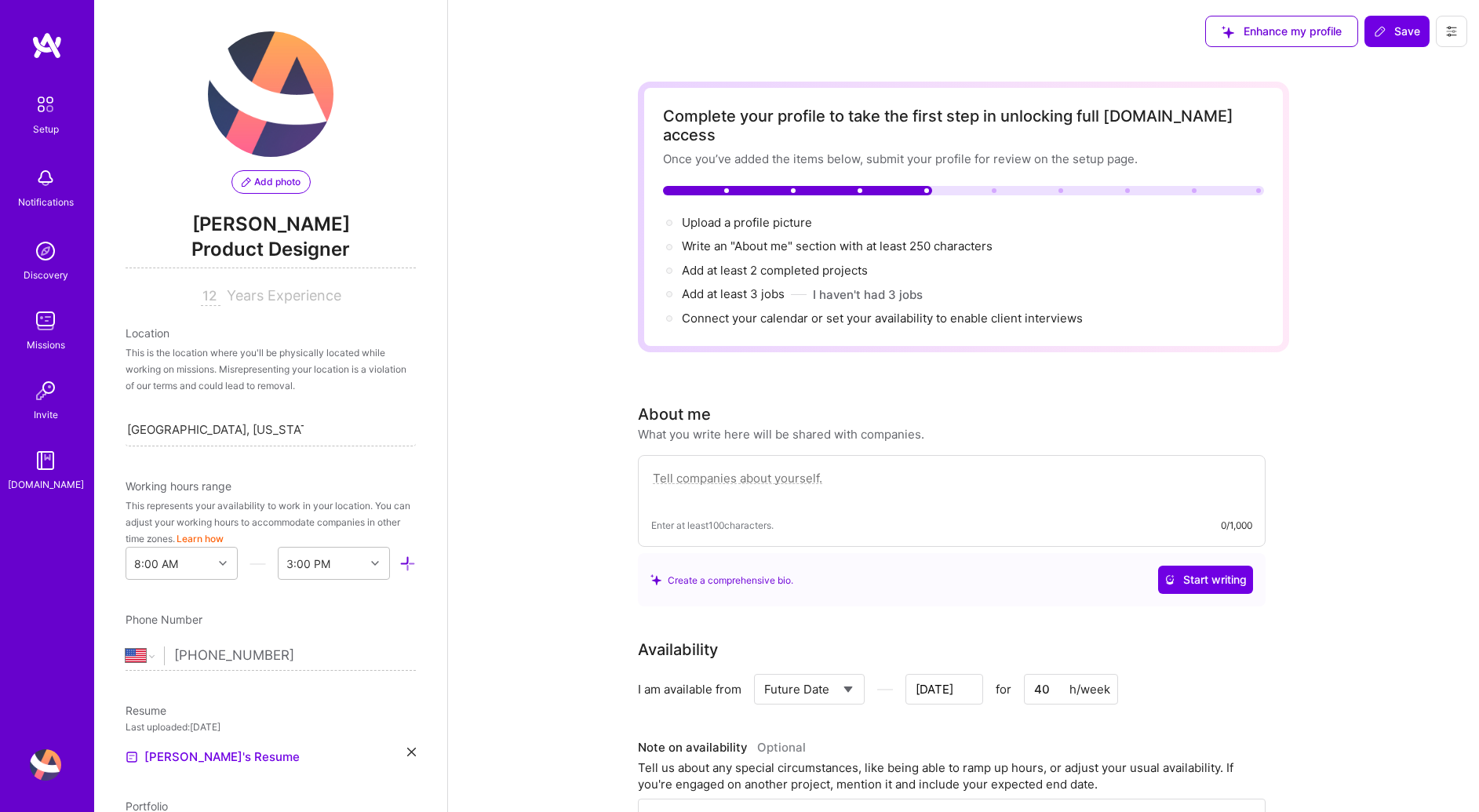
select select "US"
select select "Future Date"
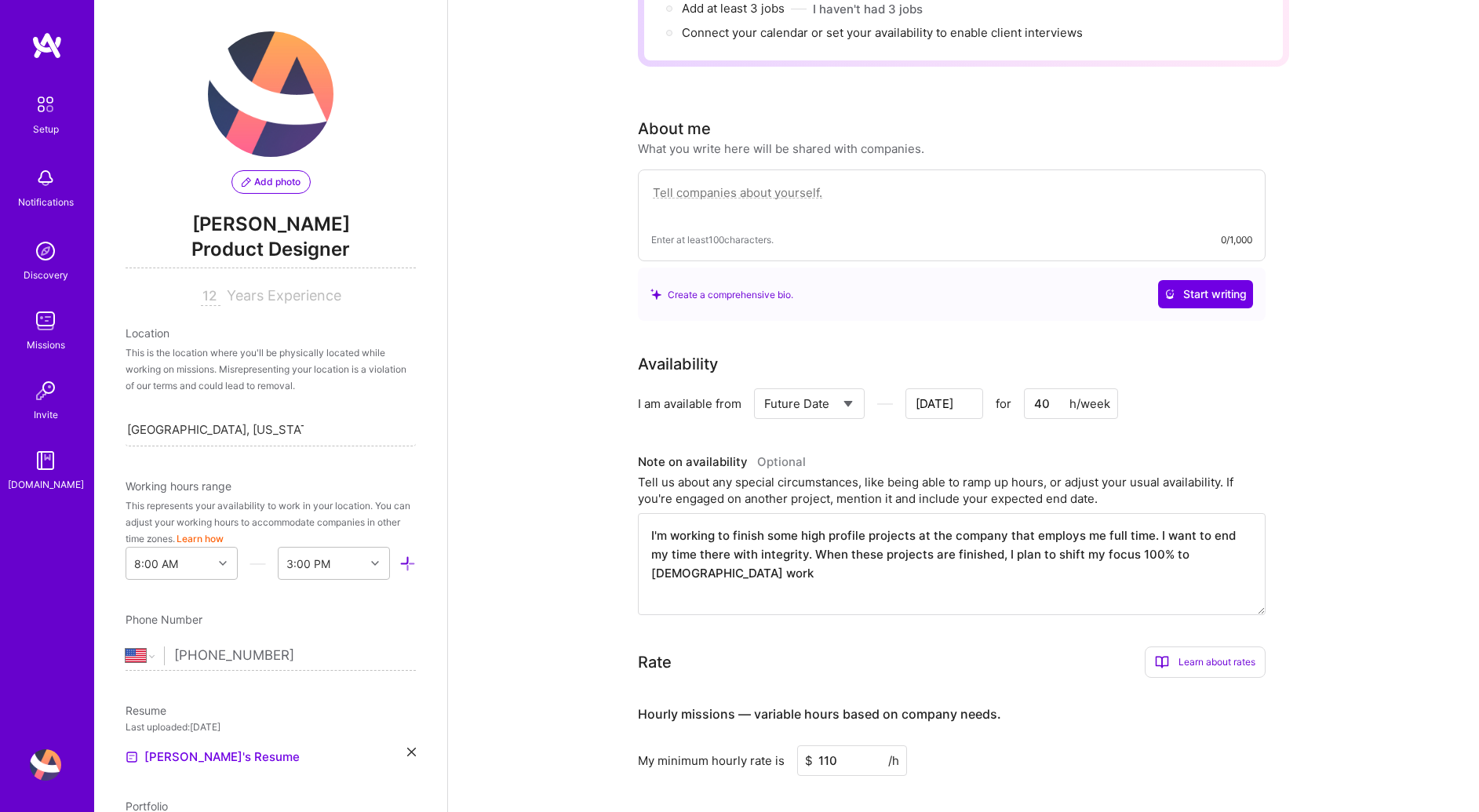
click at [1167, 530] on textarea "I'm working to finish some high profile projects at the company that employs me…" at bounding box center [951, 564] width 627 height 102
click at [1241, 535] on textarea "I'm working to finish some high profile projects at the company that employs me…" at bounding box center [951, 564] width 627 height 102
click at [1034, 513] on textarea "I'm working to finish some high profile projects at the company that employs me…" at bounding box center [951, 564] width 627 height 102
click at [802, 561] on textarea "I'm working to finish some high profile projects at the company that currently …" at bounding box center [951, 564] width 627 height 102
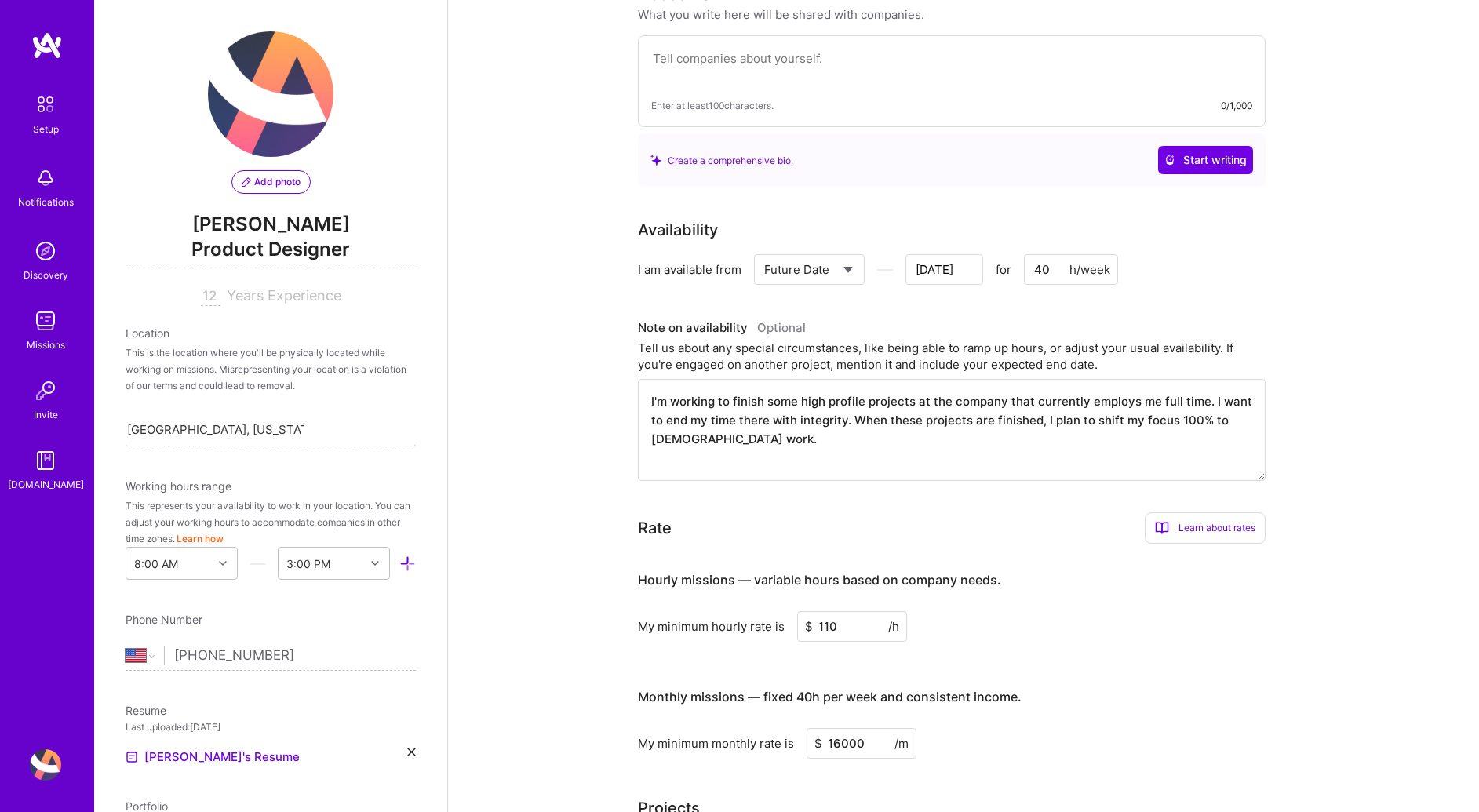
scroll to position [0, 0]
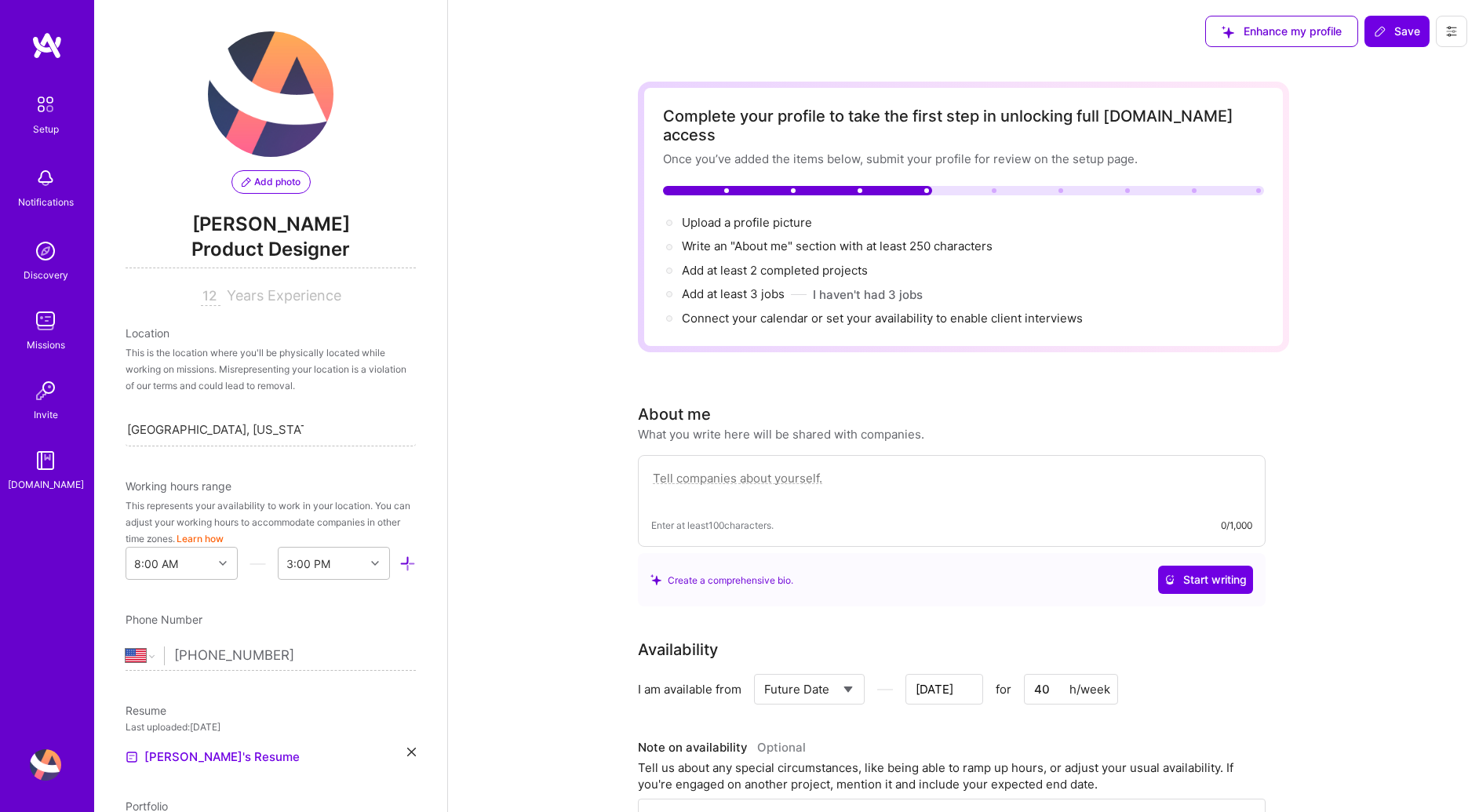
type textarea "I'm working to finish some high profile projects at the company that currently …"
click at [885, 476] on textarea at bounding box center [952, 486] width 601 height 36
paste textarea "[PERSON_NAME] is a multi-disciplinary designer with 10 years of experience work…"
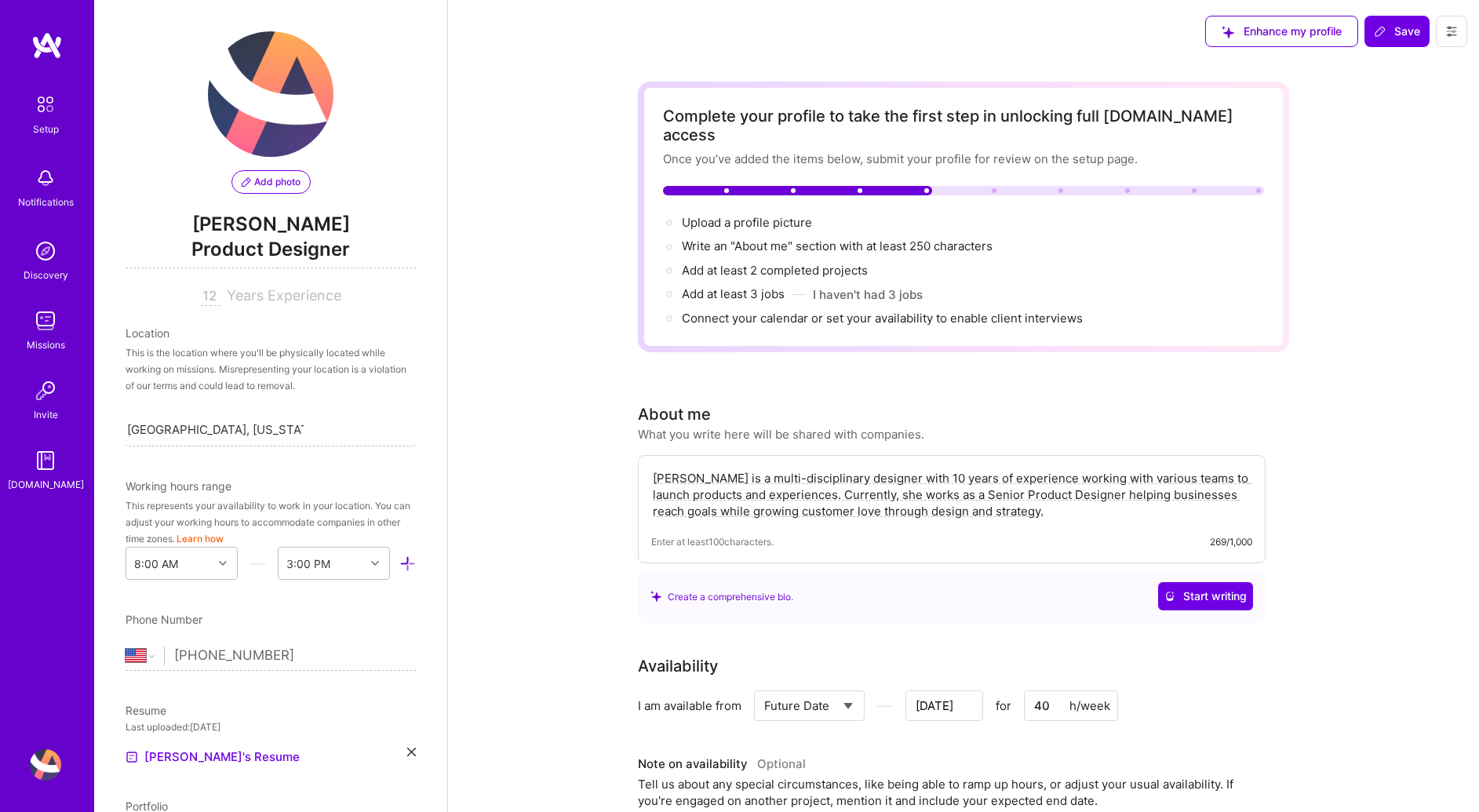
click at [677, 468] on textarea "[PERSON_NAME] is a multi-disciplinary designer with 10 years of experience work…" at bounding box center [952, 494] width 601 height 53
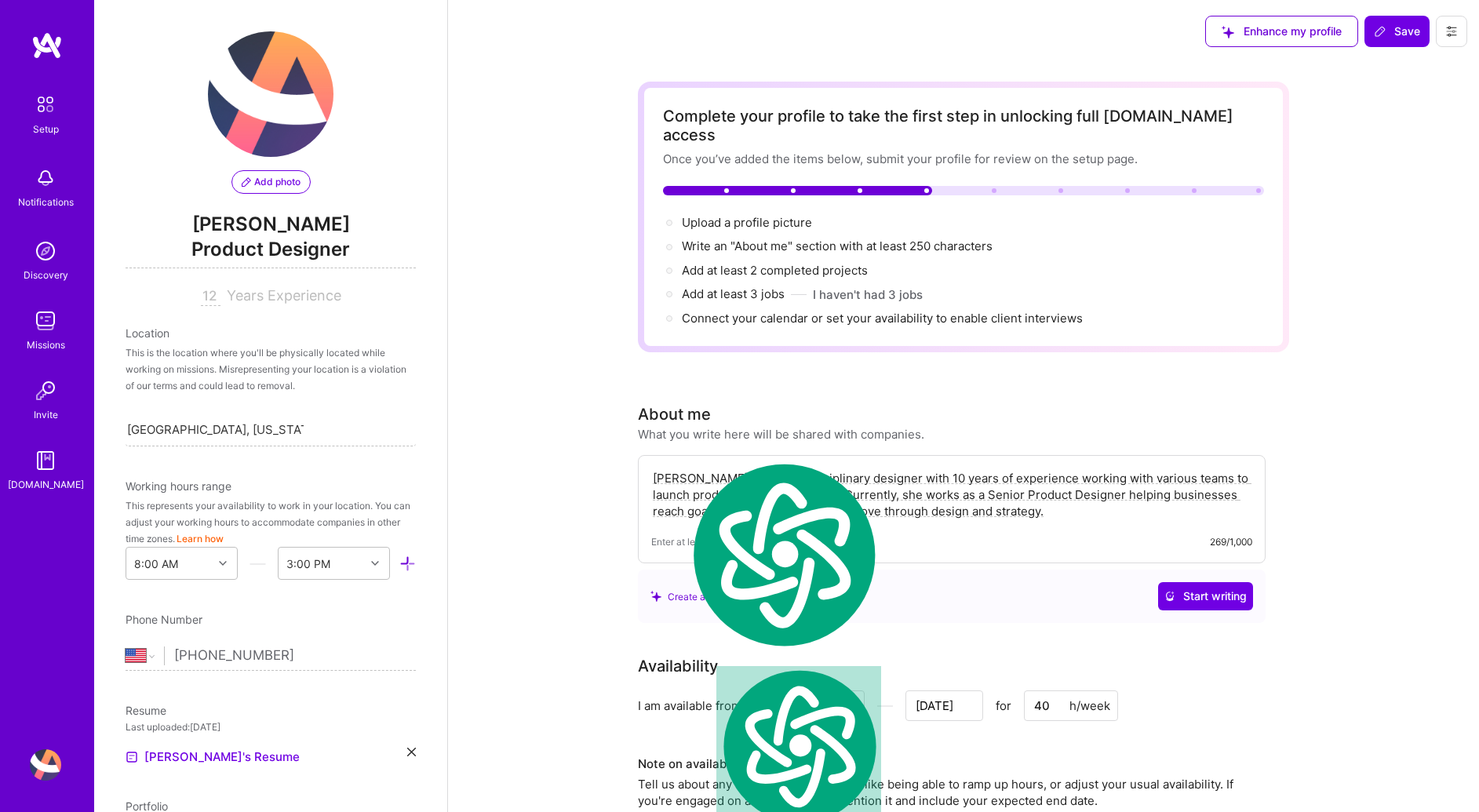
click at [677, 468] on textarea "[PERSON_NAME] is a multi-disciplinary designer with 10 years of experience work…" at bounding box center [952, 494] width 601 height 53
click at [657, 468] on textarea "[PERSON_NAME] is a multi-disciplinary designer with 10 years of experience work…" at bounding box center [952, 494] width 601 height 53
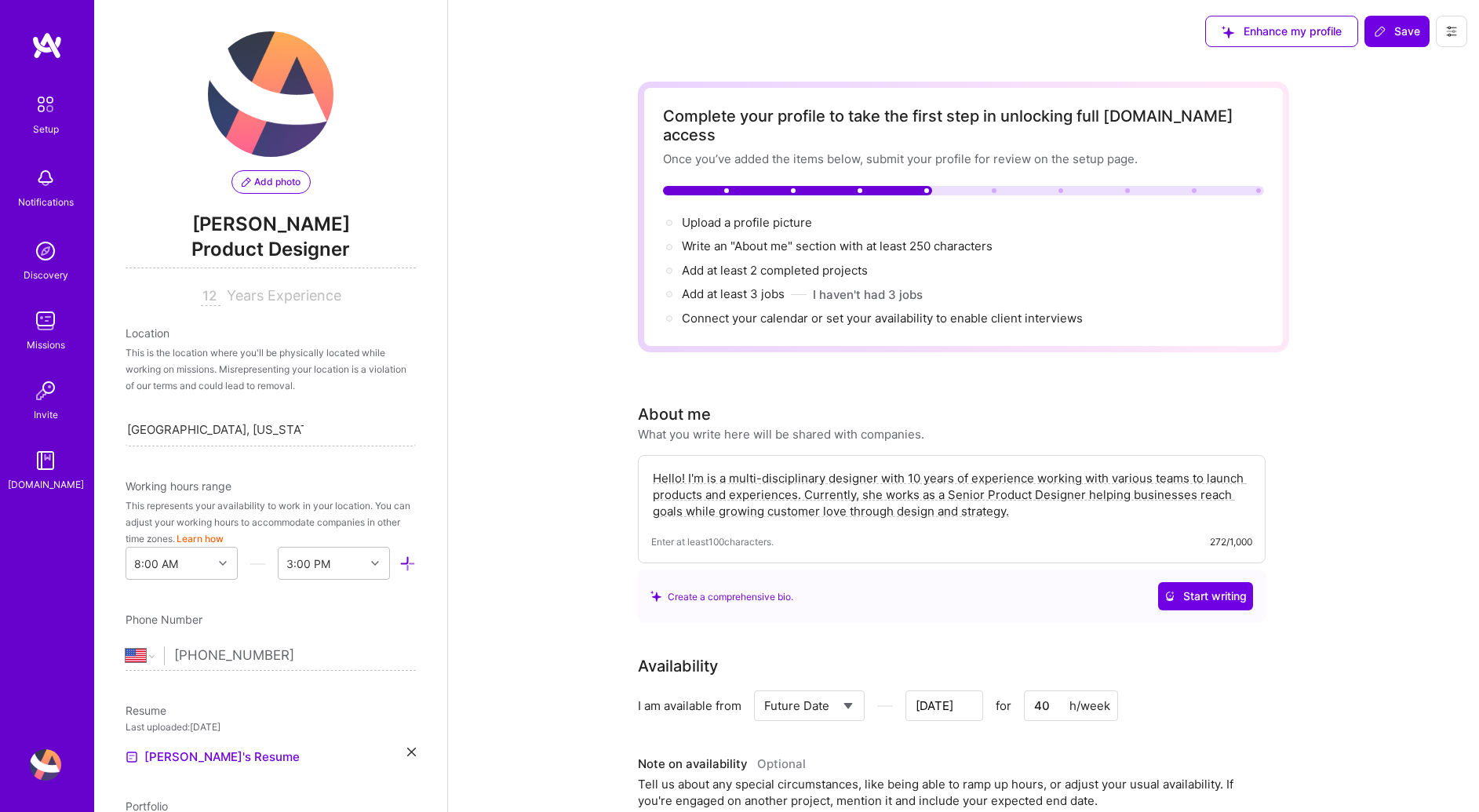
click at [720, 468] on textarea "Hello! I'm is a multi-disciplinary designer with 10 years of experience working…" at bounding box center [952, 494] width 601 height 53
click at [1140, 468] on textarea "Hello! I'm a multi-disciplinary designer with 10 years of experience working wi…" at bounding box center [952, 494] width 601 height 53
click at [868, 477] on textarea "Hello! I'm a multi-disciplinary designer with 10 years of experience working wi…" at bounding box center [952, 494] width 601 height 53
click at [867, 477] on textarea "Hello! I'm a multi-disciplinary designer with 10 years of experience working wi…" at bounding box center [952, 494] width 601 height 53
click at [903, 477] on textarea "Hello! I'm a multi-disciplinary designer with 10 years of experience working wi…" at bounding box center [952, 494] width 601 height 53
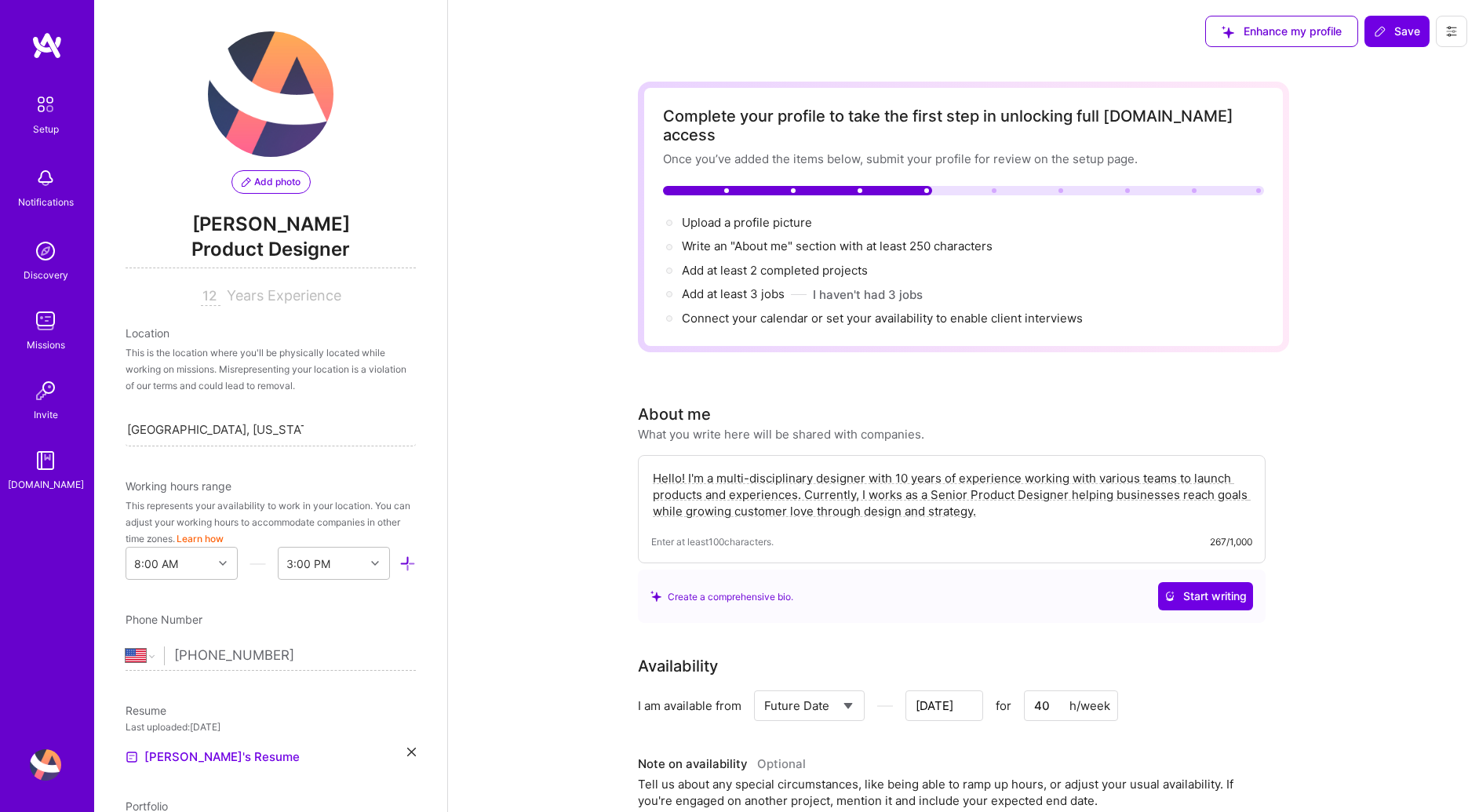
click at [897, 470] on textarea "Hello! I'm a multi-disciplinary designer with 10 years of experience working wi…" at bounding box center [952, 494] width 601 height 53
click at [1016, 507] on div "Hello! I'm a multi-disciplinary designer with 10 years of experience working wi…" at bounding box center [951, 509] width 627 height 108
click at [1085, 478] on textarea "Hello! I'm a multi-disciplinary designer with 10 years of experience working wi…" at bounding box center [952, 494] width 601 height 53
click at [1118, 495] on textarea "Hello! I'm a multi-disciplinary designer with 10 years of experience working wi…" at bounding box center [952, 494] width 601 height 53
click at [690, 492] on textarea "Hello! I'm a multi-disciplinary designer with 10 years of experience working wi…" at bounding box center [952, 494] width 601 height 53
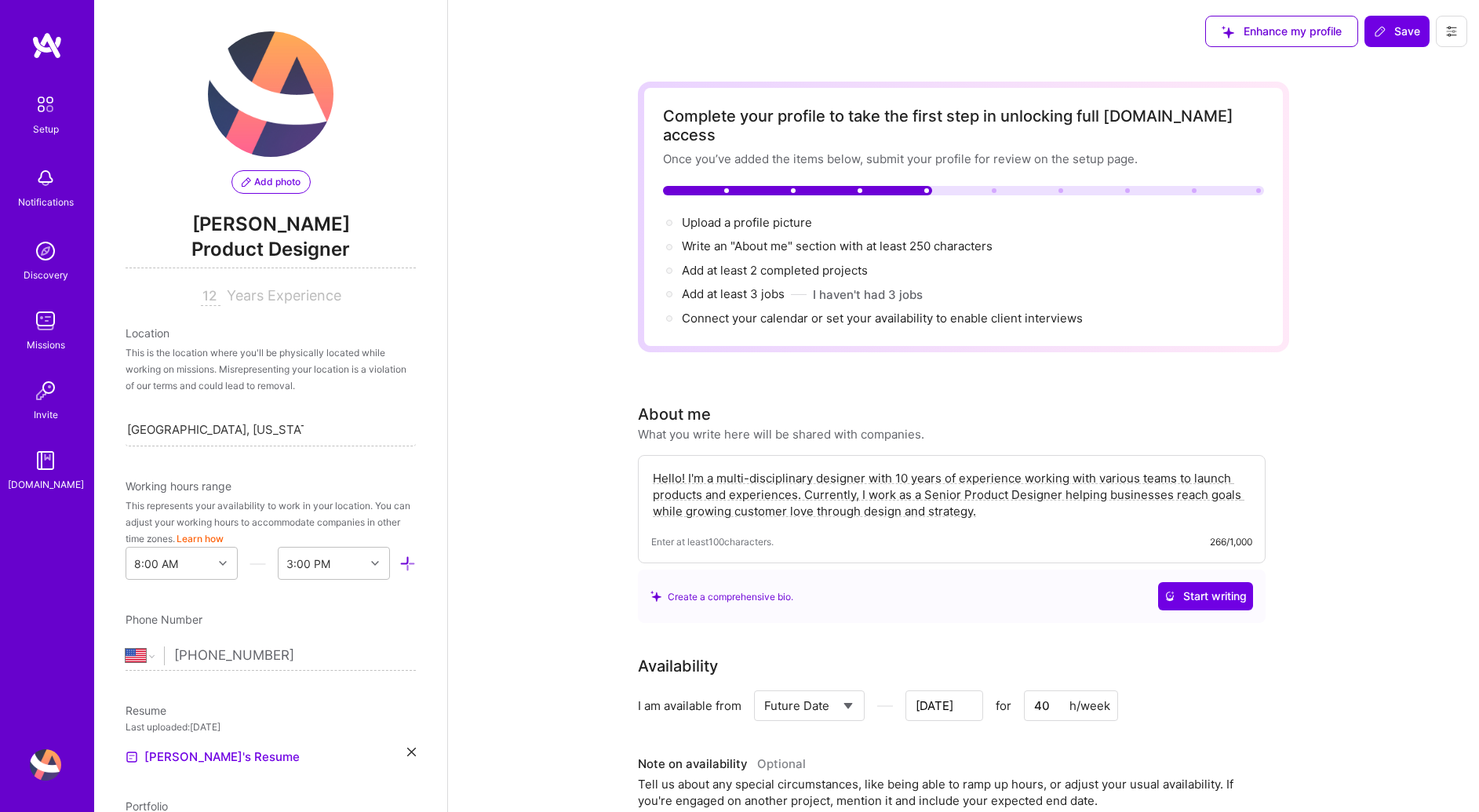
click at [1202, 471] on textarea "Hello! I'm a multi-disciplinary designer with 10 years of experience working wi…" at bounding box center [952, 494] width 601 height 53
click at [778, 492] on textarea "Hello! I'm a multi-disciplinary designer with 10 years of experience working wi…" at bounding box center [952, 494] width 601 height 53
click at [1086, 484] on textarea "Hello! I'm a multi-disciplinary designer with 10 years of experience working wi…" at bounding box center [952, 494] width 601 height 53
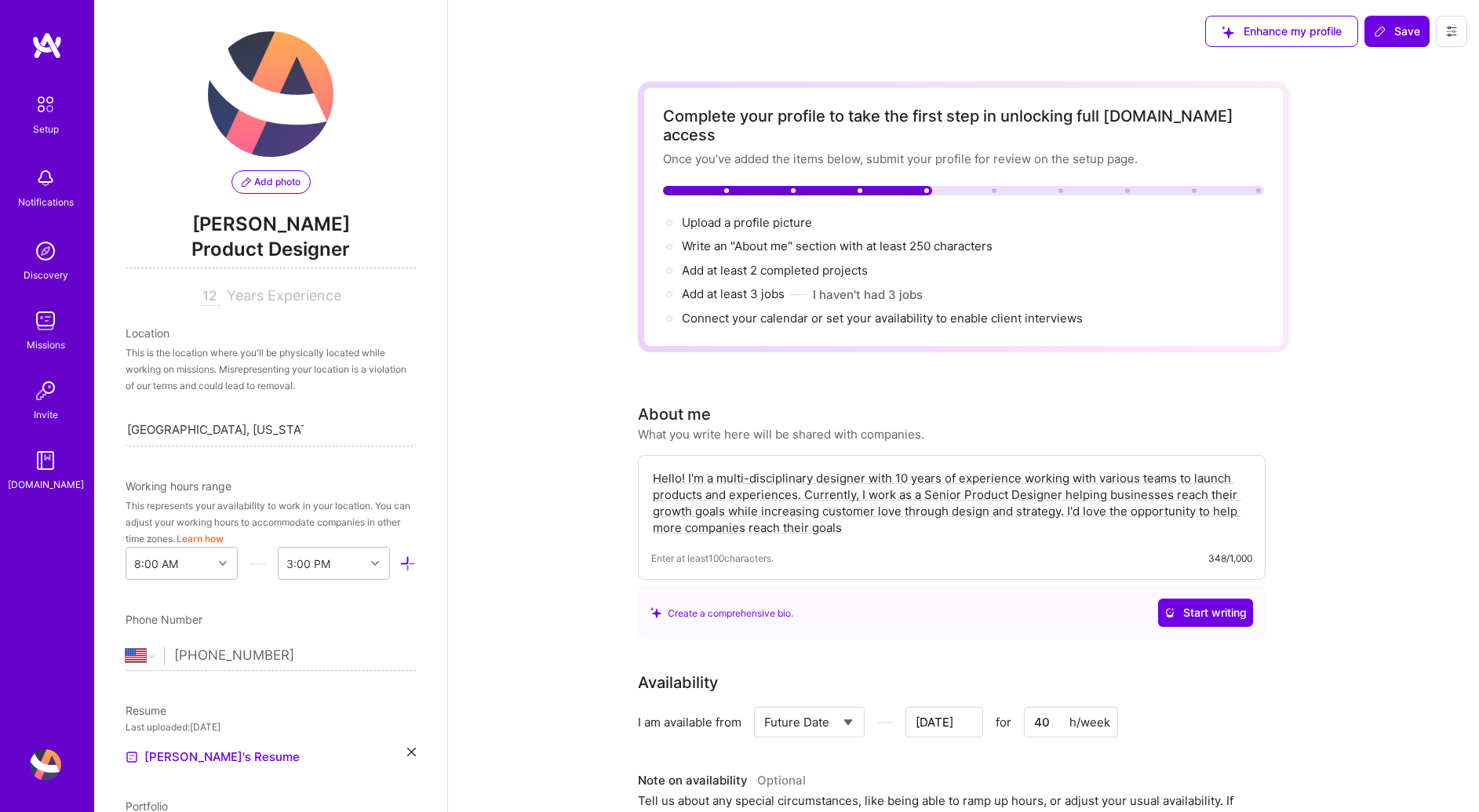
click at [889, 520] on div "Hello! I'm a multi-disciplinary designer with 10 years of experience working wi…" at bounding box center [951, 517] width 627 height 124
click at [884, 516] on textarea "Hello! I'm a multi-disciplinary designer with 10 years of experience working wi…" at bounding box center [952, 503] width 601 height 69
drag, startPoint x: 1142, startPoint y: 510, endPoint x: 1220, endPoint y: 493, distance: 79.8
click at [1209, 491] on textarea "Hello! I'm a multi-disciplinary designer with 10 years of experience working wi…" at bounding box center [952, 503] width 601 height 69
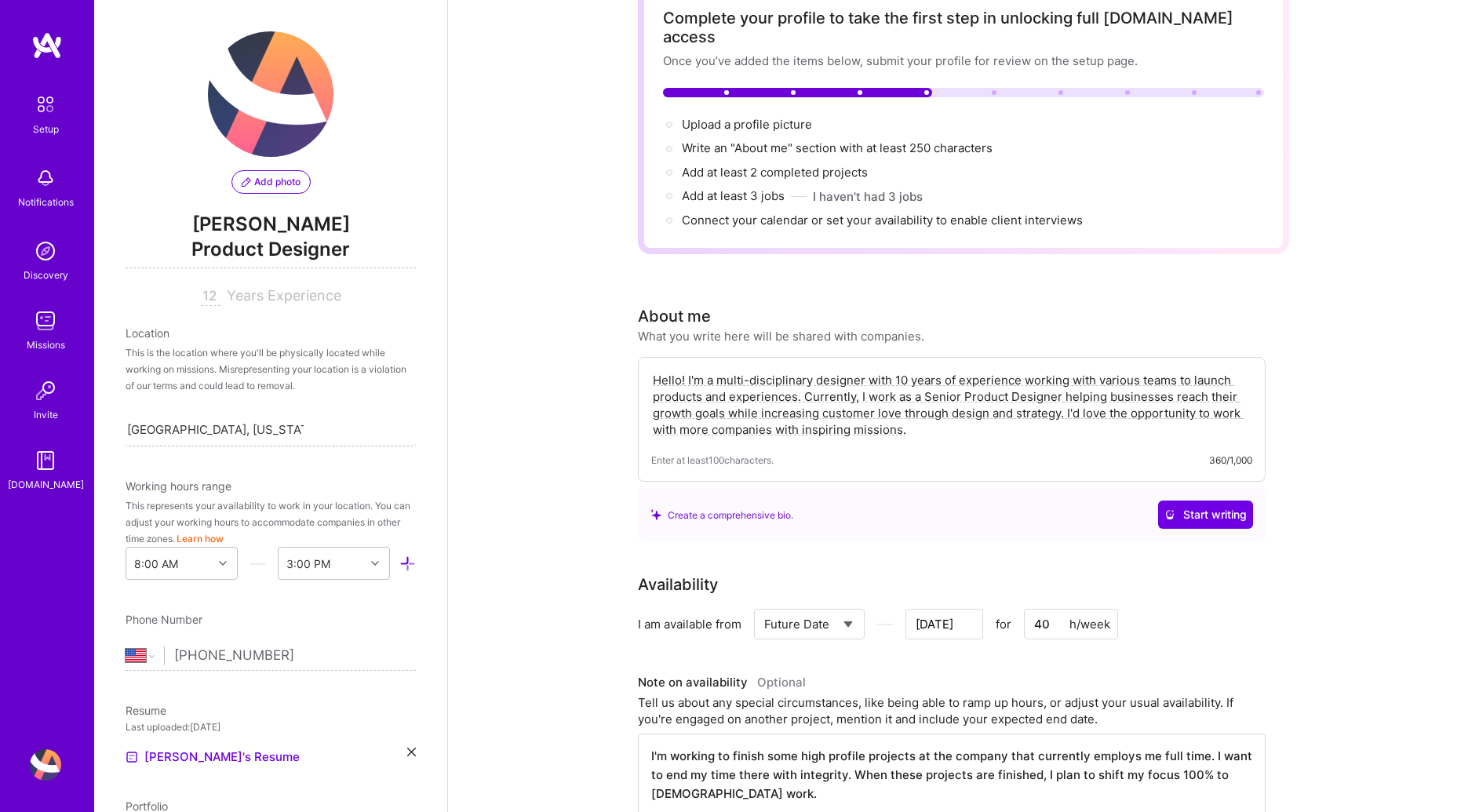
scroll to position [258, 0]
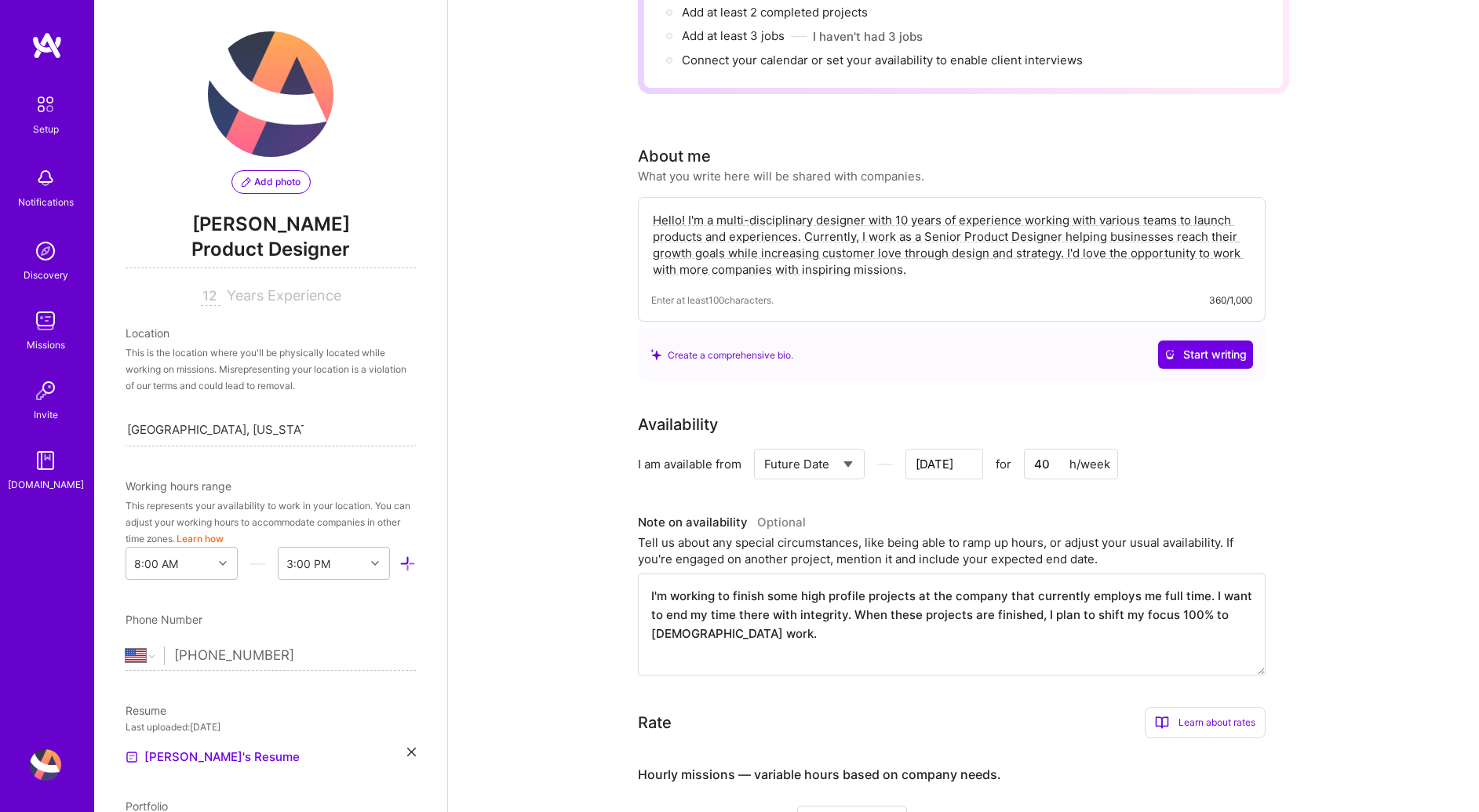
click at [800, 264] on div "Hello! I'm a multi-disciplinary designer with 10 years of experience working wi…" at bounding box center [951, 259] width 627 height 124
drag, startPoint x: 994, startPoint y: 253, endPoint x: 636, endPoint y: 200, distance: 361.9
click at [639, 200] on div "Hello! I'm a multi-disciplinary designer with 10 years of experience working wi…" at bounding box center [951, 259] width 627 height 124
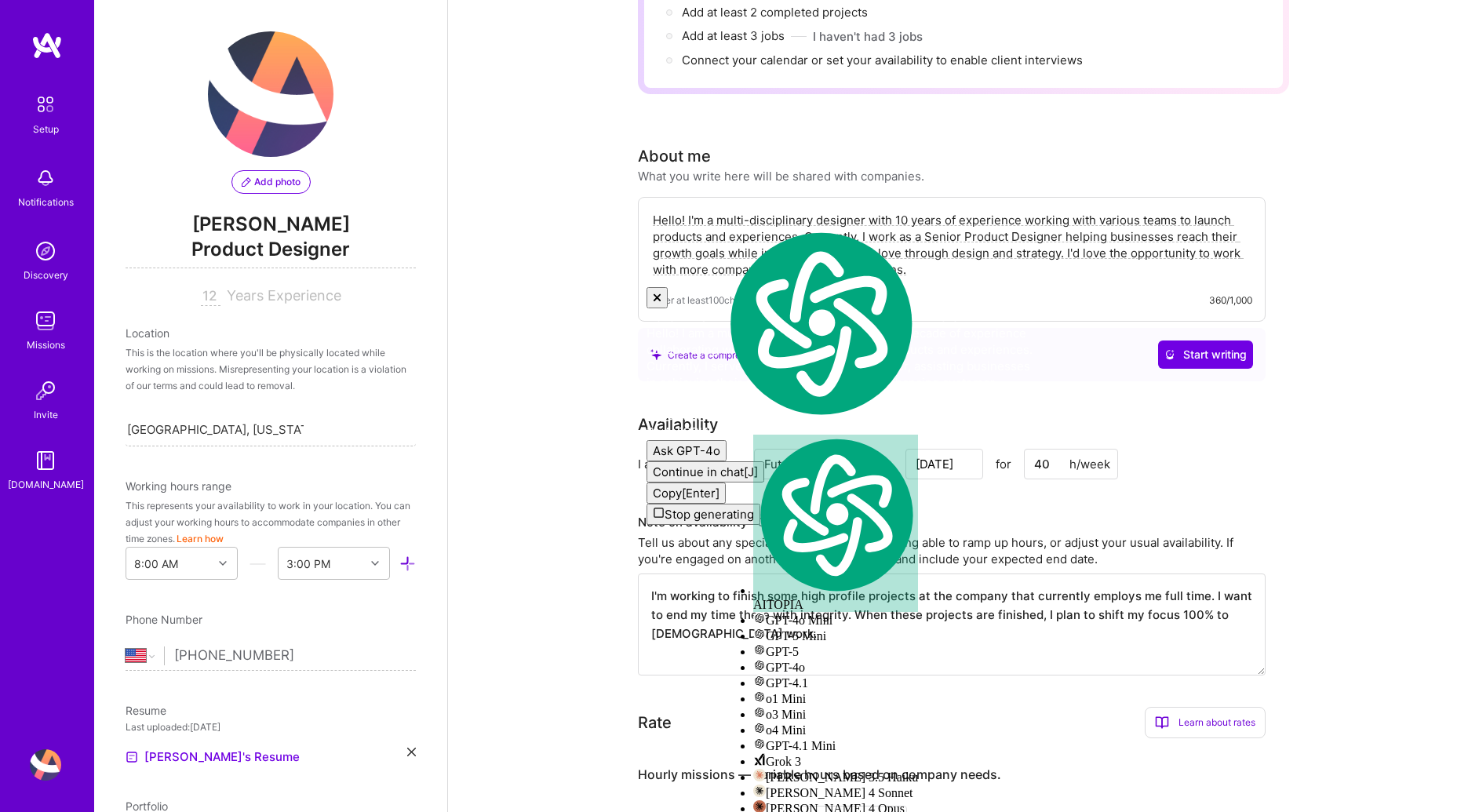
click at [892, 346] on div "Hello! I am a multi-disciplinary designer with a decade of experience collabora…" at bounding box center [842, 373] width 392 height 98
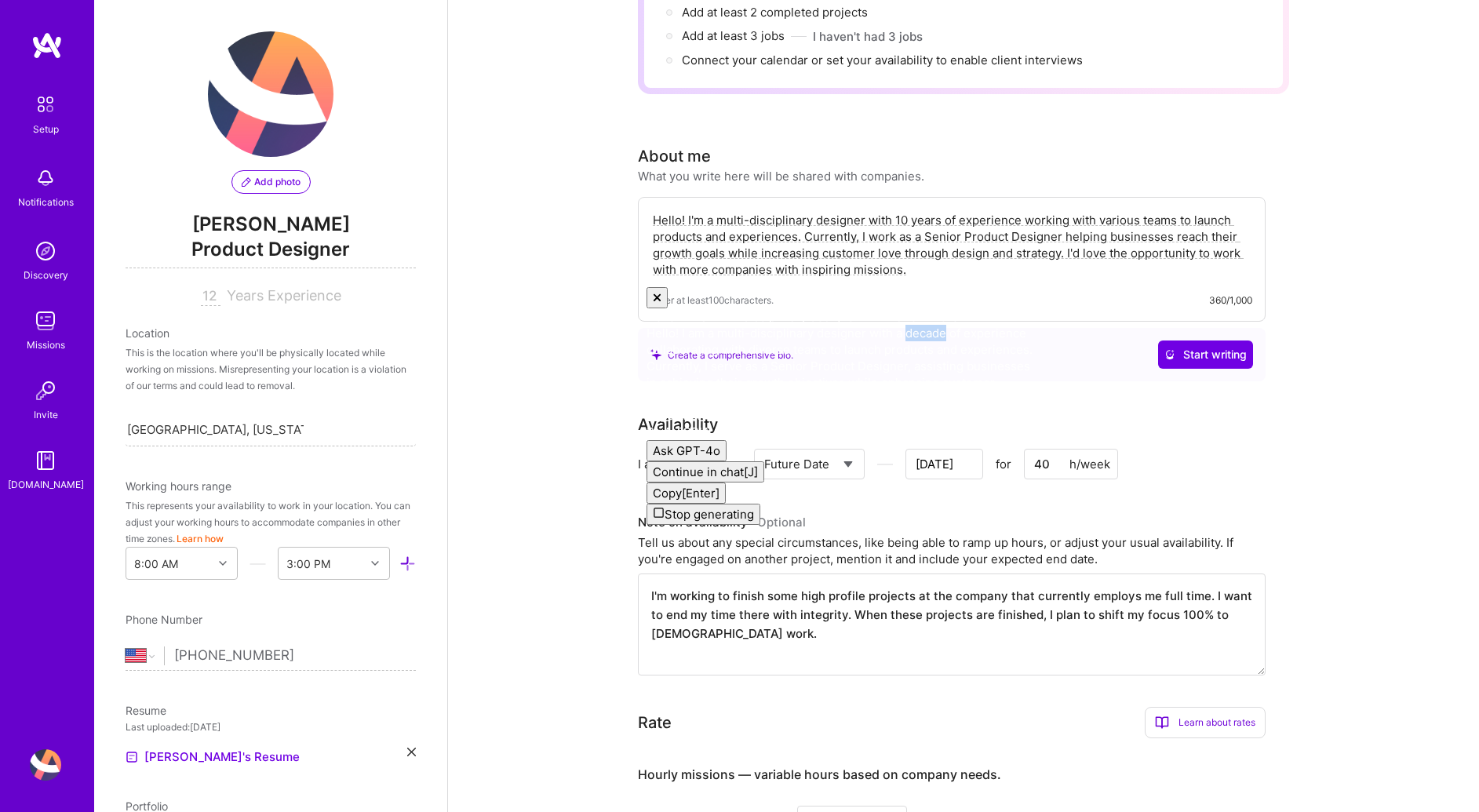
click at [903, 340] on div "Hello! I am a multi-disciplinary designer with a decade of experience collabora…" at bounding box center [842, 373] width 392 height 98
click at [891, 350] on div "Hello! I am a multi-disciplinary designer with a decade of experience collabora…" at bounding box center [842, 373] width 392 height 98
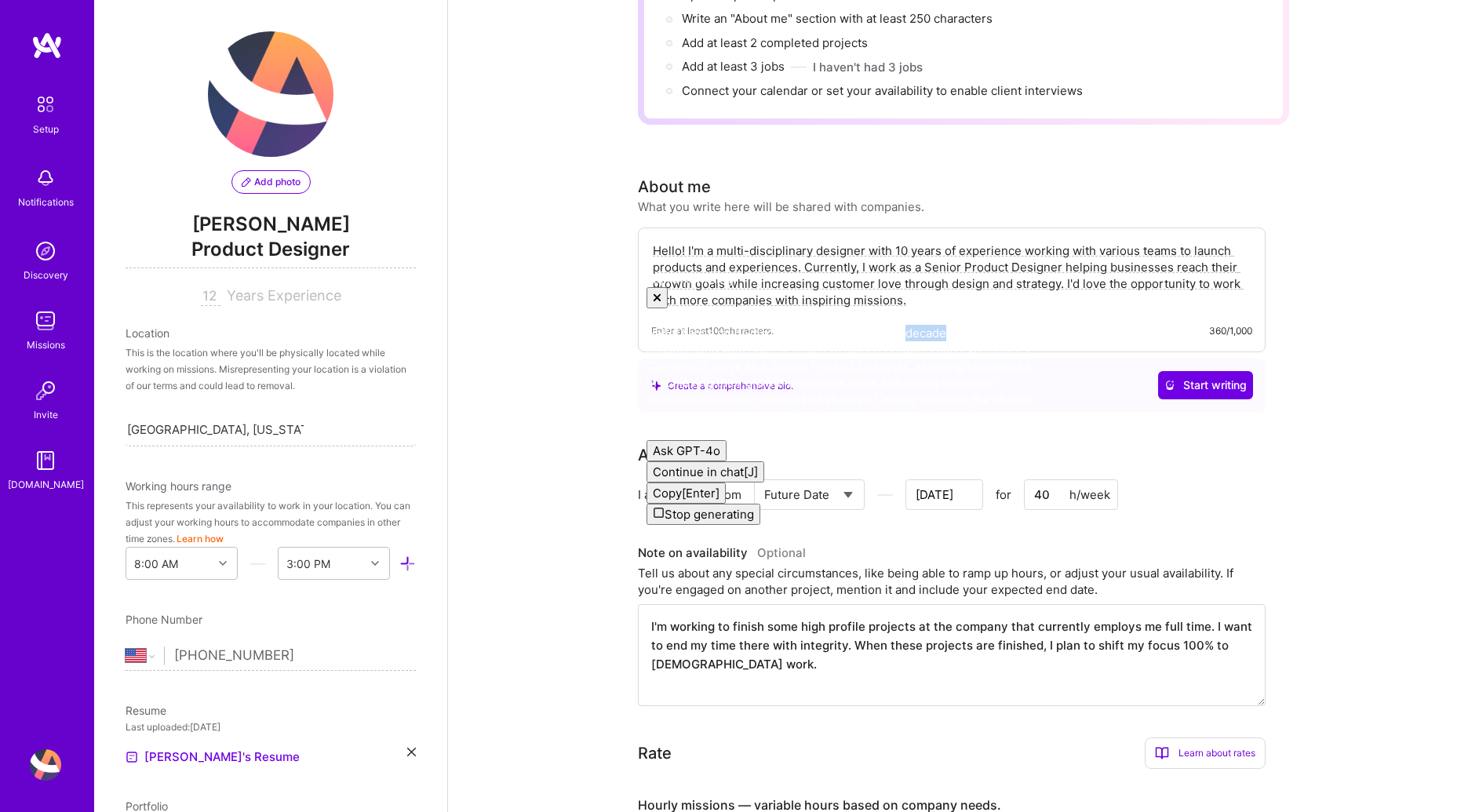
scroll to position [2, 0]
click at [848, 430] on div "Hello! I am a multi-disciplinary designer with a decade of experience collabora…" at bounding box center [842, 392] width 392 height 137
click at [891, 424] on div "Hello! I am a multi-disciplinary designer with a decade of experience collabora…" at bounding box center [842, 373] width 392 height 98
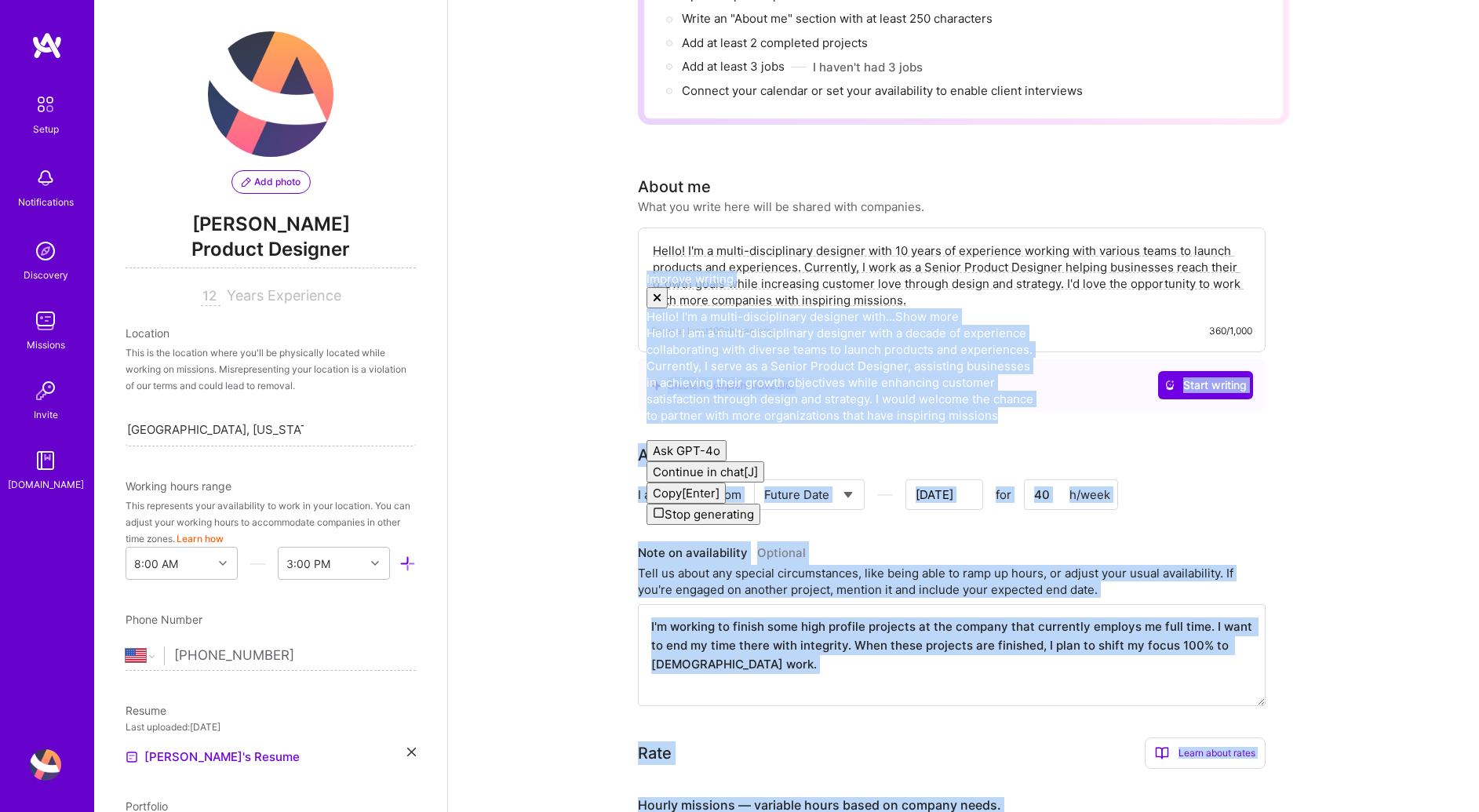
drag, startPoint x: 876, startPoint y: 414, endPoint x: 640, endPoint y: 345, distance: 245.9
click at [639, 339] on body "Setup Notifications Discovery Missions Invite [DOMAIN_NAME] Profile Close Show …" at bounding box center [739, 551] width 1479 height 1557
click at [672, 370] on div "Hello! I am a multi-disciplinary designer with a decade of experience collabora…" at bounding box center [842, 373] width 392 height 98
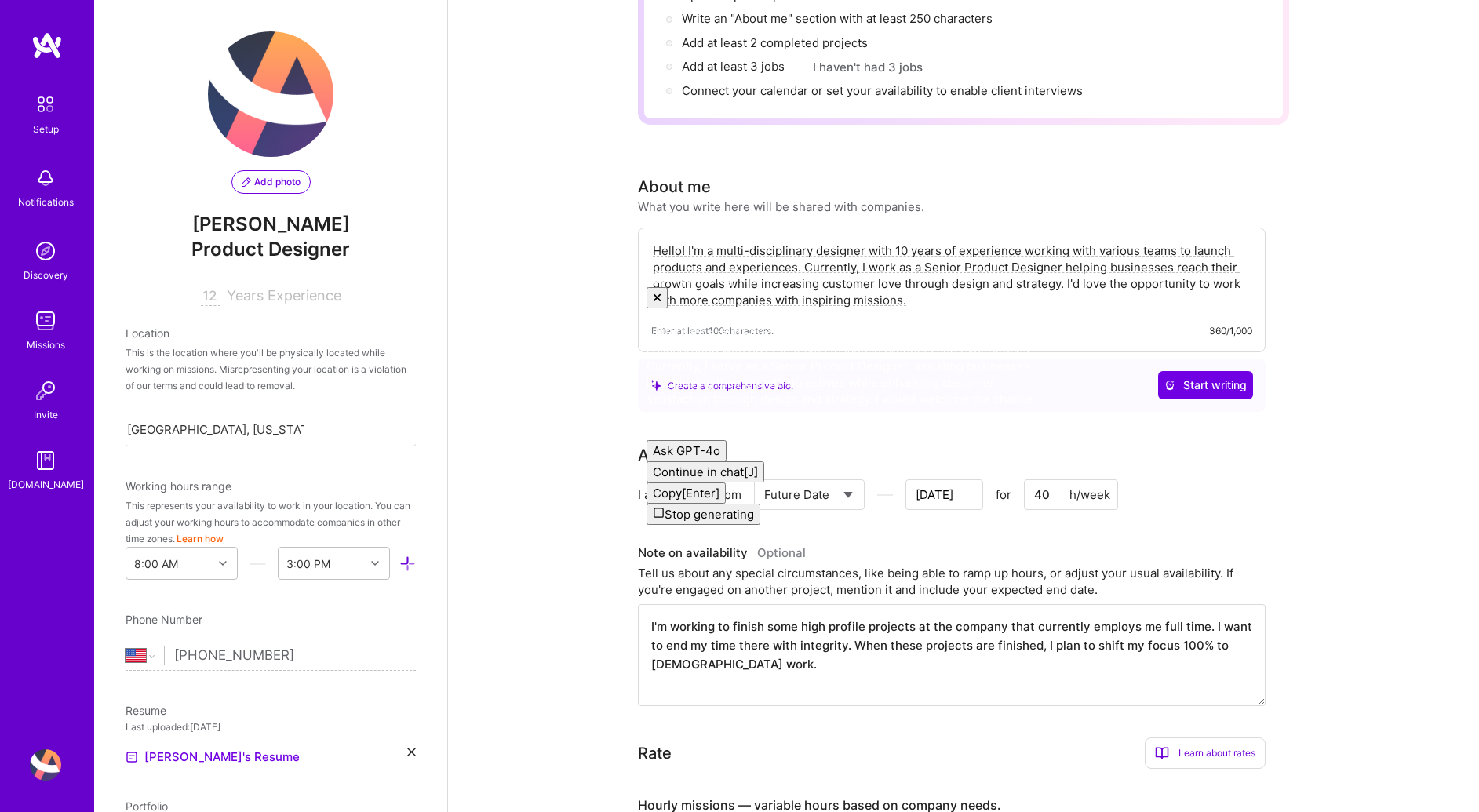
click at [762, 361] on div "Hello! I am a multi-disciplinary designer with a decade of experience collabora…" at bounding box center [842, 373] width 392 height 98
click at [782, 373] on div "Hello! I am a multi-disciplinary designer with a decade of experience collabora…" at bounding box center [842, 373] width 392 height 98
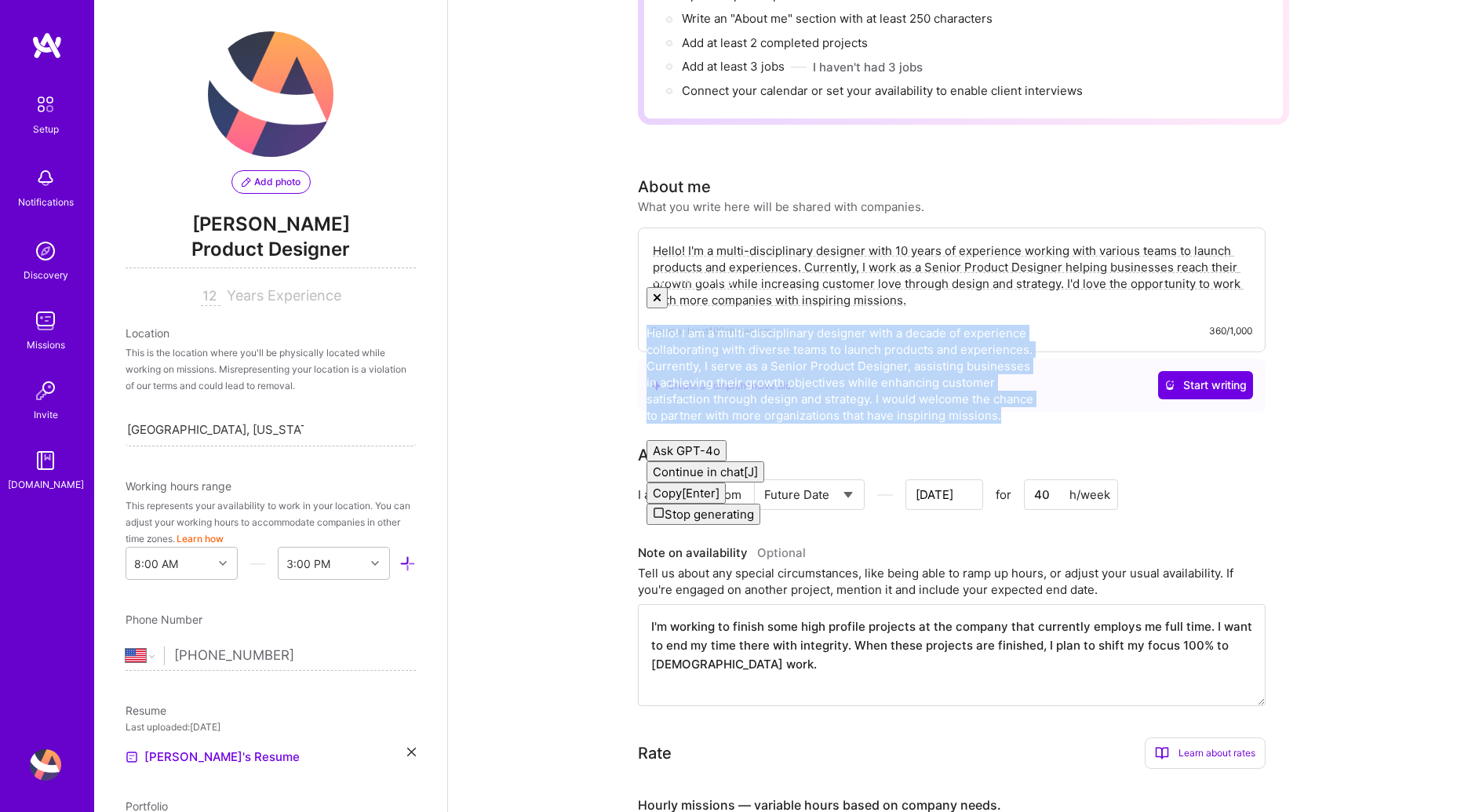
drag, startPoint x: 898, startPoint y: 426, endPoint x: 656, endPoint y: 345, distance: 255.2
click at [655, 344] on div "Hello! I am a multi-disciplinary designer with a decade of experience collabora…" at bounding box center [842, 392] width 392 height 137
copy div "Hello! I am a multi-disciplinary designer with a decade of experience collabora…"
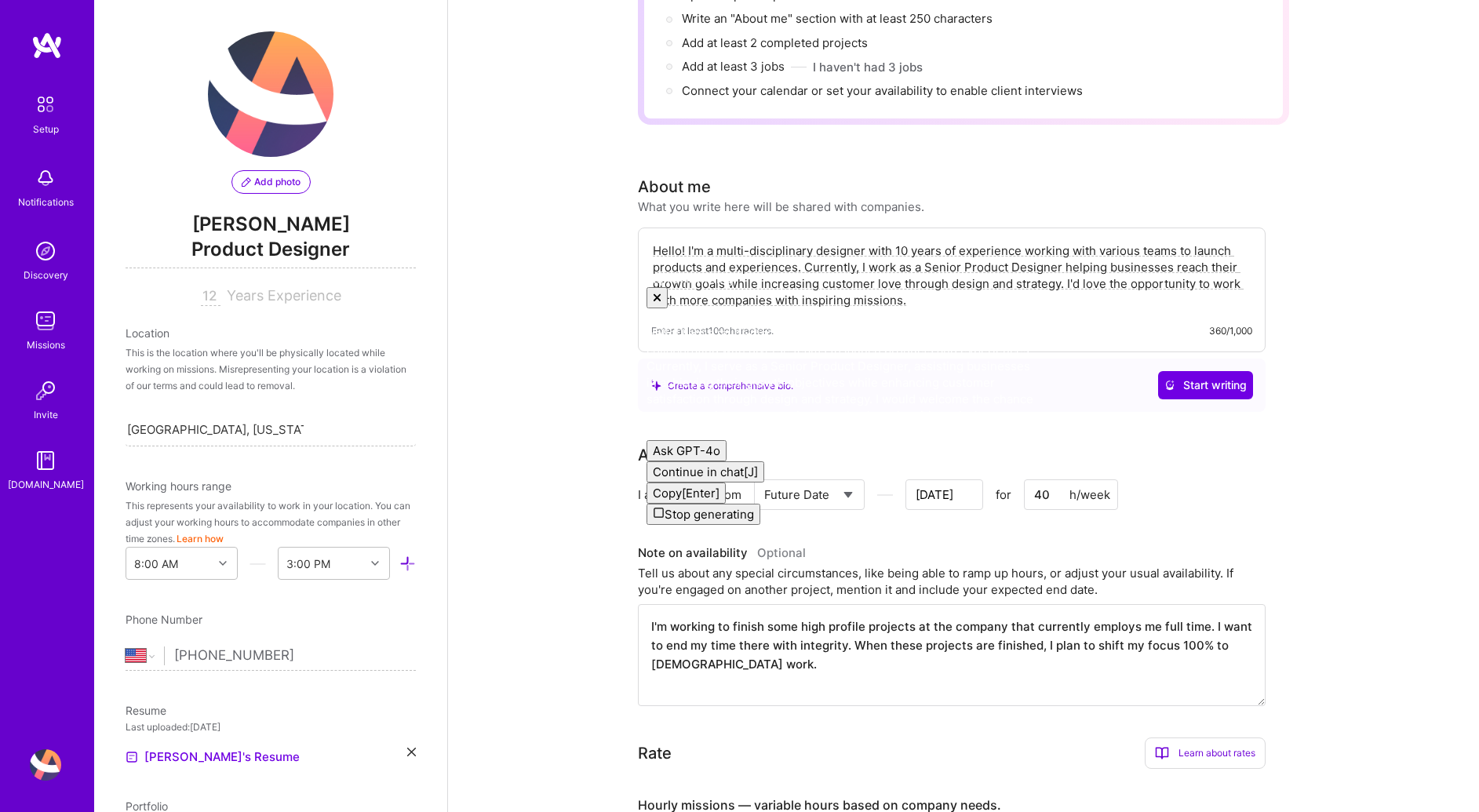
click at [763, 262] on textarea "Hello! I'm a multi-disciplinary designer with 10 years of experience working wi…" at bounding box center [952, 275] width 601 height 69
click at [771, 242] on textarea "Hello! I'm a multi-disciplinary designer with 10 years of experience working wi…" at bounding box center [952, 275] width 601 height 69
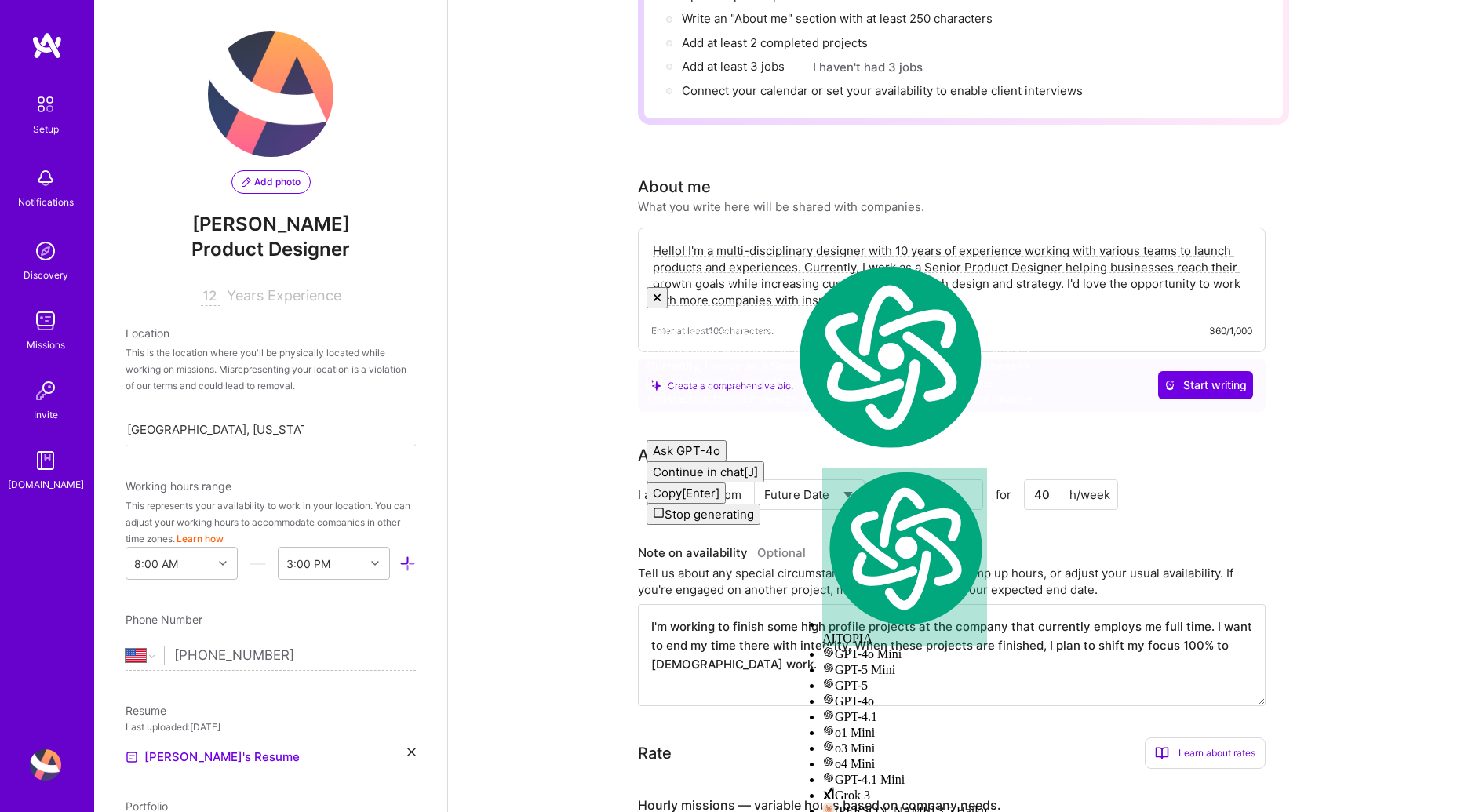
paste textarea "am a multi-disciplinary designer with a decade of experience collaborating with…"
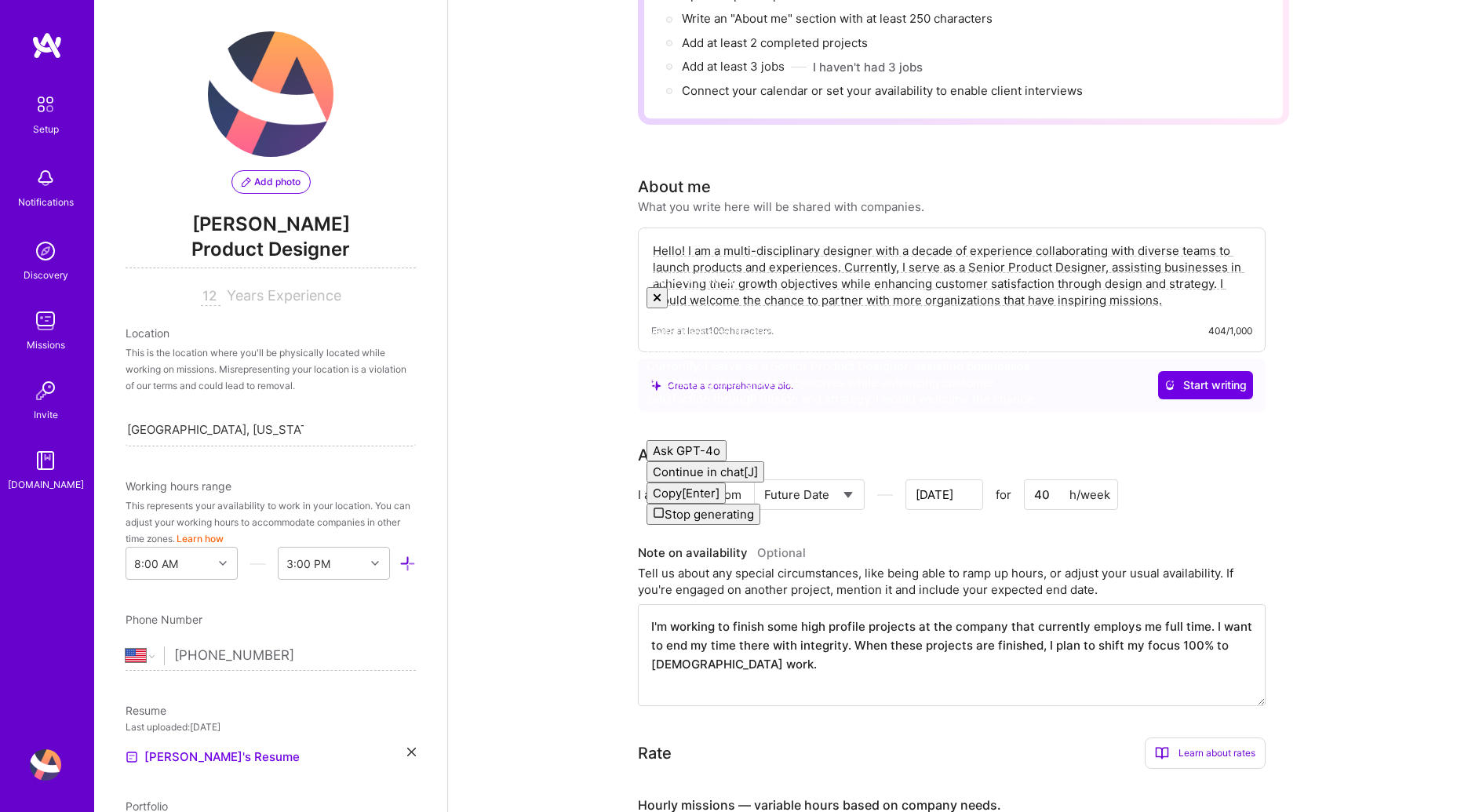
click at [661, 294] on icon at bounding box center [657, 297] width 7 height 7
click at [1088, 275] on textarea "Hello! I am a multi-disciplinary designer with a decade of experience collabora…" at bounding box center [952, 275] width 601 height 69
click at [934, 241] on textarea "Hello! I am a multi-disciplinary designer with a decade of experience collabora…" at bounding box center [952, 275] width 601 height 69
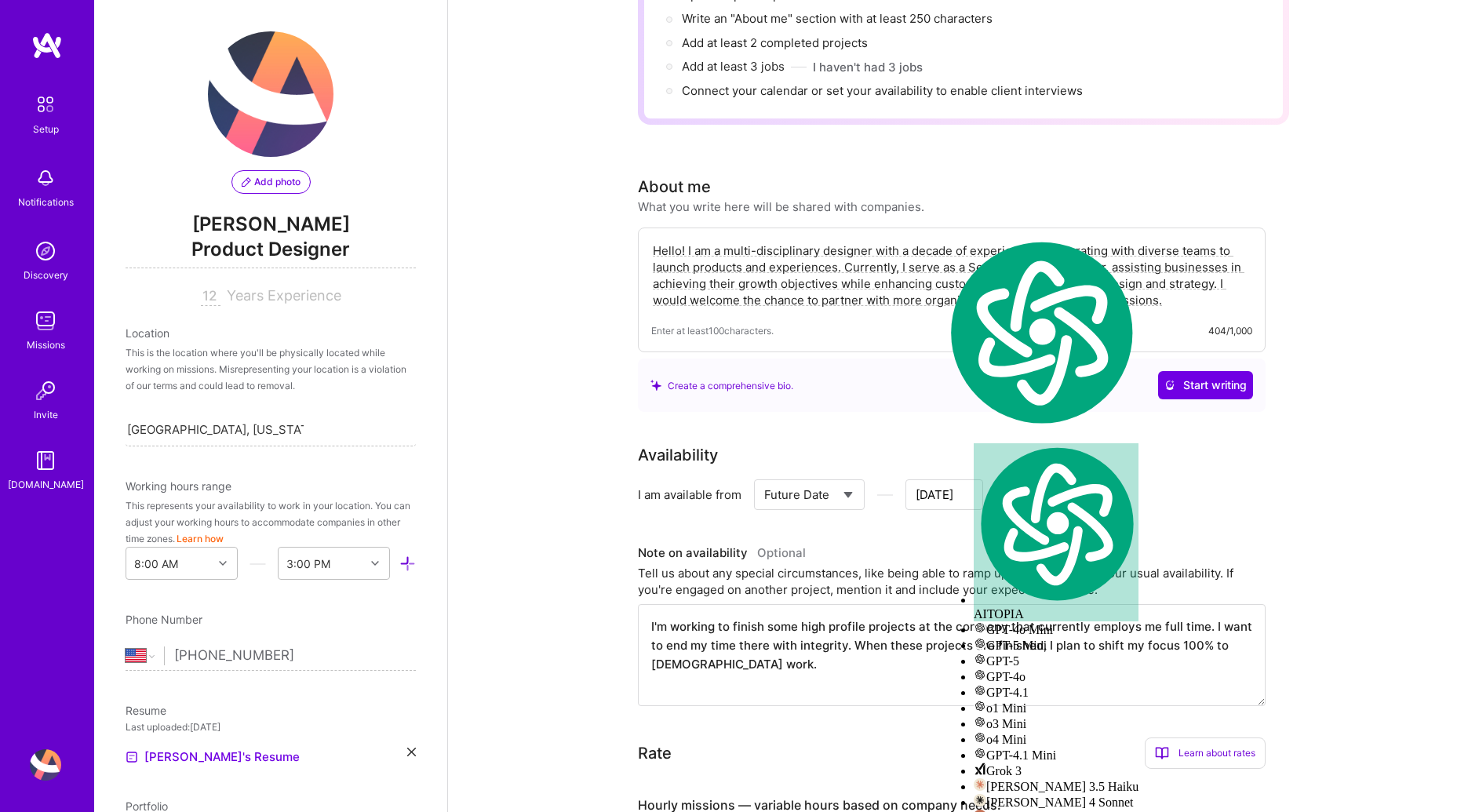
drag, startPoint x: 898, startPoint y: 225, endPoint x: 971, endPoint y: 229, distance: 73.1
click at [971, 241] on textarea "Hello! I am a multi-disciplinary designer with a decade of experience collabora…" at bounding box center [952, 275] width 601 height 69
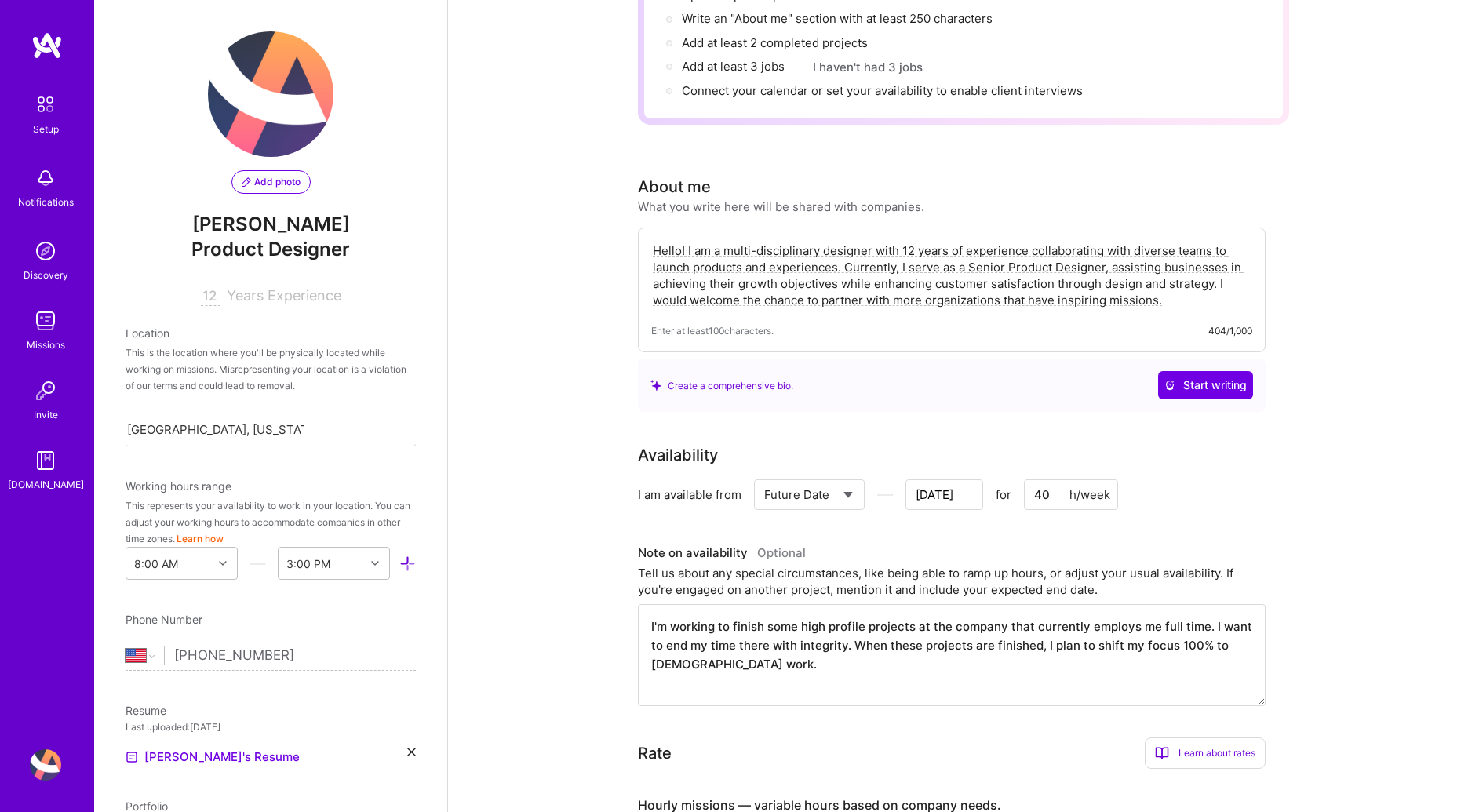
click at [922, 246] on textarea "Hello! I am a multi-disciplinary designer with 12 years of experience collabora…" at bounding box center [952, 275] width 601 height 69
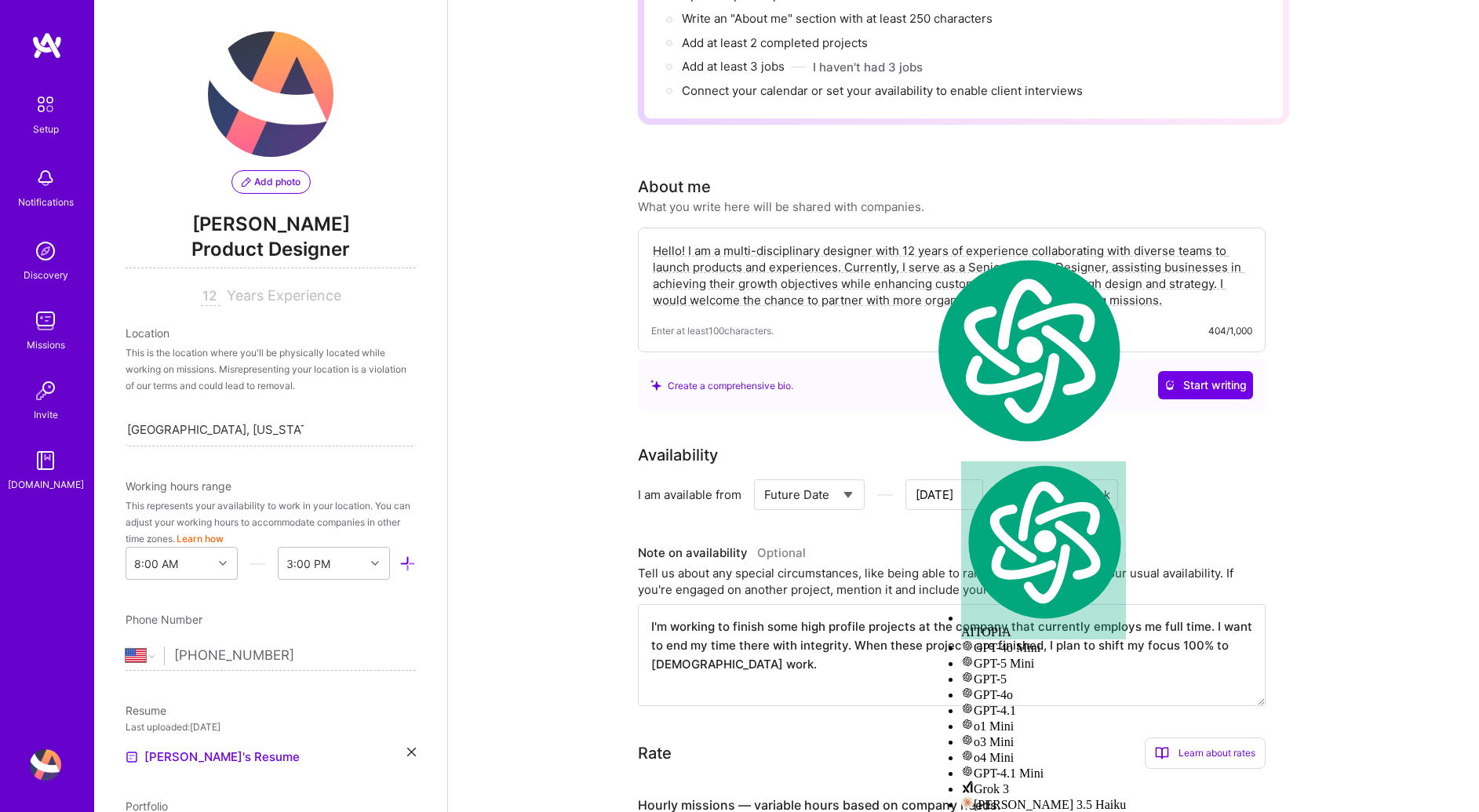
click at [918, 241] on textarea "Hello! I am a multi-disciplinary designer with 12 years of experience collabora…" at bounding box center [952, 275] width 601 height 69
click at [918, 246] on textarea "Hello! I am a multi-disciplinary designer with 12 years of experience collabora…" at bounding box center [952, 275] width 601 height 69
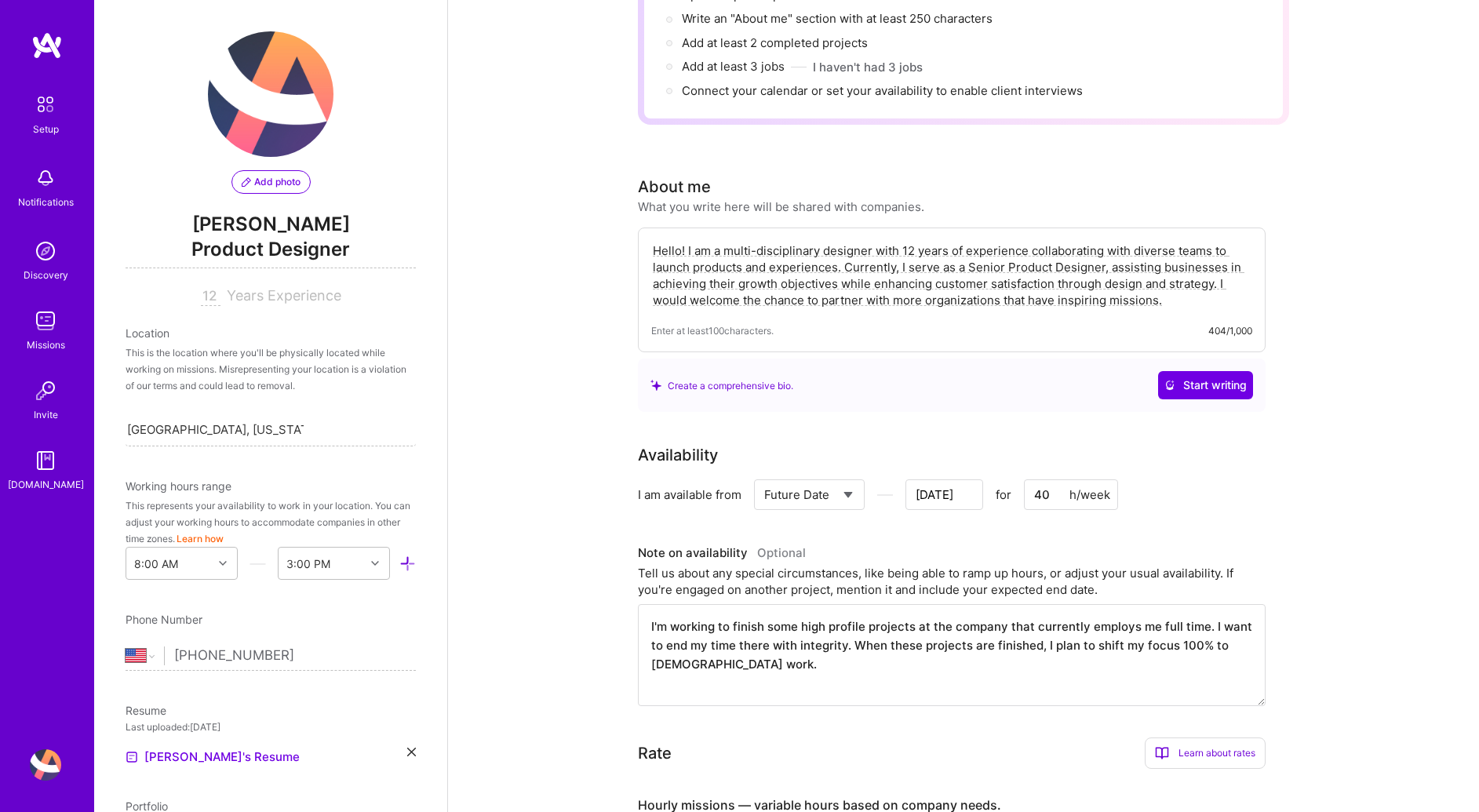
click at [918, 246] on textarea "Hello! I am a multi-disciplinary designer with 12 years of experience collabora…" at bounding box center [952, 275] width 601 height 69
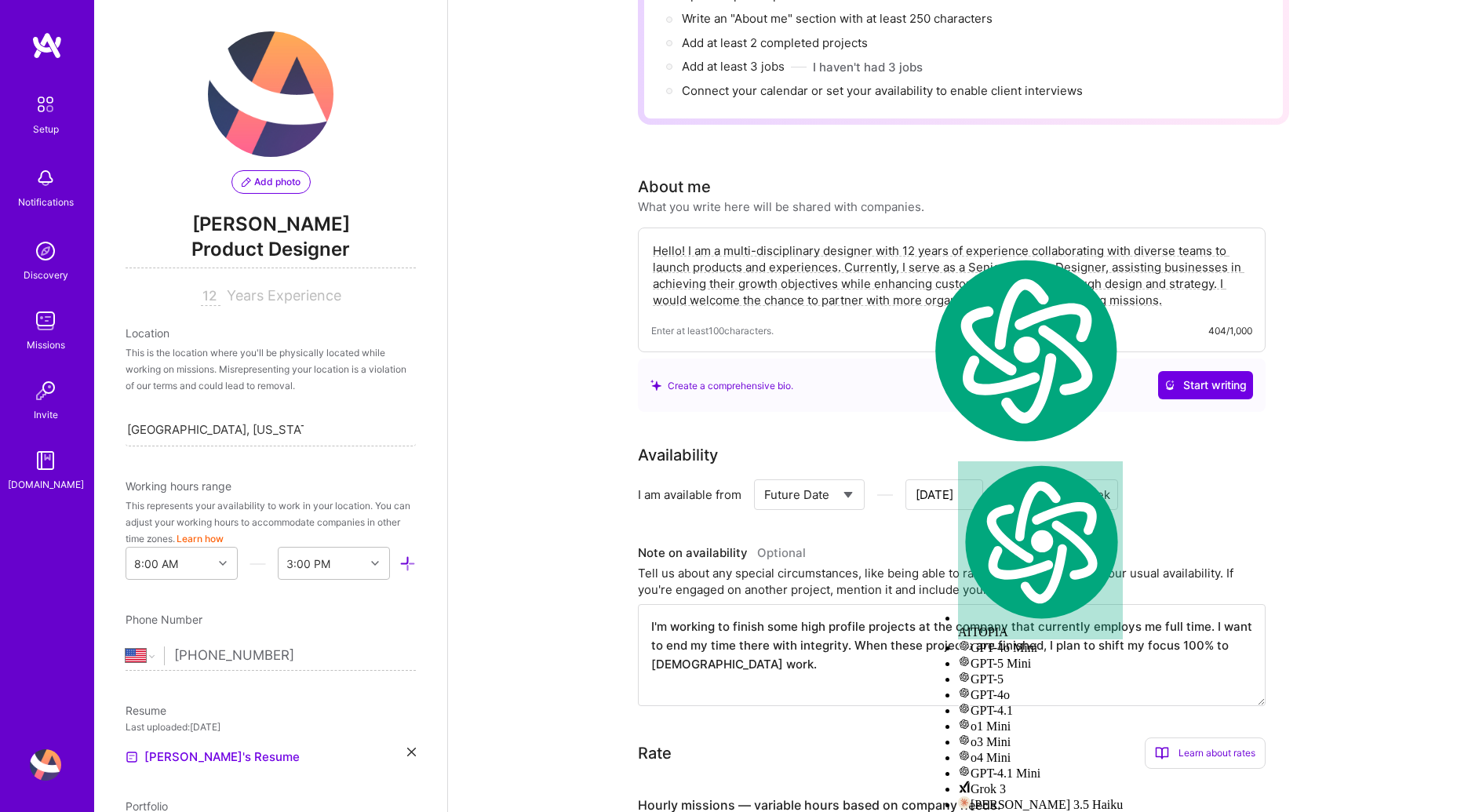
click at [945, 245] on textarea "Hello! I am a multi-disciplinary designer with 12 years of experience collabora…" at bounding box center [952, 275] width 601 height 69
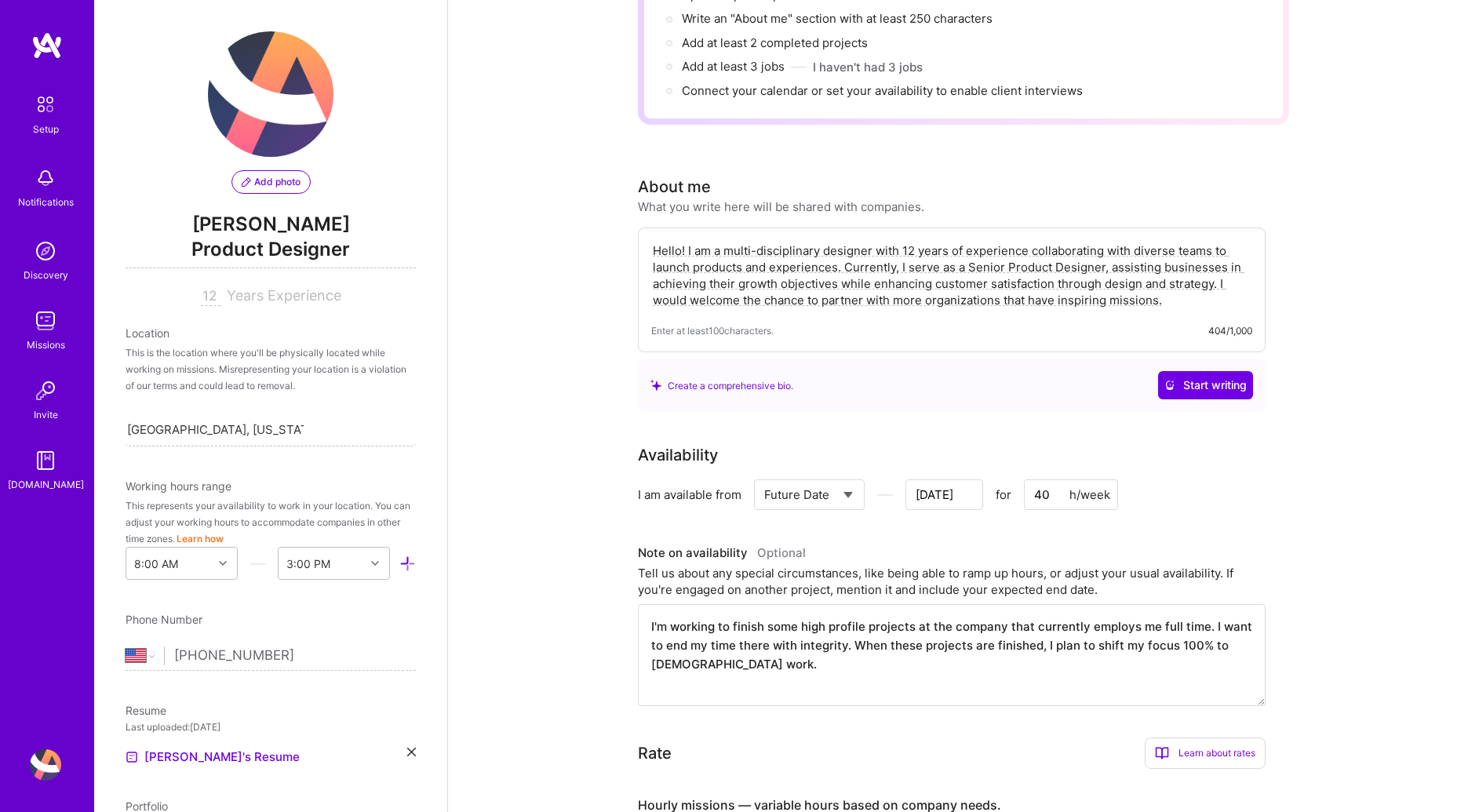
drag, startPoint x: 942, startPoint y: 245, endPoint x: 905, endPoint y: 242, distance: 37.1
click at [905, 242] on textarea "Hello! I am a multi-disciplinary designer with 12 years of experience collabora…" at bounding box center [952, 275] width 601 height 69
drag, startPoint x: 1013, startPoint y: 242, endPoint x: 931, endPoint y: 244, distance: 82.0
click at [931, 244] on textarea "Hello! I am a multi-disciplinary designer with 12 years of experience collabora…" at bounding box center [952, 275] width 601 height 69
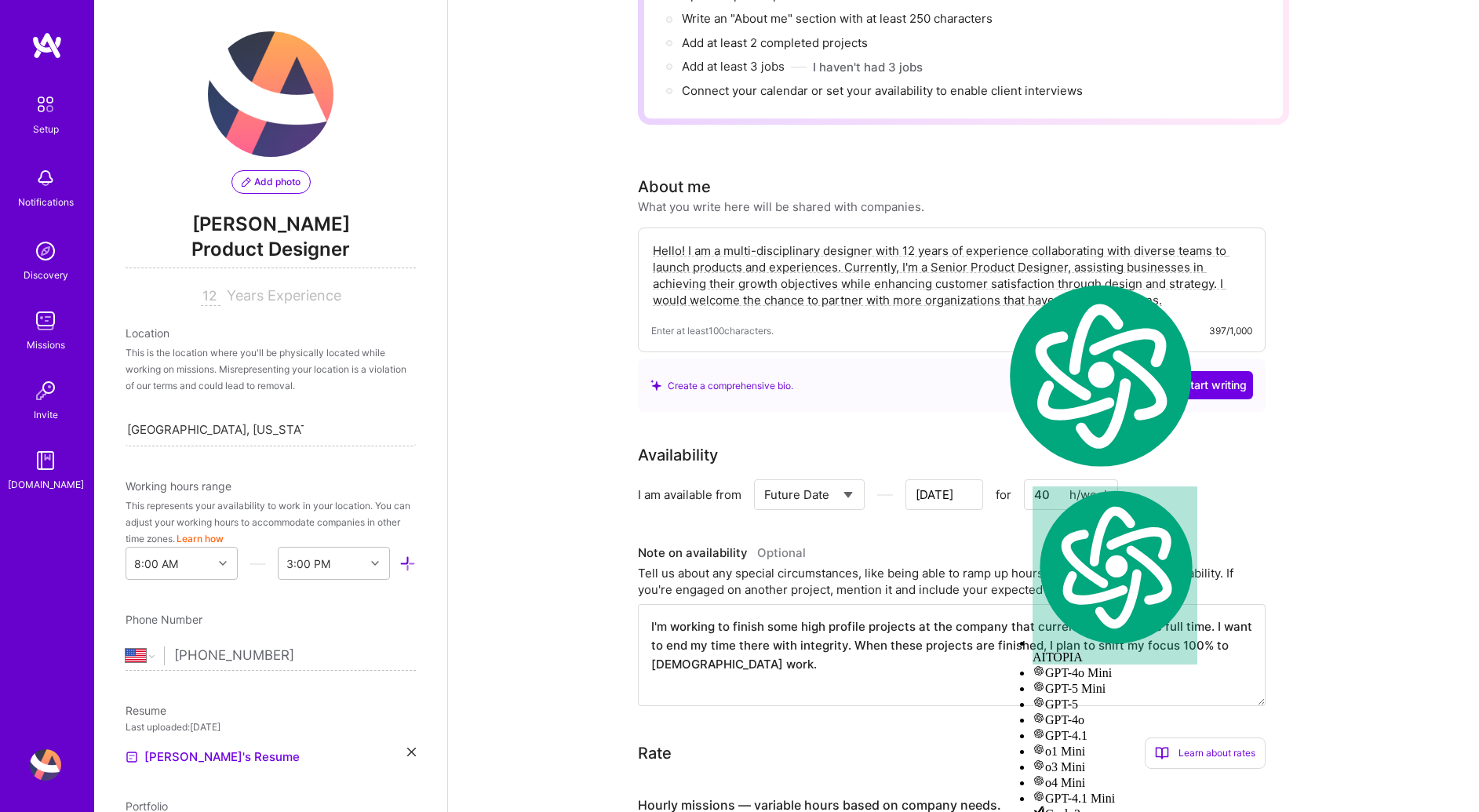
click at [941, 257] on textarea "Hello! I am a multi-disciplinary designer with 12 years of experience collabora…" at bounding box center [952, 275] width 601 height 69
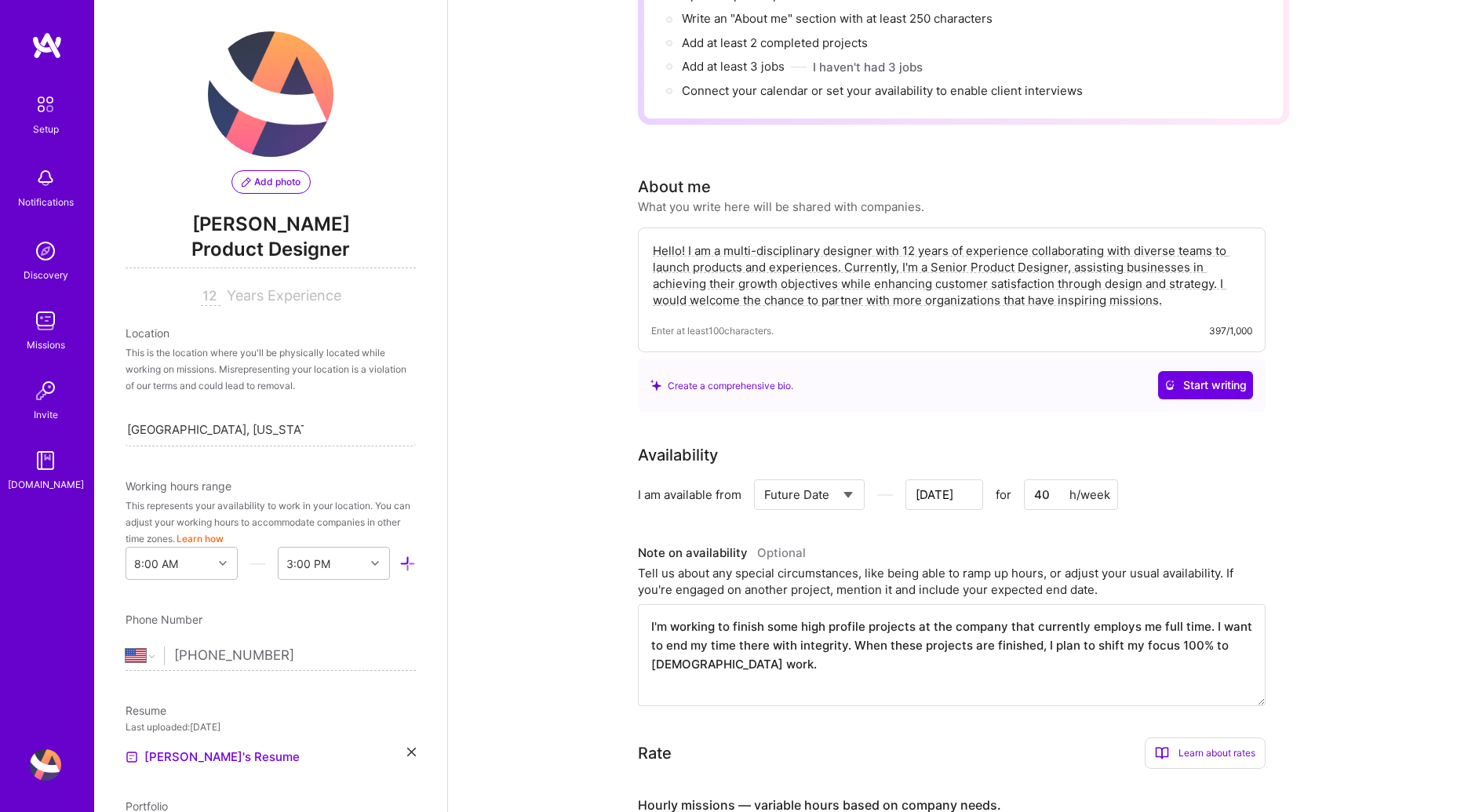
click at [853, 249] on textarea "Hello! I am a multi-disciplinary designer with 12 years of experience collabora…" at bounding box center [952, 275] width 601 height 69
drag, startPoint x: 1048, startPoint y: 245, endPoint x: 886, endPoint y: 250, distance: 162.1
click at [885, 249] on textarea "Hello! I am a multi-disciplinary designer with 12 years of experience collabora…" at bounding box center [952, 275] width 601 height 69
click at [995, 245] on textarea "Hello! I am a multi-disciplinary designer with 12 years of experience collabora…" at bounding box center [952, 275] width 601 height 69
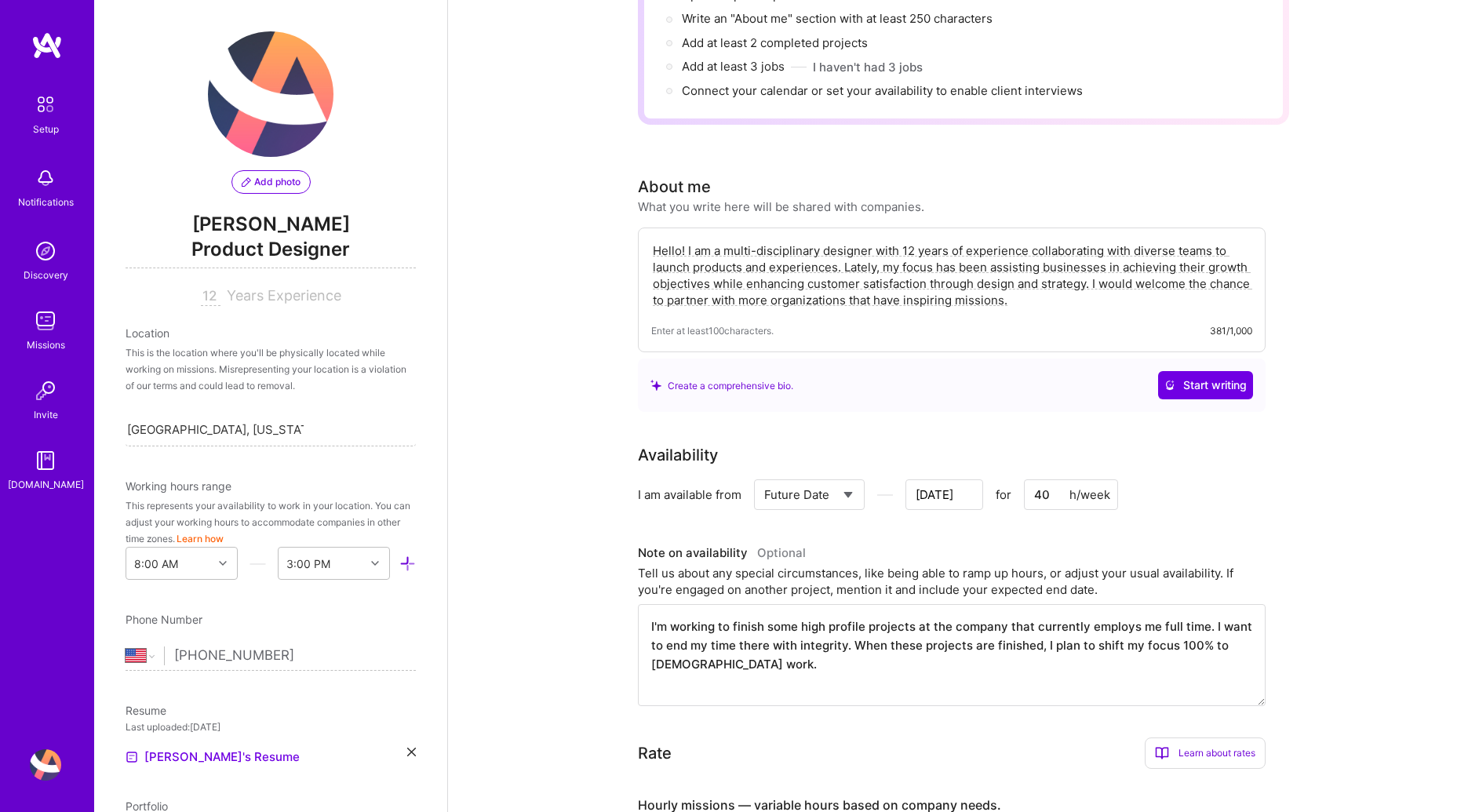
click at [880, 245] on textarea "Hello! I am a multi-disciplinary designer with 12 years of experience collabora…" at bounding box center [952, 275] width 601 height 69
click at [867, 248] on textarea "Hello! I am a multi-disciplinary designer with 12 years of experience collabora…" at bounding box center [952, 275] width 601 height 69
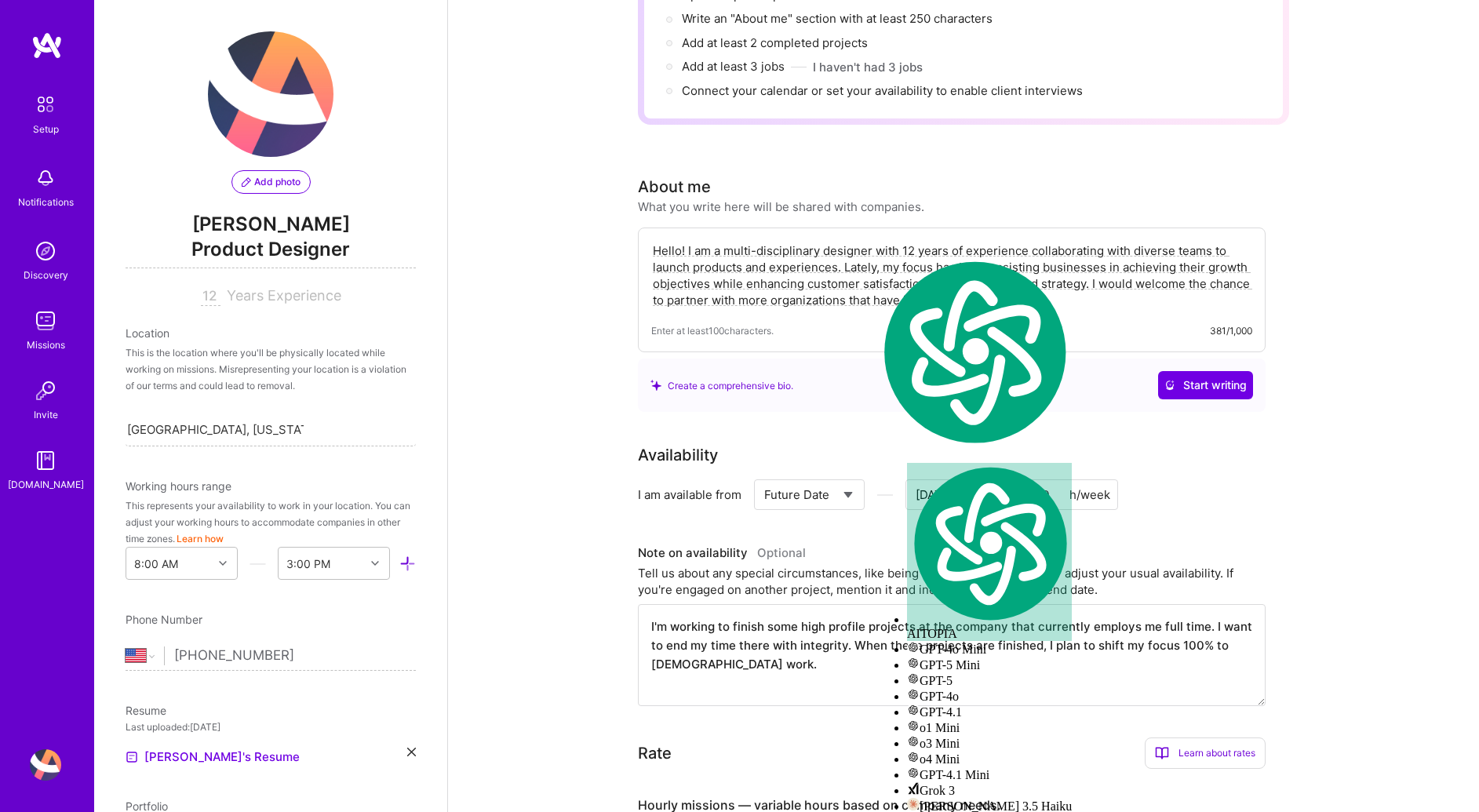
click at [931, 241] on textarea "Hello! I am a multi-disciplinary designer with 12 years of experience collabora…" at bounding box center [952, 275] width 601 height 69
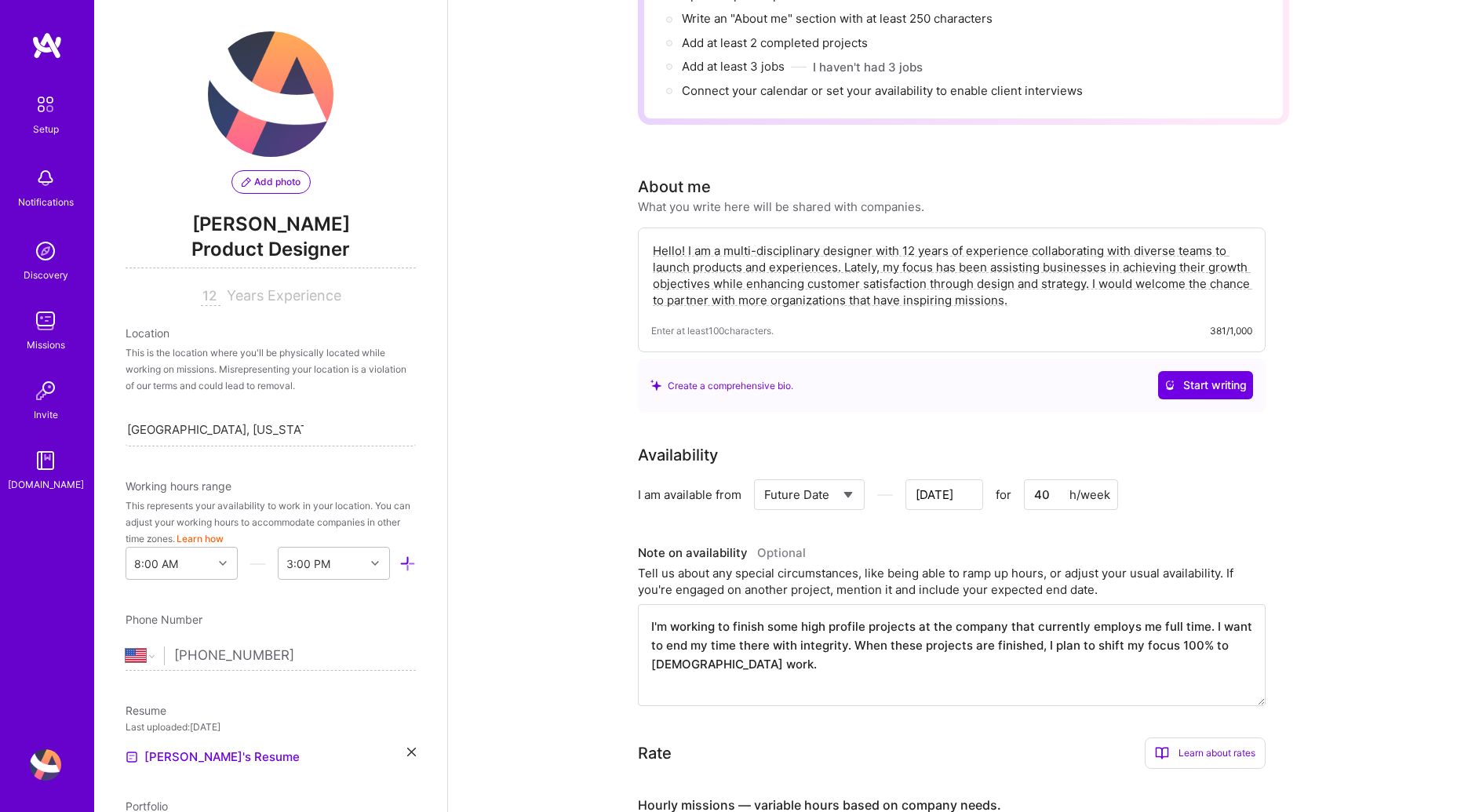
click at [1115, 241] on textarea "Hello! I am a multi-disciplinary designer with 12 years of experience collabora…" at bounding box center [952, 275] width 601 height 69
click at [995, 243] on textarea "Hello! I am a multi-disciplinary designer with 12 years of experience collabora…" at bounding box center [952, 275] width 601 height 69
click at [993, 247] on textarea "Hello! I am a multi-disciplinary designer with 12 years of experience collabora…" at bounding box center [952, 275] width 601 height 69
click at [1054, 248] on textarea "Hello! I am a multi-disciplinary designer with 12 years of experience collabora…" at bounding box center [952, 275] width 601 height 69
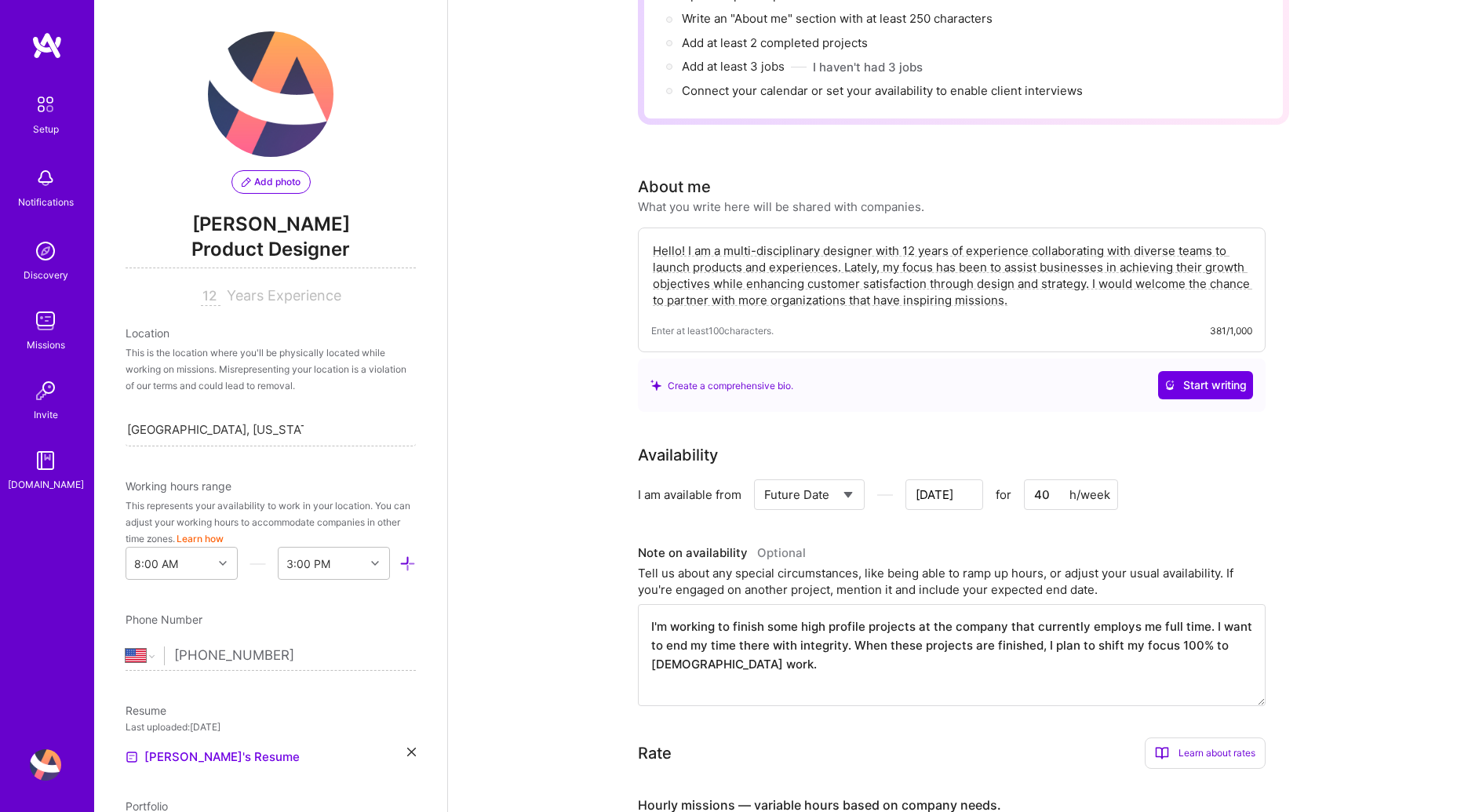
click at [1083, 293] on div "Hello! I am a multi-disciplinary designer with 12 years of experience collabora…" at bounding box center [951, 290] width 627 height 124
click at [1074, 273] on textarea "Hello! I am a multi-disciplinary designer with 12 years of experience collabora…" at bounding box center [952, 275] width 601 height 69
click at [706, 266] on textarea "Hello! I am a multi-disciplinary designer with 12 years of experience collabora…" at bounding box center [952, 275] width 601 height 69
click at [706, 264] on textarea "Hello! I am a multi-disciplinary designer with 12 years of experience collabora…" at bounding box center [952, 275] width 601 height 69
click at [1055, 275] on textarea "Hello! I am a multi-disciplinary designer with 12 years of experience collabora…" at bounding box center [952, 275] width 601 height 69
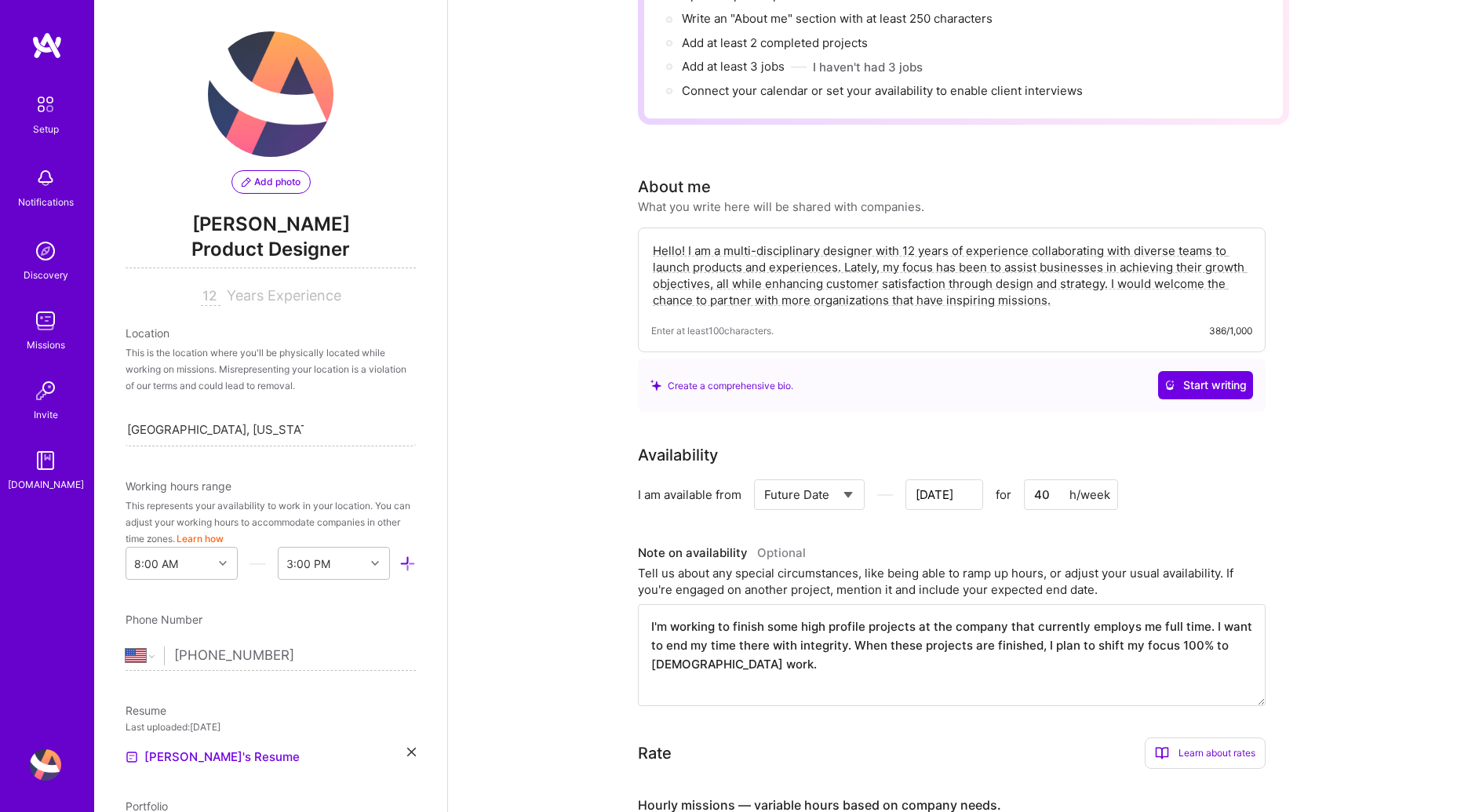
click at [1021, 246] on textarea "Hello! I am a multi-disciplinary designer with 12 years of experience collabora…" at bounding box center [952, 275] width 601 height 69
click at [1098, 246] on textarea "Hello! I am a multi-disciplinary designer with 12 years of experience collabora…" at bounding box center [952, 275] width 601 height 69
click at [774, 260] on textarea "Hello! I am a multi-disciplinary designer with 12 years of experience collabora…" at bounding box center [952, 275] width 601 height 69
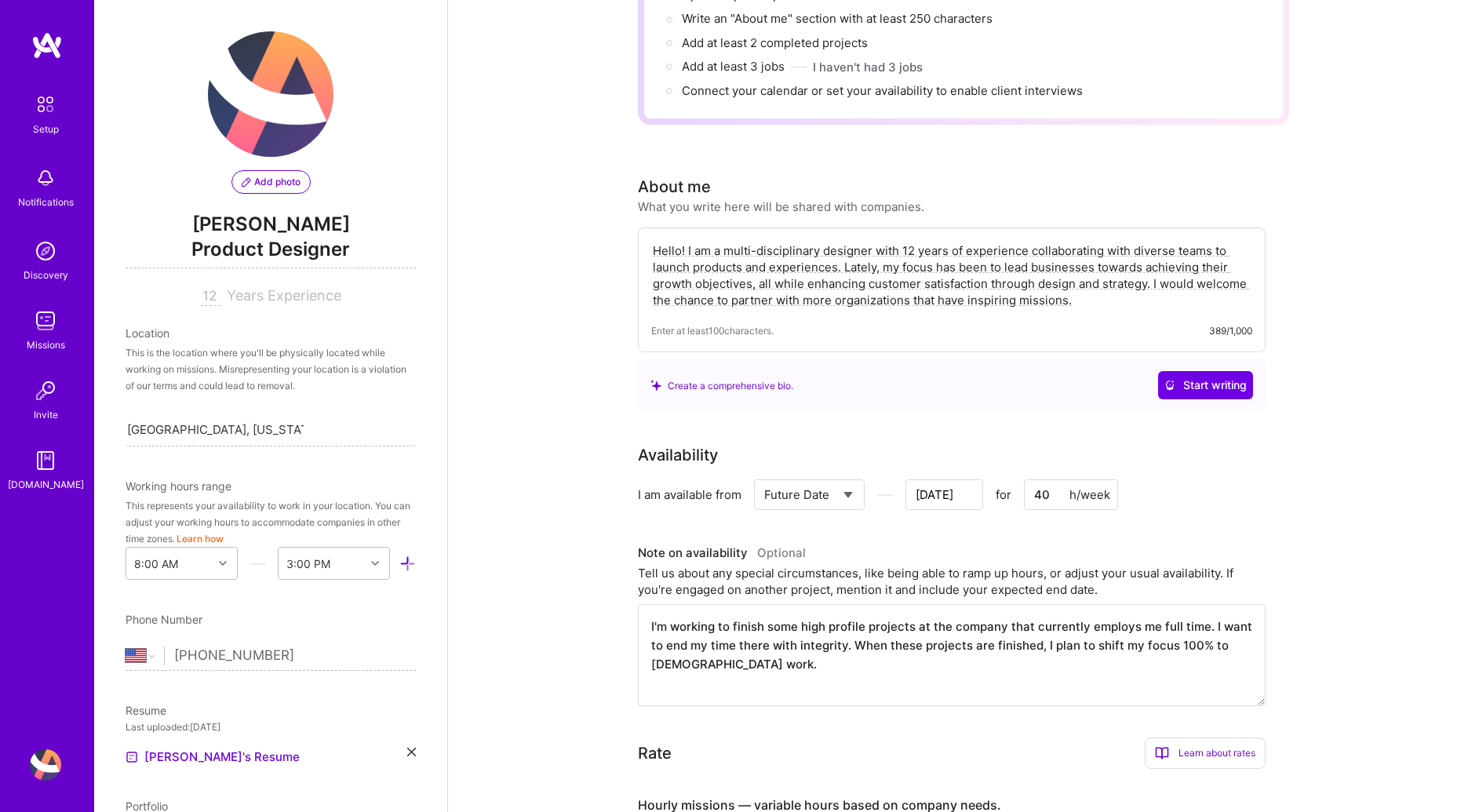
click at [1156, 271] on textarea "Hello! I am a multi-disciplinary designer with 12 years of experience collabora…" at bounding box center [952, 275] width 601 height 69
click at [1182, 279] on textarea "Hello! I am a multi-disciplinary designer with 12 years of experience collabora…" at bounding box center [952, 275] width 601 height 69
click at [1099, 283] on textarea "Hello! I am a multi-disciplinary designer with 12 years of experience collabora…" at bounding box center [952, 272] width 601 height 69
click at [1176, 257] on textarea "Hello! I am a multi-disciplinary designer with 12 years of experience collabora…" at bounding box center [952, 272] width 601 height 69
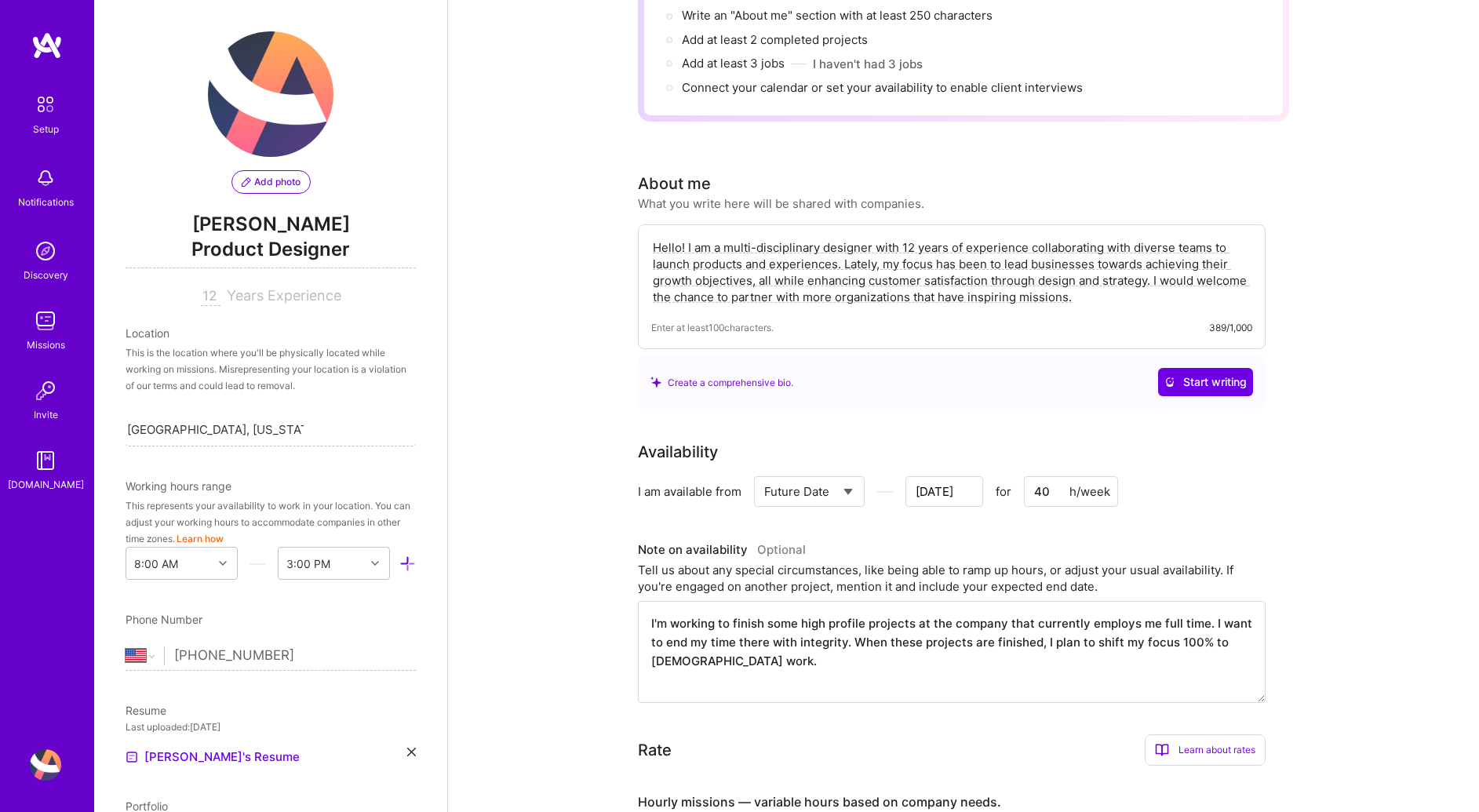
click at [1213, 260] on textarea "Hello! I am a multi-disciplinary designer with 12 years of experience collabora…" at bounding box center [952, 272] width 601 height 69
click at [1213, 261] on textarea "Hello! I am a multi-disciplinary designer with 12 years of experience collabora…" at bounding box center [952, 272] width 601 height 69
click at [1083, 278] on textarea "Hello! I am a multi-disciplinary designer with 12 years of experience collabora…" at bounding box center [952, 272] width 601 height 69
type textarea "Hello! I am a multi-disciplinary designer with 12 years of experience collabora…"
click at [1274, 320] on div "Complete your profile to take the first step in unlocking full [DOMAIN_NAME] ac…" at bounding box center [963, 574] width 652 height 1446
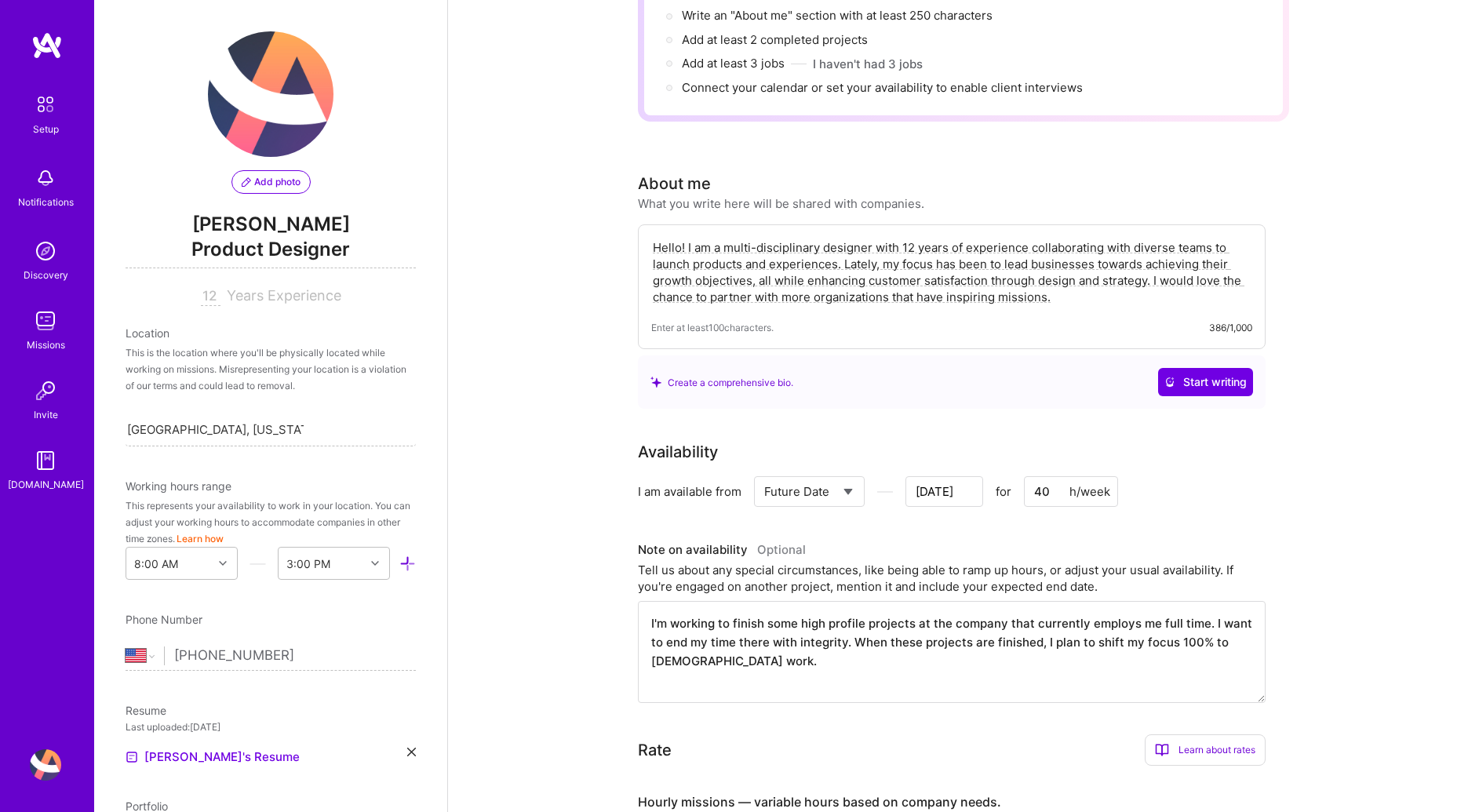
scroll to position [575, 0]
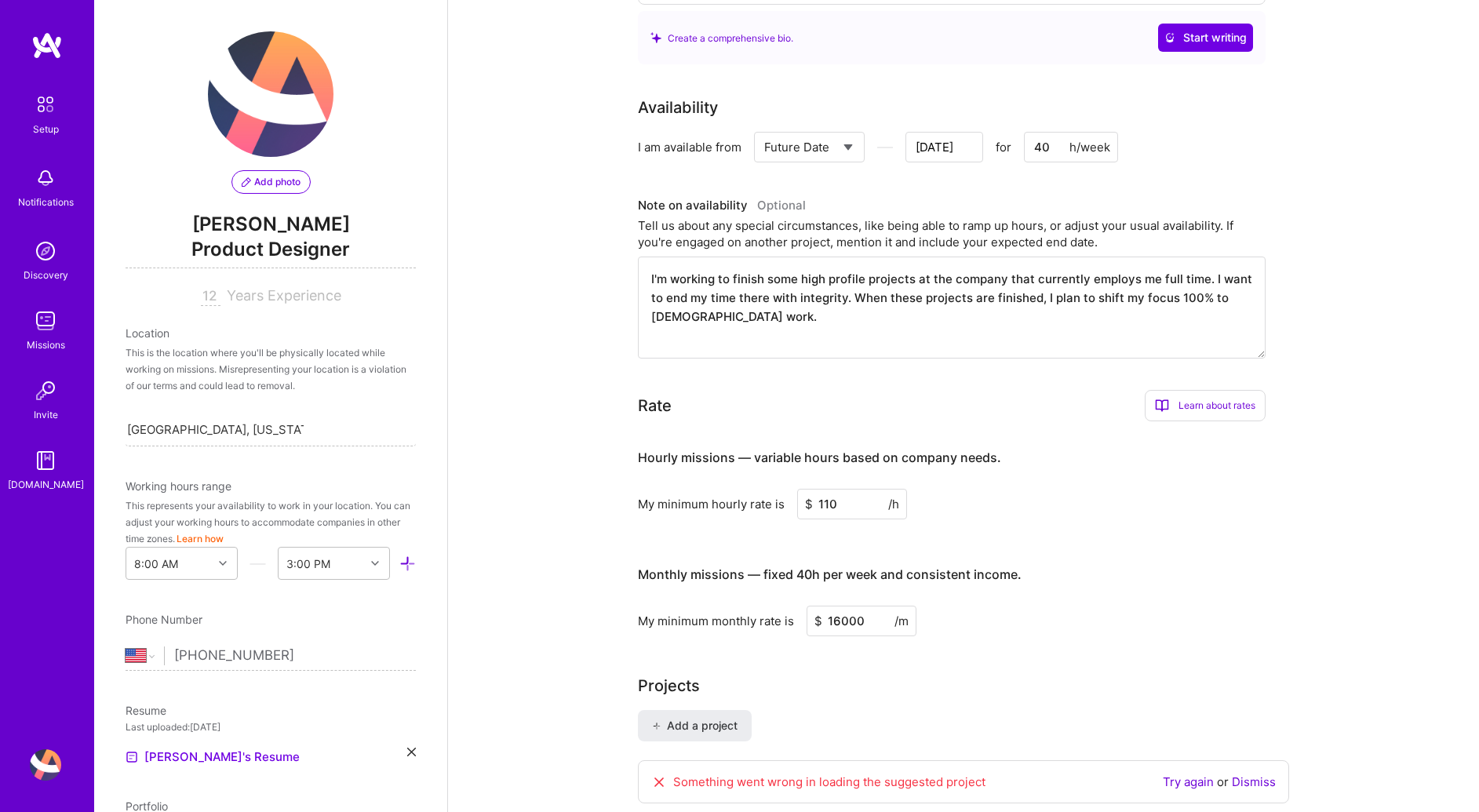
click at [847, 268] on textarea "I'm working to finish some high profile projects at the company that currently …" at bounding box center [951, 308] width 627 height 102
click at [688, 265] on textarea "I'm working to finish some high profile projects at the company that currently …" at bounding box center [951, 308] width 627 height 102
drag, startPoint x: 778, startPoint y: 289, endPoint x: 645, endPoint y: 250, distance: 138.6
click at [645, 256] on textarea "I'm working to finish some high profile projects at the company that currently …" at bounding box center [951, 308] width 627 height 102
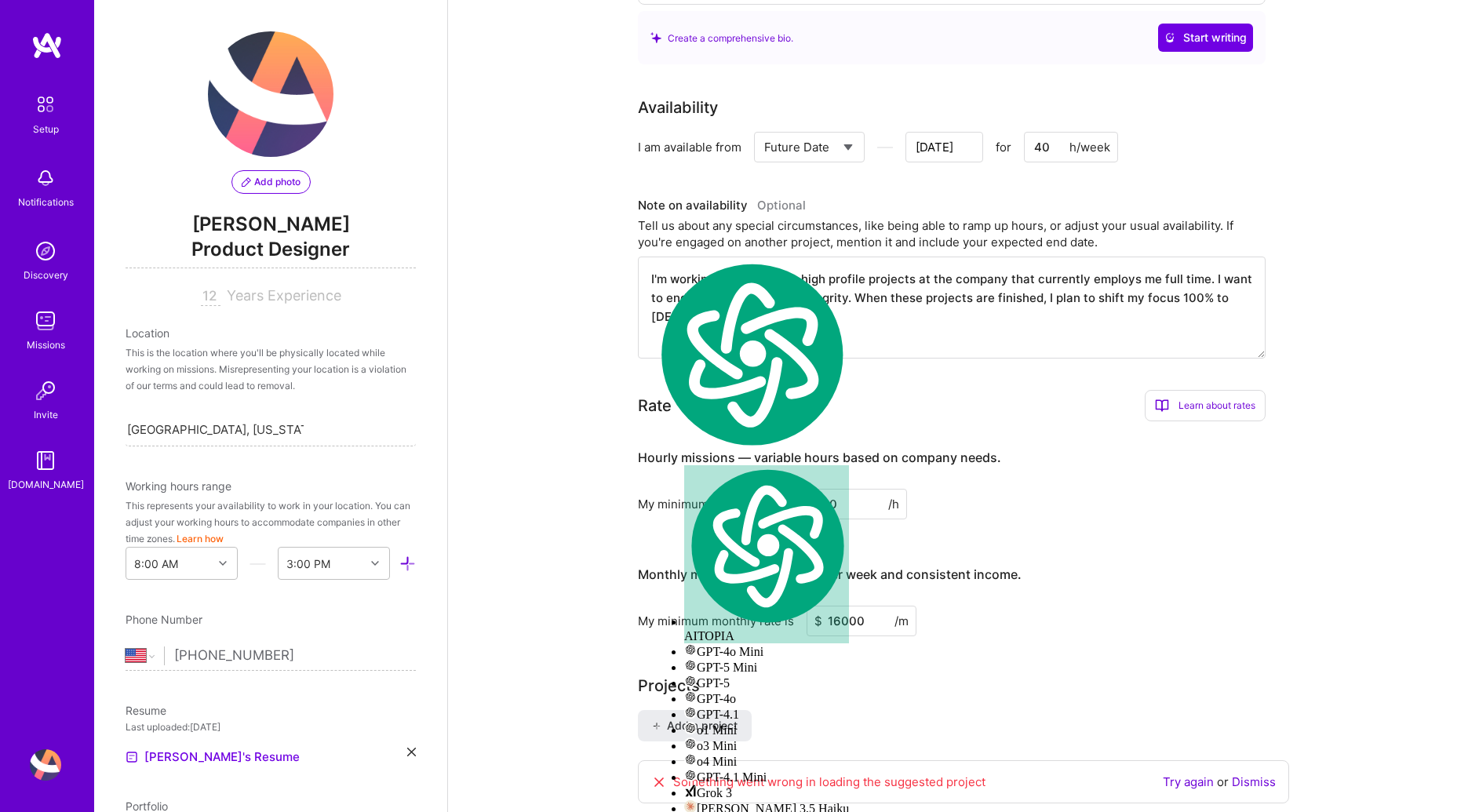
click at [521, 234] on div "Complete your profile to take the first step in unlocking full [DOMAIN_NAME] ac…" at bounding box center [963, 239] width 1031 height 1502
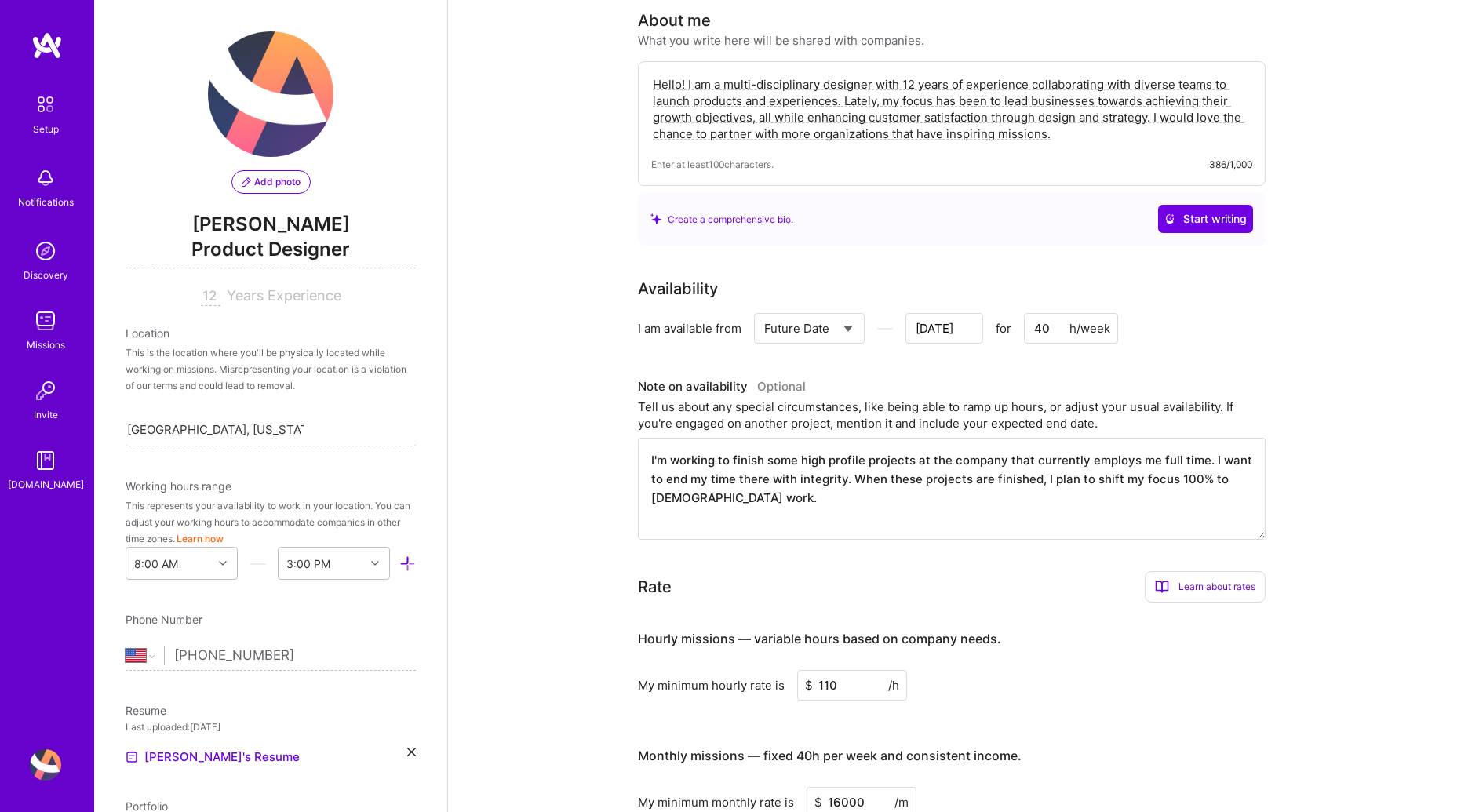
scroll to position [741, 0]
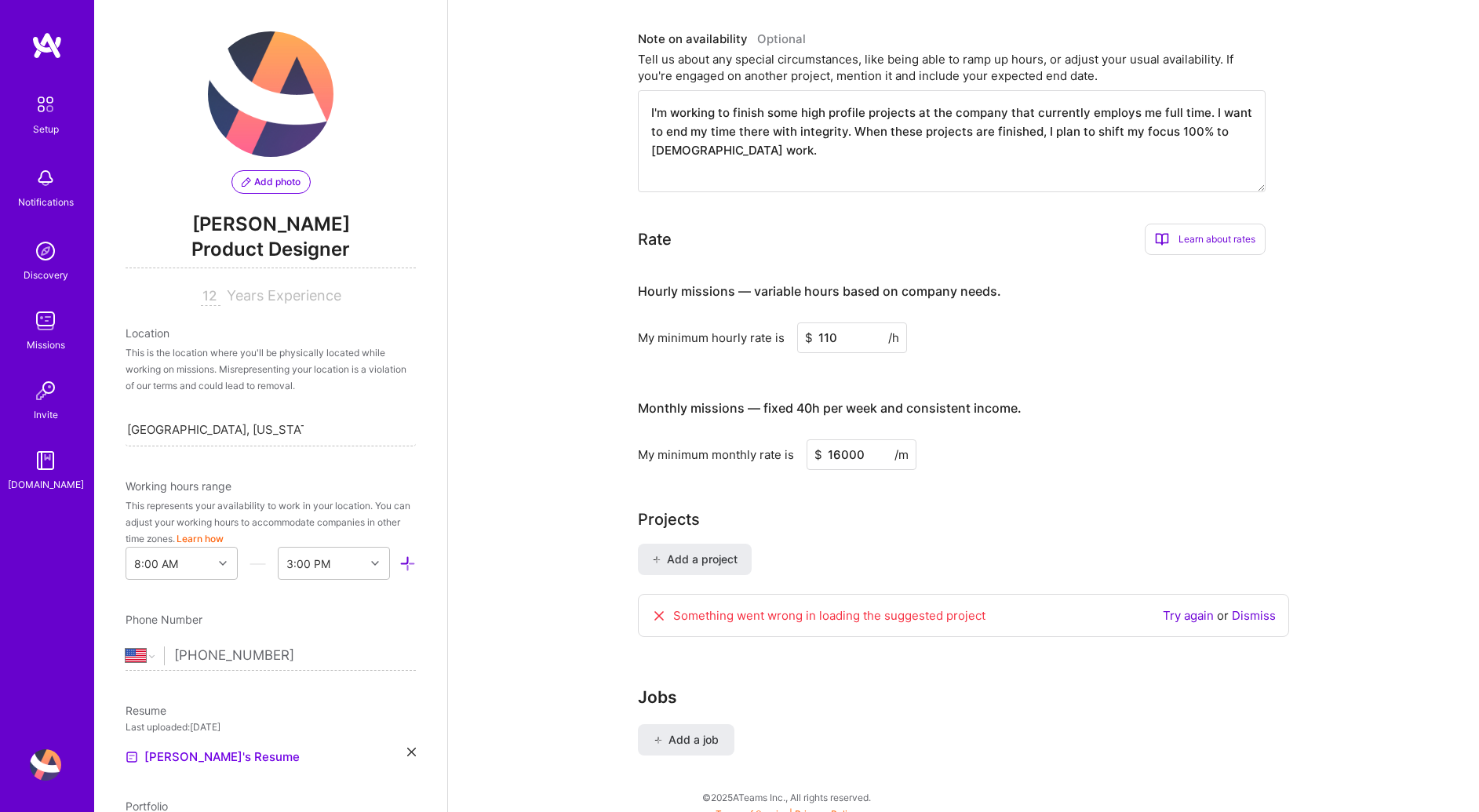
click at [1261, 606] on div "Something went wrong in loading the suggested project Try again or Dismiss" at bounding box center [963, 615] width 652 height 44
click at [1261, 608] on link "Dismiss" at bounding box center [1253, 615] width 44 height 15
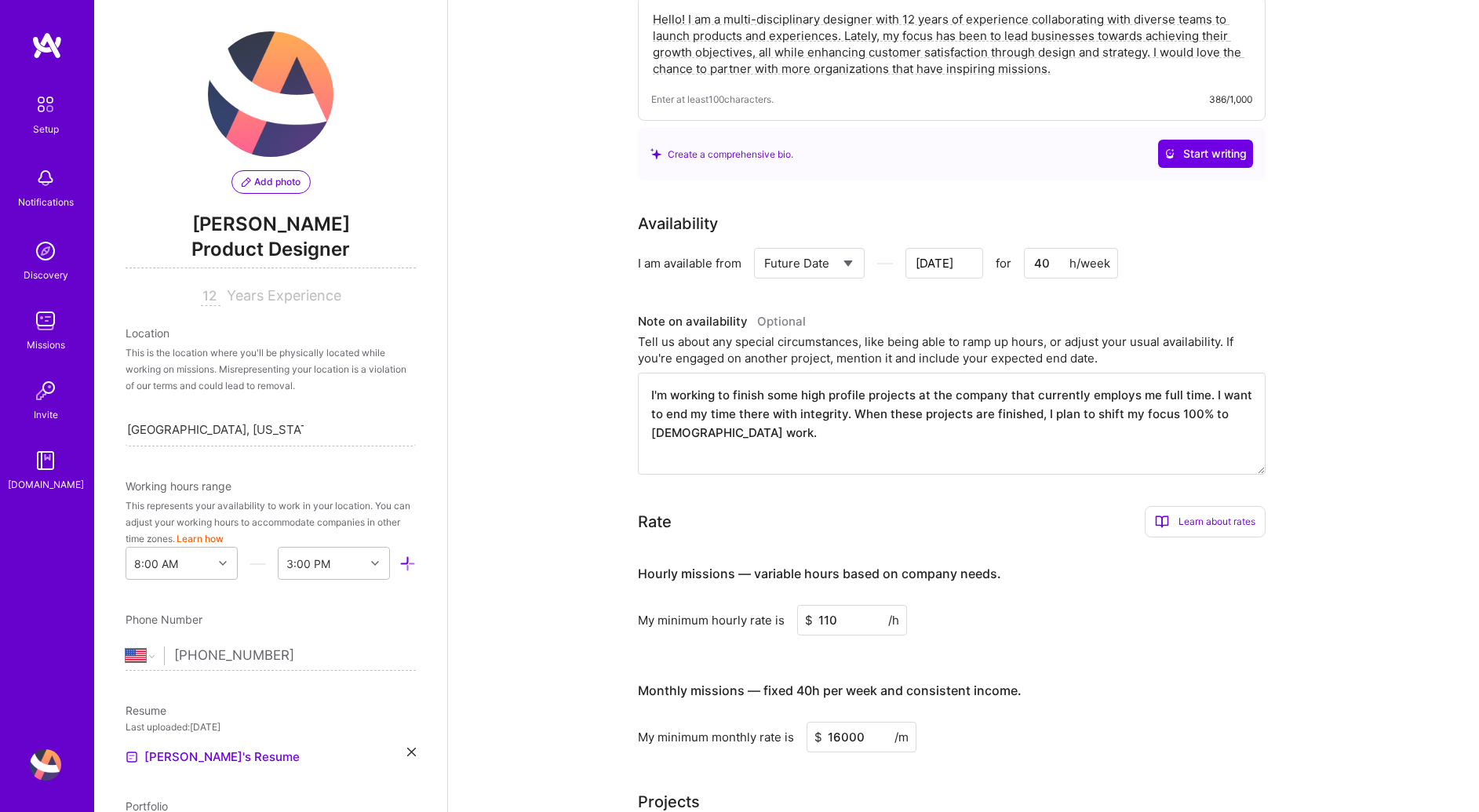
scroll to position [0, 0]
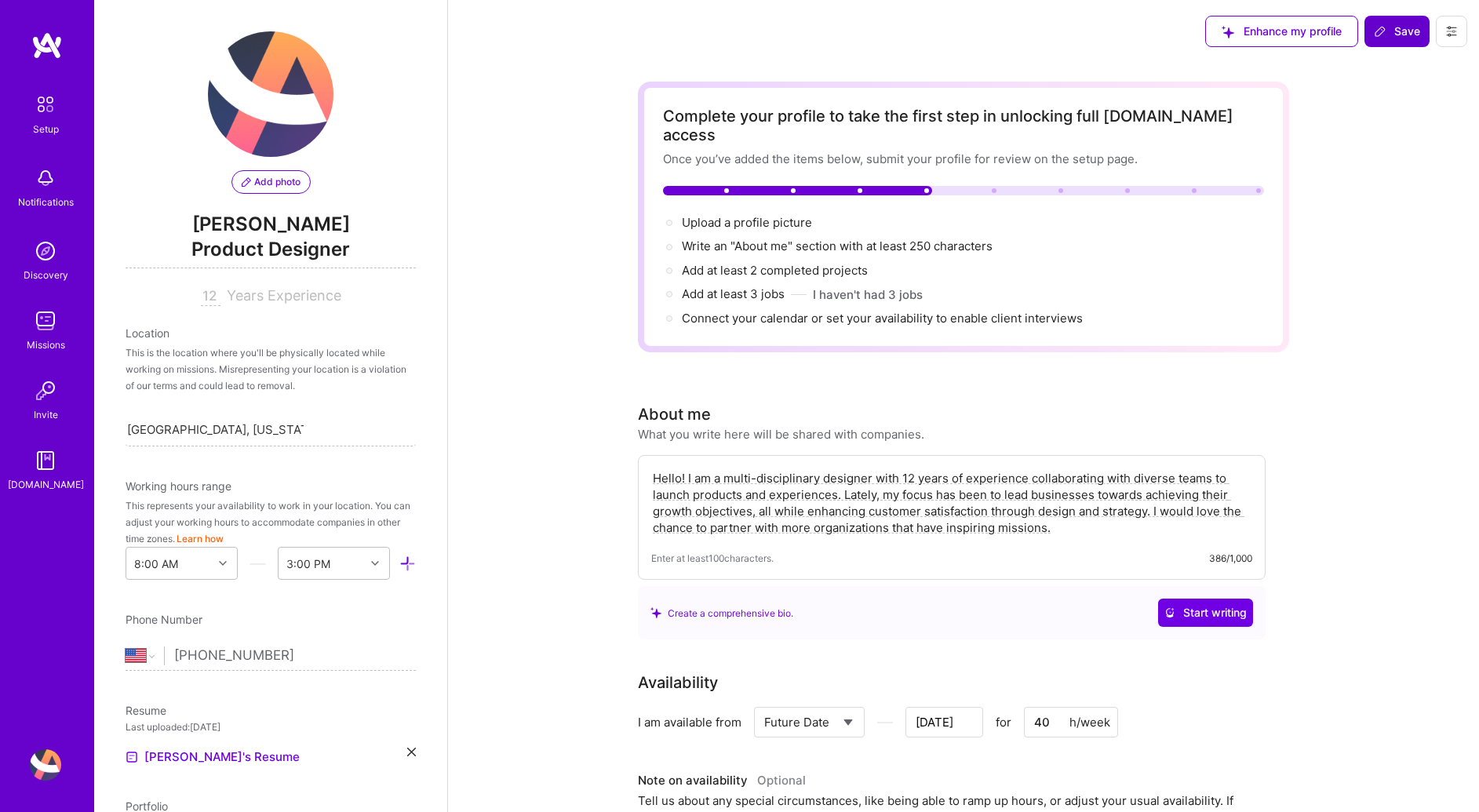
click at [1402, 30] on span "Save" at bounding box center [1397, 31] width 46 height 16
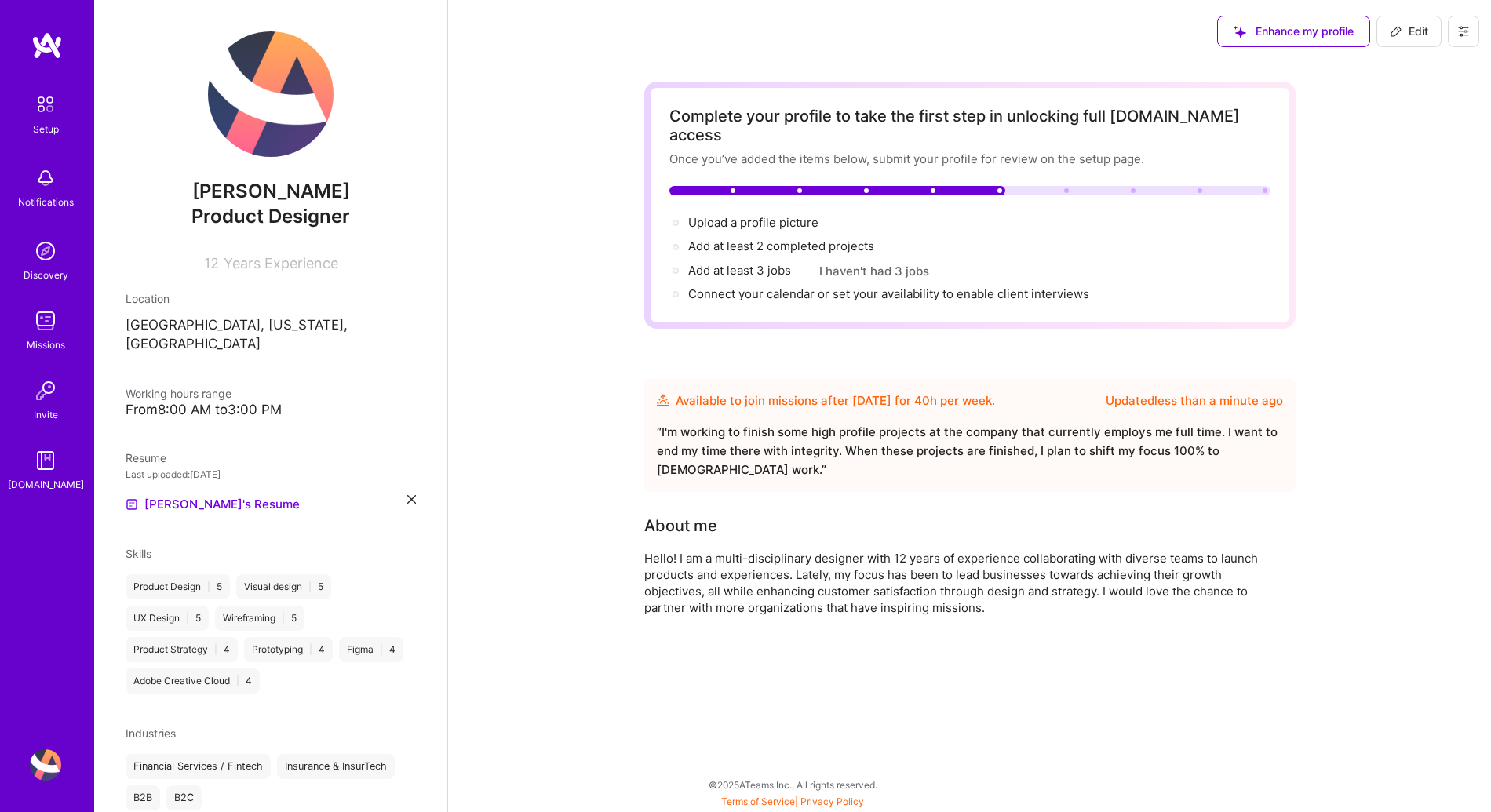
click at [58, 104] on img at bounding box center [45, 104] width 33 height 33
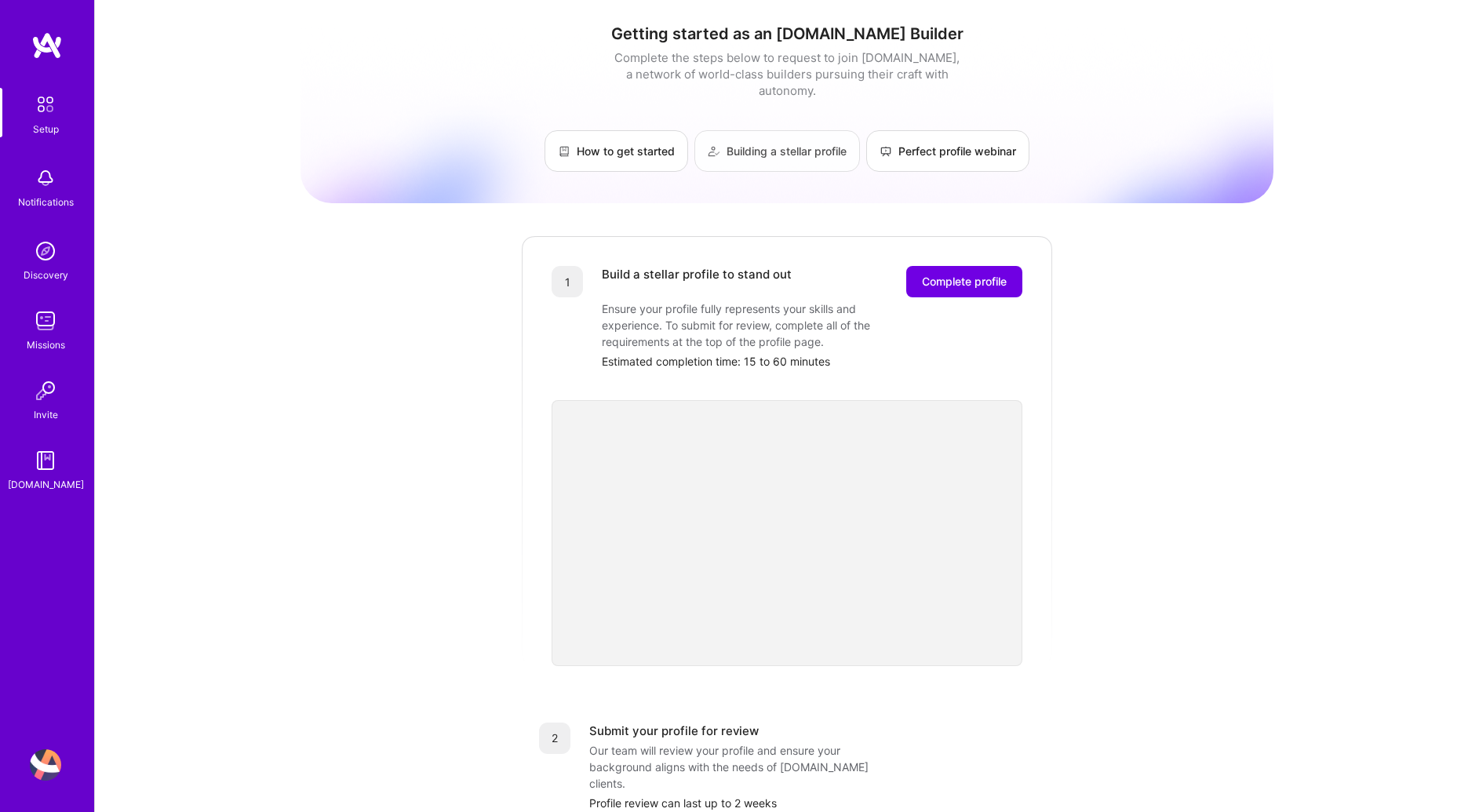
click at [738, 143] on link "Building a stellar profile" at bounding box center [777, 151] width 165 height 42
